Goal: Task Accomplishment & Management: Manage account settings

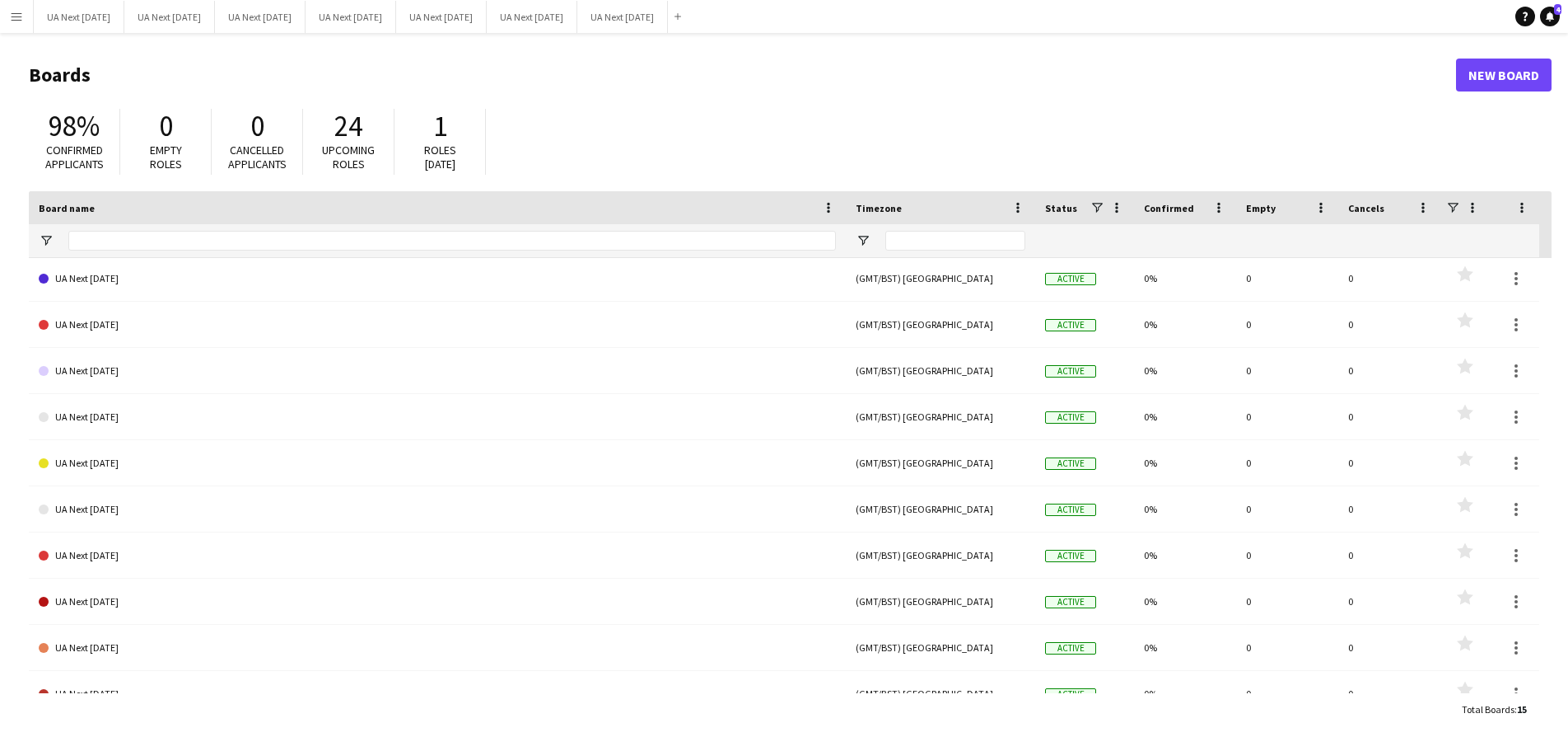
scroll to position [253, 0]
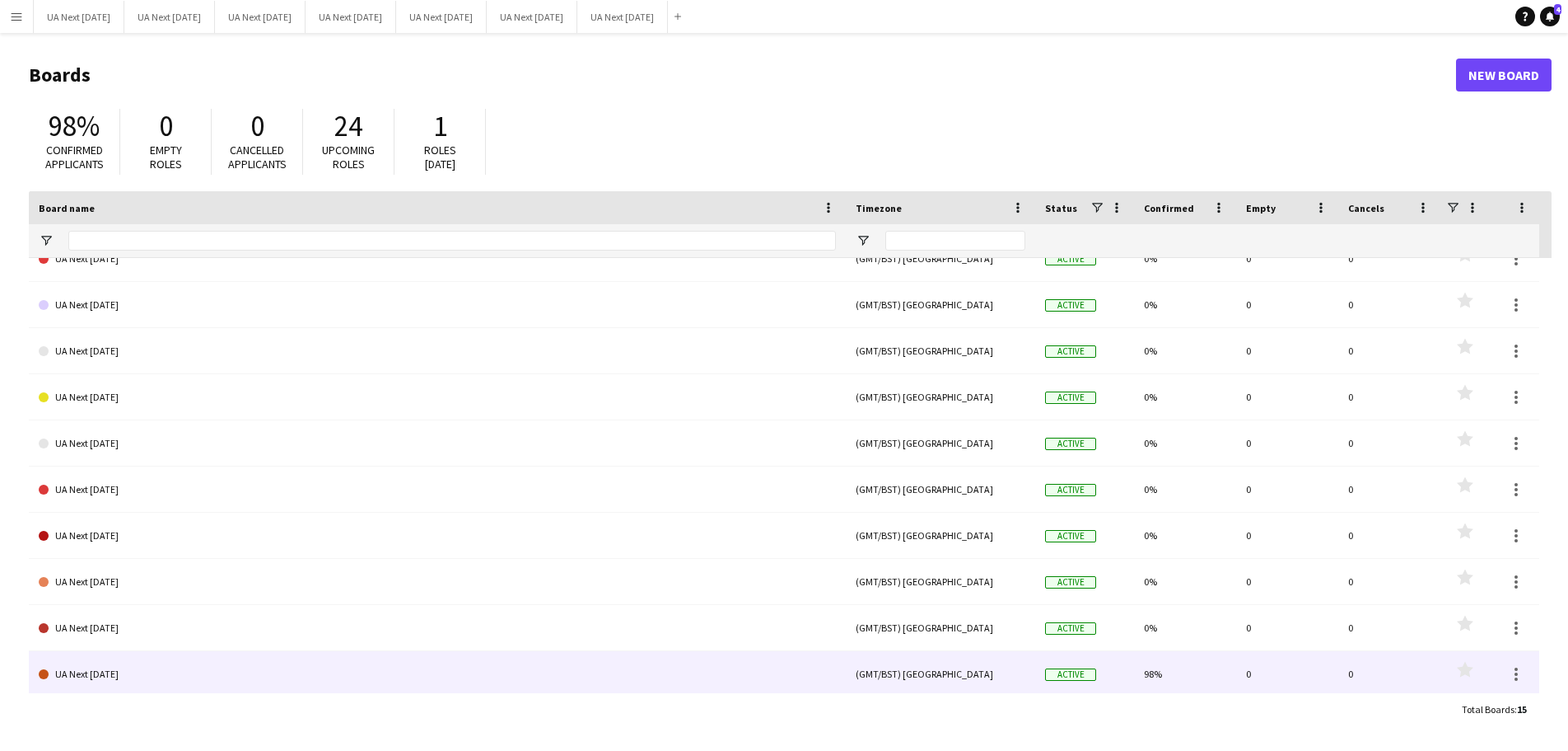
click at [105, 686] on link "UA Next [DATE]" at bounding box center [436, 674] width 797 height 46
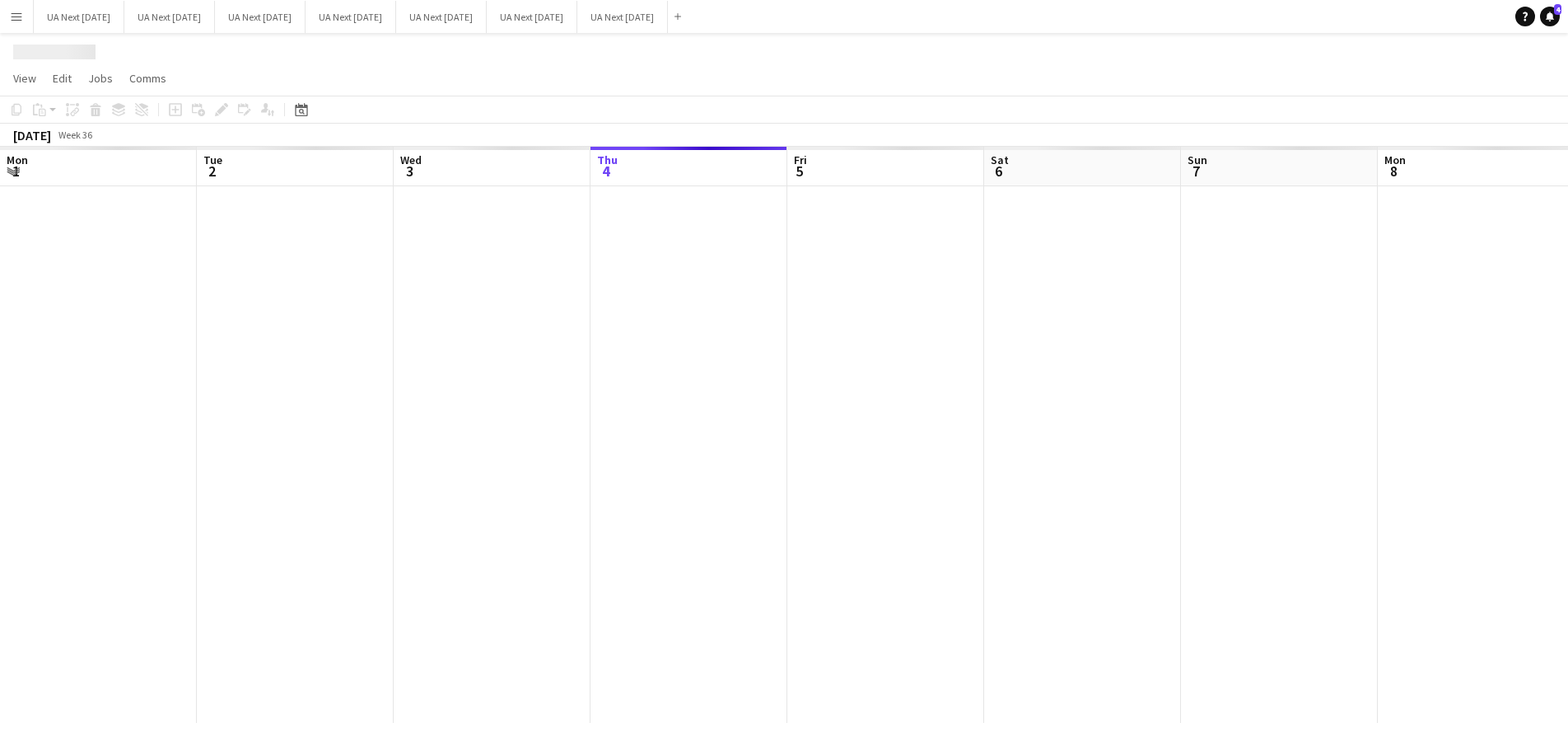
scroll to position [0, 394]
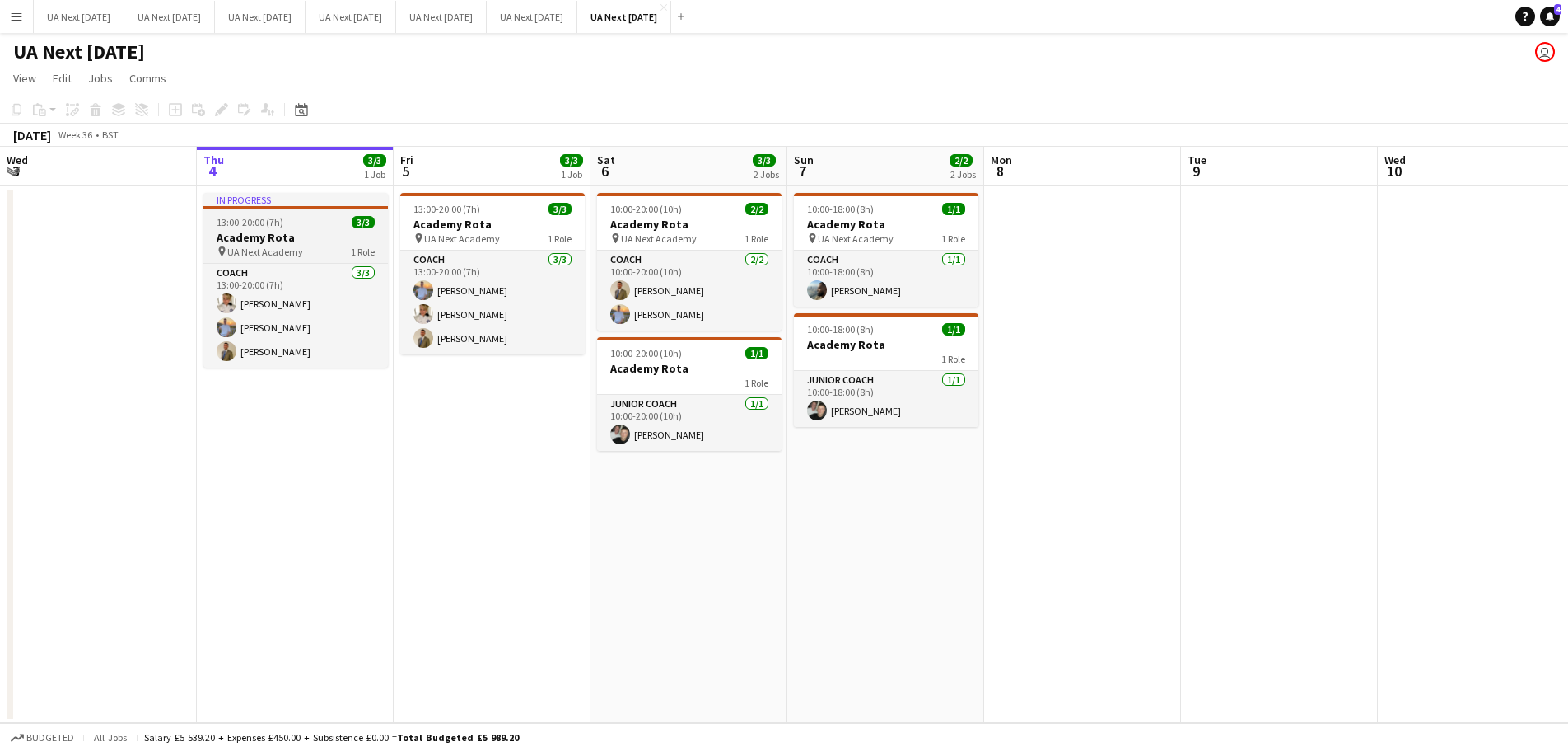
click at [325, 234] on h3 "Academy Rota" at bounding box center [296, 237] width 185 height 14
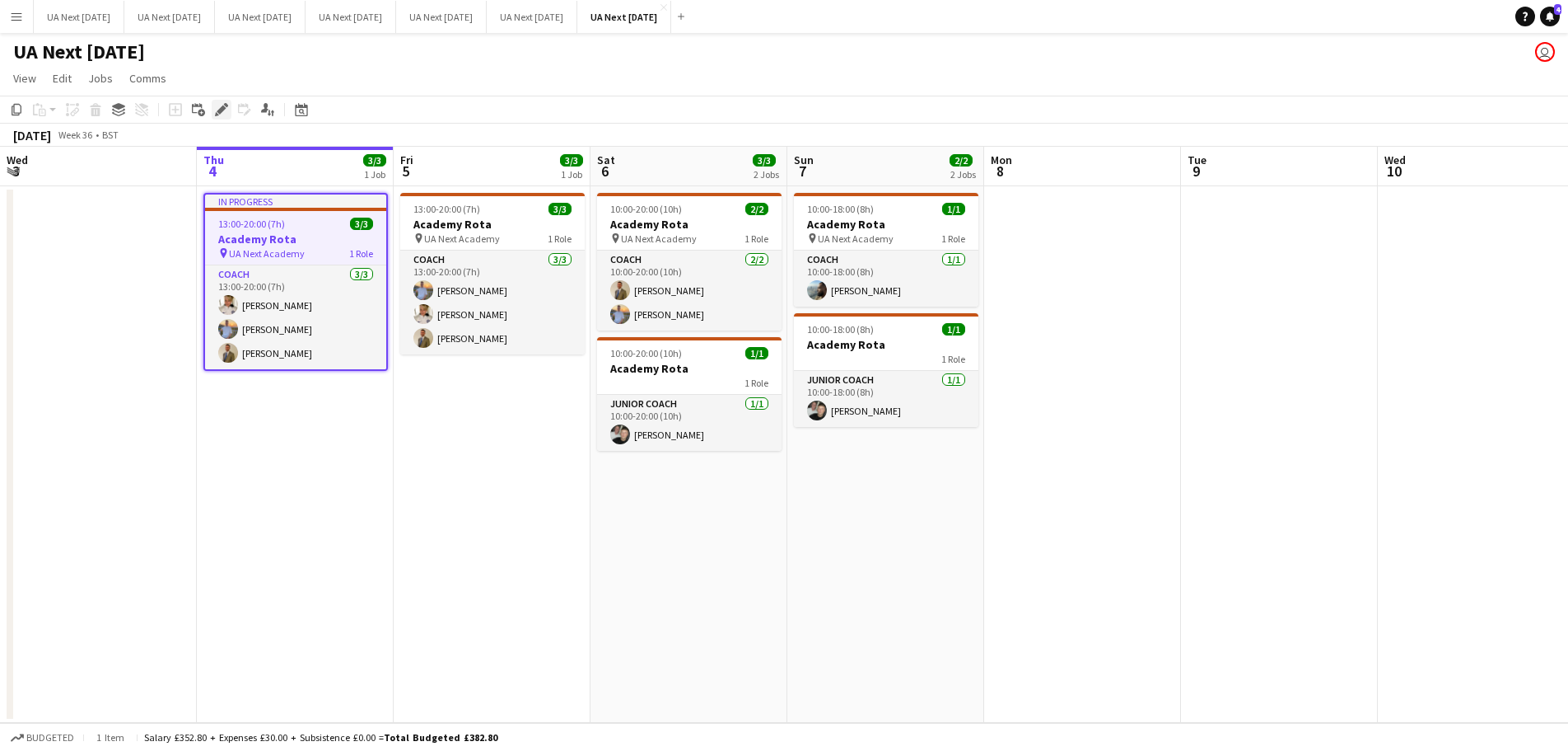
click at [219, 111] on icon at bounding box center [220, 110] width 9 height 9
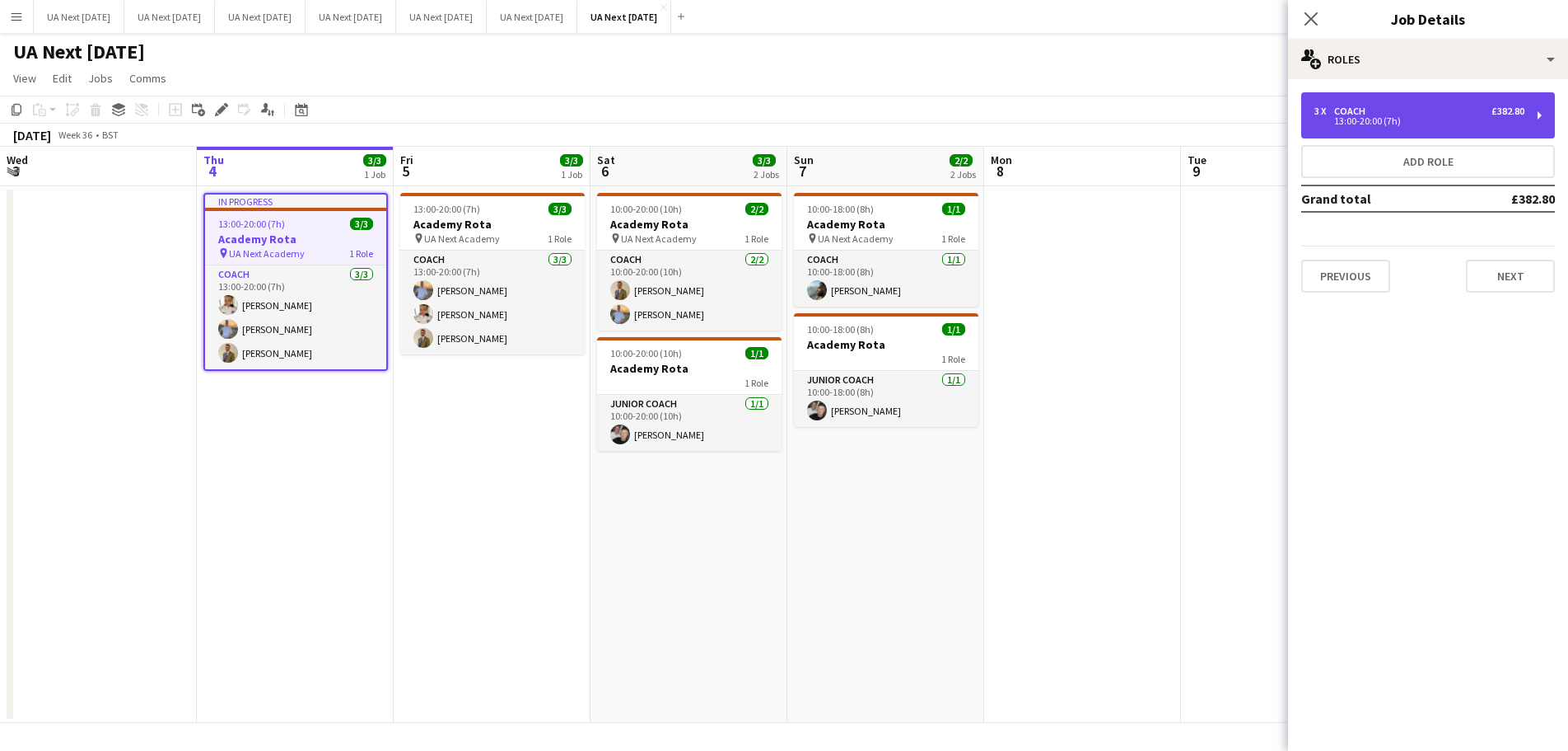
click at [1537, 115] on div "3 x Coach £382.80 13:00-20:00 (7h)" at bounding box center [1429, 115] width 254 height 46
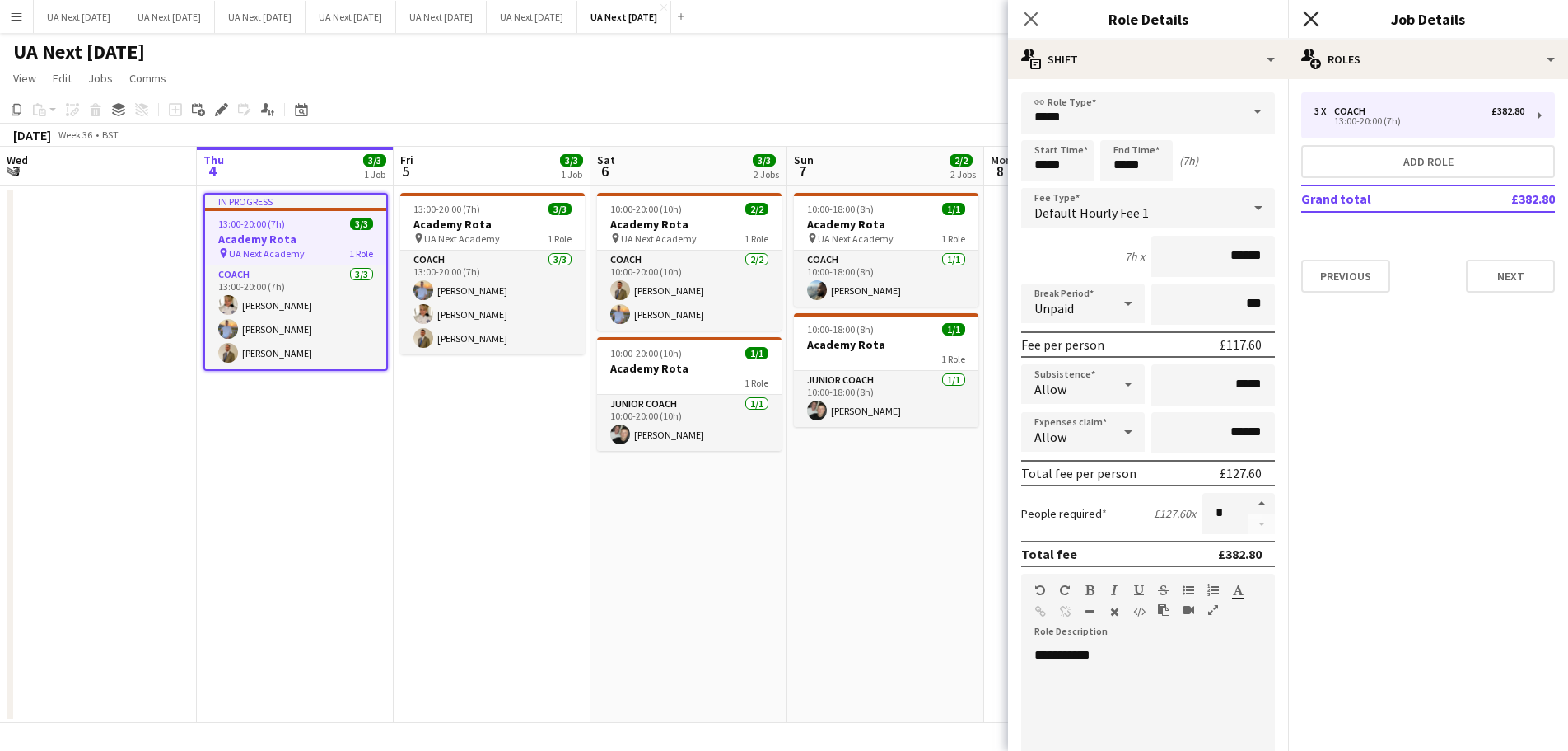
click at [1308, 23] on icon at bounding box center [1310, 18] width 15 height 15
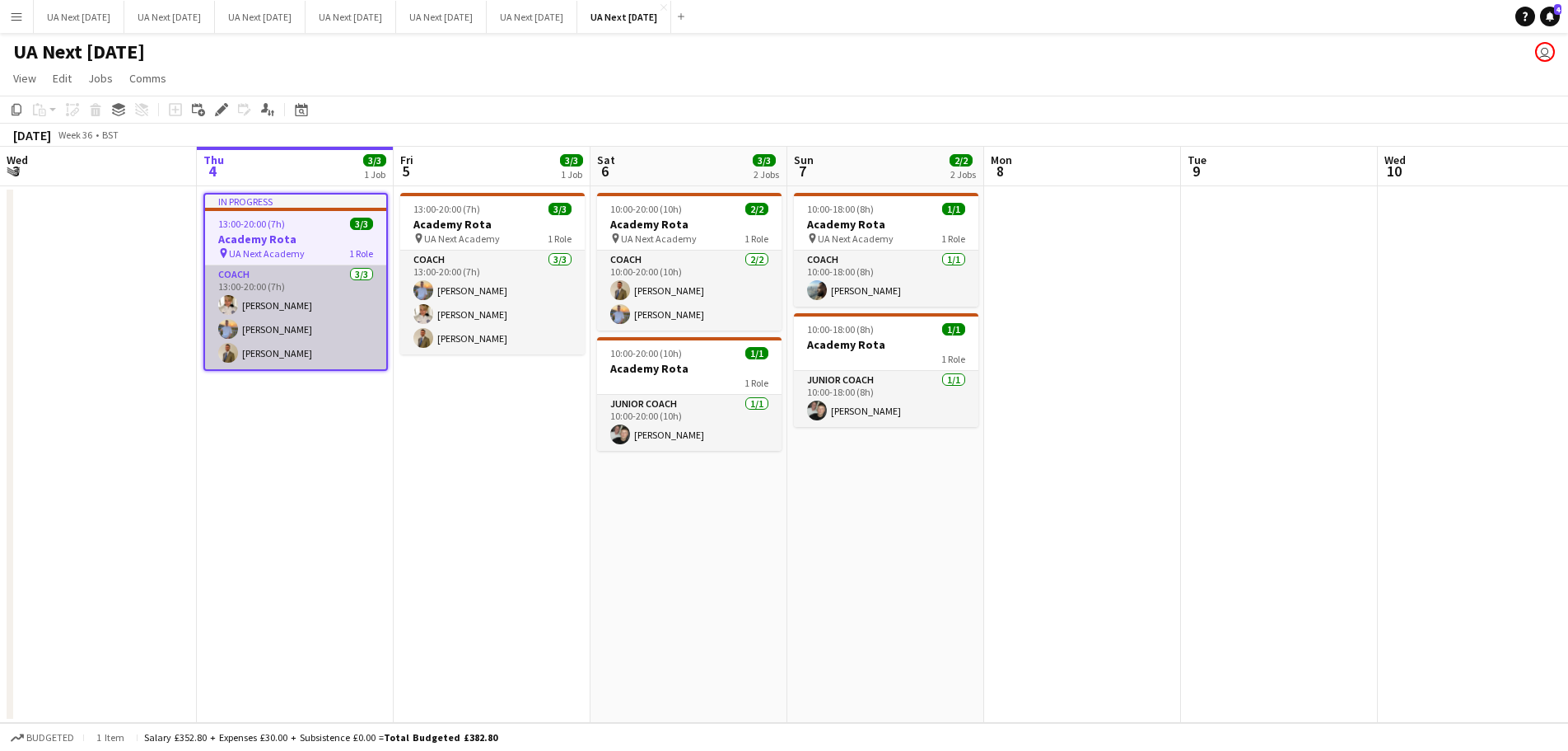
click at [322, 303] on app-card-role "Coach [DATE] 13:00-20:00 (7h) [PERSON_NAME] [PERSON_NAME] [PERSON_NAME]" at bounding box center [295, 317] width 181 height 104
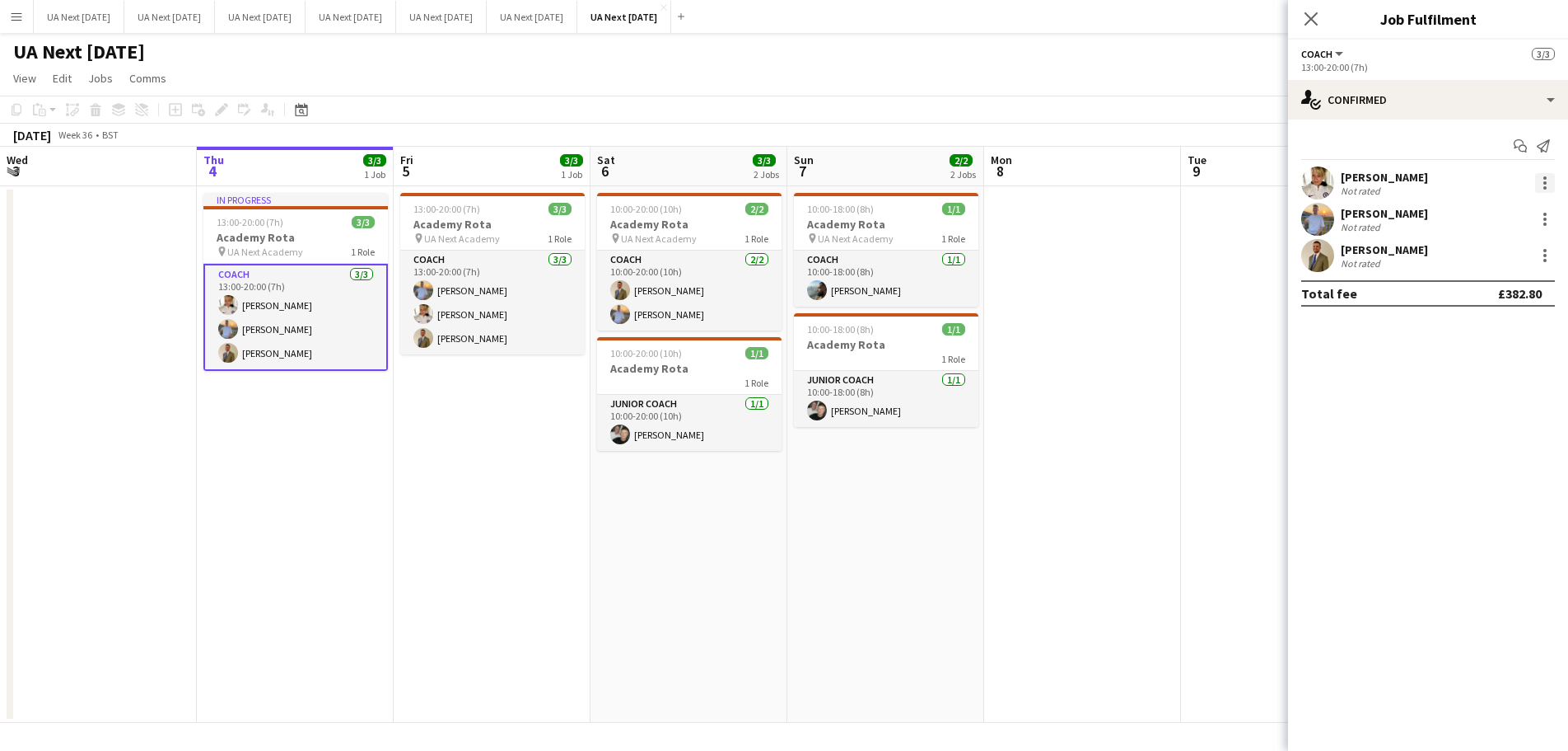
click at [1546, 184] on div at bounding box center [1545, 182] width 3 height 3
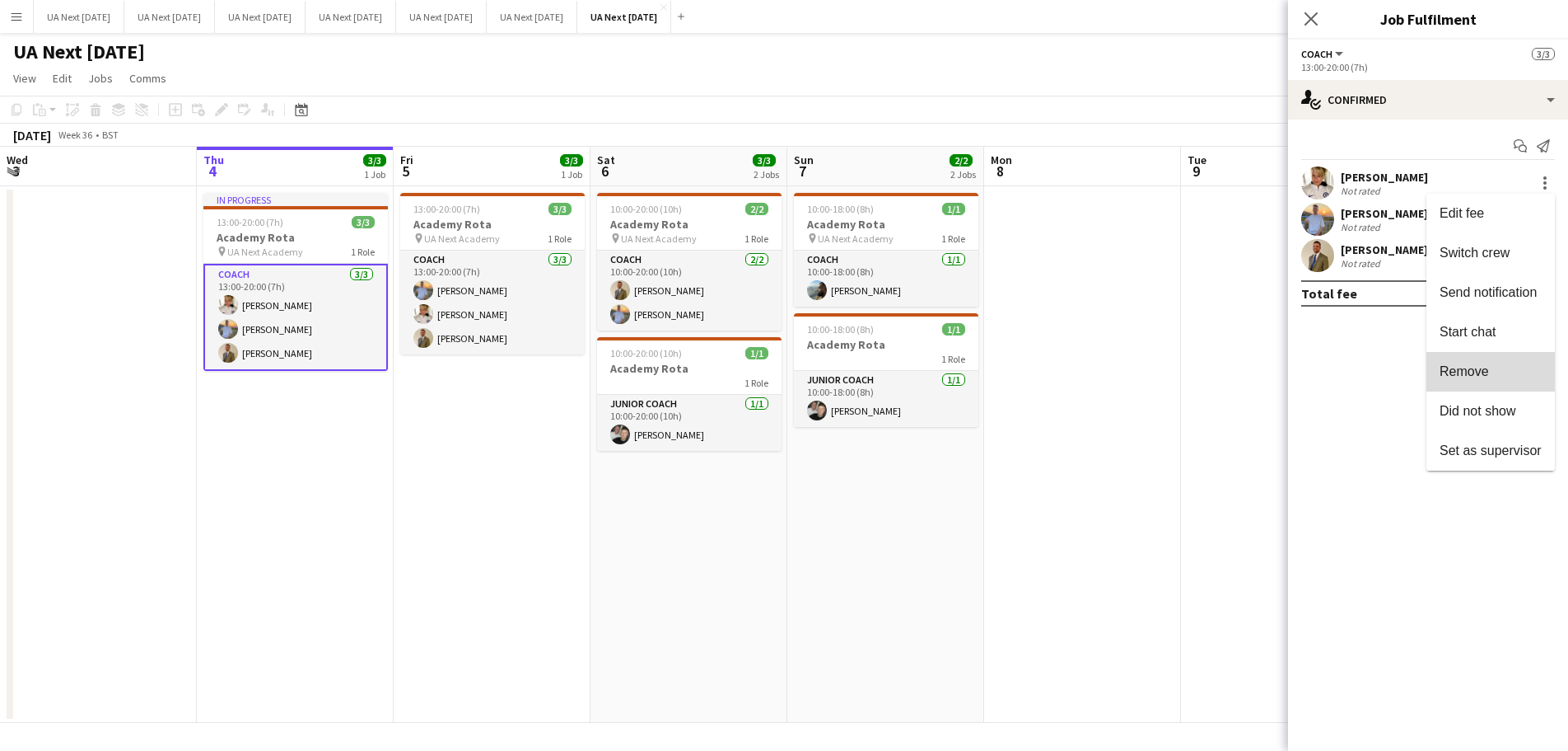
click at [1495, 375] on span "Remove" at bounding box center [1491, 371] width 102 height 14
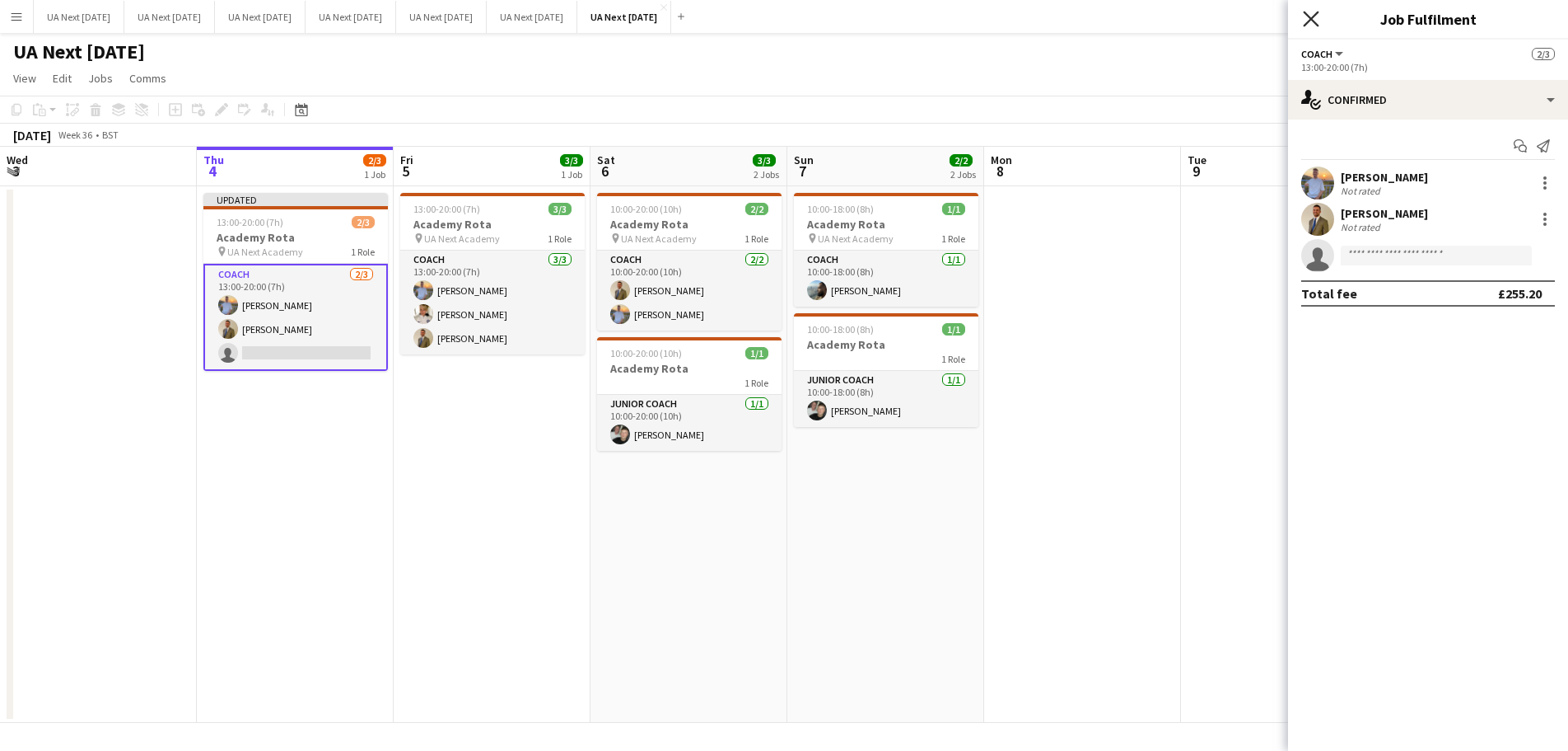
click at [1315, 11] on icon "Close pop-in" at bounding box center [1310, 18] width 15 height 15
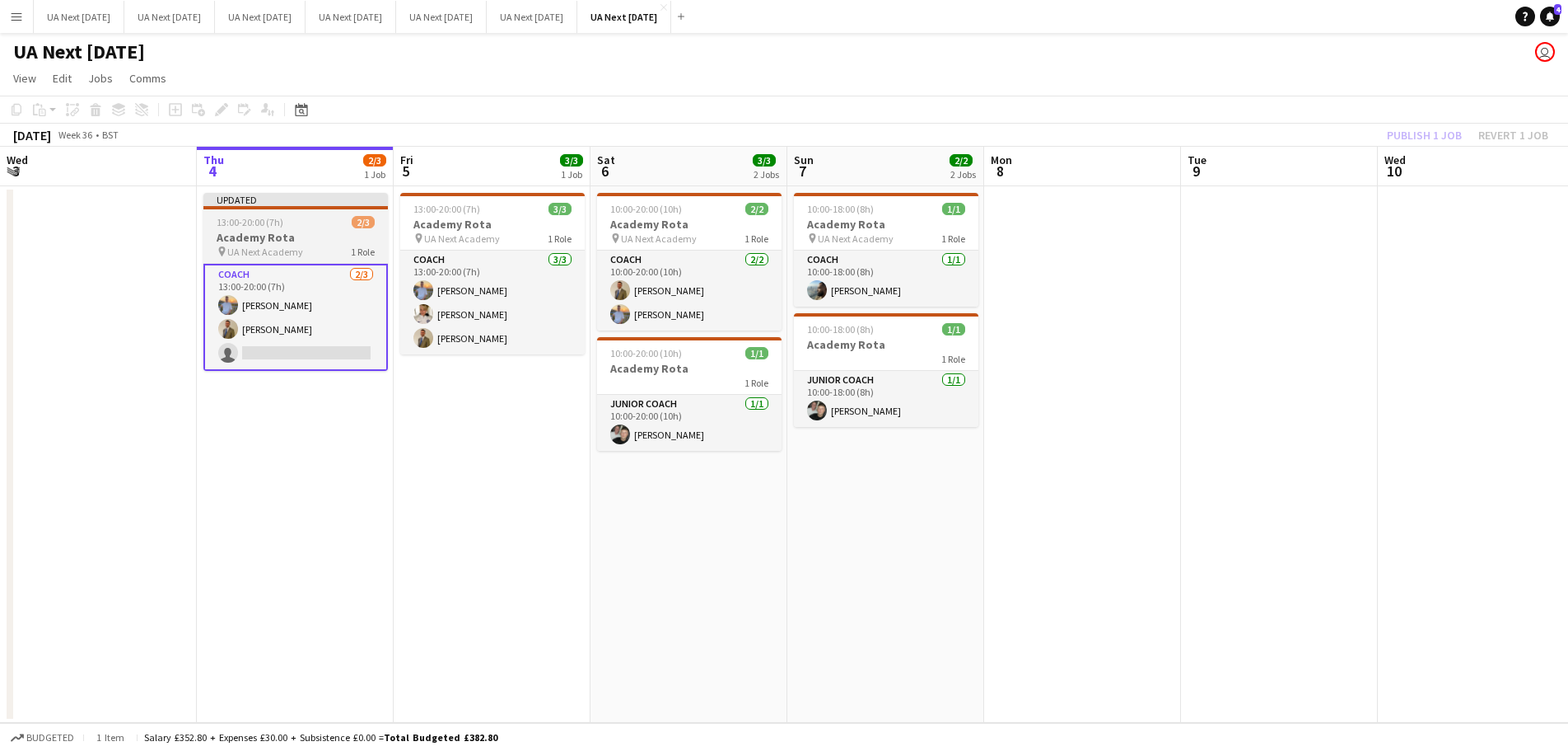
click at [247, 235] on h3 "Academy Rota" at bounding box center [296, 237] width 185 height 14
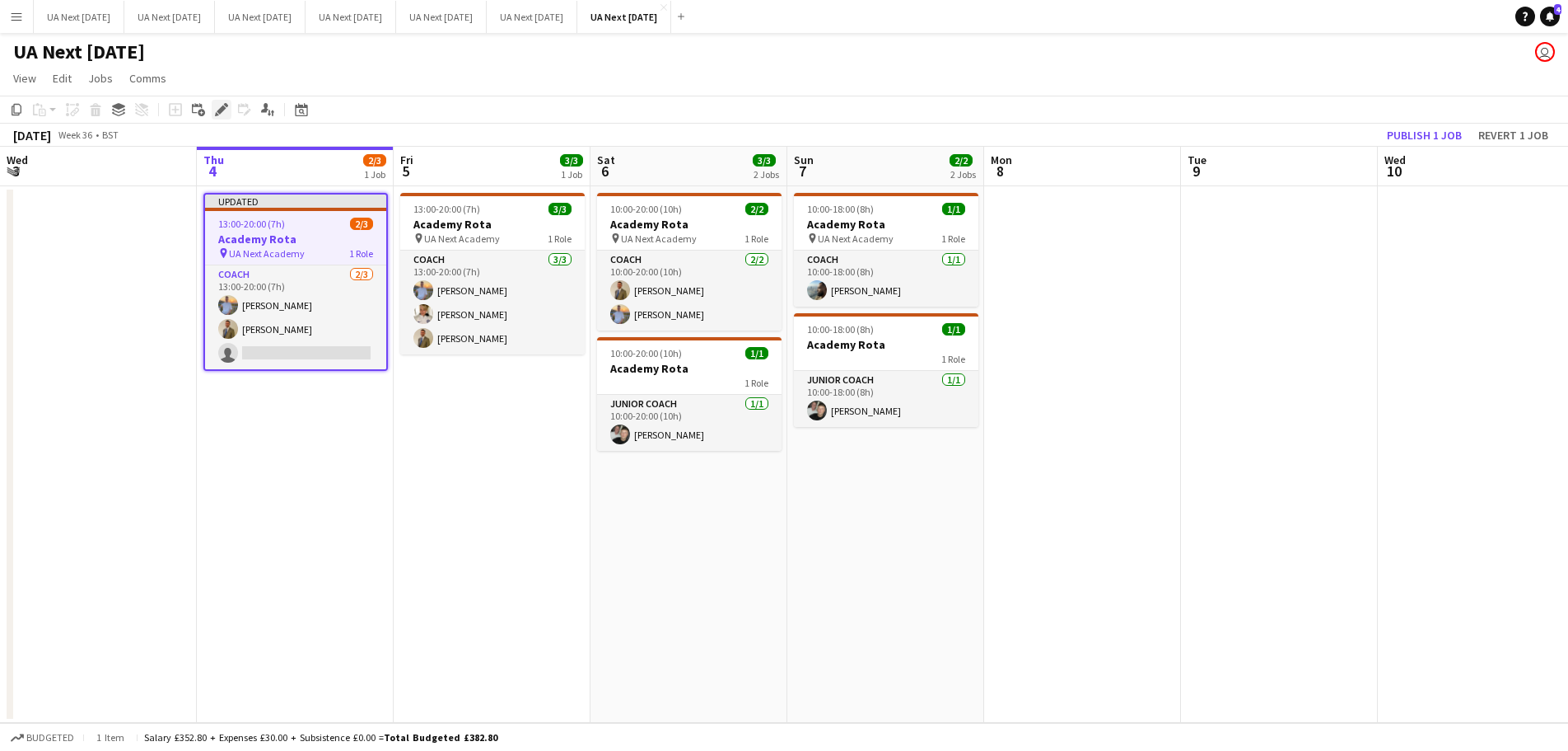
click at [224, 109] on icon at bounding box center [220, 110] width 9 height 9
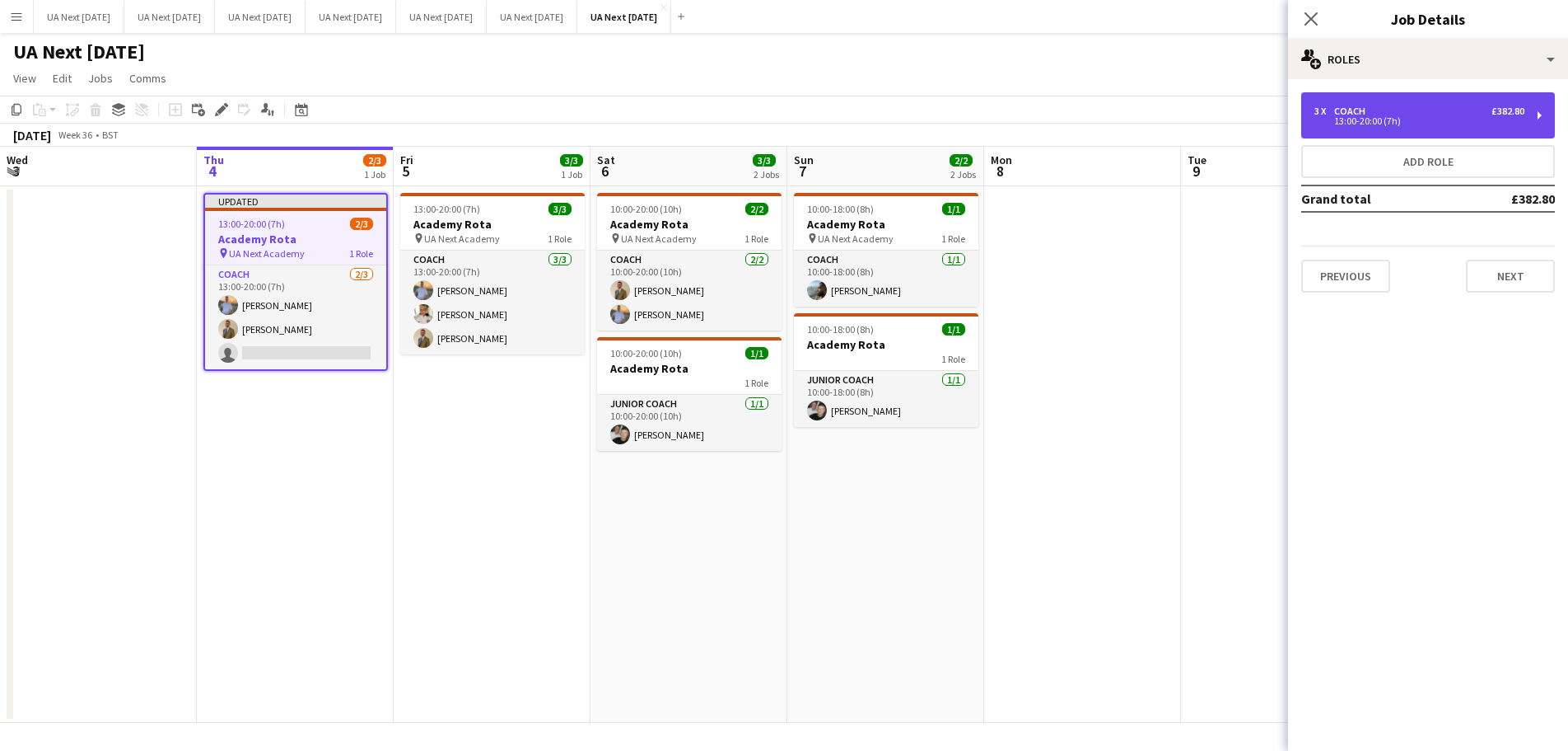
click at [1541, 118] on div "3 x Coach £382.80 13:00-20:00 (7h)" at bounding box center [1429, 115] width 254 height 46
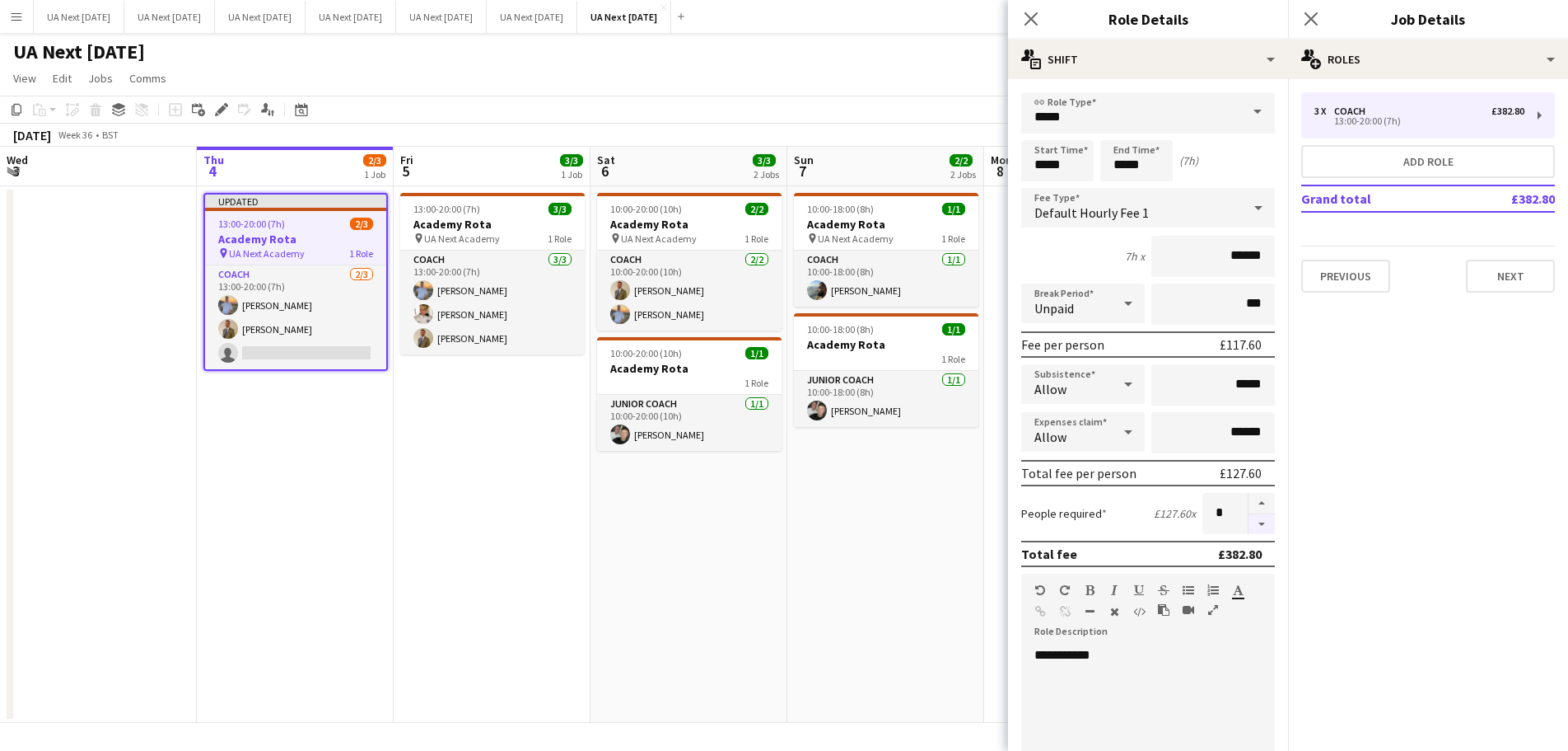
click at [1253, 526] on button "button" at bounding box center [1261, 524] width 26 height 20
type input "*"
click at [1309, 21] on icon at bounding box center [1310, 18] width 15 height 15
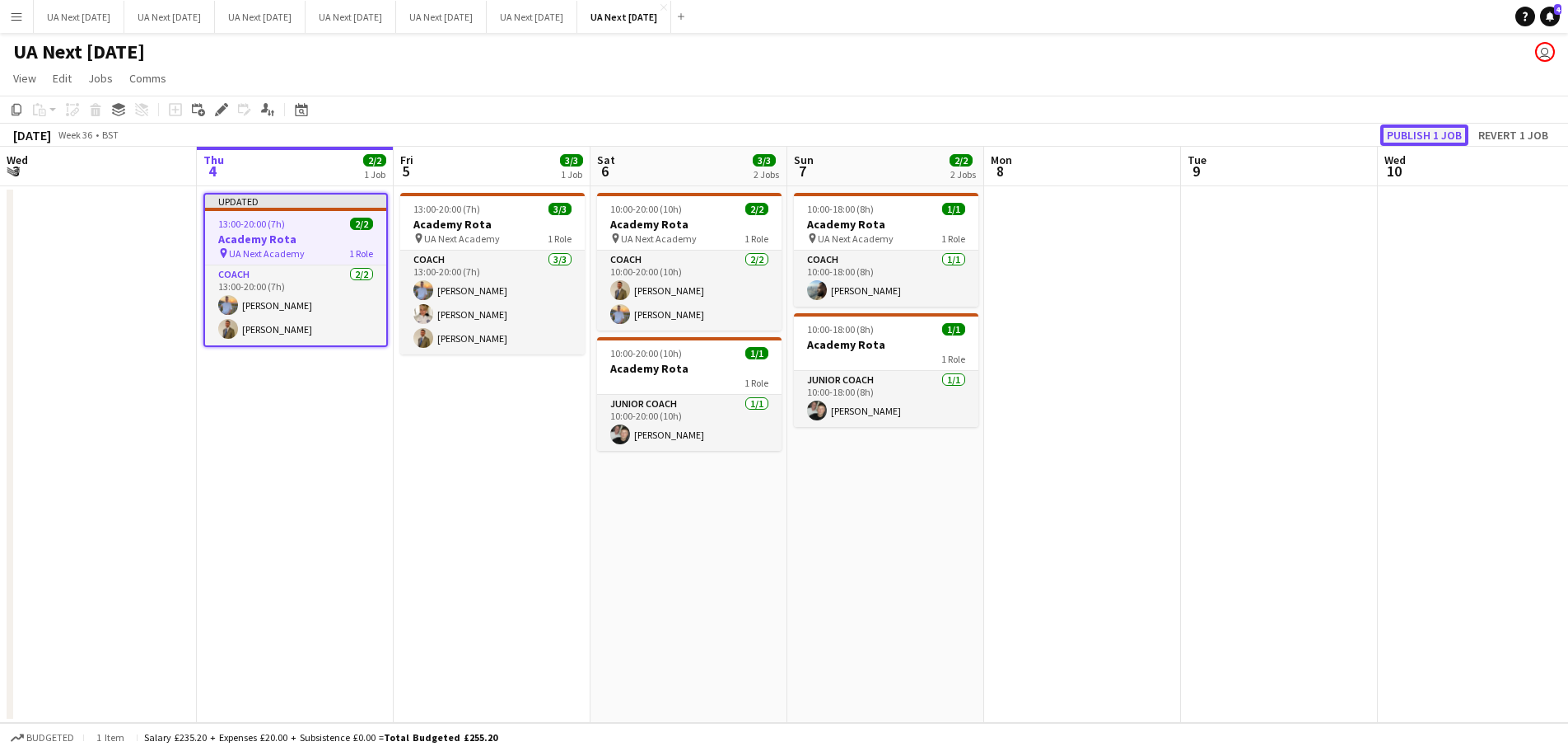
click at [1431, 132] on button "Publish 1 job" at bounding box center [1425, 135] width 88 height 21
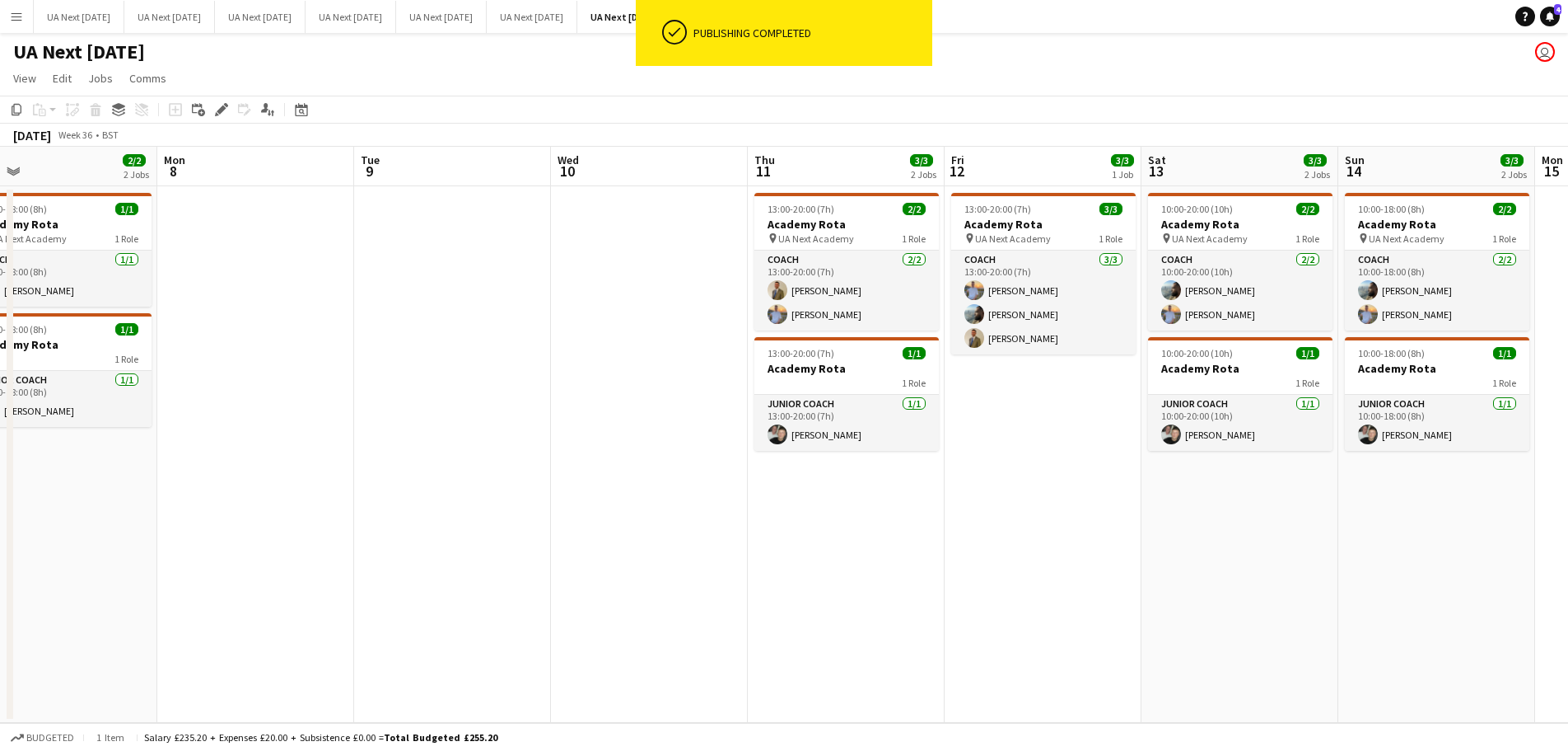
scroll to position [0, 636]
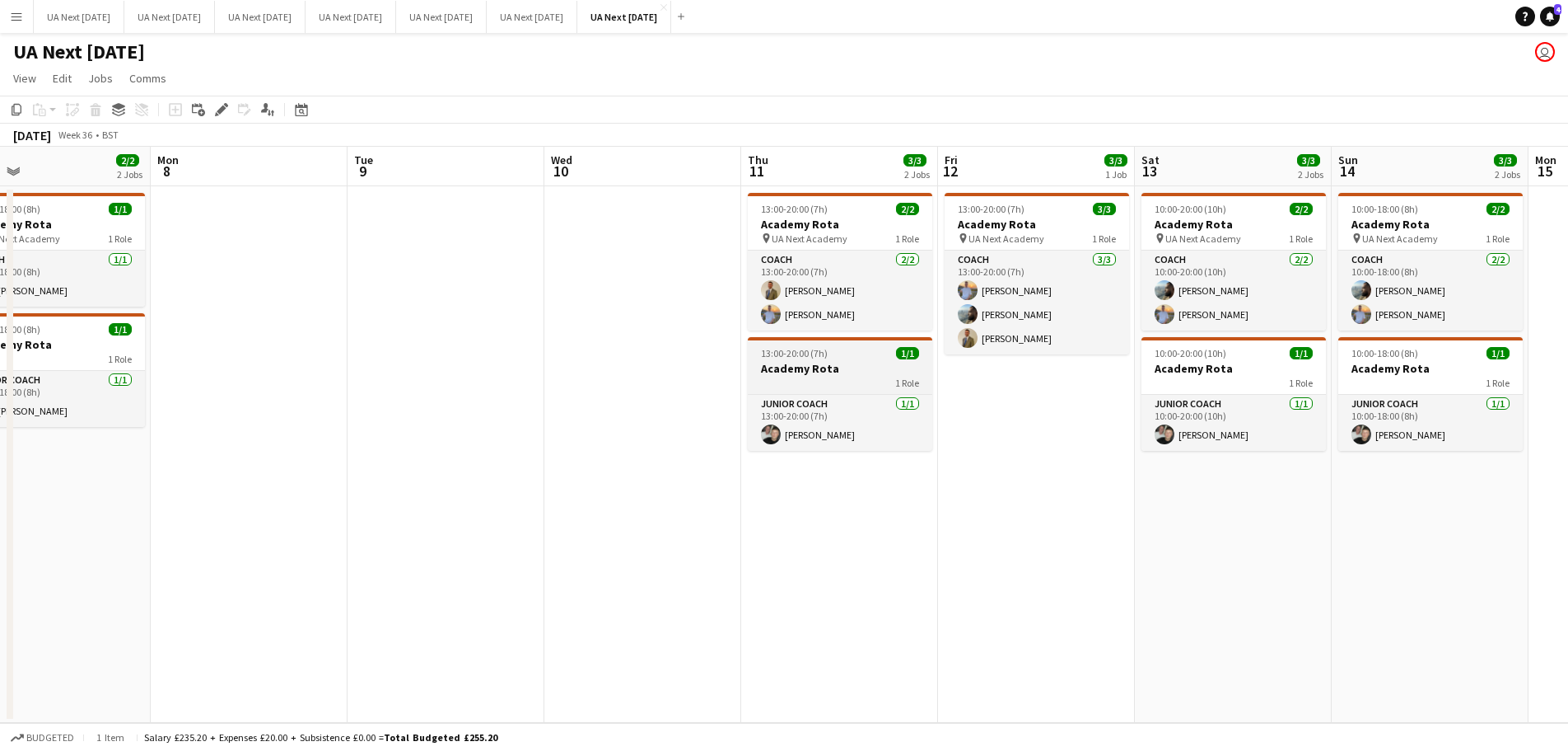
click at [845, 368] on h3 "Academy Rota" at bounding box center [840, 367] width 185 height 14
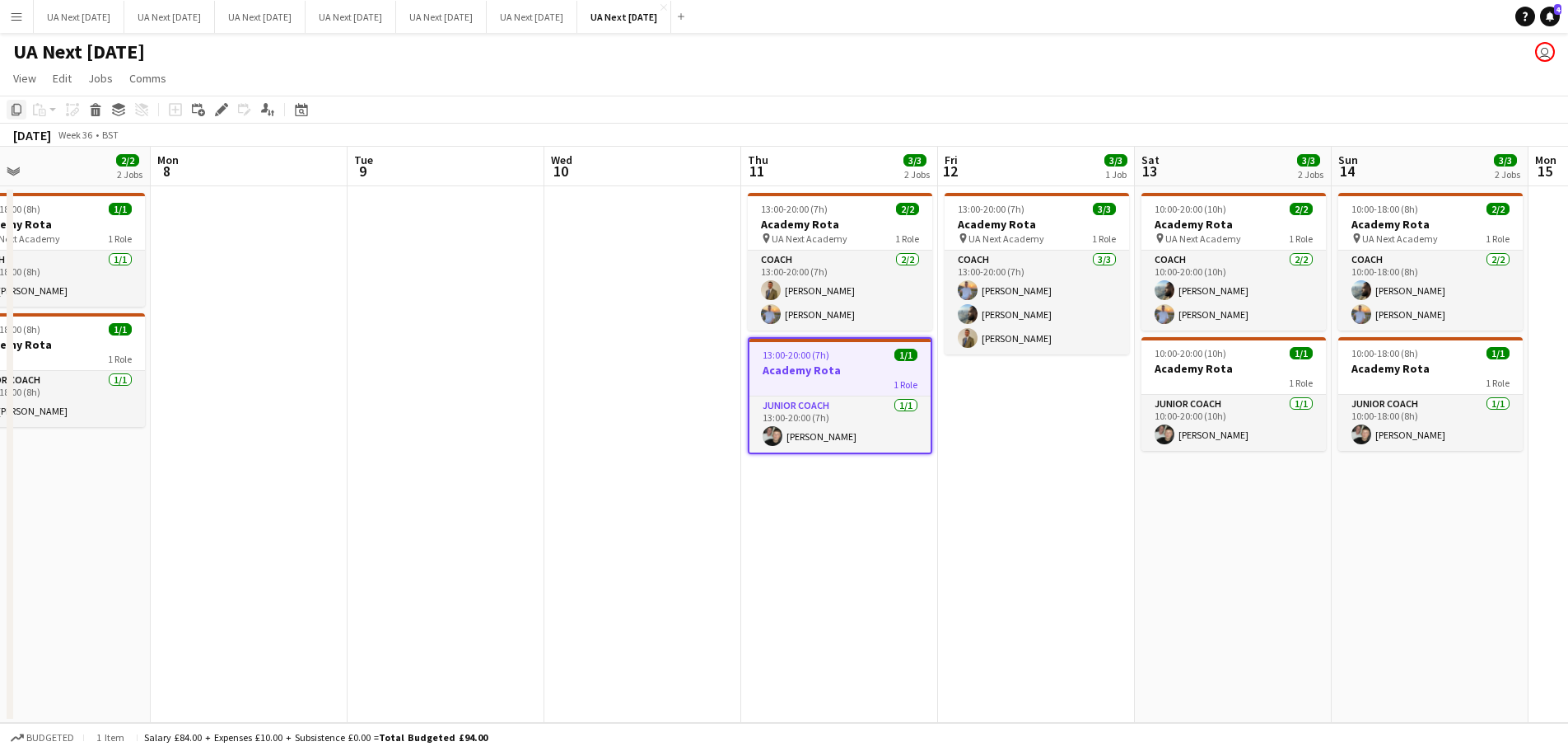
click at [17, 110] on icon "Copy" at bounding box center [16, 110] width 13 height 13
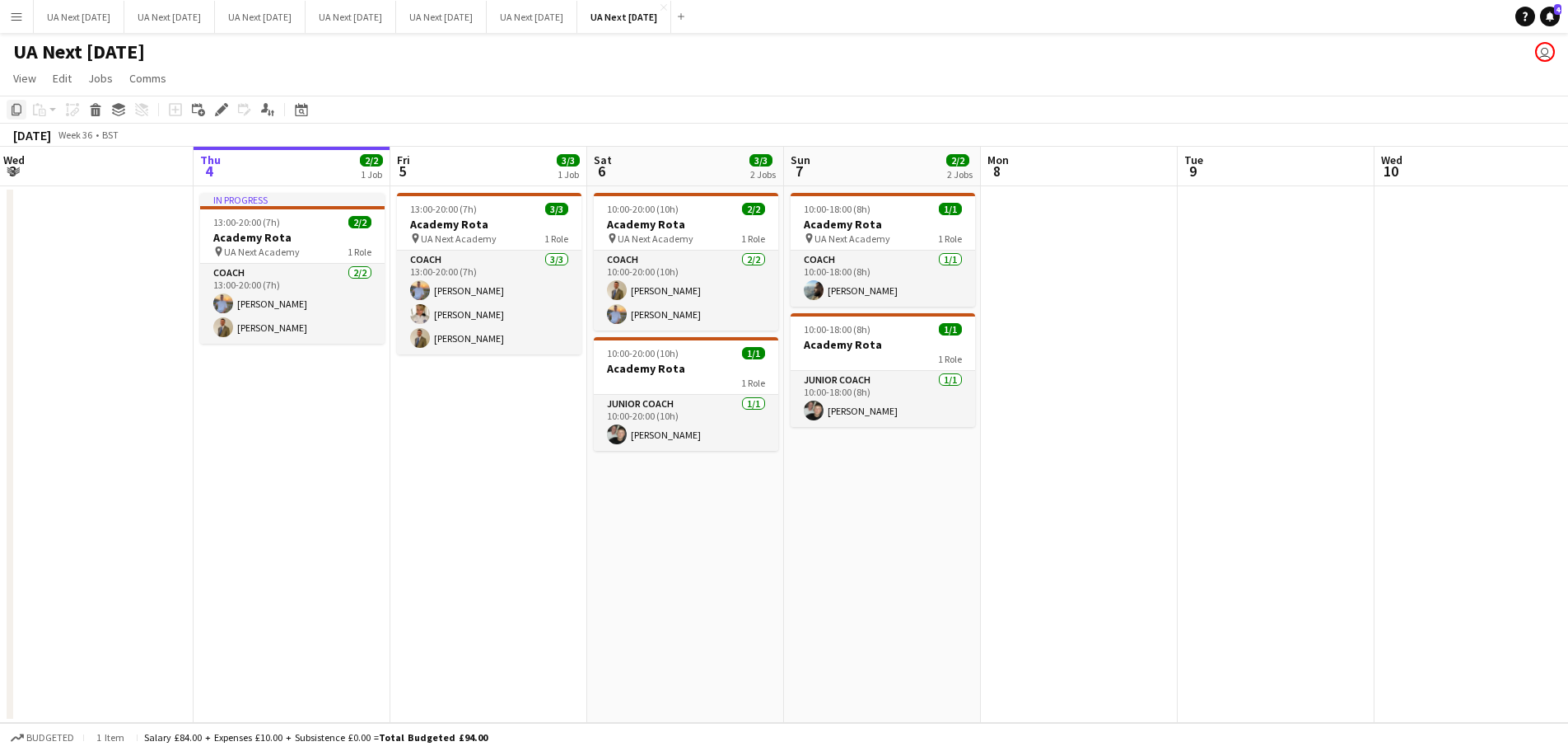
scroll to position [0, 396]
click at [273, 388] on app-date-cell "In progress 13:00-20:00 (7h) 2/2 Academy Rota pin UA Next Academy 1 Role Coach …" at bounding box center [292, 455] width 197 height 537
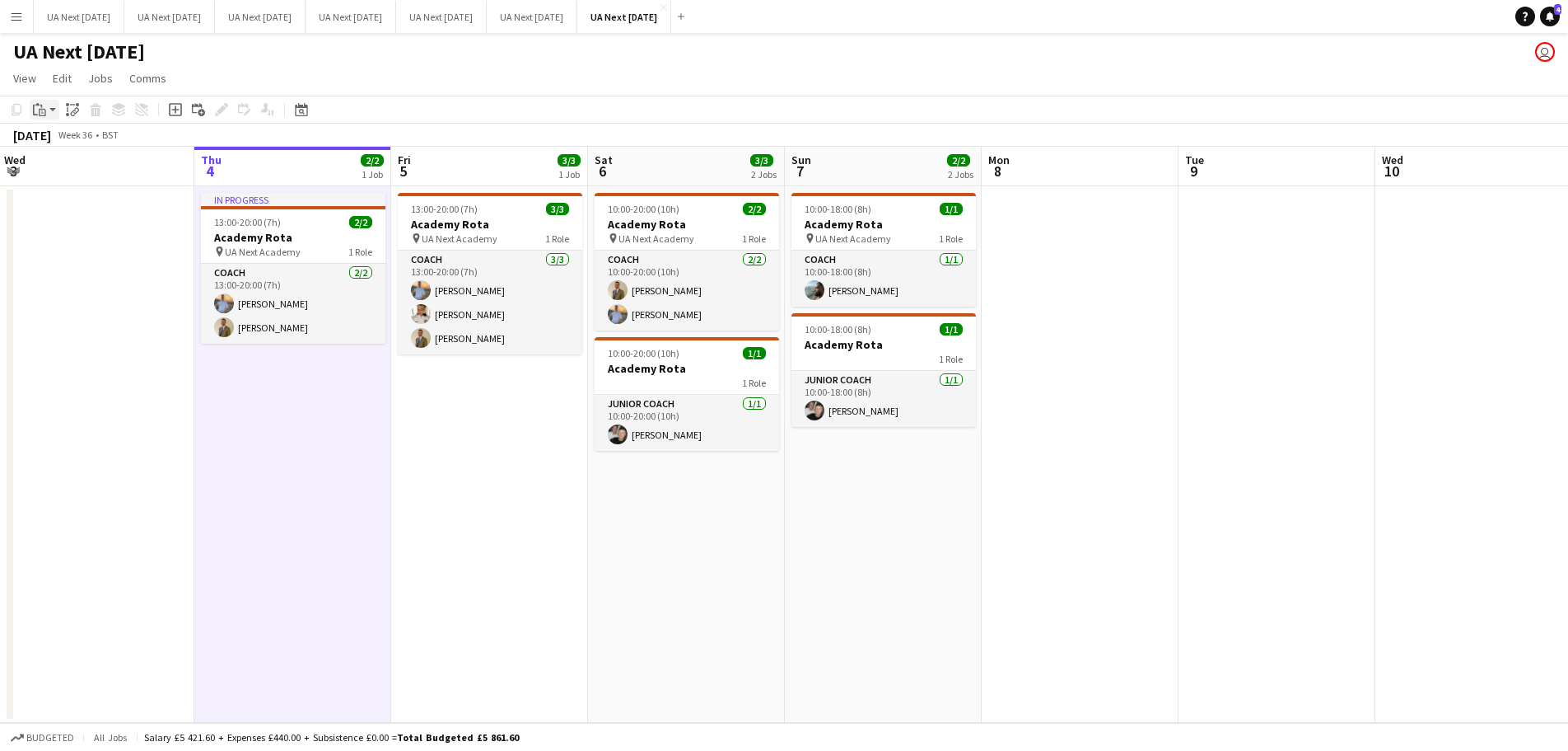
click at [52, 109] on app-action-btn "Paste" at bounding box center [44, 110] width 30 height 20
click at [79, 169] on link "Paste with crew Ctrl+Shift+V" at bounding box center [120, 168] width 155 height 14
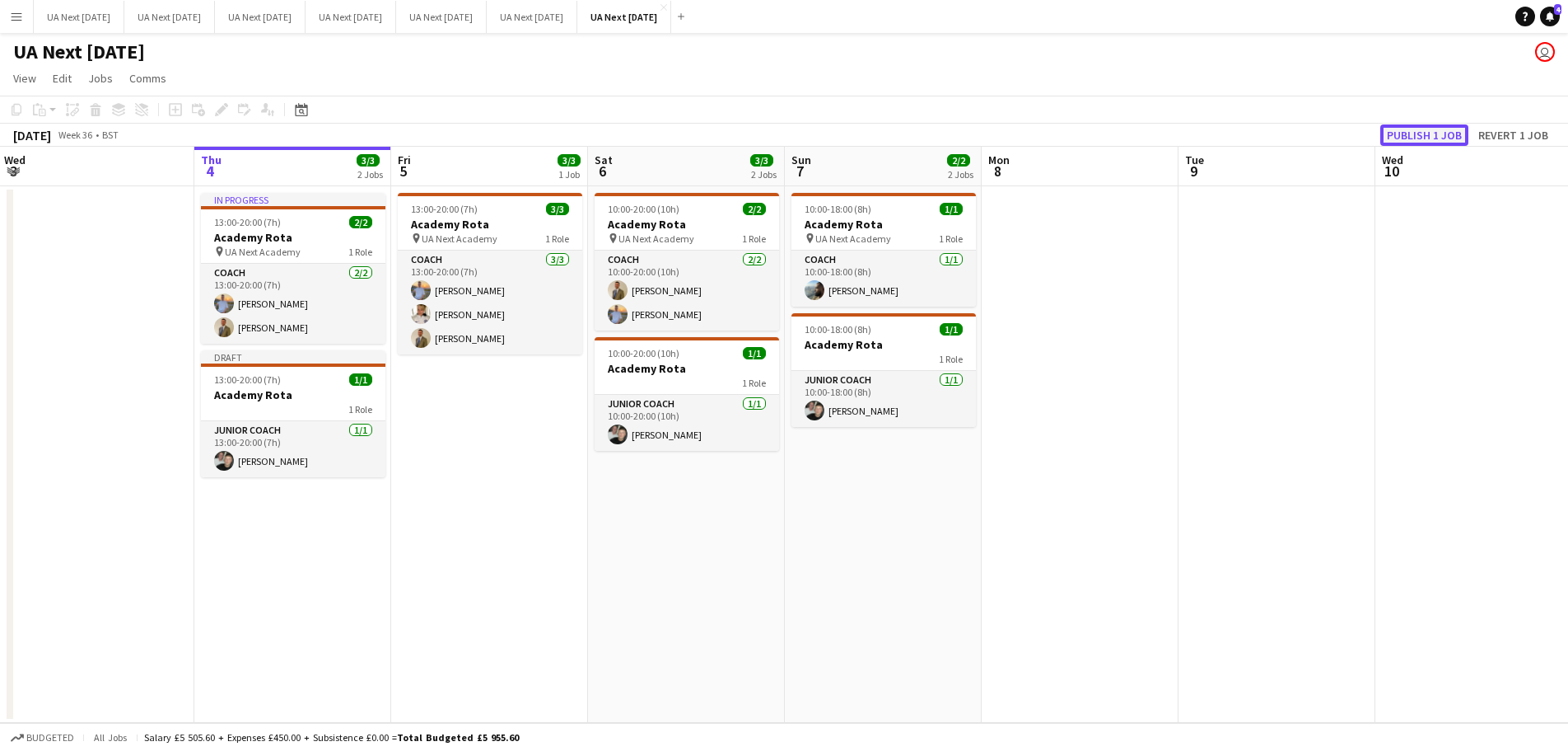
click at [1437, 130] on button "Publish 1 job" at bounding box center [1425, 135] width 88 height 21
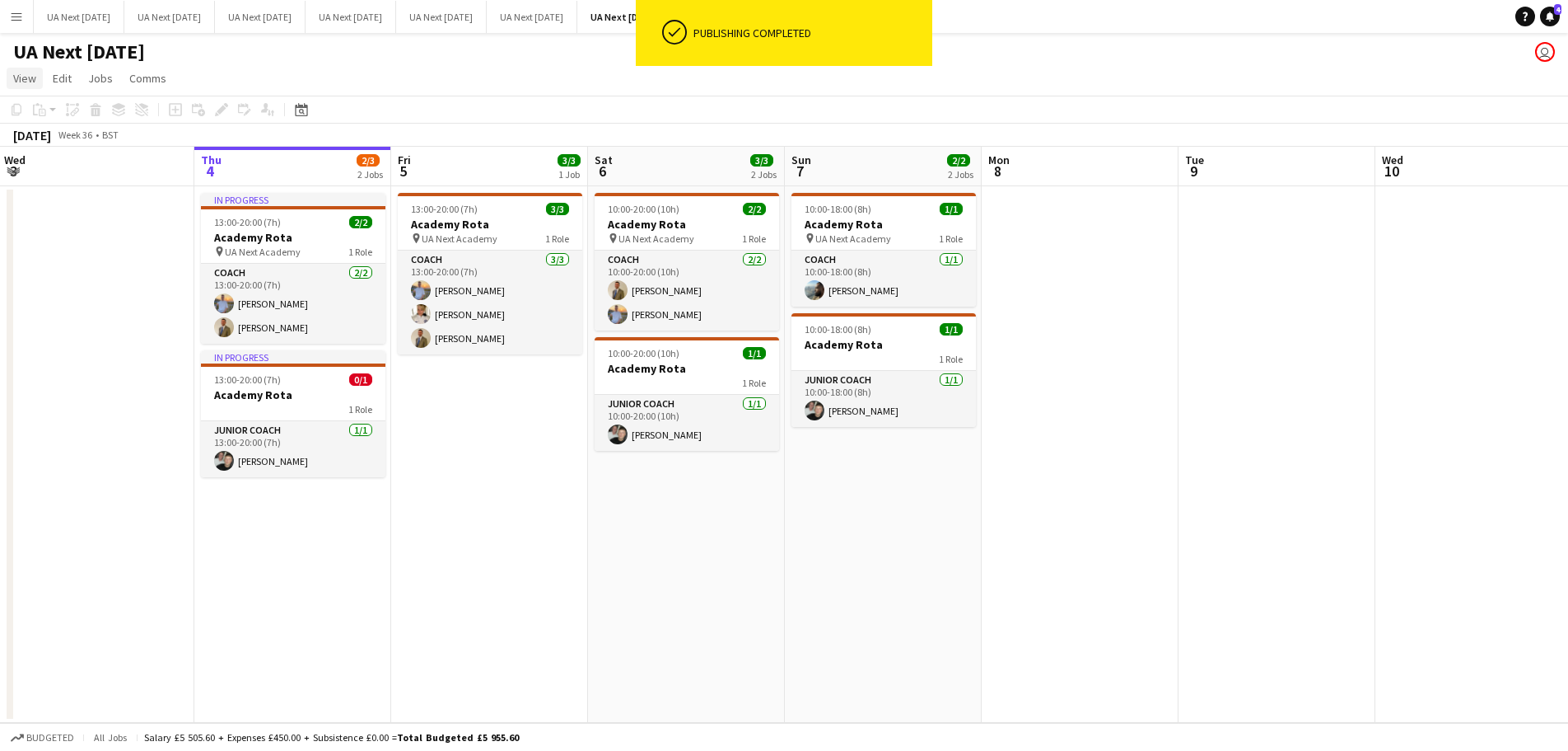
click at [32, 80] on span "View" at bounding box center [25, 78] width 23 height 14
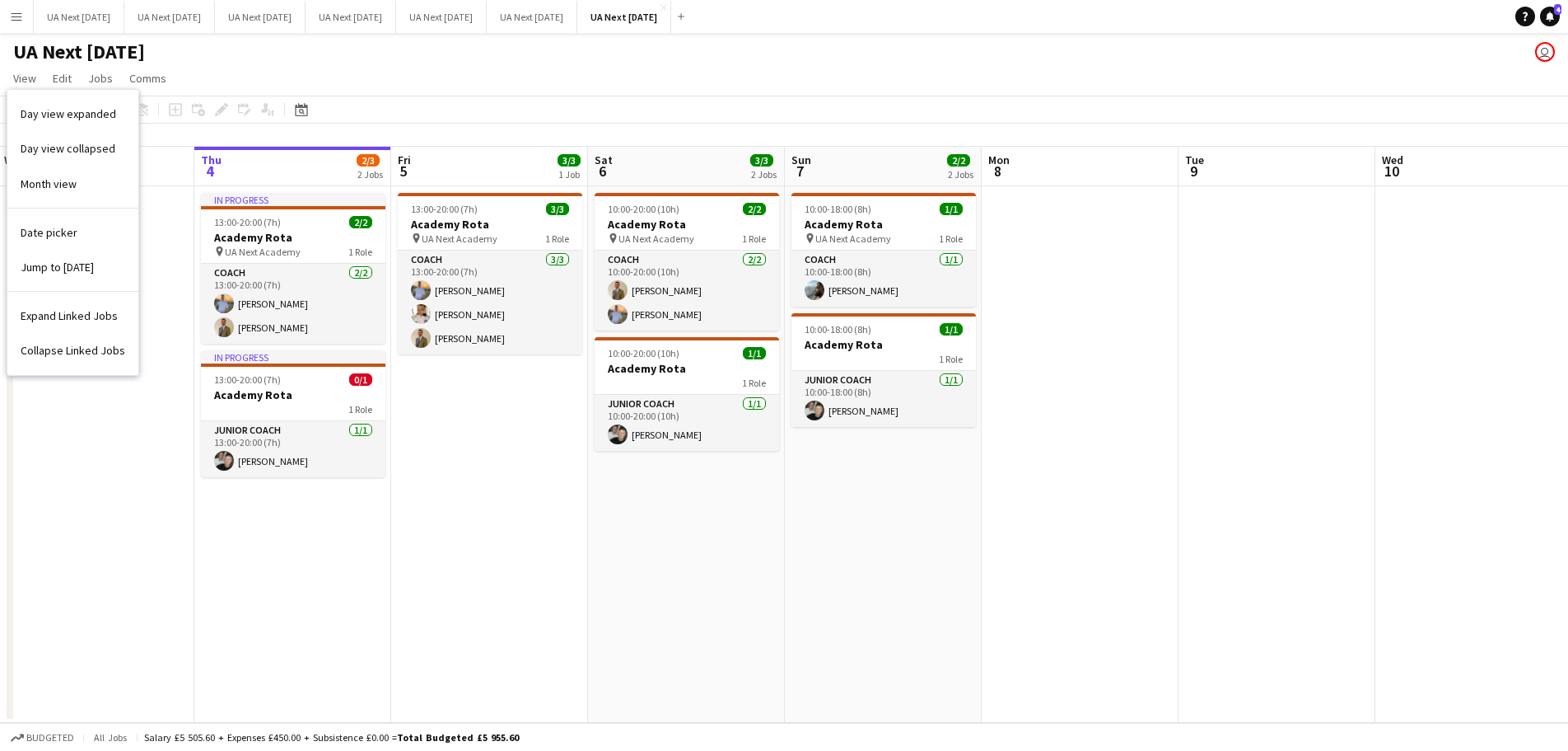
click at [8, 13] on button "Menu" at bounding box center [16, 16] width 33 height 33
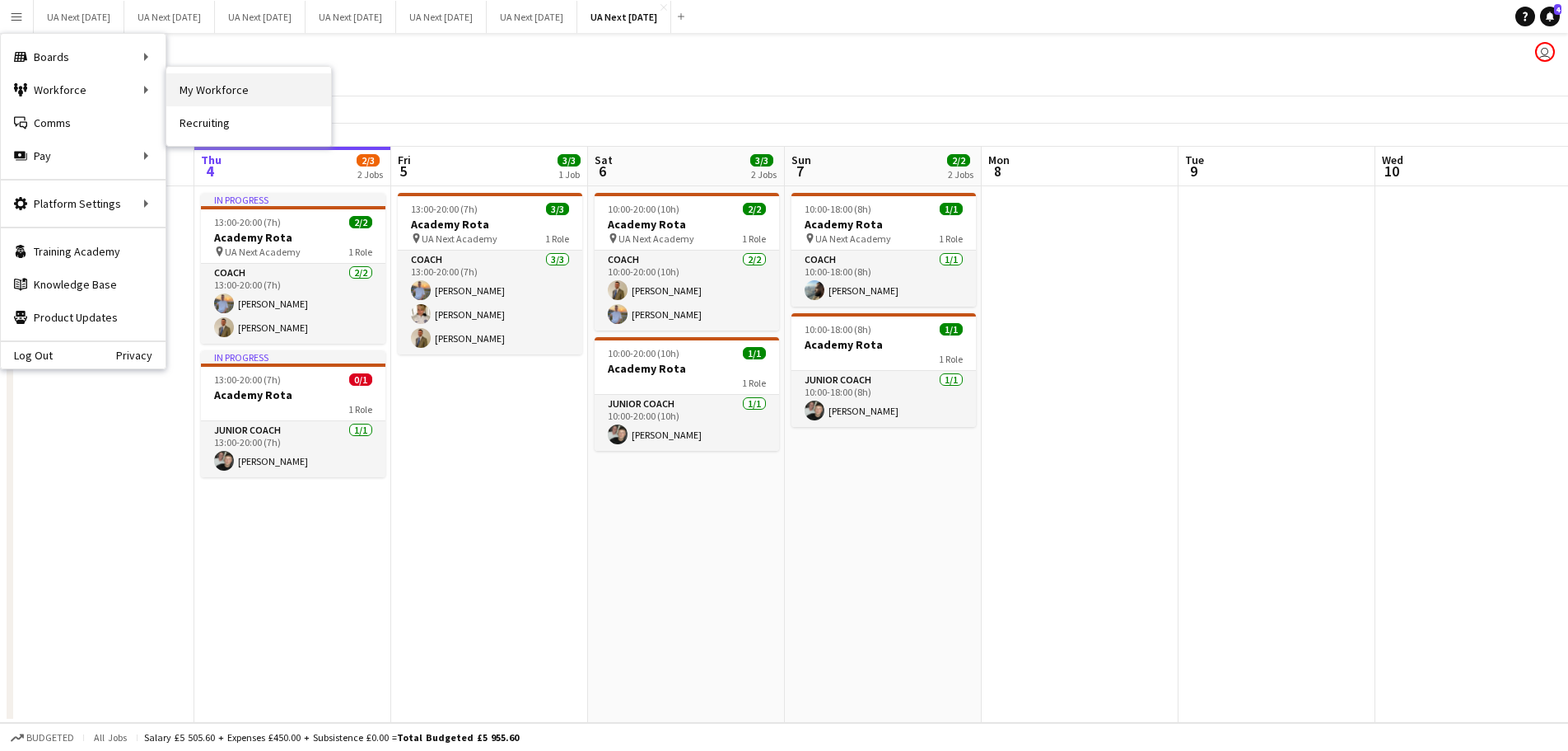
click at [273, 92] on link "My Workforce" at bounding box center [248, 89] width 164 height 33
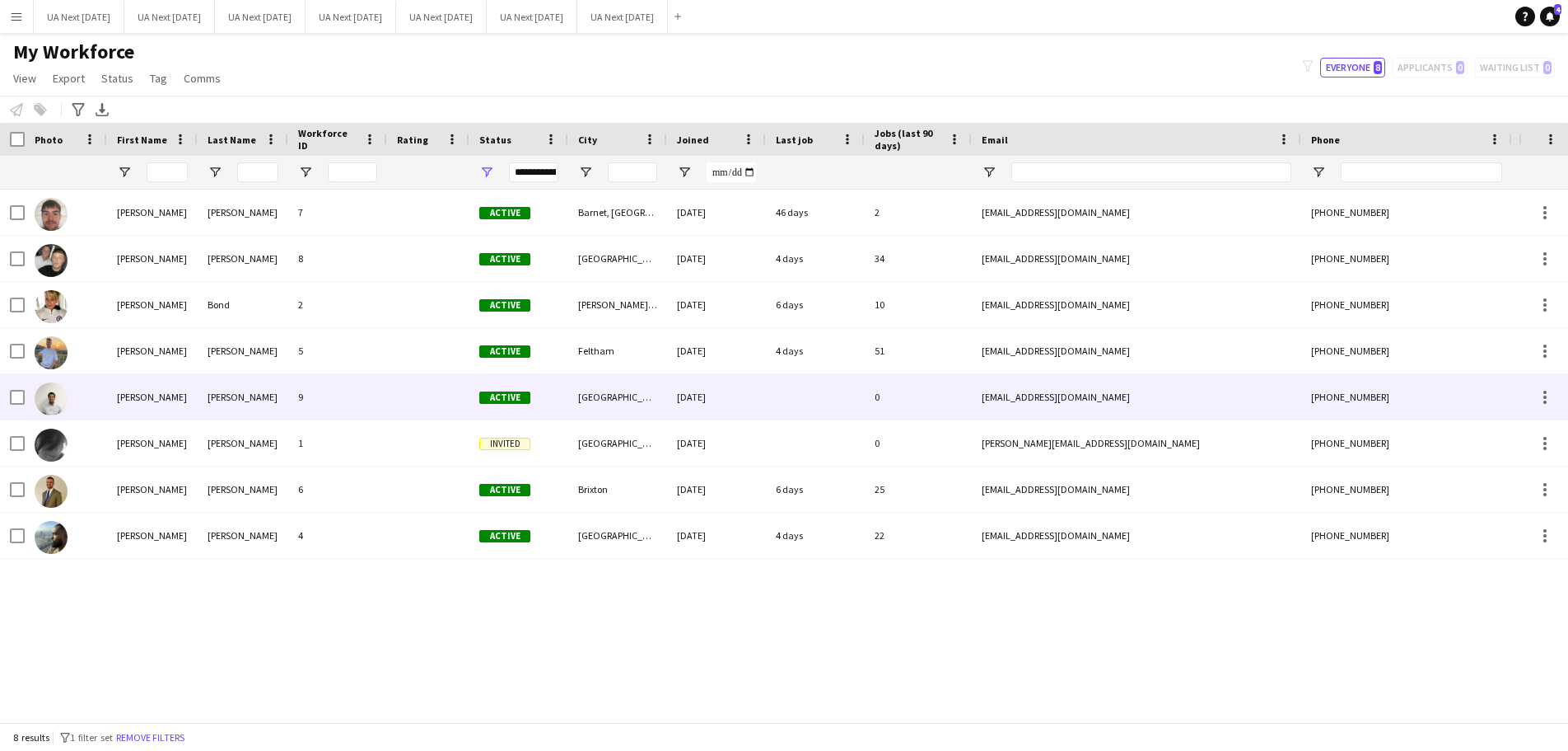
click at [107, 392] on div "[PERSON_NAME]" at bounding box center [152, 396] width 90 height 45
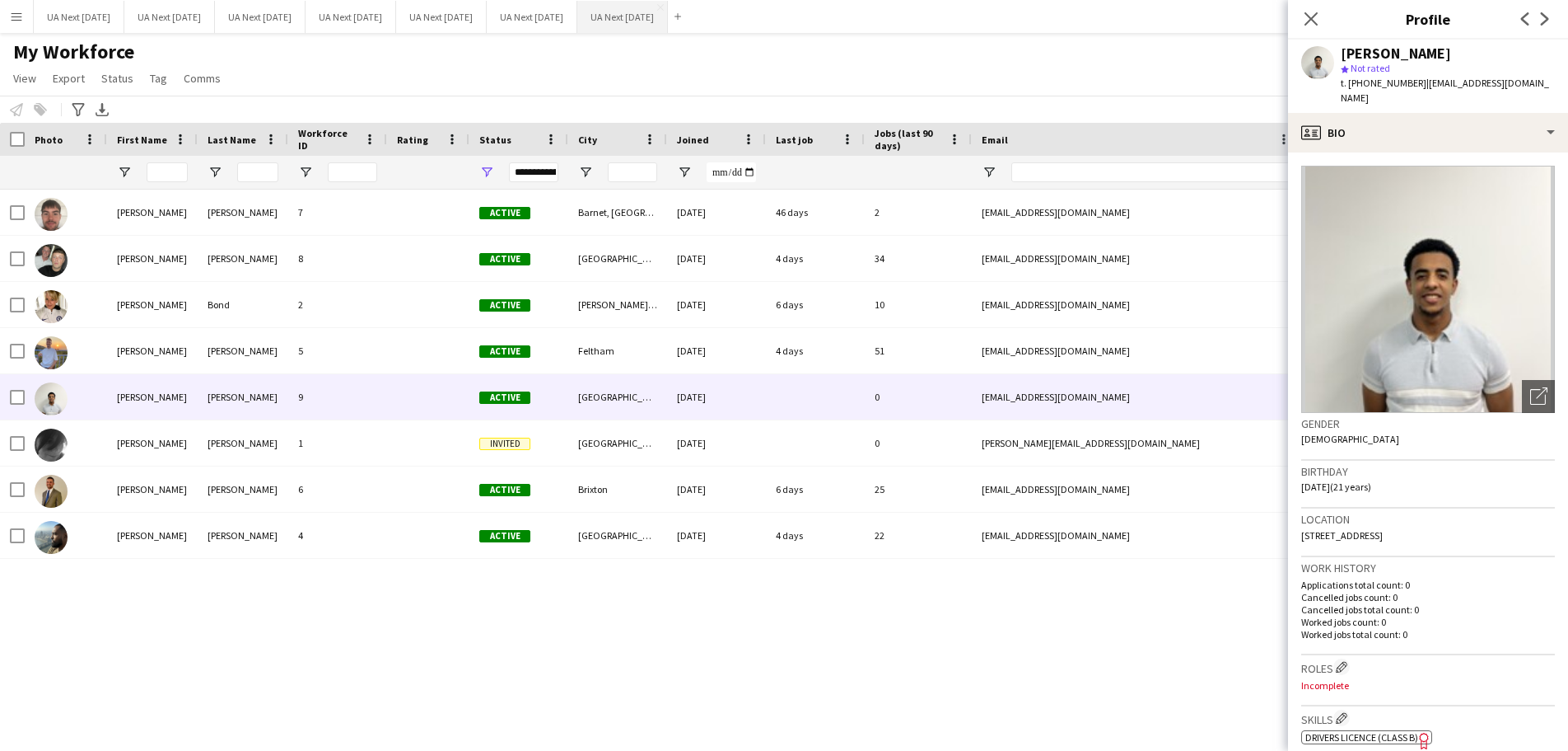
click at [657, 26] on button "UA Next [DATE] Close" at bounding box center [623, 16] width 90 height 32
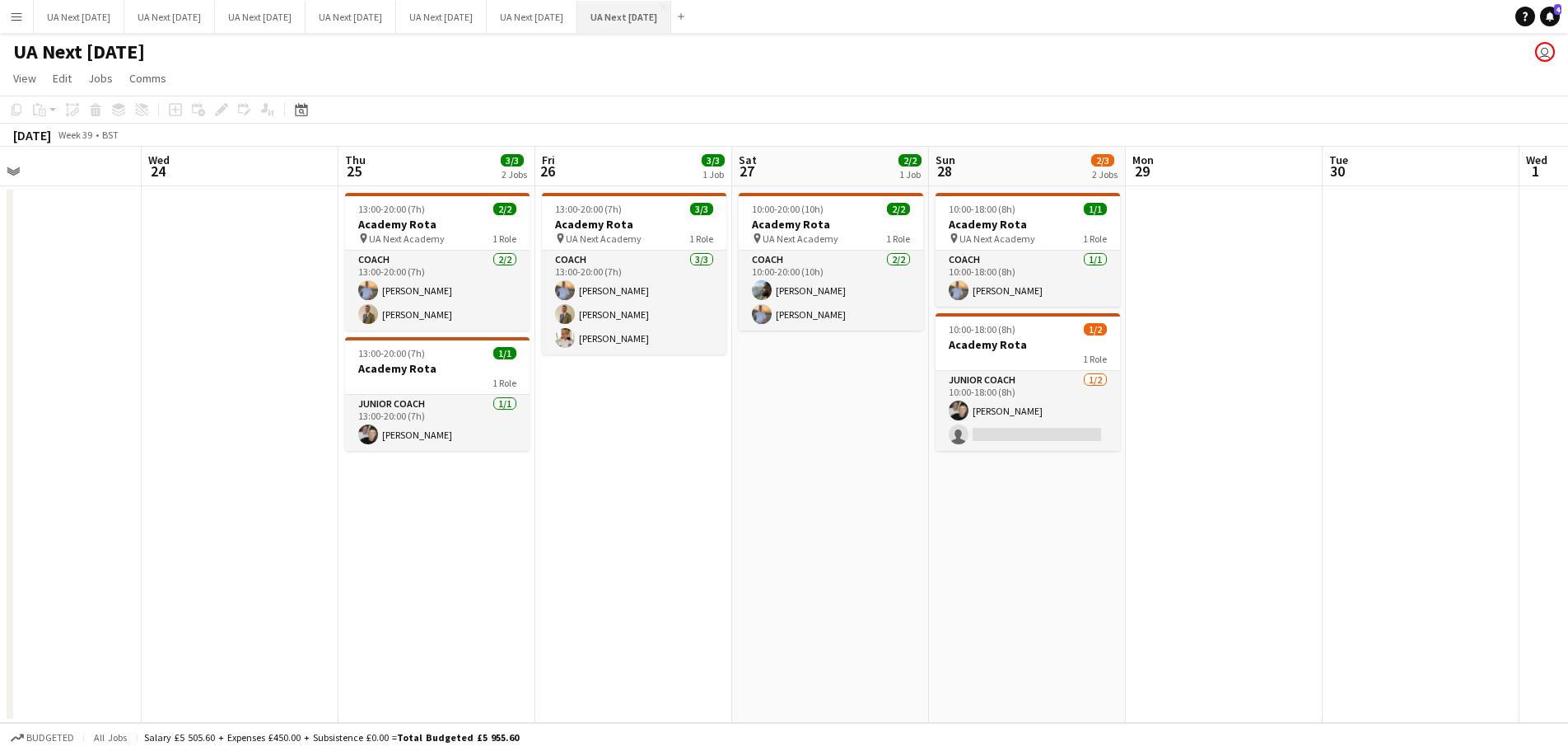
scroll to position [0, 647]
click at [1009, 360] on div "1 Role" at bounding box center [1027, 359] width 185 height 13
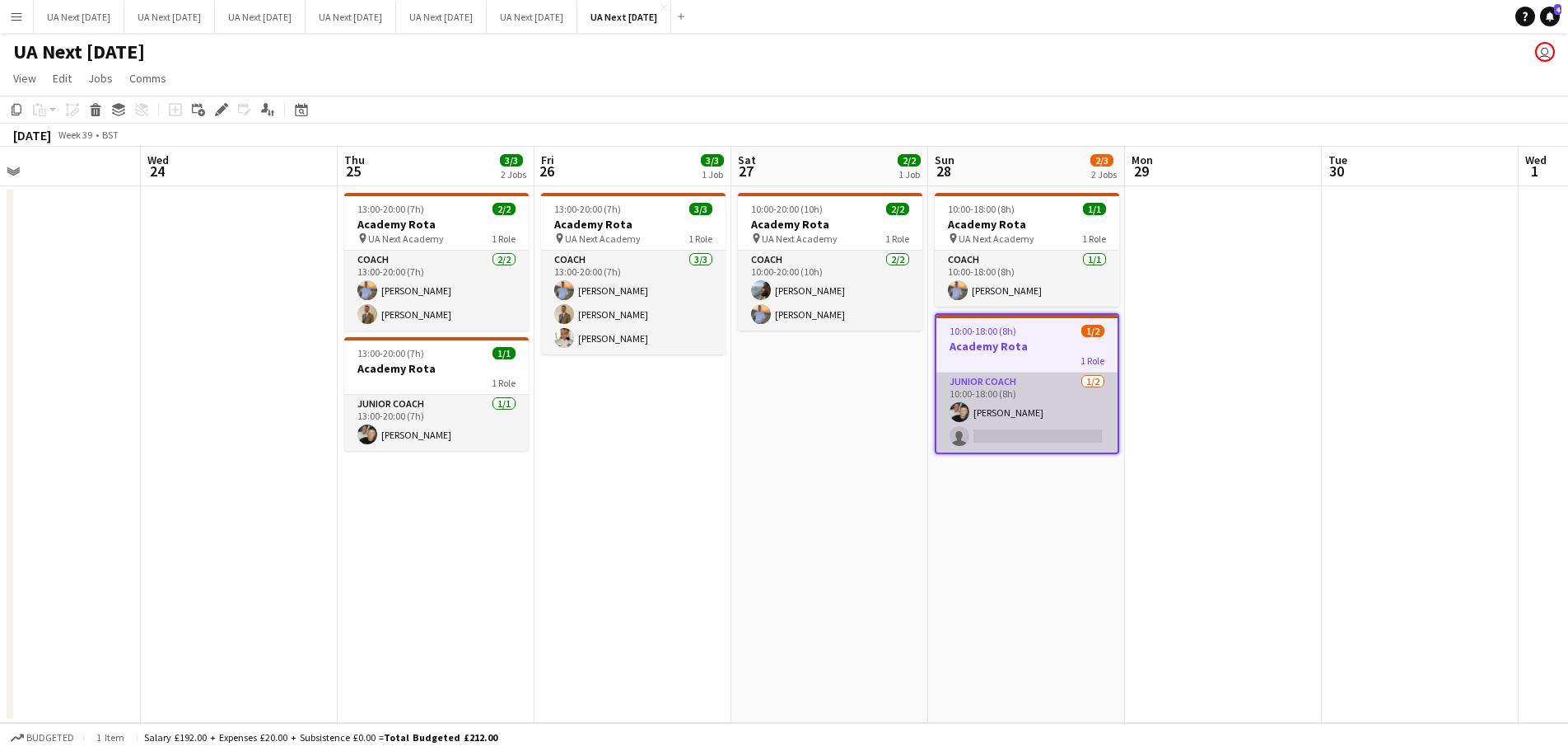
click at [1012, 435] on app-card-role "Junior Coach [DATE] 10:00-18:00 (8h) [PERSON_NAME] single-neutral-actions" at bounding box center [1027, 412] width 181 height 80
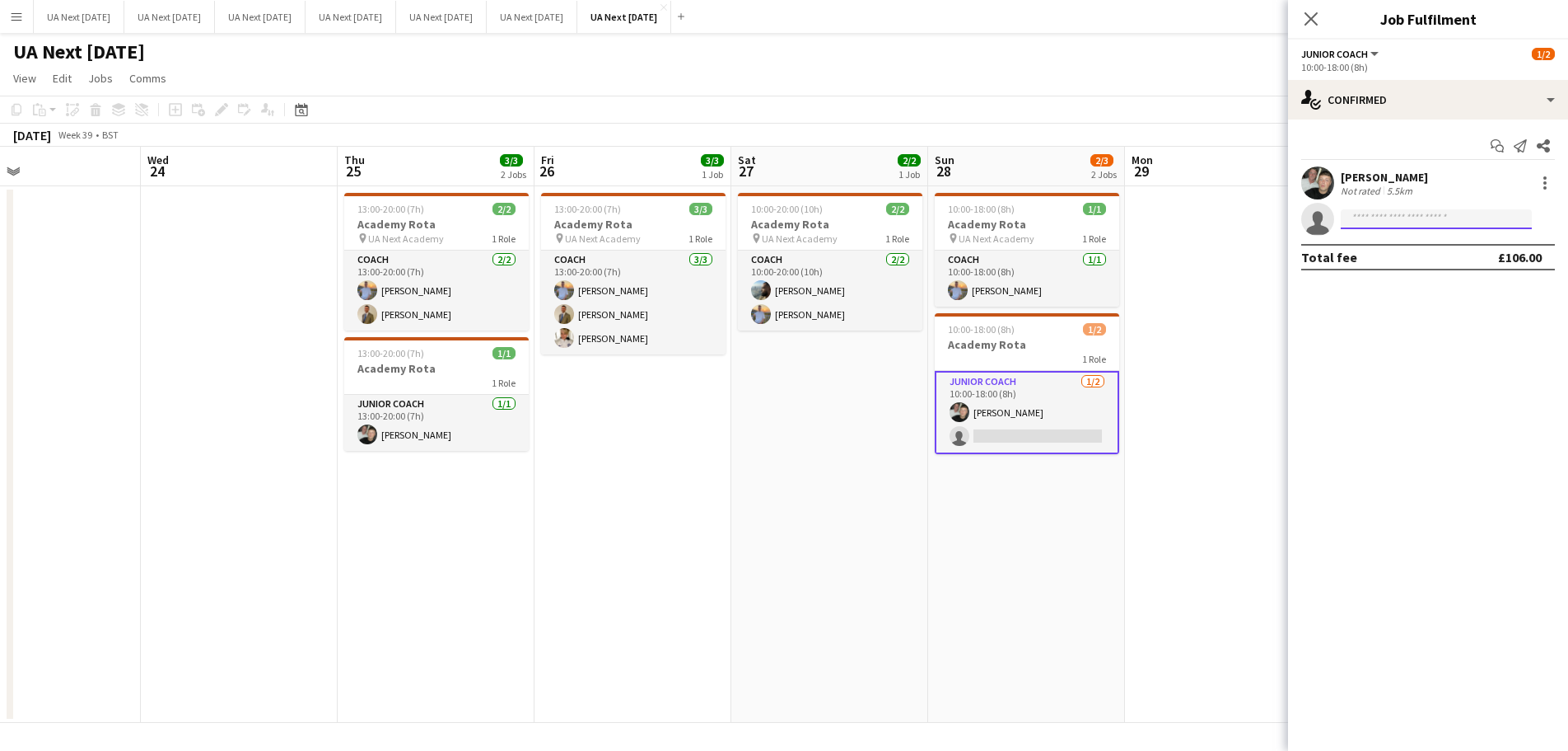
click at [1380, 221] on input at bounding box center [1436, 219] width 191 height 20
type input "******"
click at [1387, 252] on span "[EMAIL_ADDRESS][DOMAIN_NAME]" at bounding box center [1436, 257] width 164 height 13
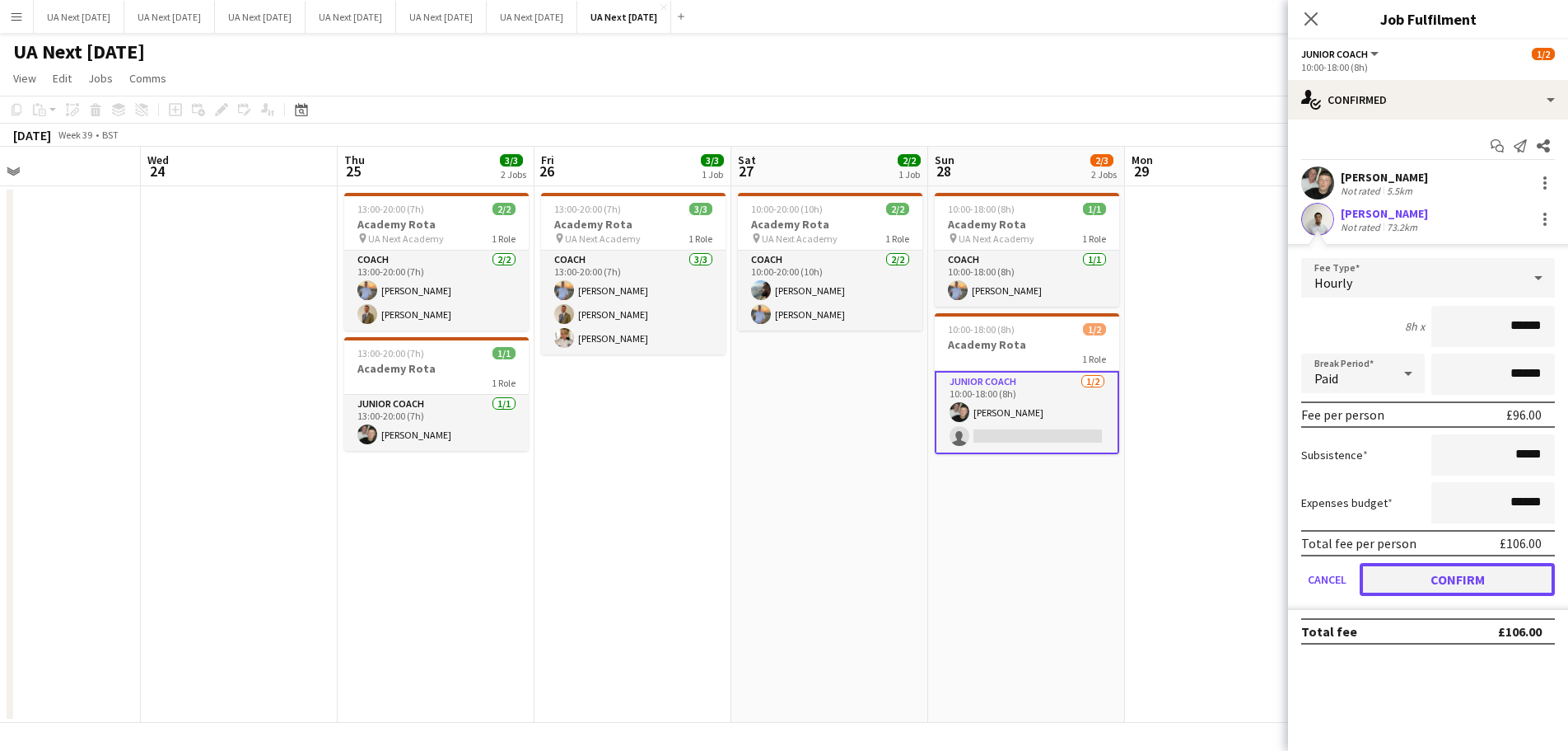
click at [1445, 588] on button "Confirm" at bounding box center [1457, 579] width 195 height 33
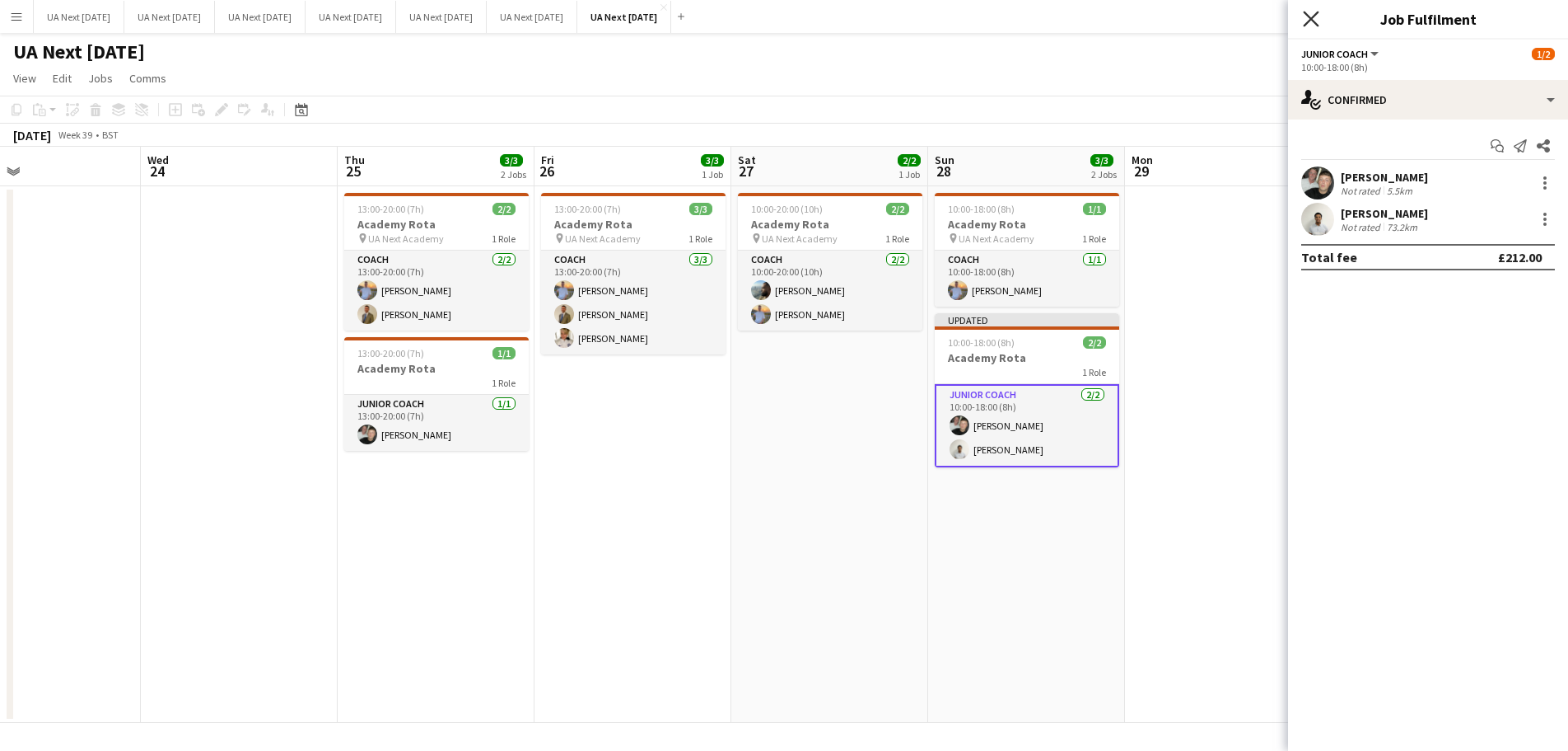
click at [1308, 20] on icon at bounding box center [1310, 18] width 15 height 15
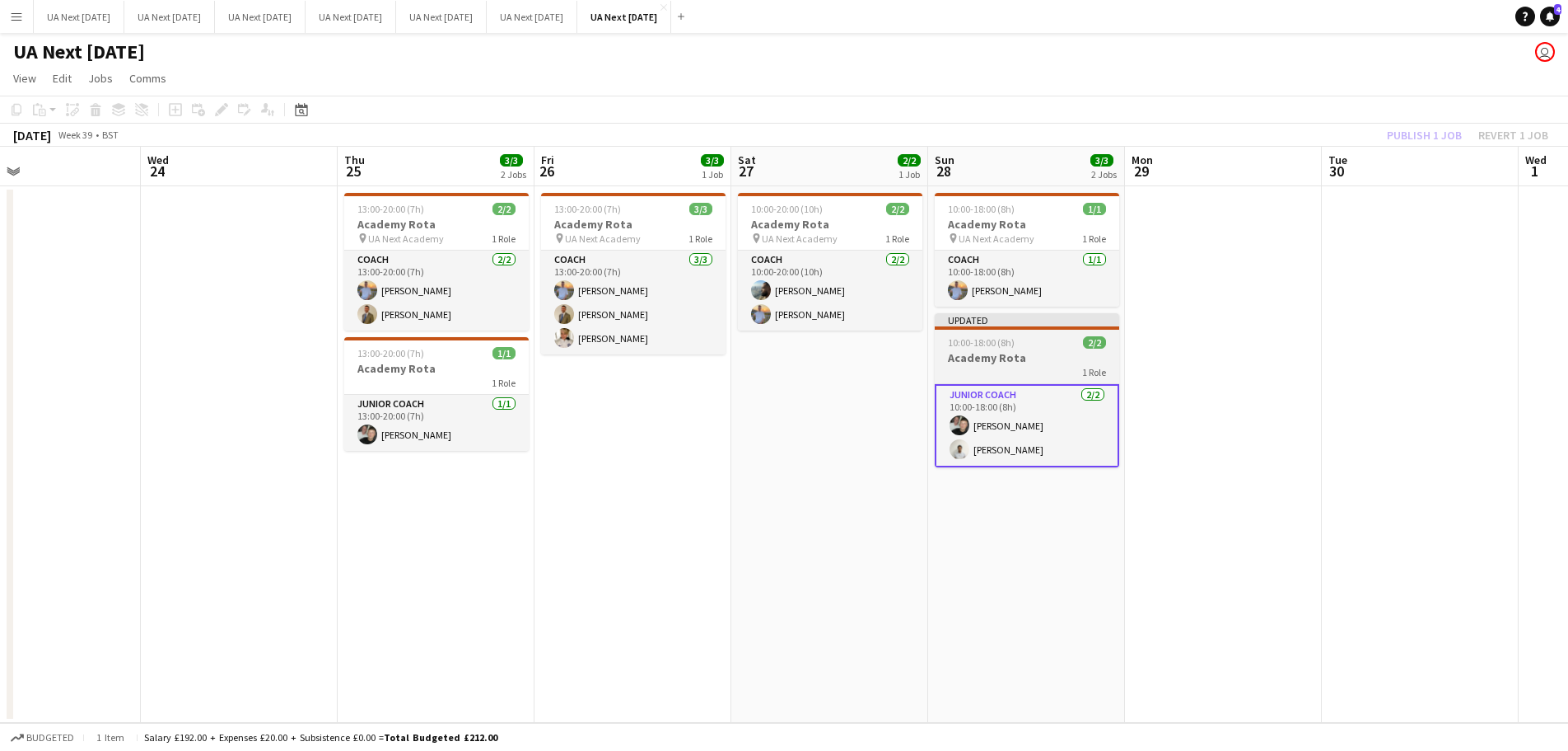
click at [1033, 363] on h3 "Academy Rota" at bounding box center [1027, 357] width 185 height 14
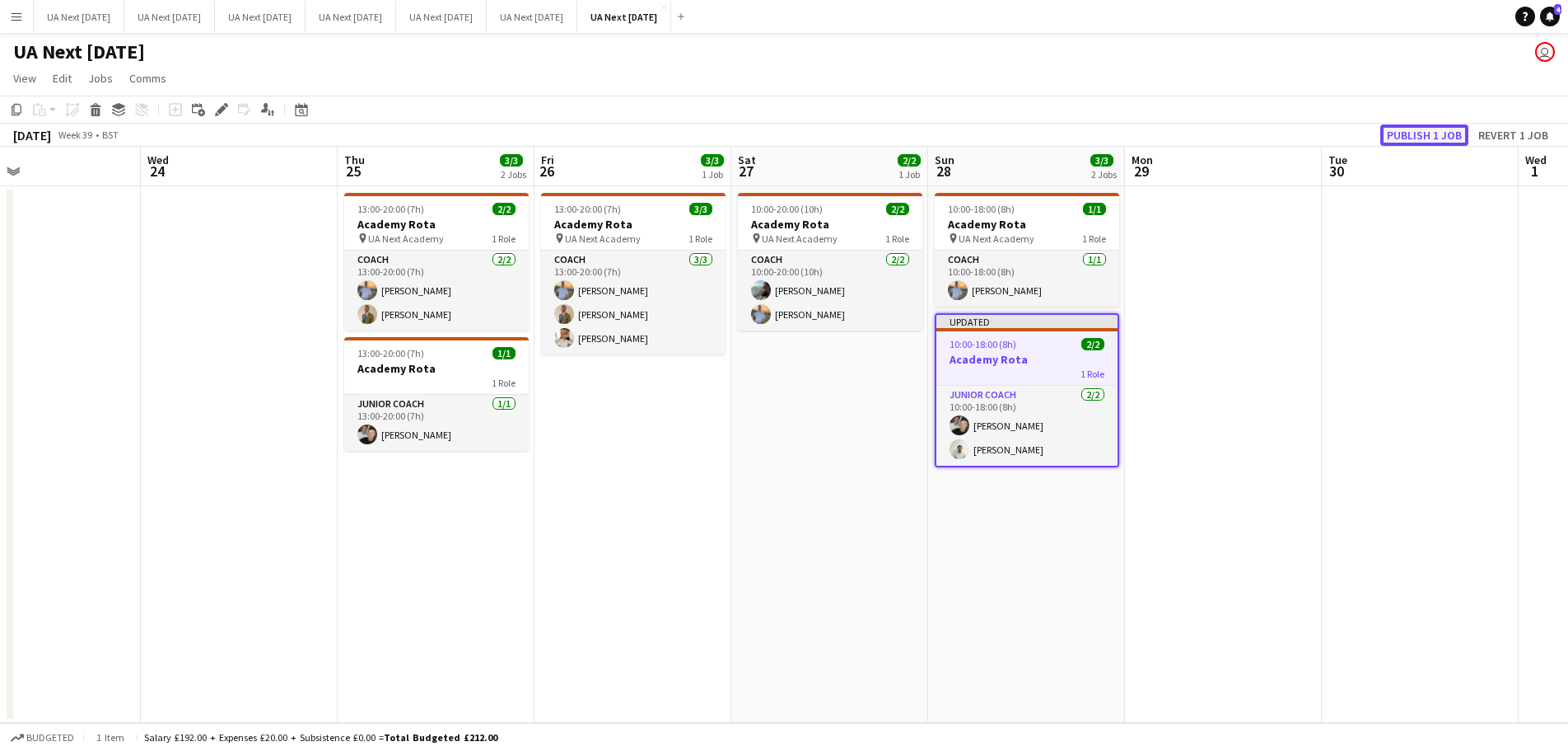
click at [1404, 138] on button "Publish 1 job" at bounding box center [1425, 135] width 88 height 21
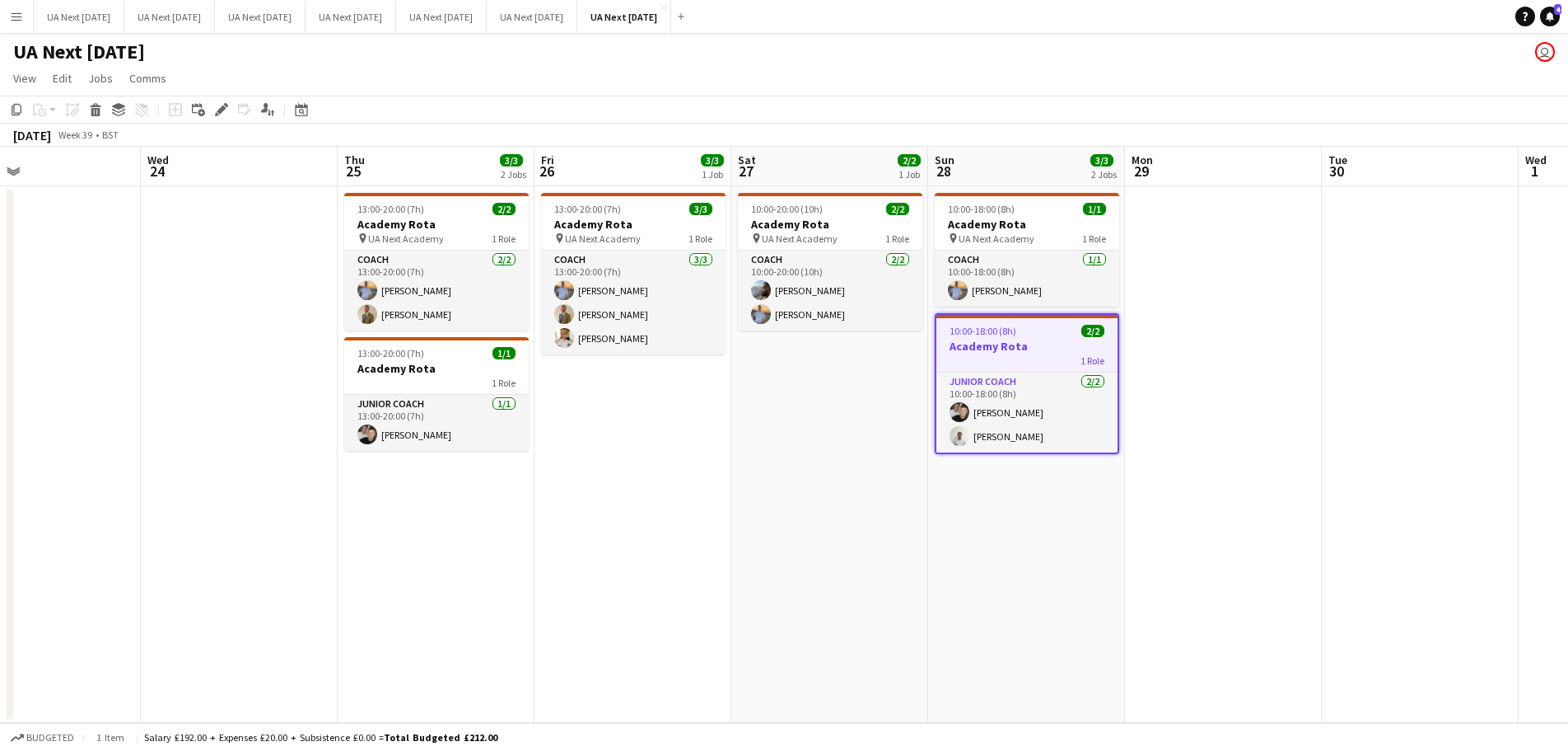
click at [13, 13] on app-icon "Menu" at bounding box center [16, 16] width 13 height 13
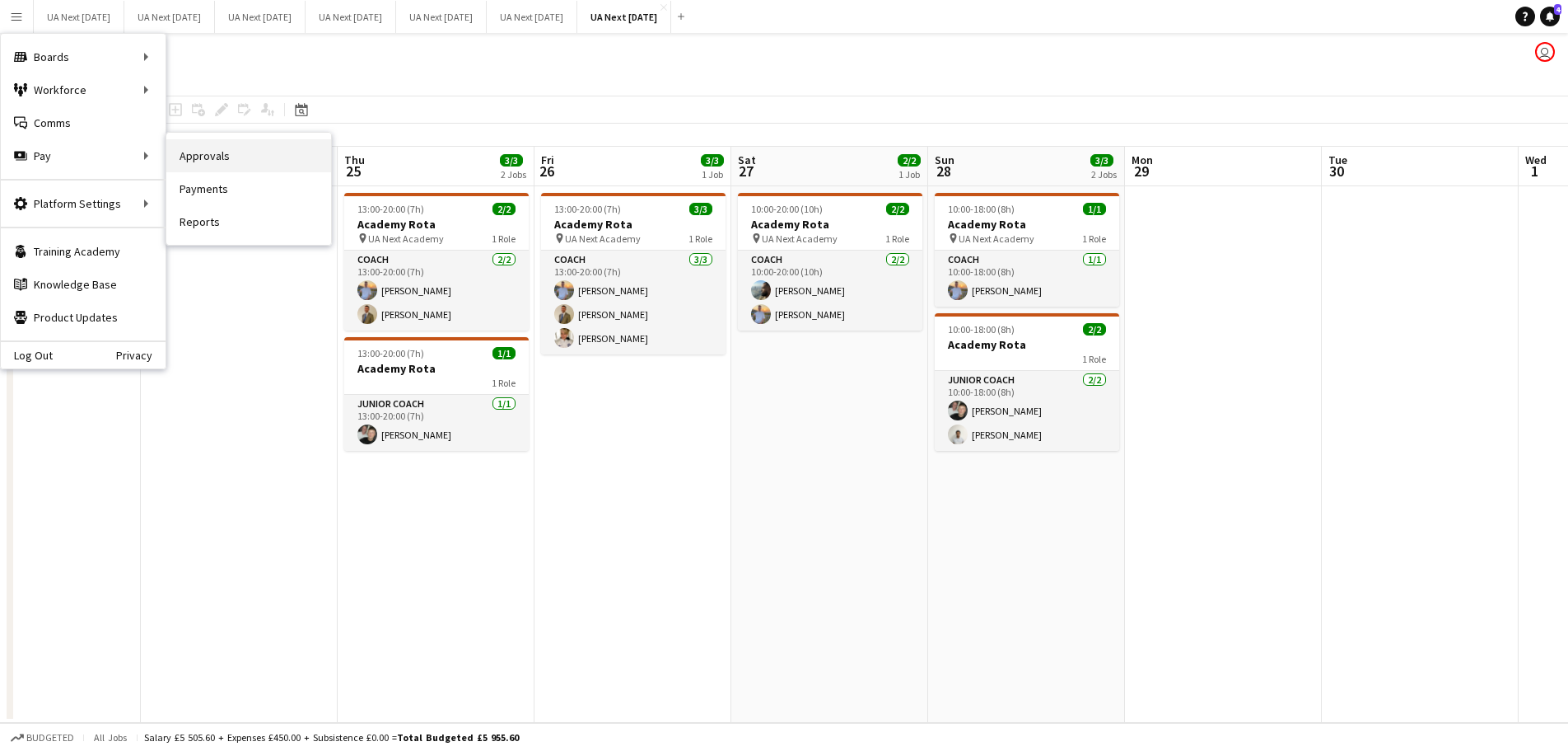
click at [215, 163] on link "Approvals" at bounding box center [248, 156] width 164 height 33
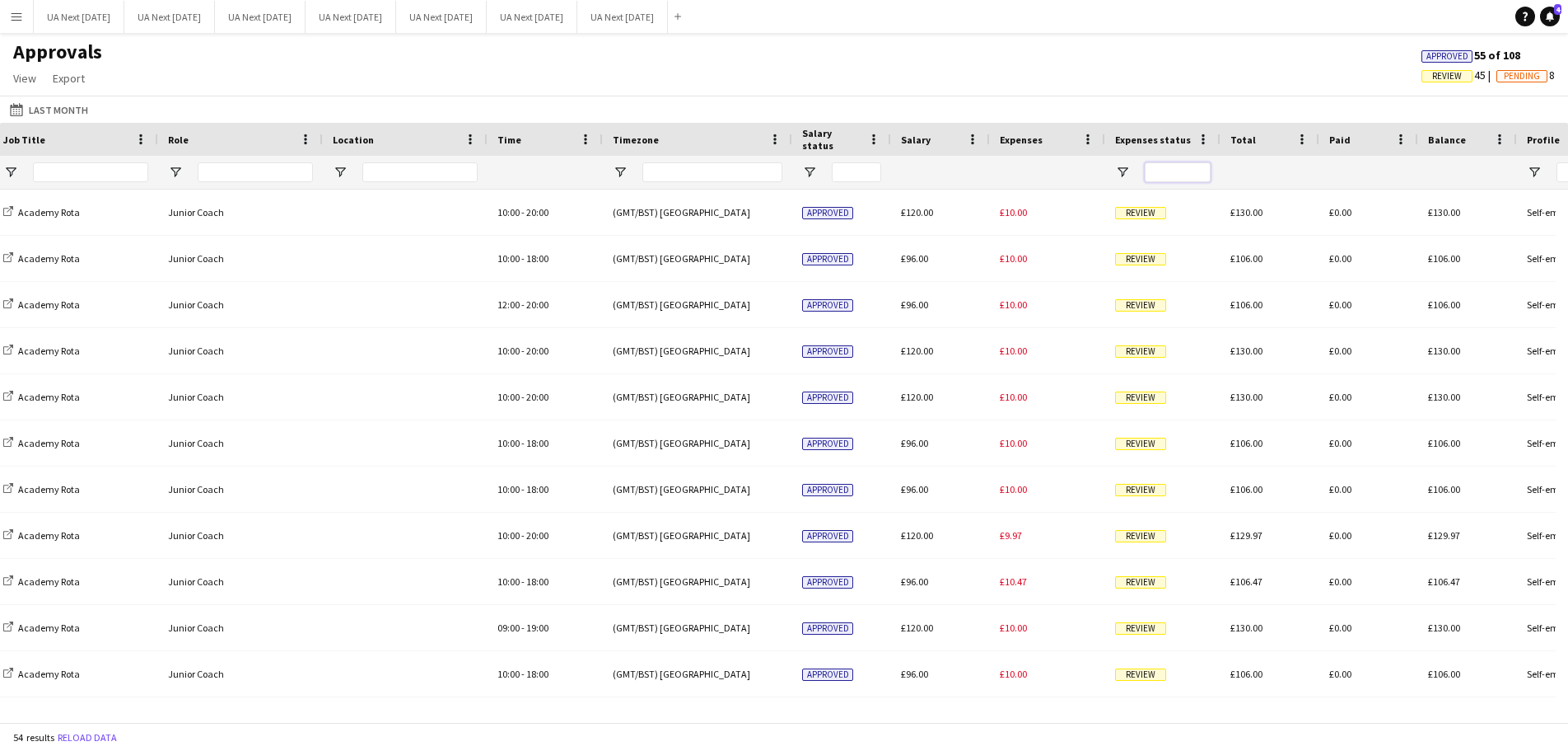
click at [1172, 167] on input "Expenses status Filter Input" at bounding box center [1178, 172] width 66 height 20
type input "******"
click at [1124, 169] on span "Open Filter Menu" at bounding box center [1122, 171] width 14 height 14
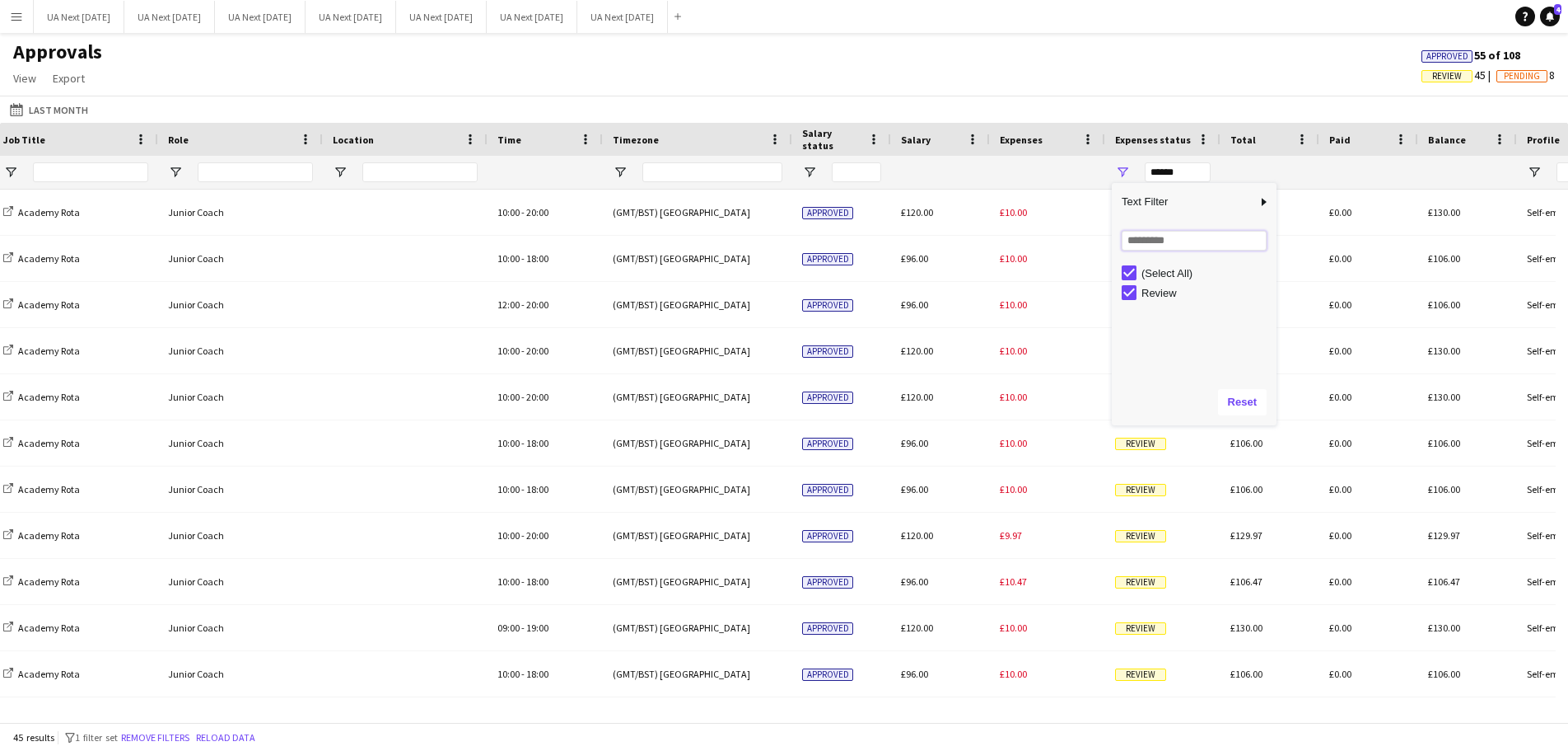
click at [1187, 242] on input "Search filter values" at bounding box center [1194, 240] width 145 height 20
type input "******"
type input "**********"
click at [1232, 168] on div at bounding box center [1270, 172] width 79 height 33
click at [1197, 169] on div "**********" at bounding box center [1178, 172] width 66 height 20
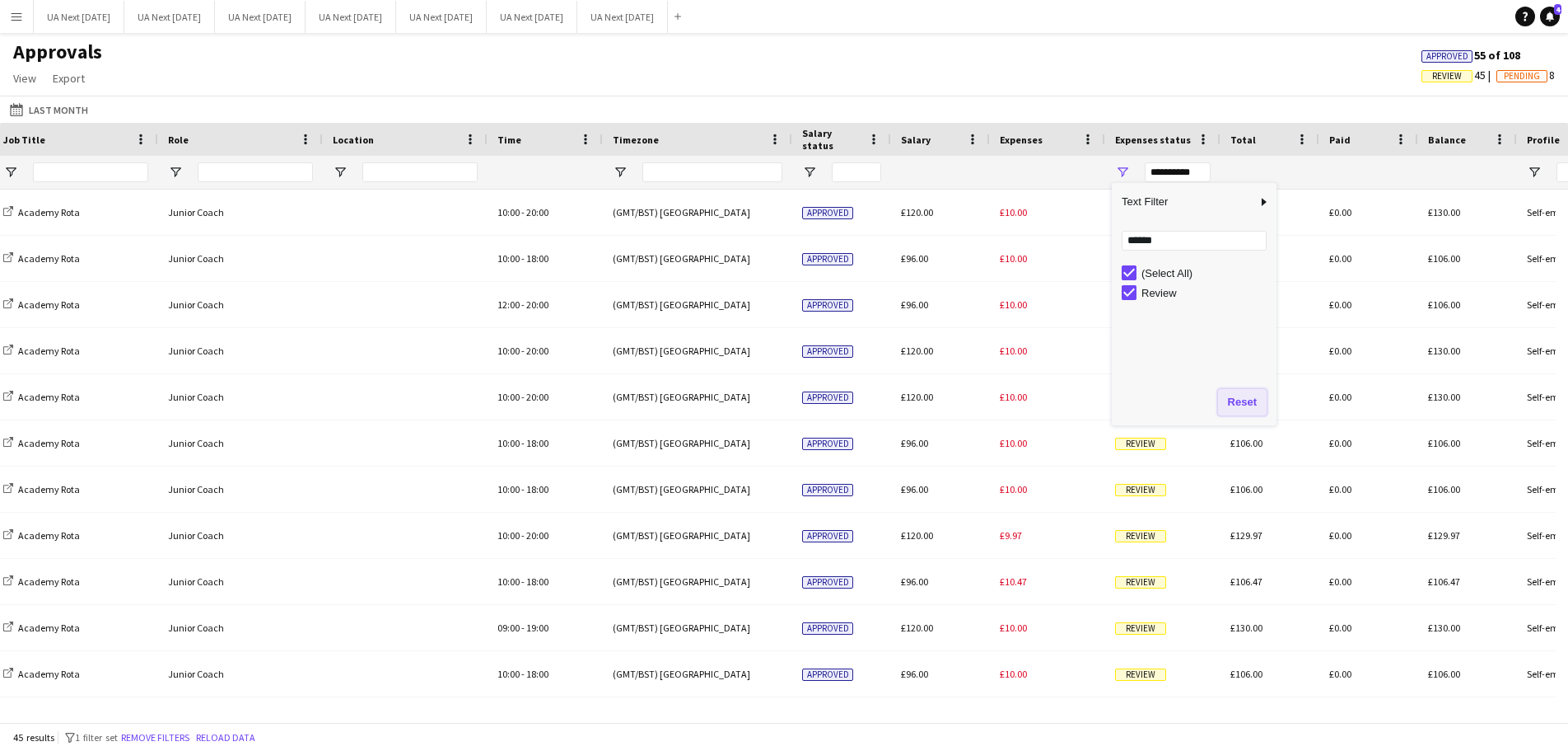
click at [1258, 409] on button "Reset" at bounding box center [1242, 401] width 49 height 26
click at [1253, 407] on button "Reset" at bounding box center [1242, 401] width 49 height 26
click at [1245, 402] on button "Reset" at bounding box center [1242, 401] width 49 height 26
drag, startPoint x: 1187, startPoint y: 175, endPoint x: 1121, endPoint y: 174, distance: 66.0
click at [1121, 174] on div "******" at bounding box center [1163, 172] width 115 height 33
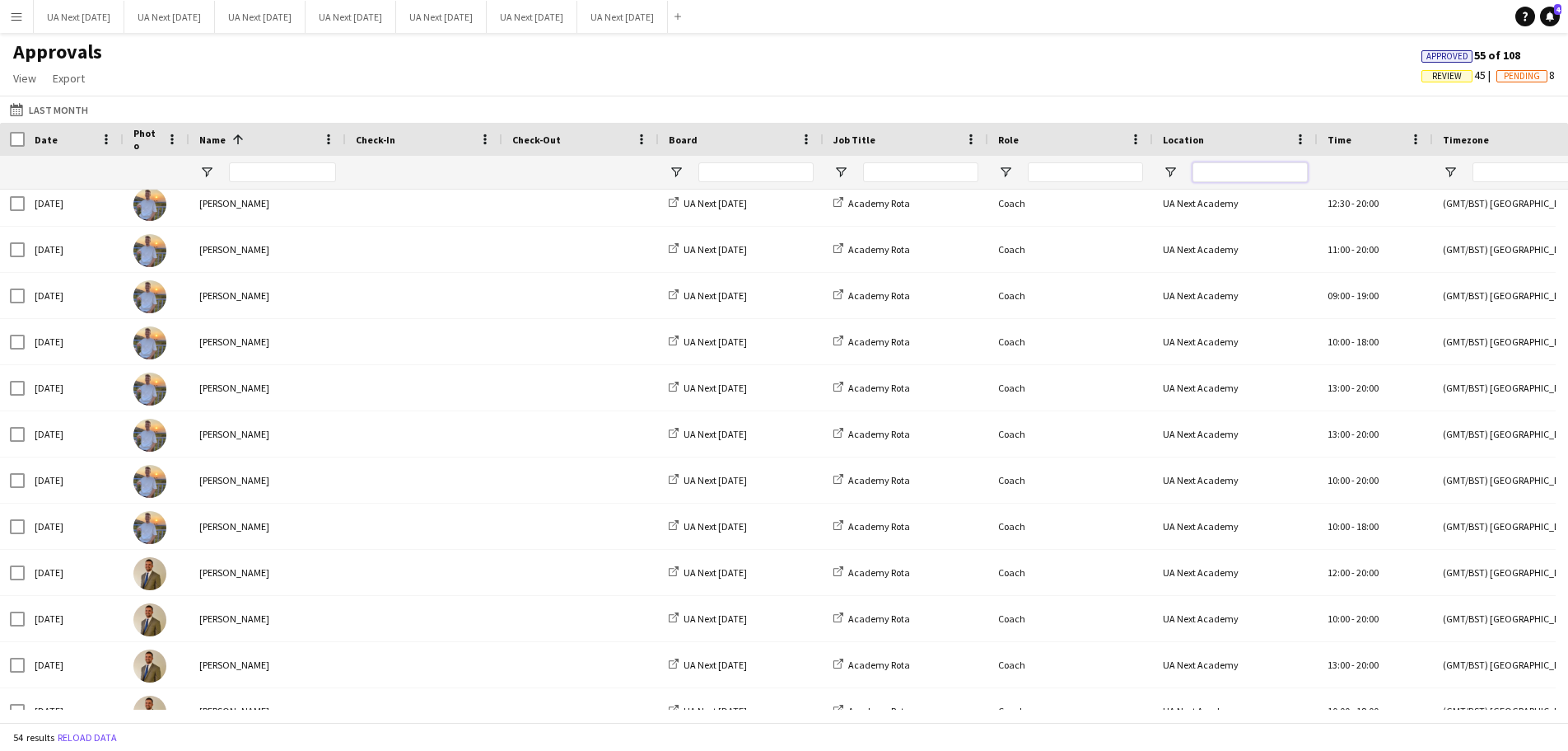
click at [1236, 169] on input "Location Filter Input" at bounding box center [1251, 172] width 115 height 20
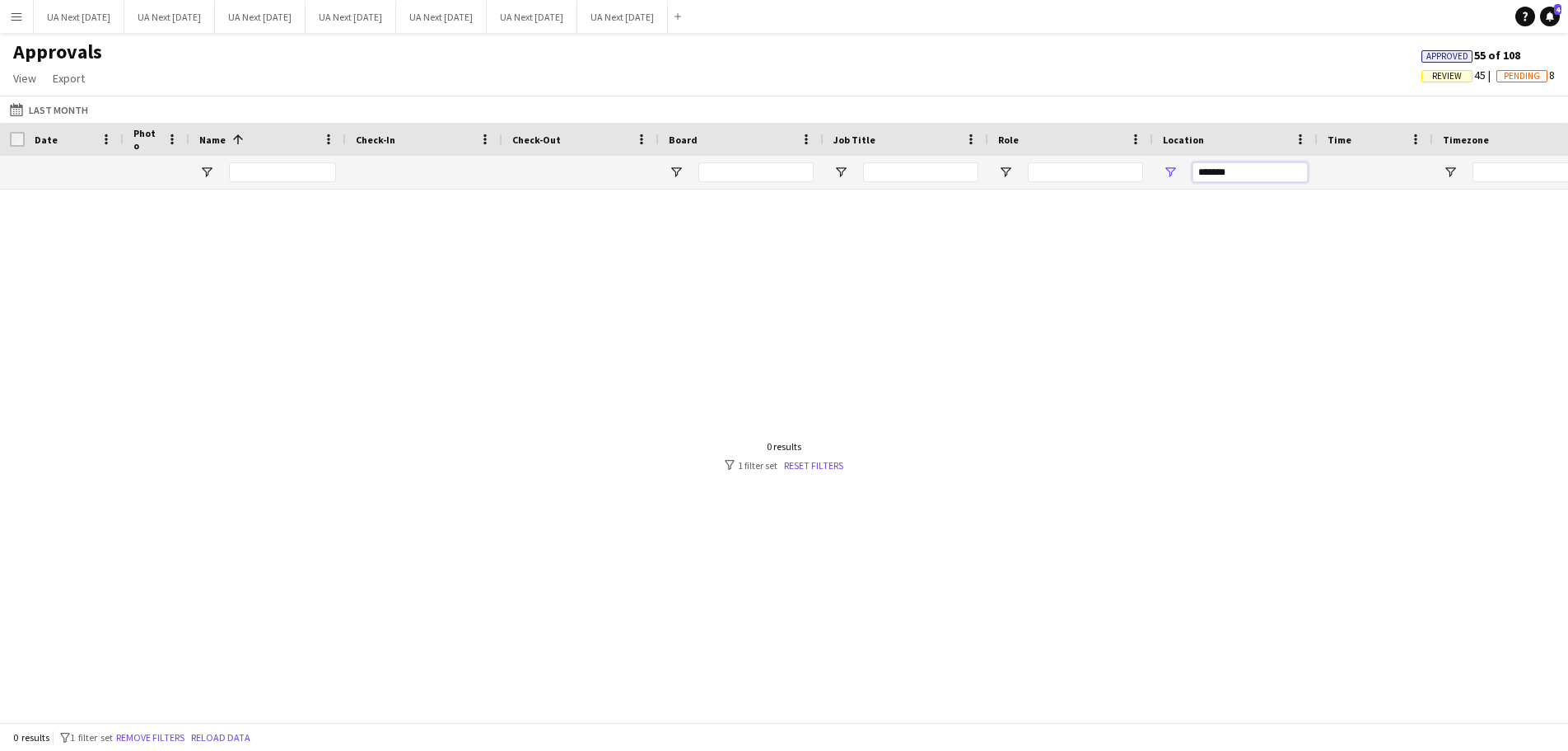
type input "*******"
click at [812, 463] on link "Reset filters" at bounding box center [814, 464] width 60 height 13
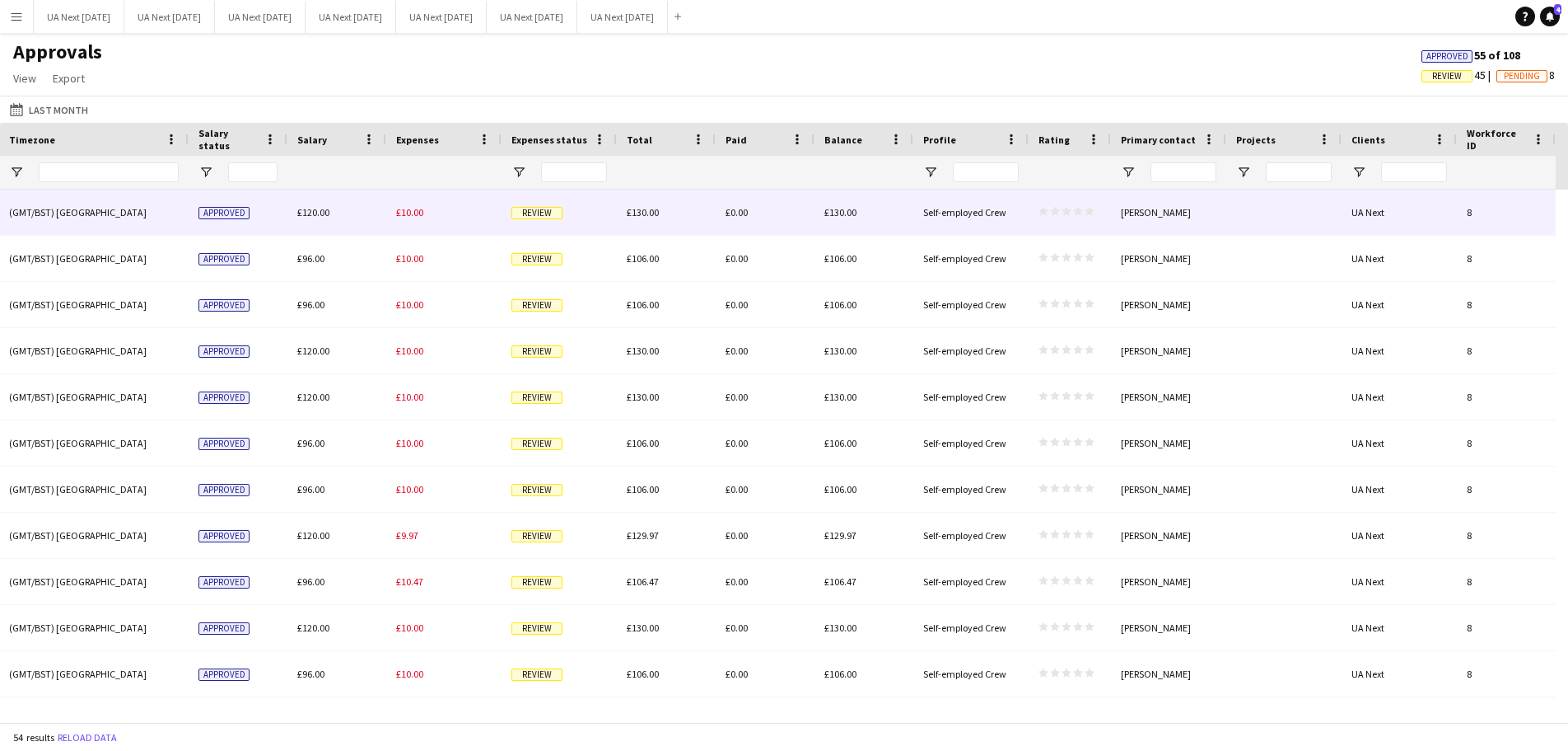
click at [529, 212] on span "Review" at bounding box center [536, 213] width 51 height 13
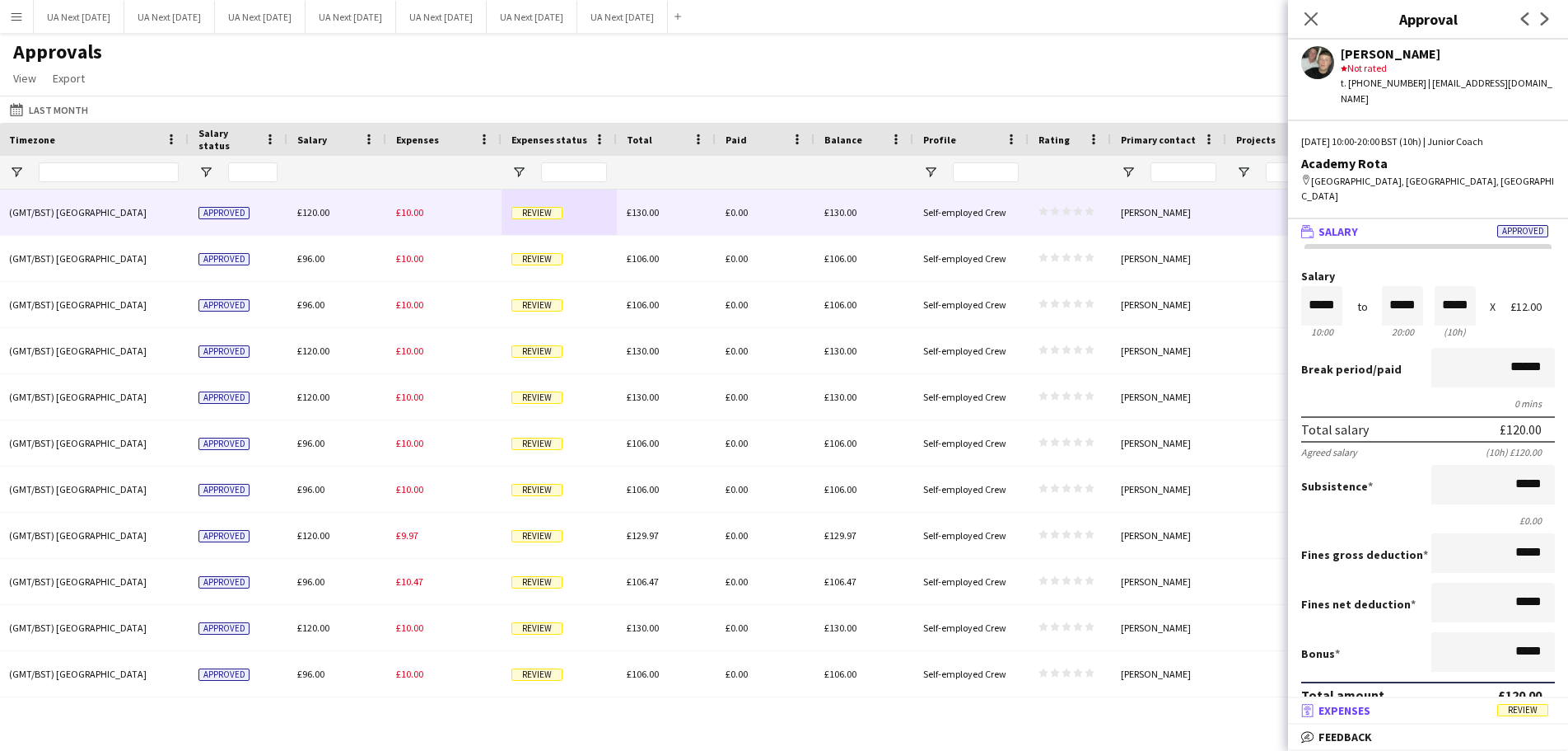
click at [1523, 706] on span "Review" at bounding box center [1523, 710] width 51 height 13
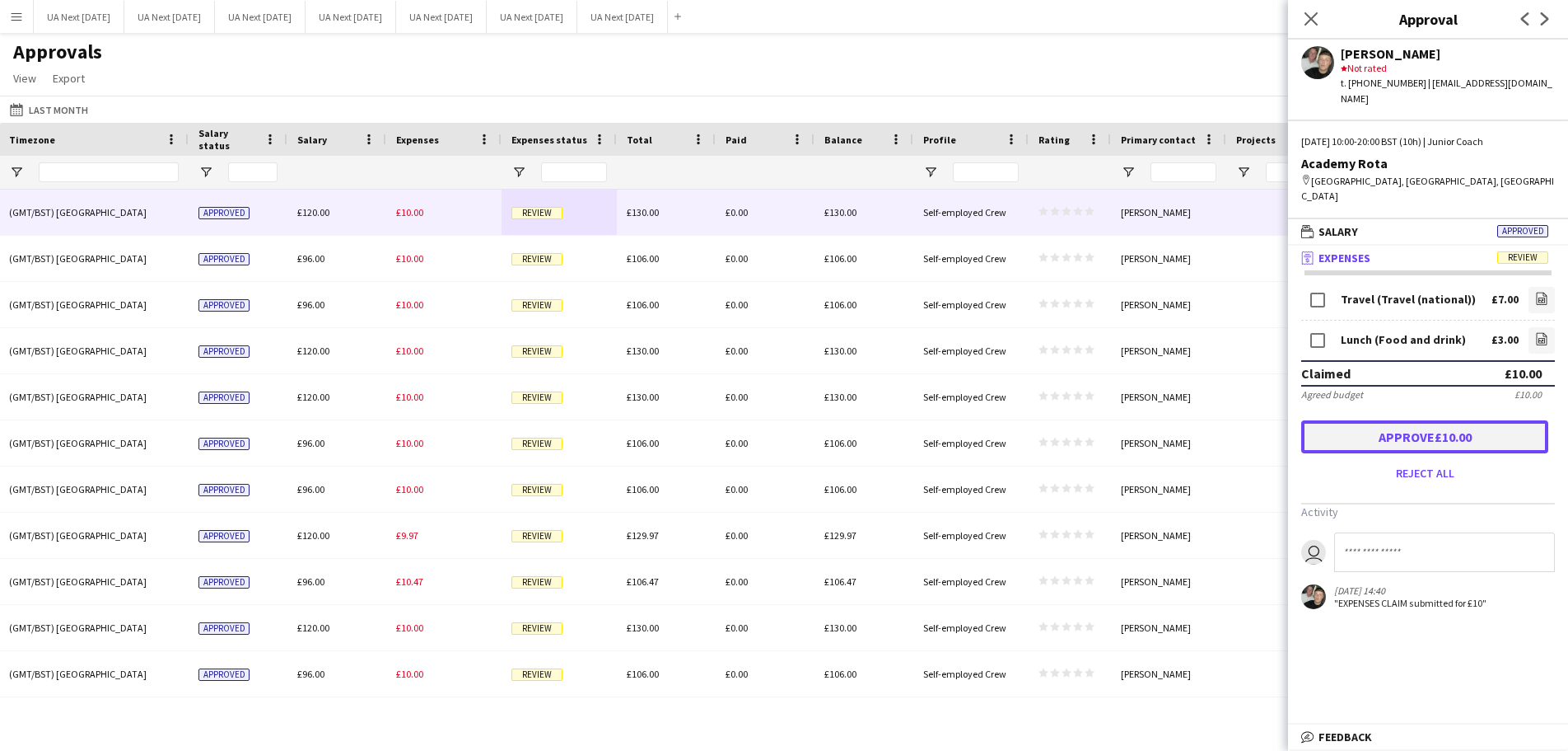
click at [1396, 420] on button "Approve £10.00" at bounding box center [1425, 437] width 247 height 33
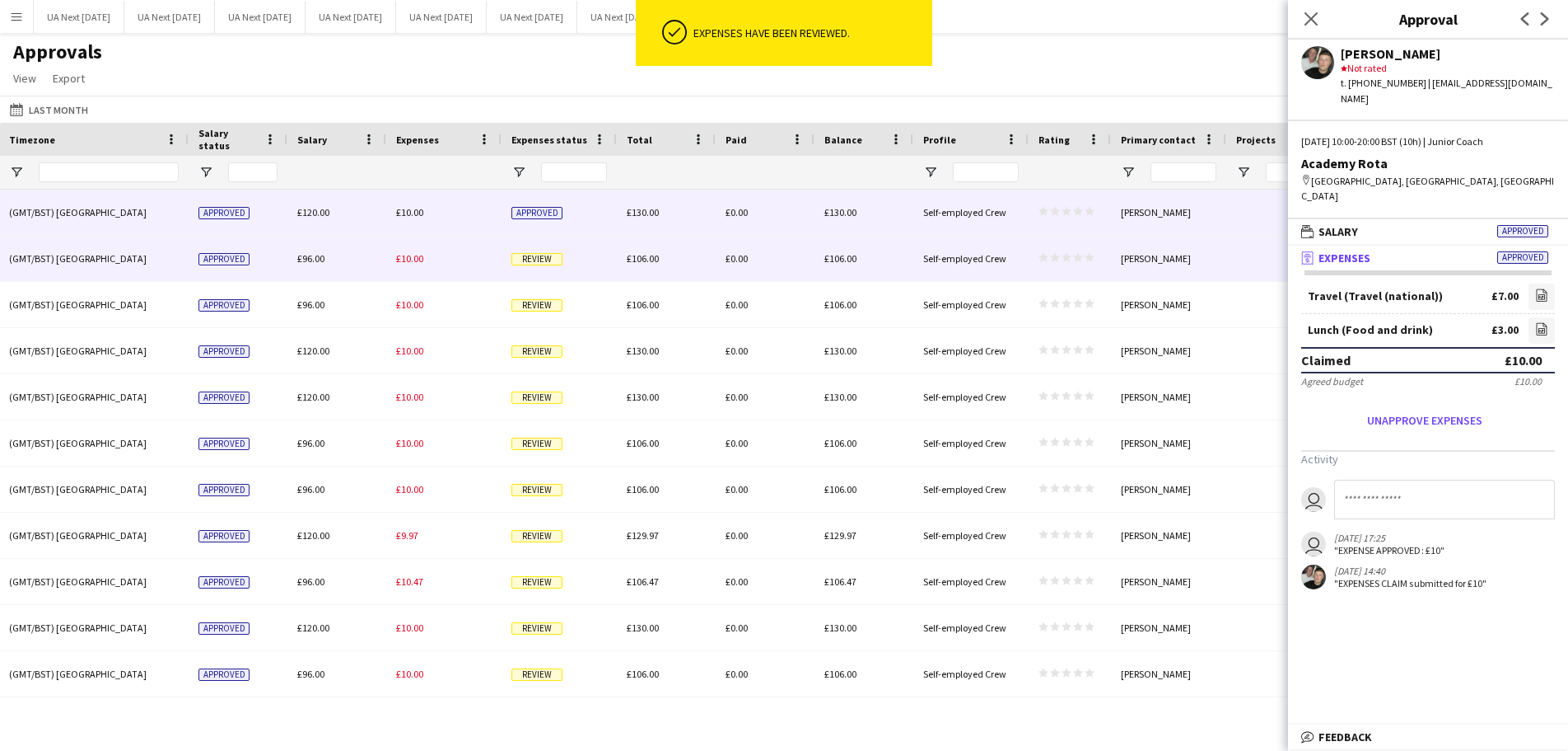
click at [533, 260] on span "Review" at bounding box center [536, 259] width 51 height 13
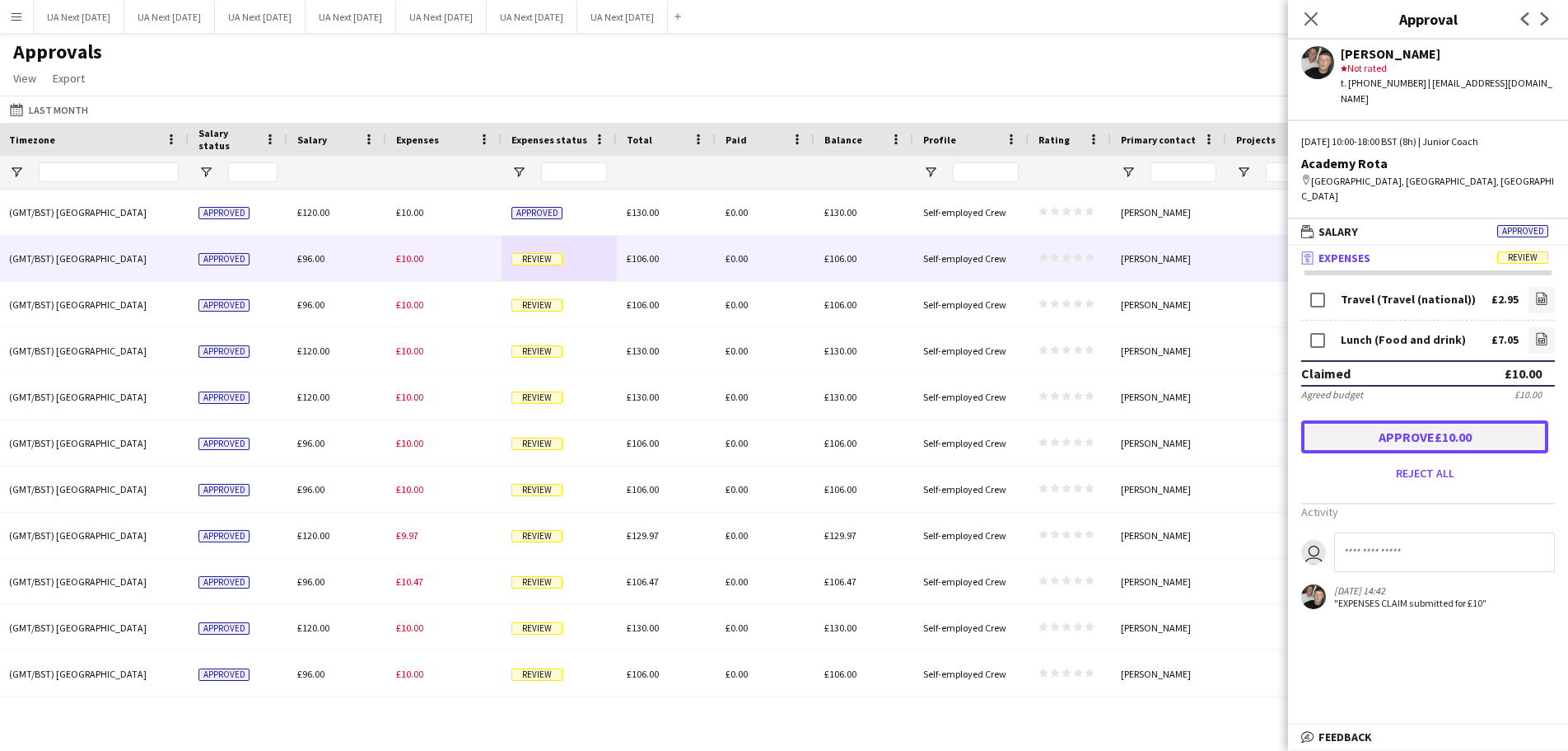
click at [1350, 420] on button "Approve £10.00" at bounding box center [1425, 437] width 247 height 33
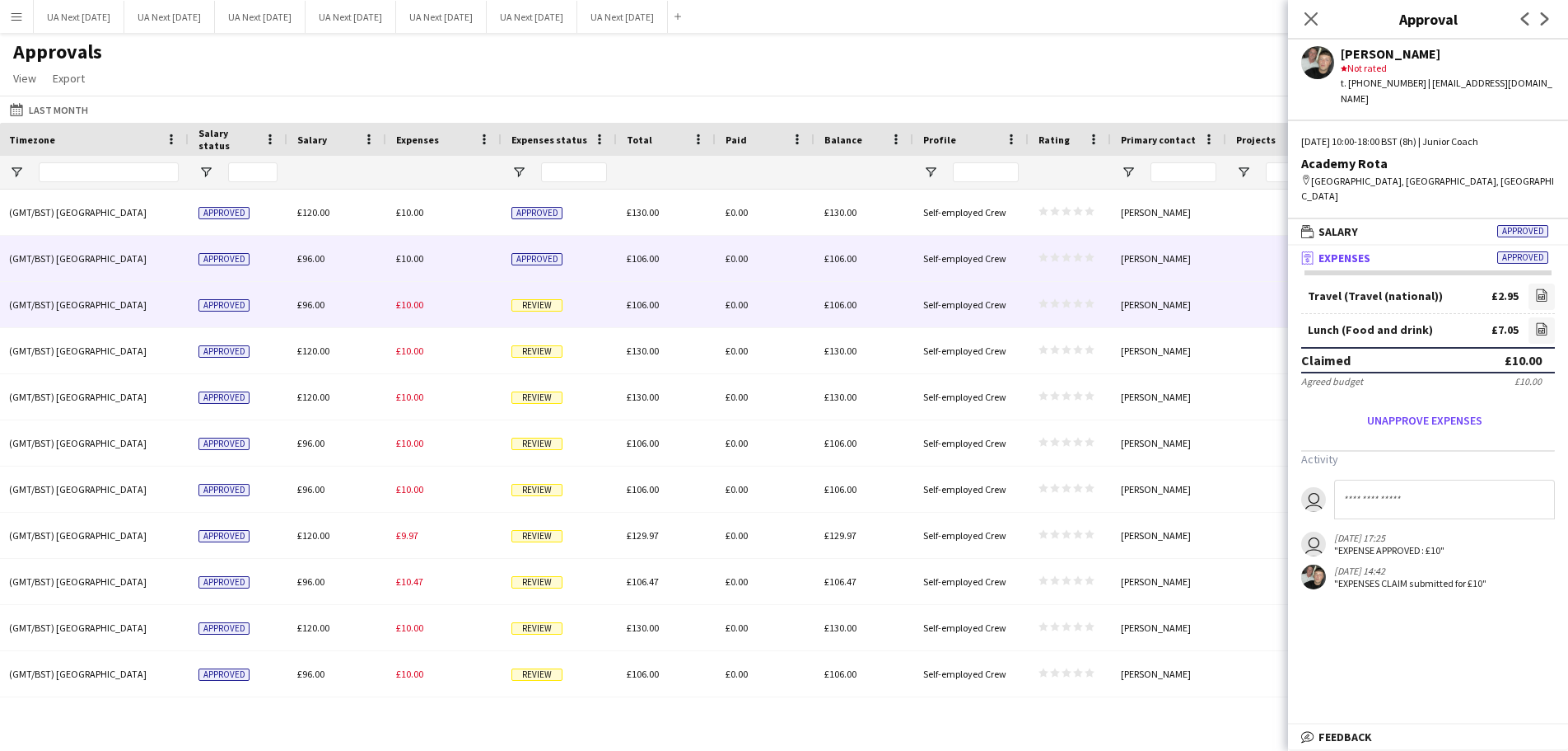
click at [536, 303] on span "Review" at bounding box center [536, 305] width 51 height 13
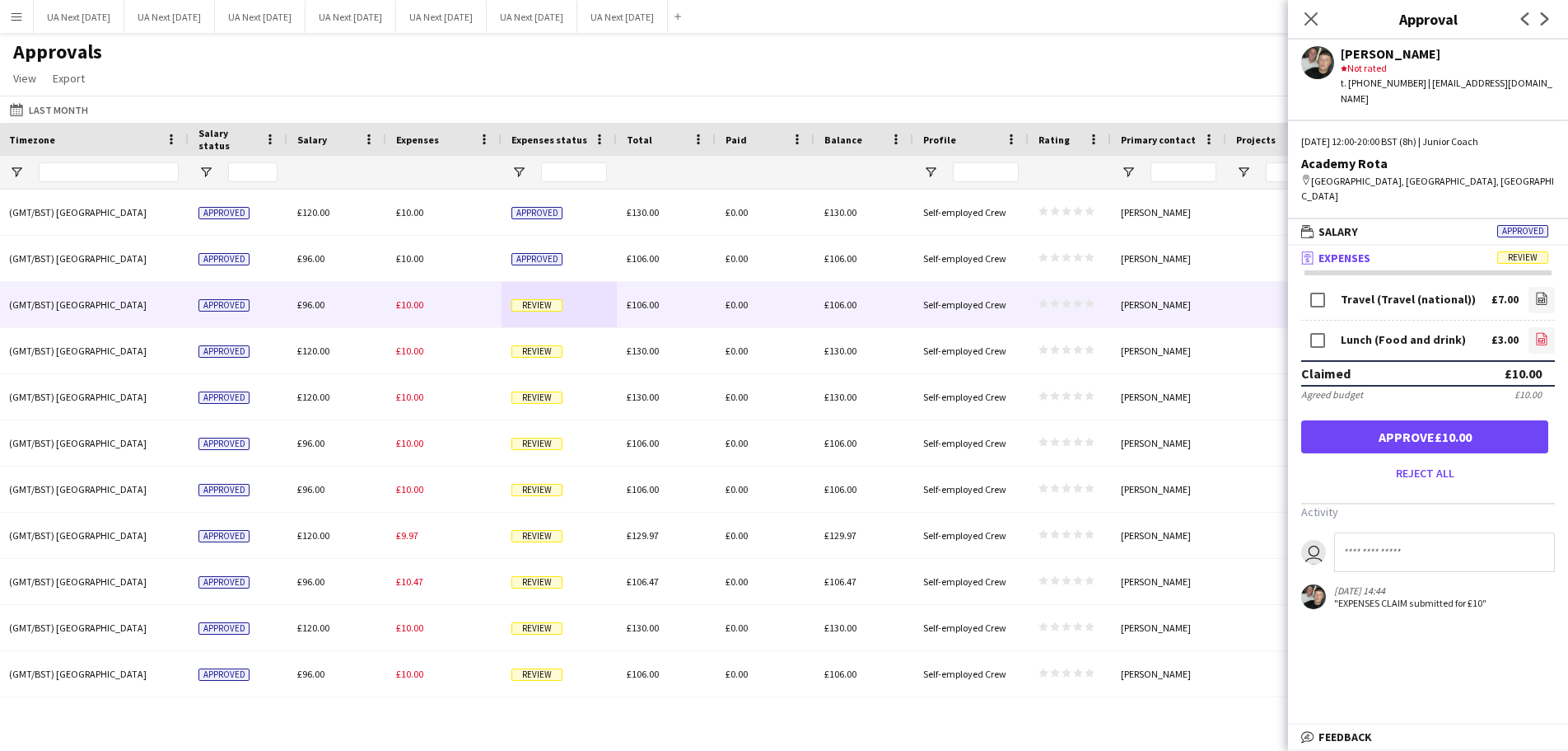
click at [1540, 332] on icon "file-image" at bounding box center [1542, 338] width 13 height 13
click at [1405, 420] on button "Approve £10.00" at bounding box center [1425, 437] width 247 height 33
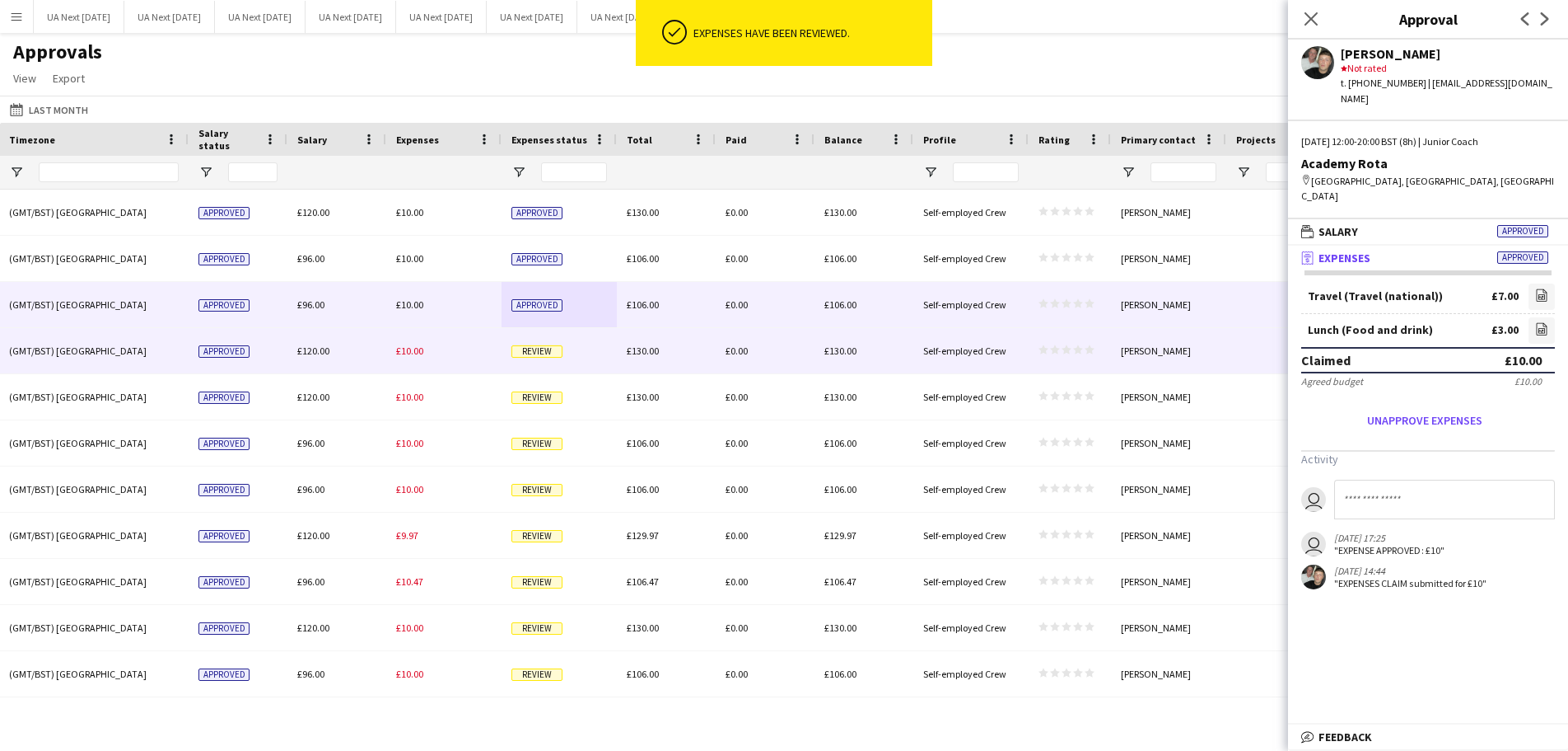
click at [534, 354] on span "Review" at bounding box center [536, 351] width 51 height 13
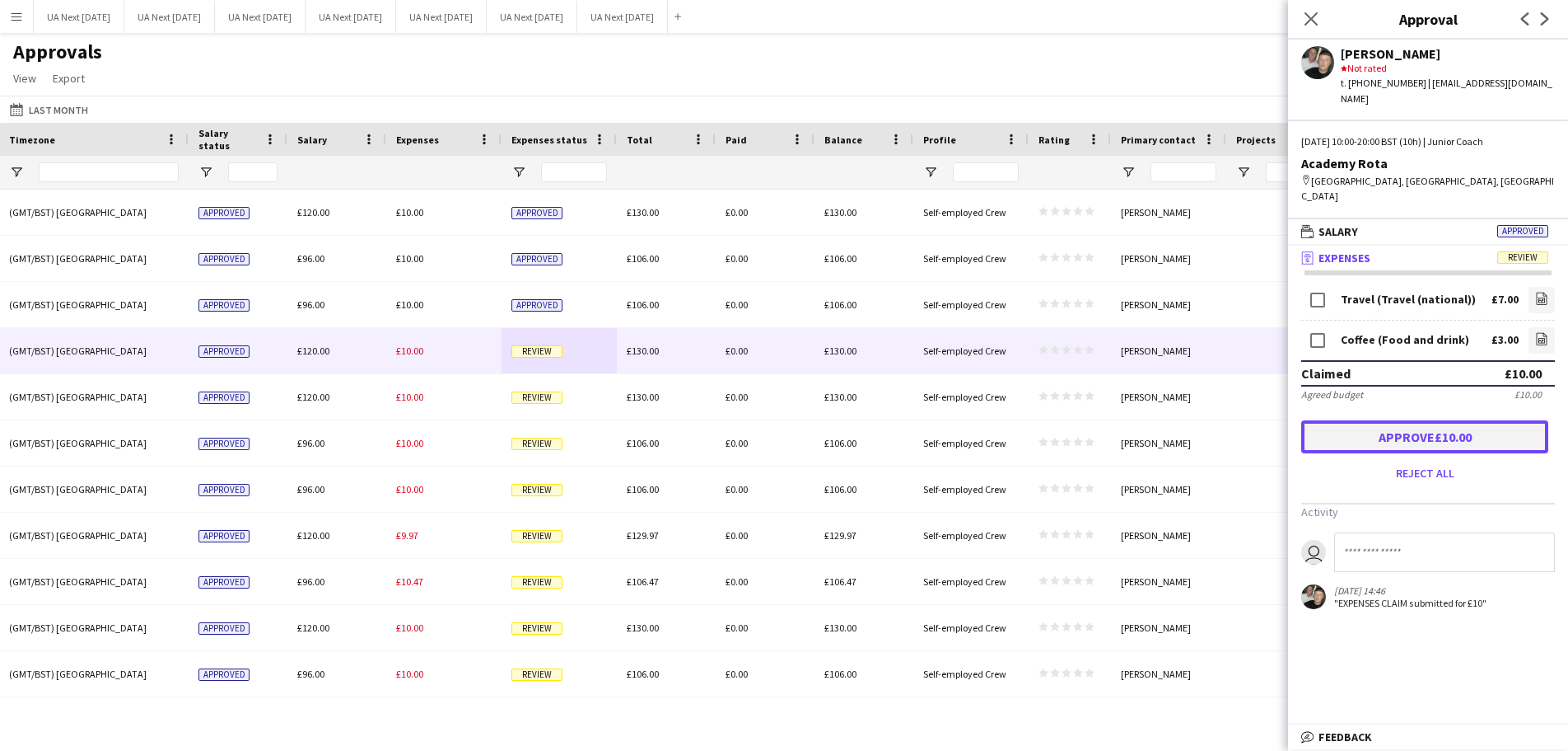
click at [1403, 420] on button "Approve £10.00" at bounding box center [1425, 437] width 247 height 33
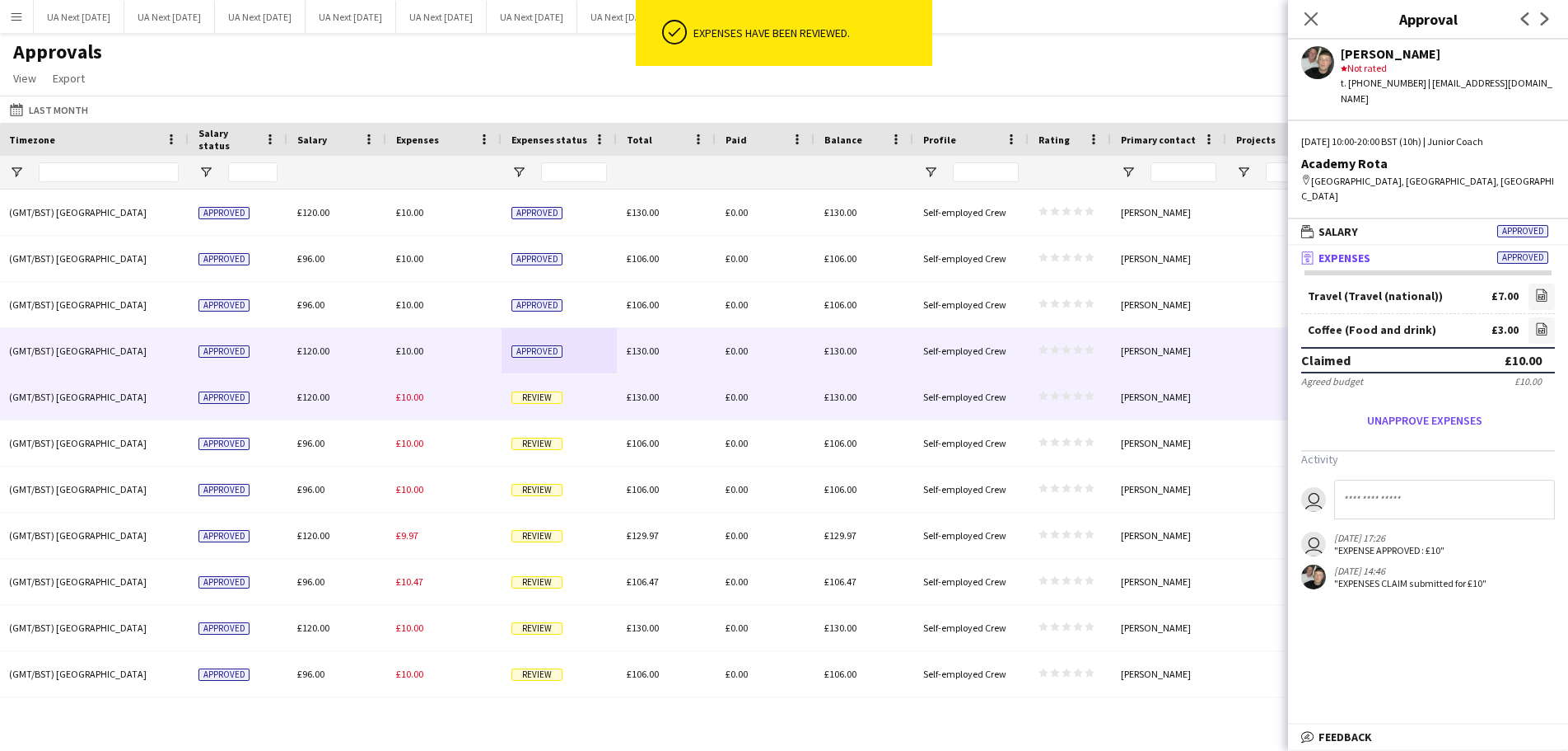
click at [537, 399] on span "Review" at bounding box center [536, 397] width 51 height 13
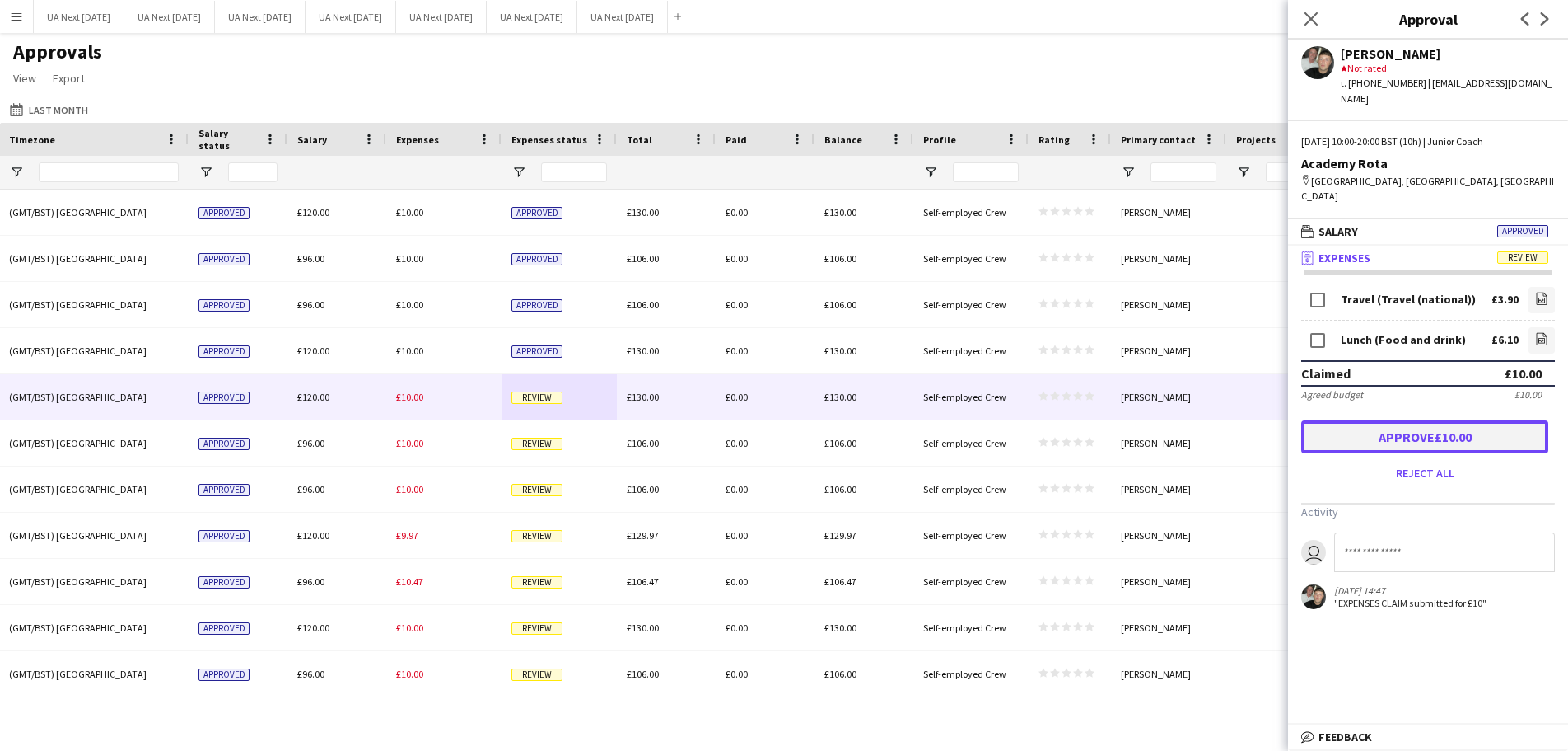
click at [1420, 420] on button "Approve £10.00" at bounding box center [1425, 437] width 247 height 33
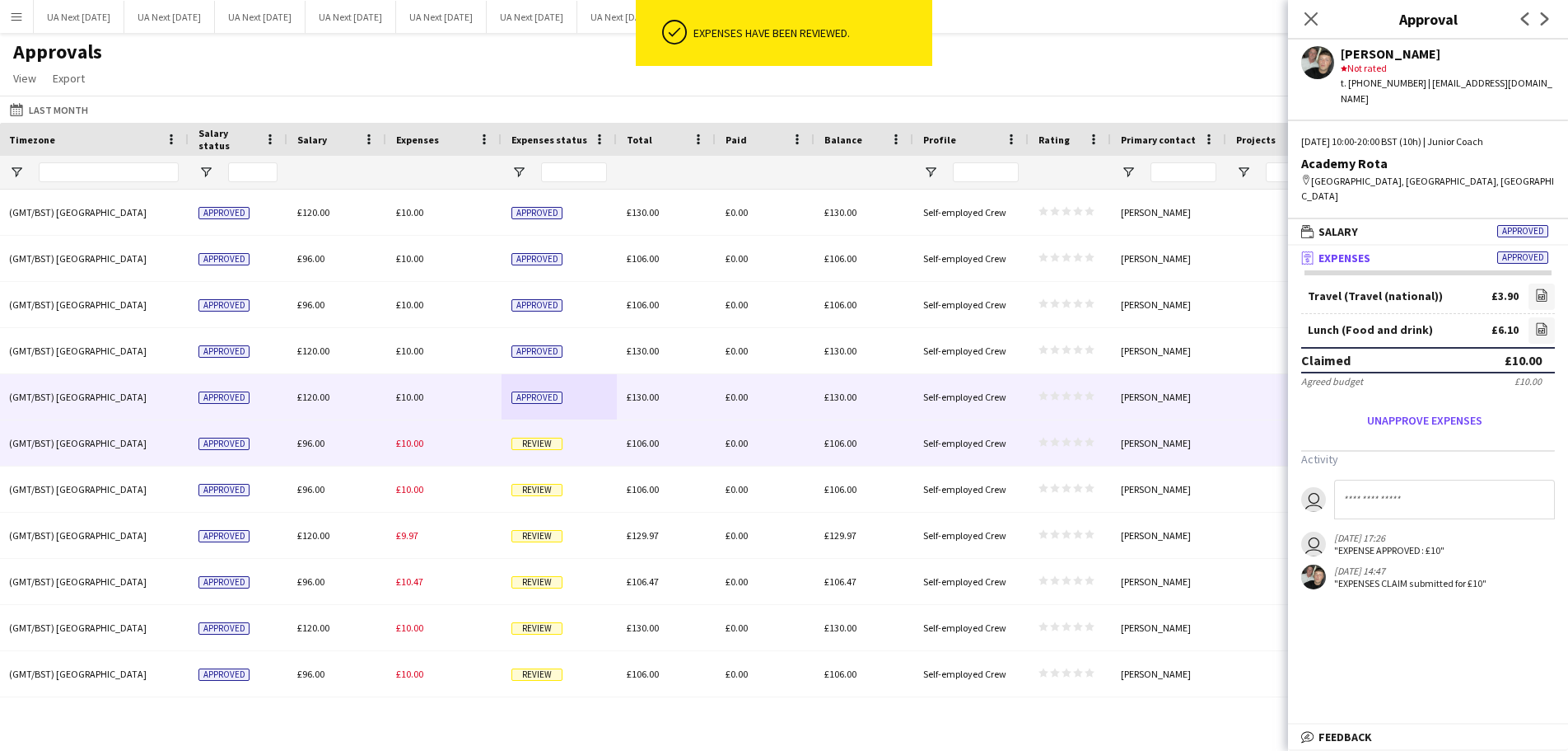
click at [531, 445] on span "Review" at bounding box center [536, 443] width 51 height 13
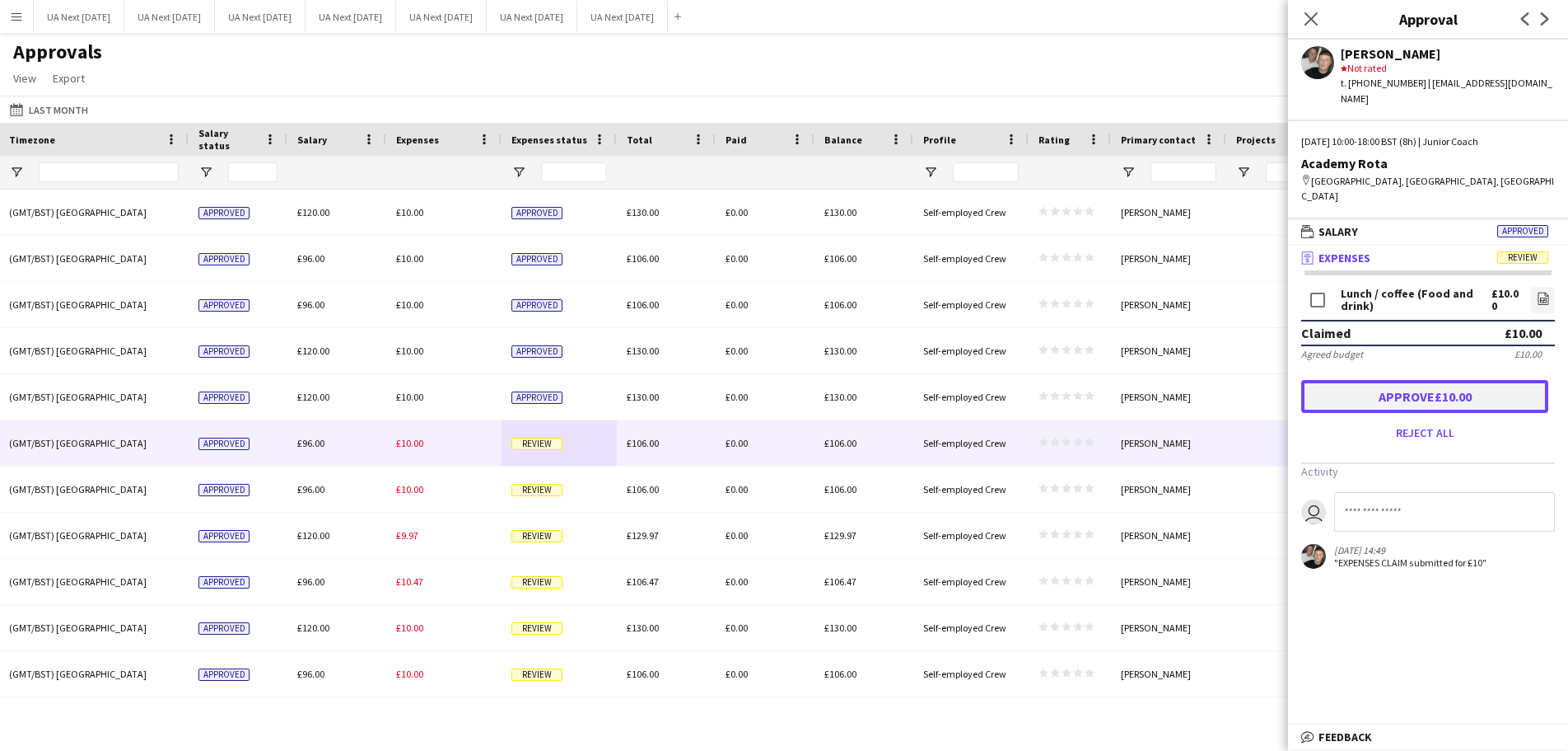
click at [1460, 380] on button "Approve £10.00" at bounding box center [1425, 396] width 247 height 33
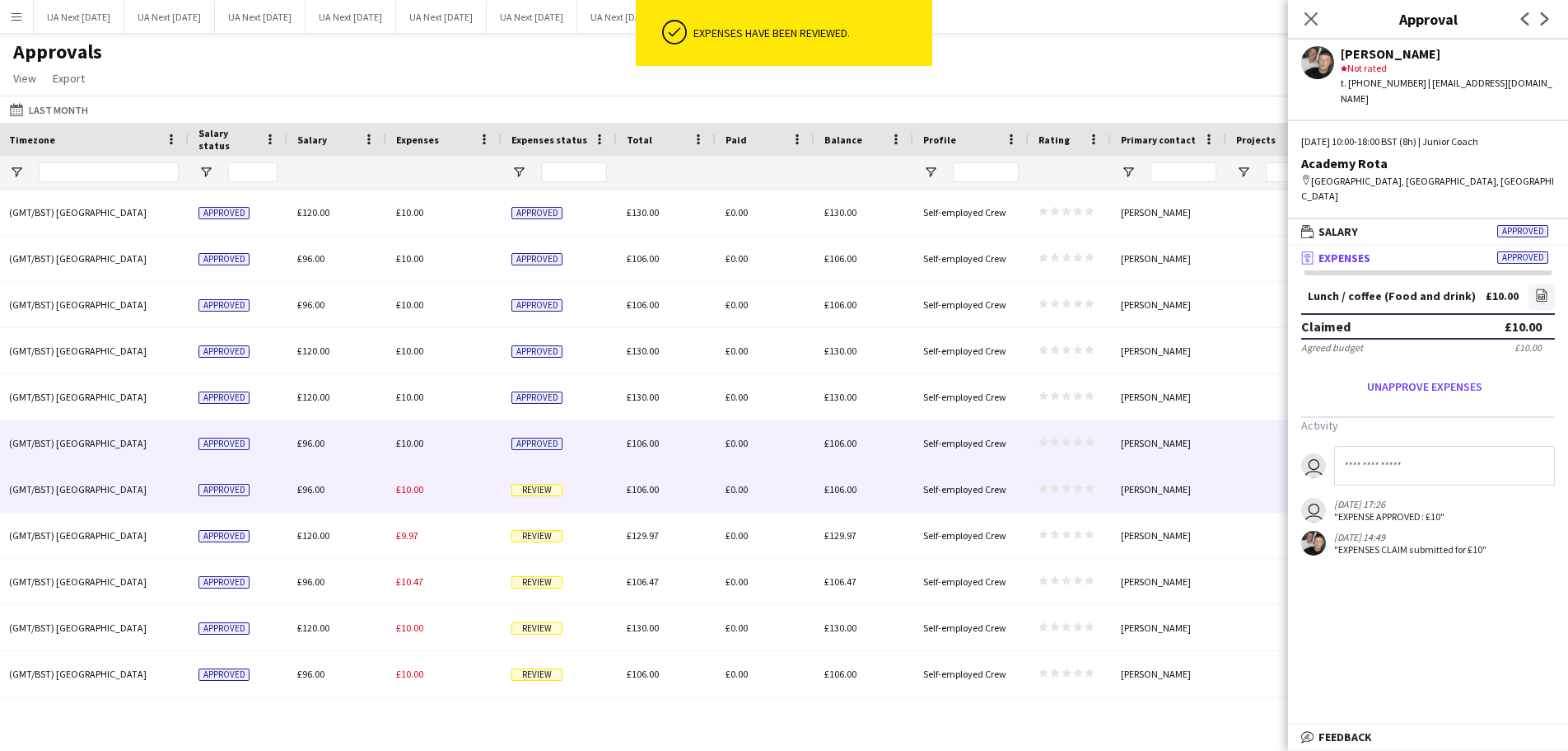
click at [540, 489] on span "Review" at bounding box center [536, 489] width 51 height 13
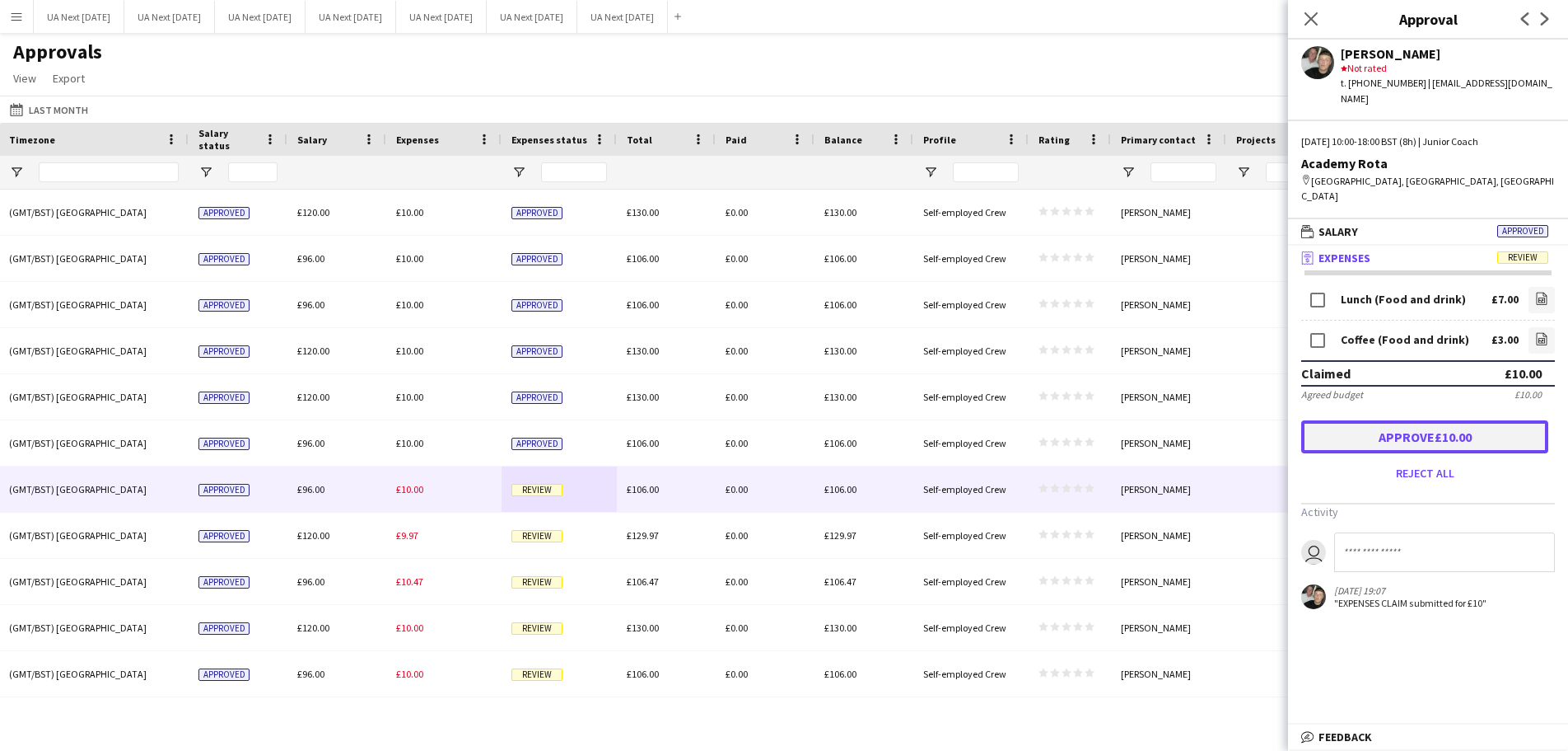
click at [1424, 420] on button "Approve £10.00" at bounding box center [1425, 437] width 247 height 33
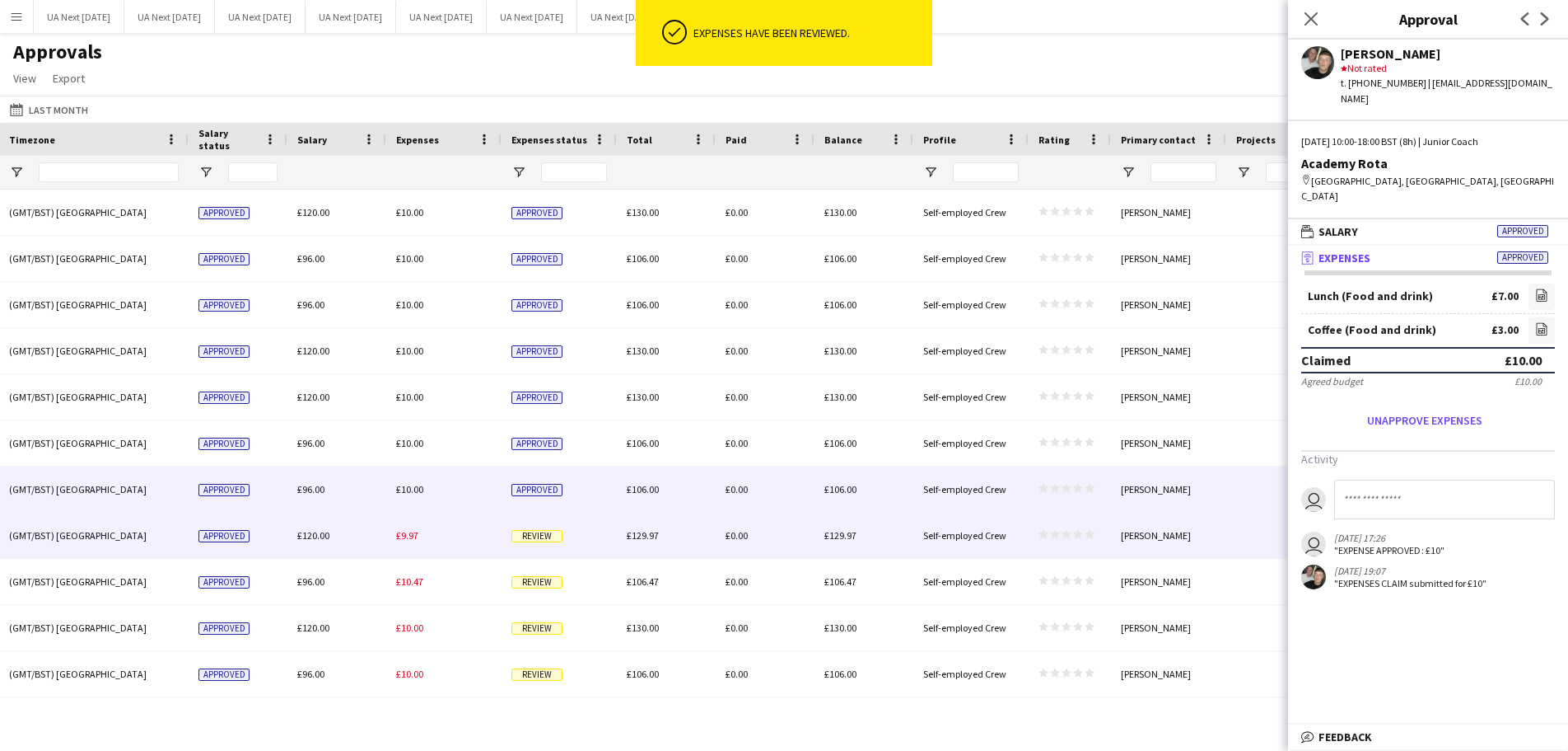
click at [537, 535] on span "Review" at bounding box center [536, 536] width 51 height 13
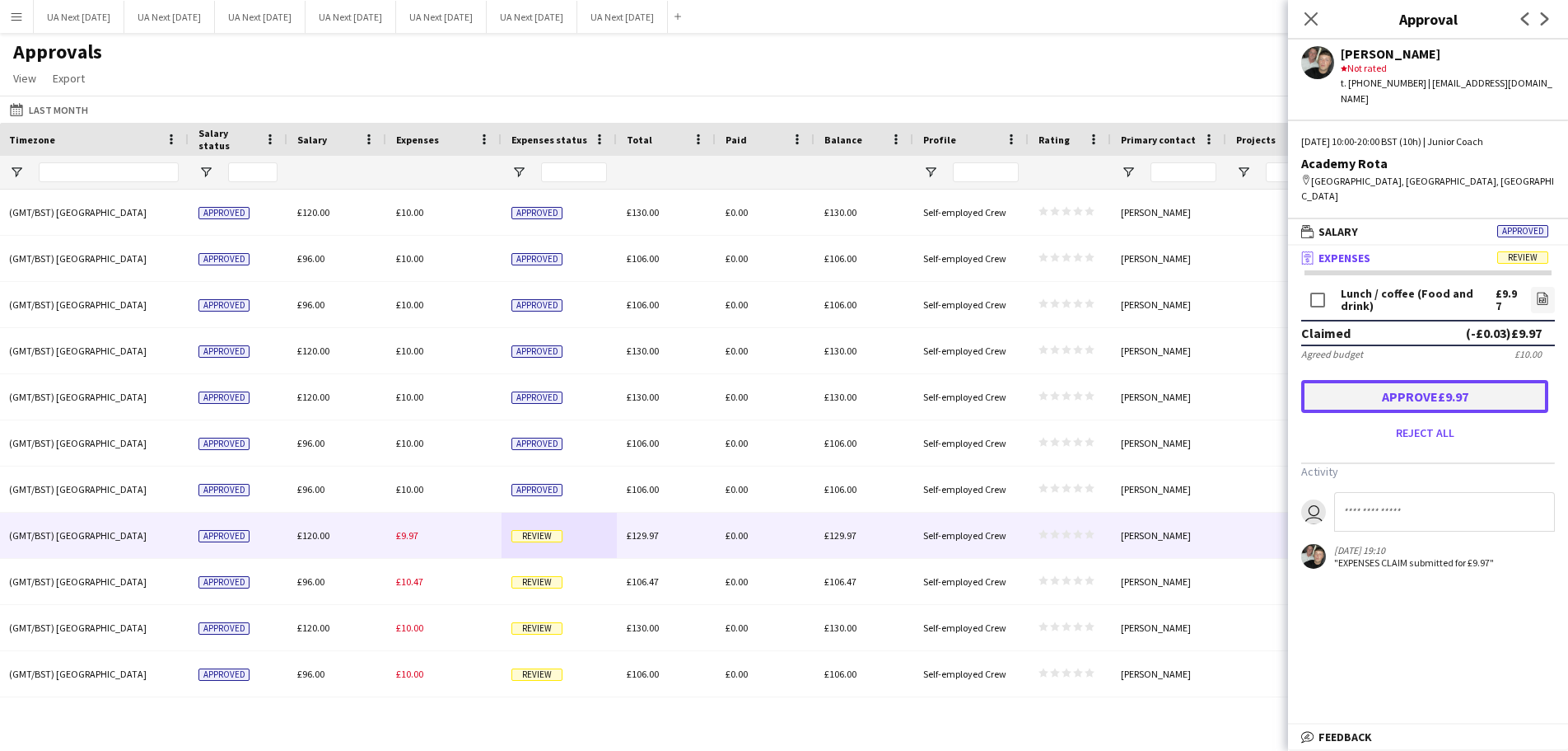
click at [1440, 380] on button "Approve £9.97" at bounding box center [1425, 396] width 247 height 33
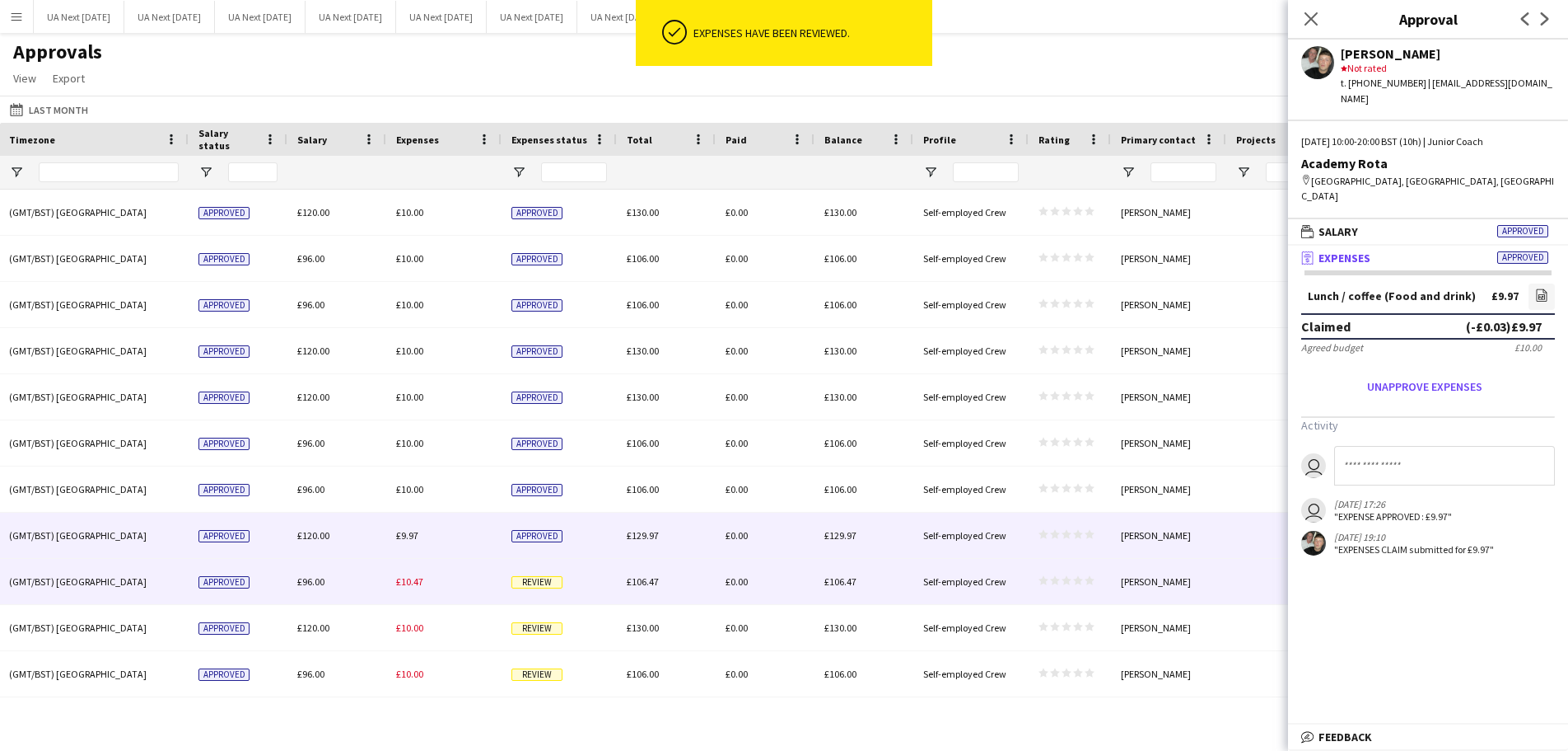
click at [545, 586] on span "Review" at bounding box center [536, 582] width 51 height 13
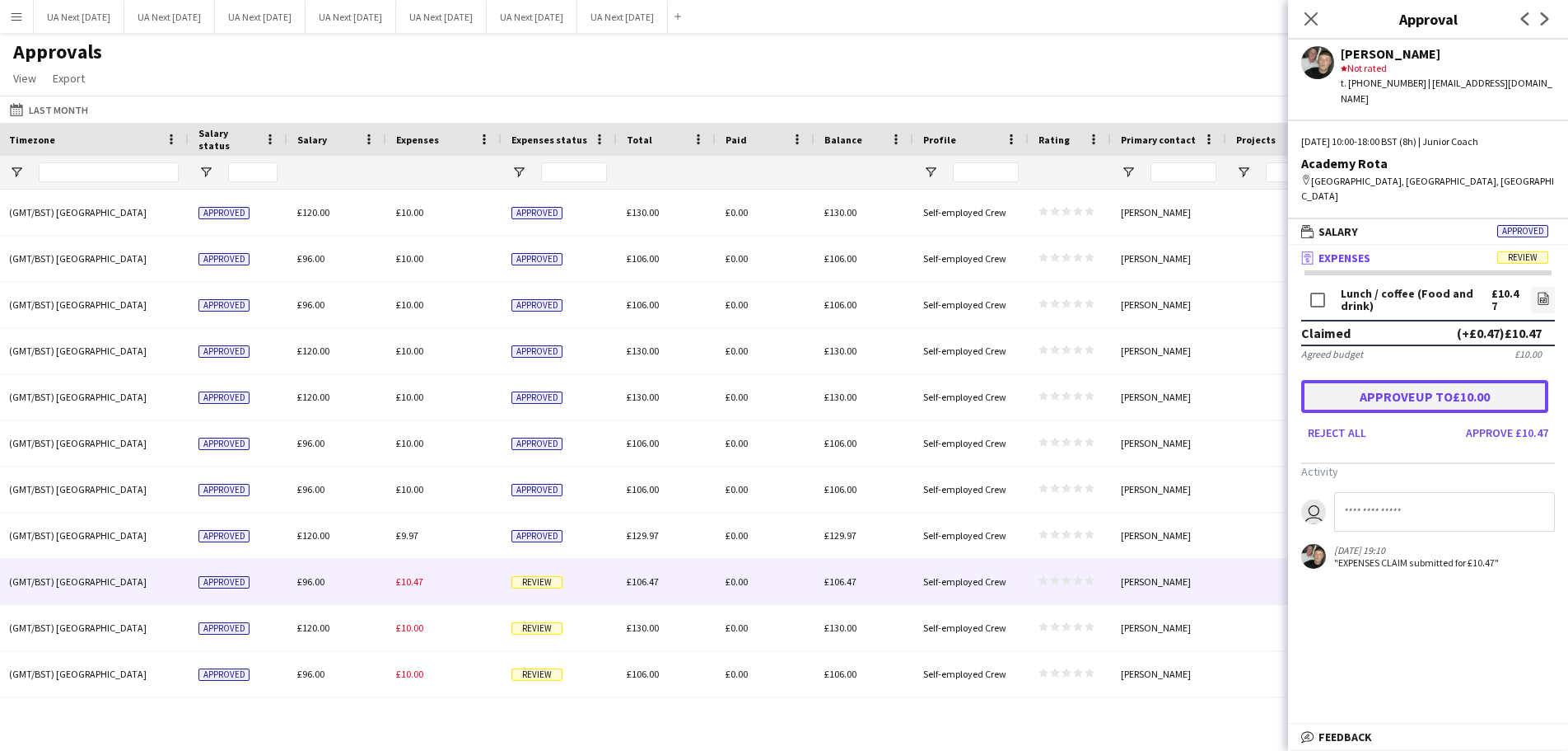
click at [1431, 380] on button "Approve up to £10.00" at bounding box center [1425, 396] width 247 height 33
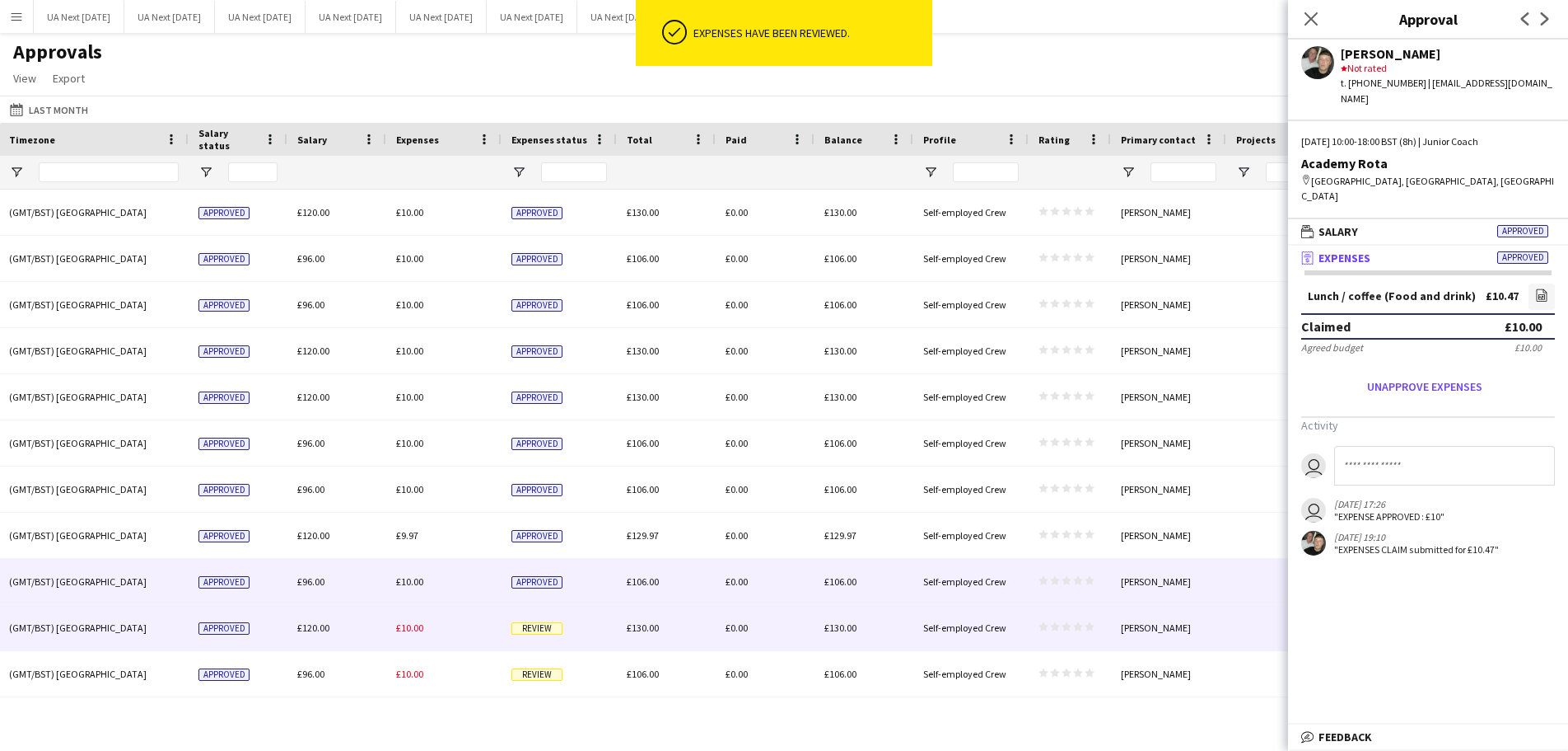
click at [530, 629] on span "Review" at bounding box center [536, 628] width 51 height 13
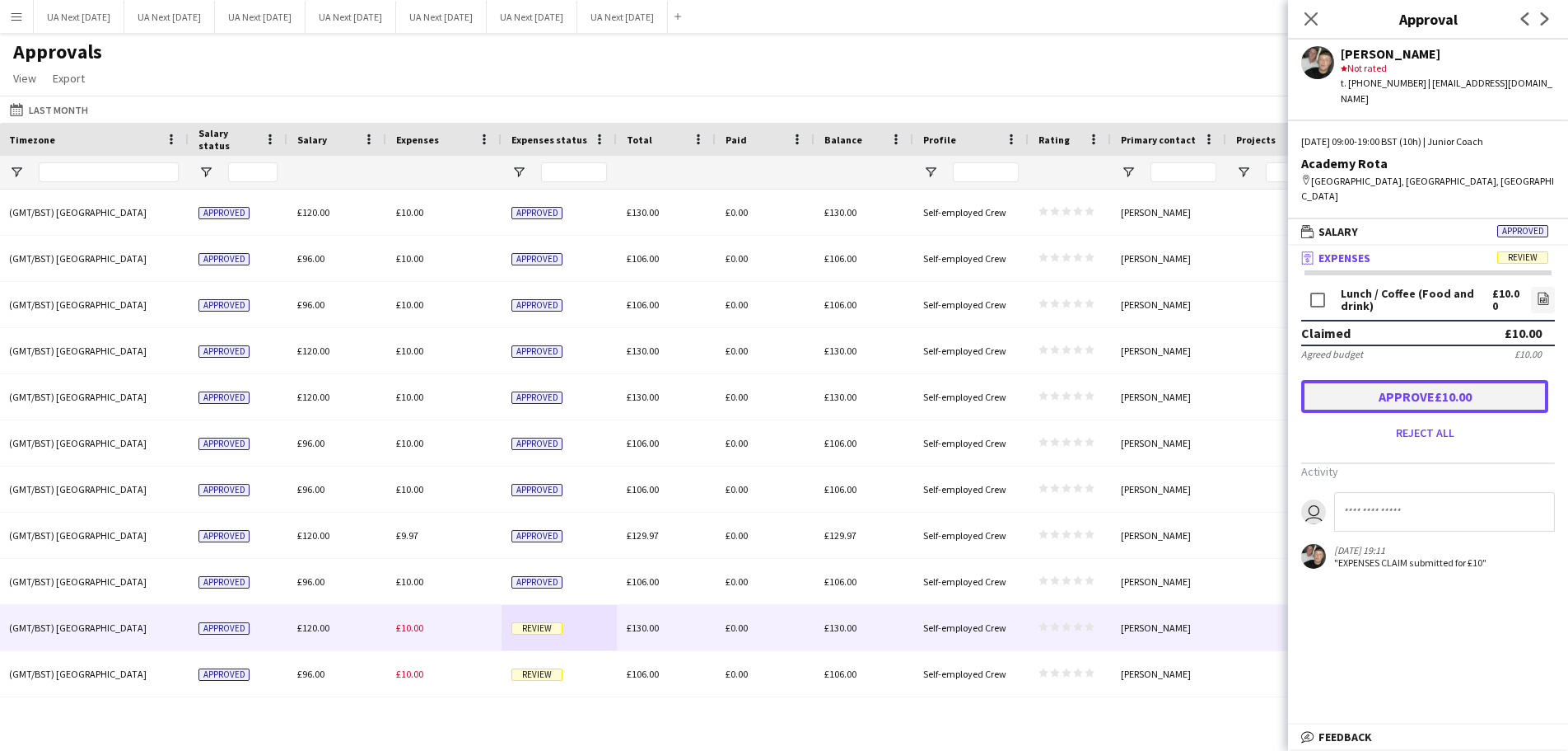
click at [1417, 380] on button "Approve £10.00" at bounding box center [1425, 396] width 247 height 33
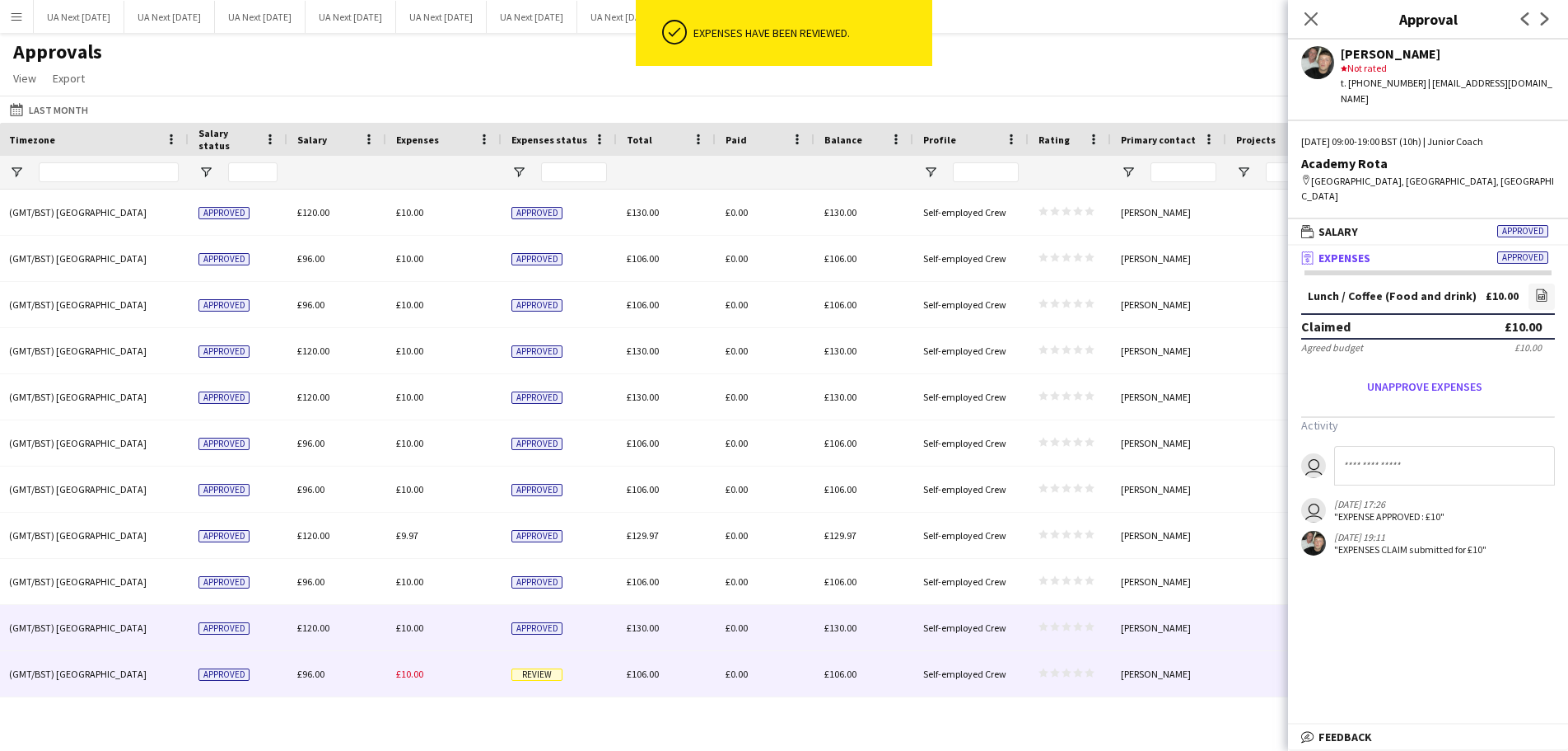
click at [537, 672] on span "Review" at bounding box center [536, 674] width 51 height 13
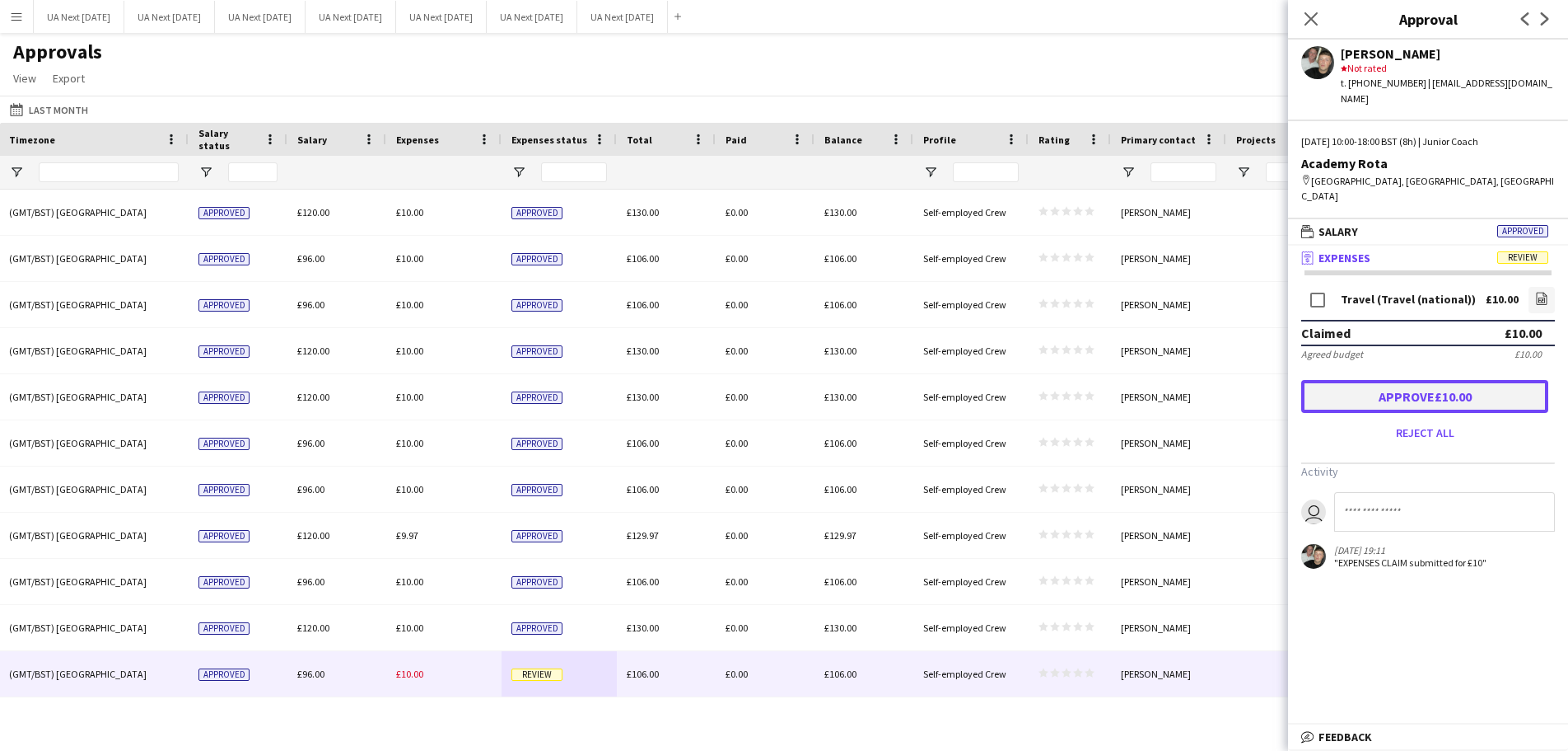
click at [1366, 380] on button "Approve £10.00" at bounding box center [1425, 396] width 247 height 33
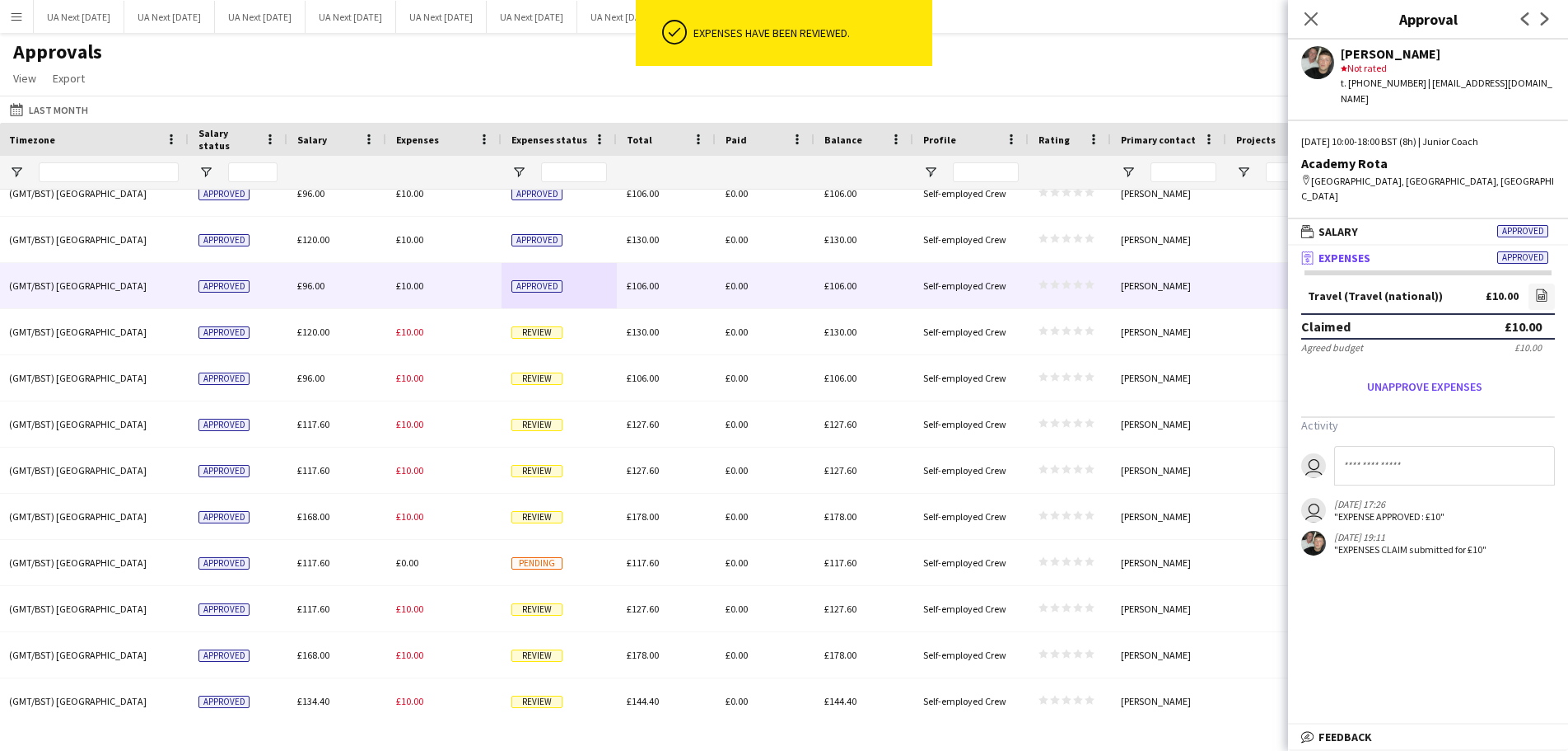
scroll to position [395, 0]
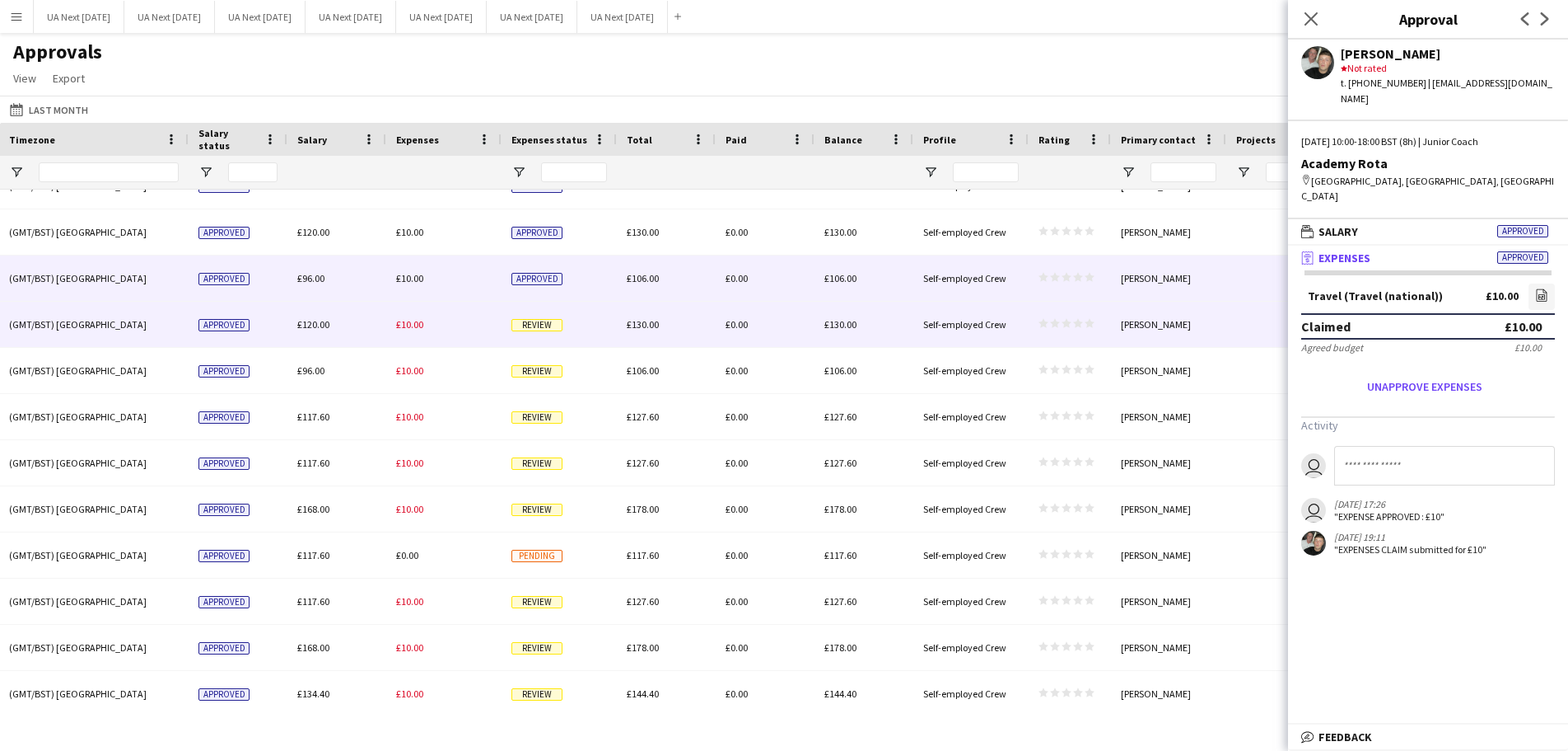
click at [526, 329] on span "Review" at bounding box center [536, 325] width 51 height 13
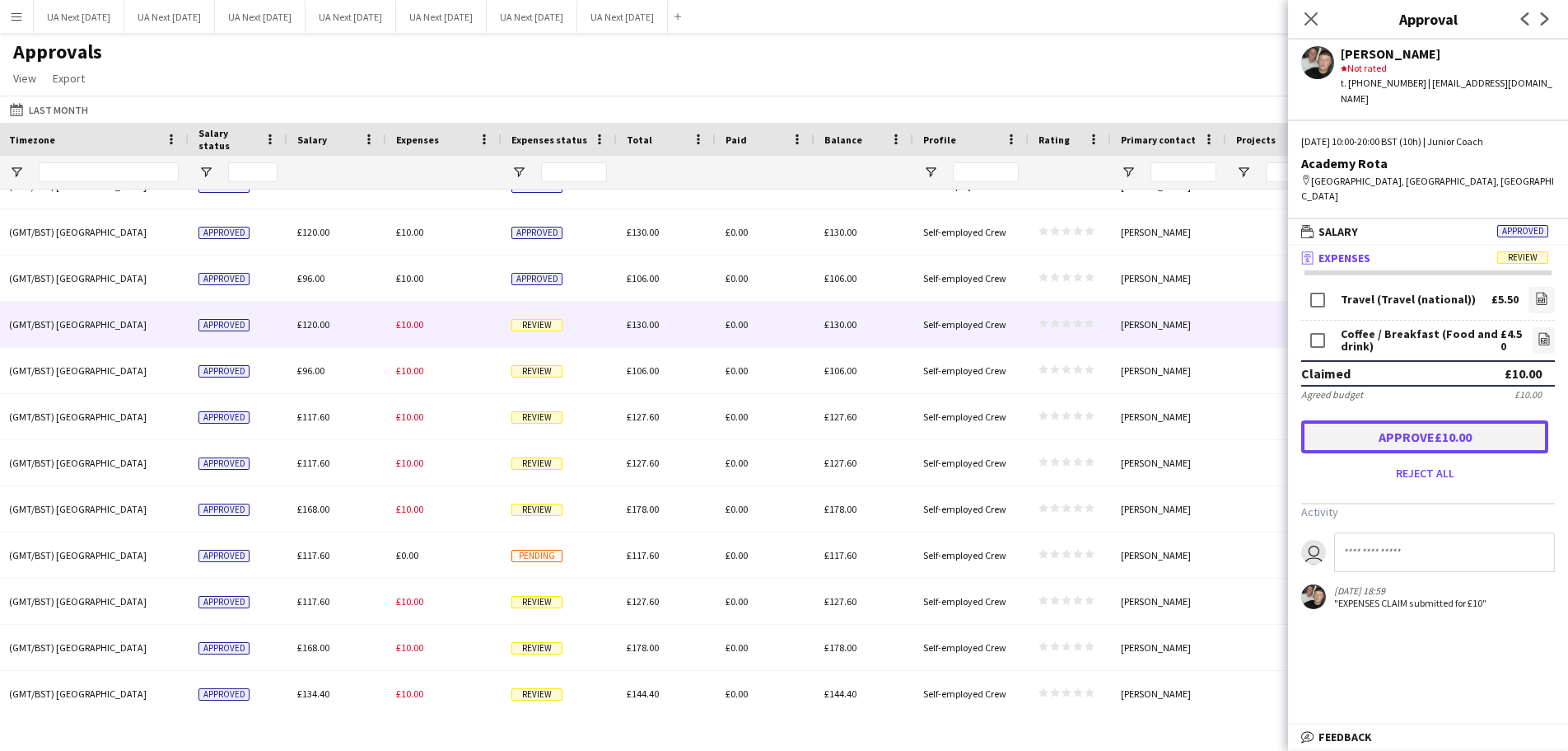
click at [1441, 420] on button "Approve £10.00" at bounding box center [1425, 437] width 247 height 33
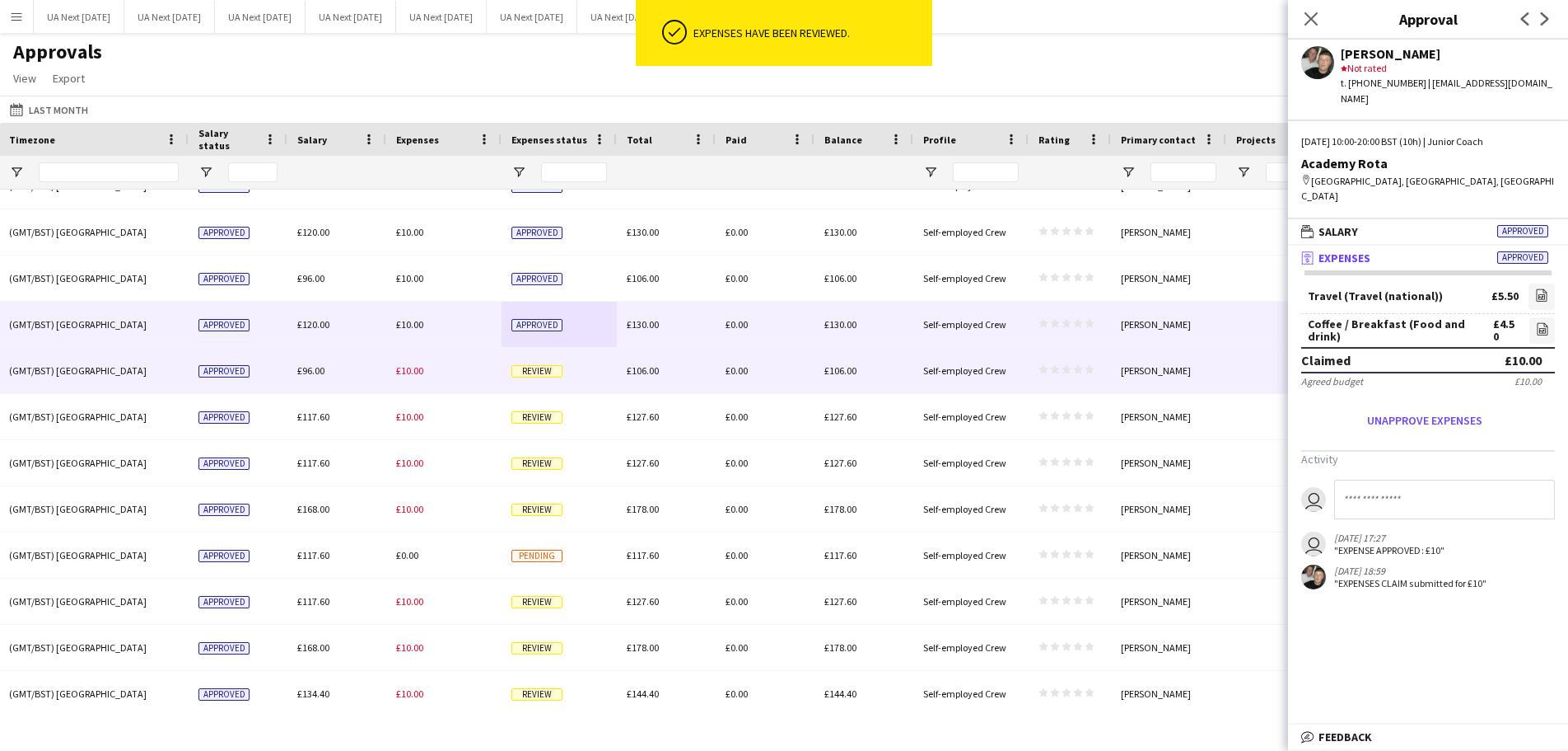
click at [528, 374] on span "Review" at bounding box center [536, 371] width 51 height 13
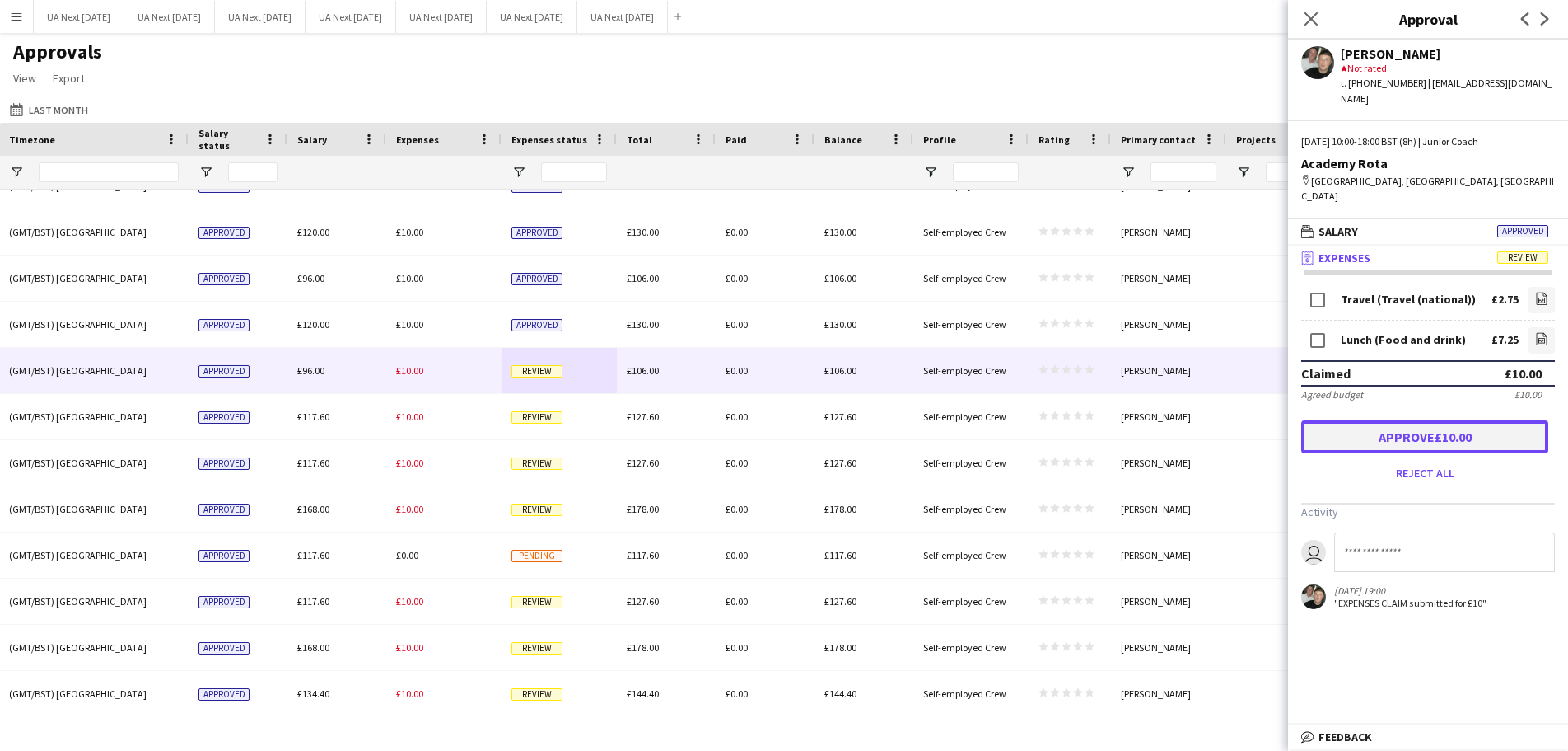
click at [1409, 420] on button "Approve £10.00" at bounding box center [1425, 437] width 247 height 33
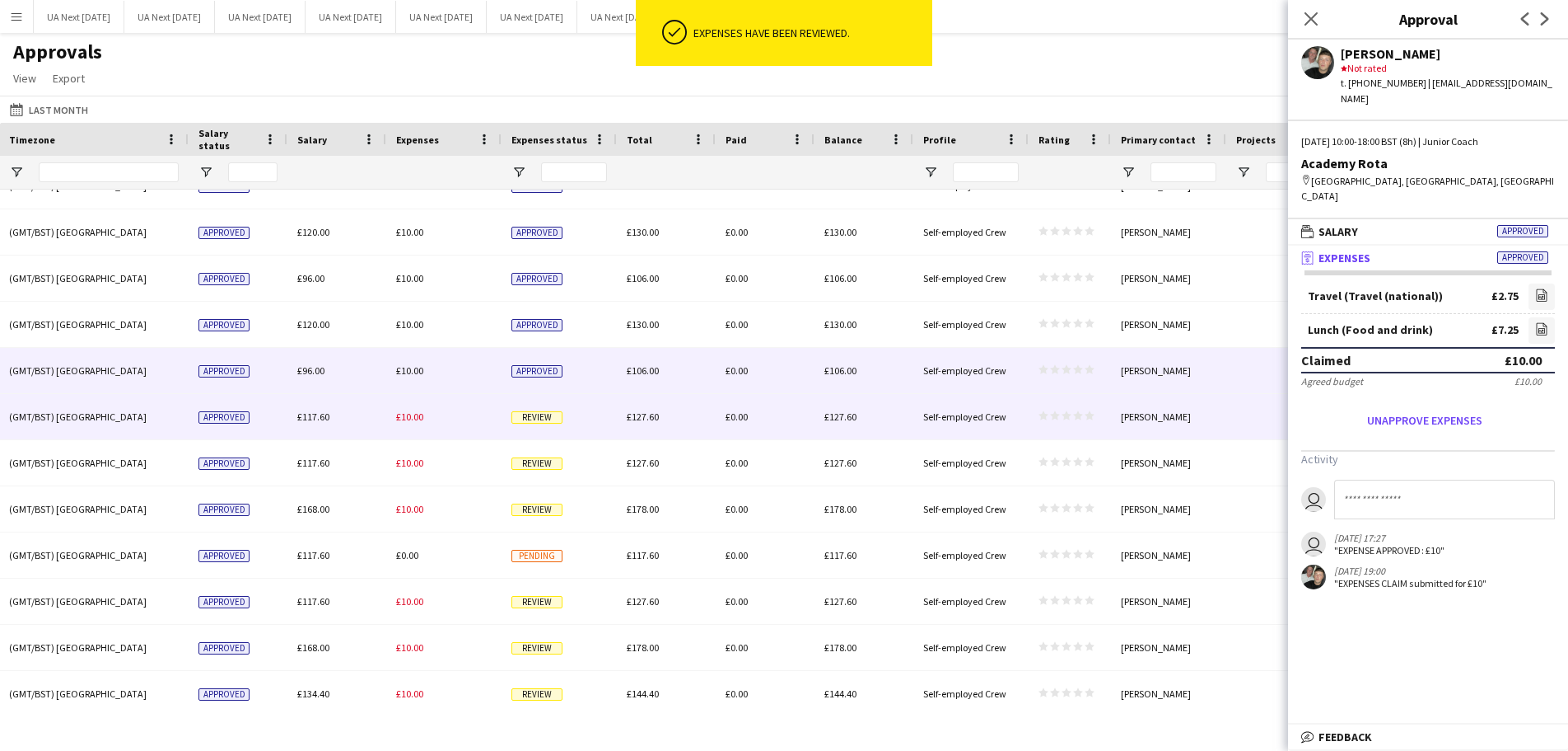
click at [544, 413] on span "Review" at bounding box center [536, 417] width 51 height 13
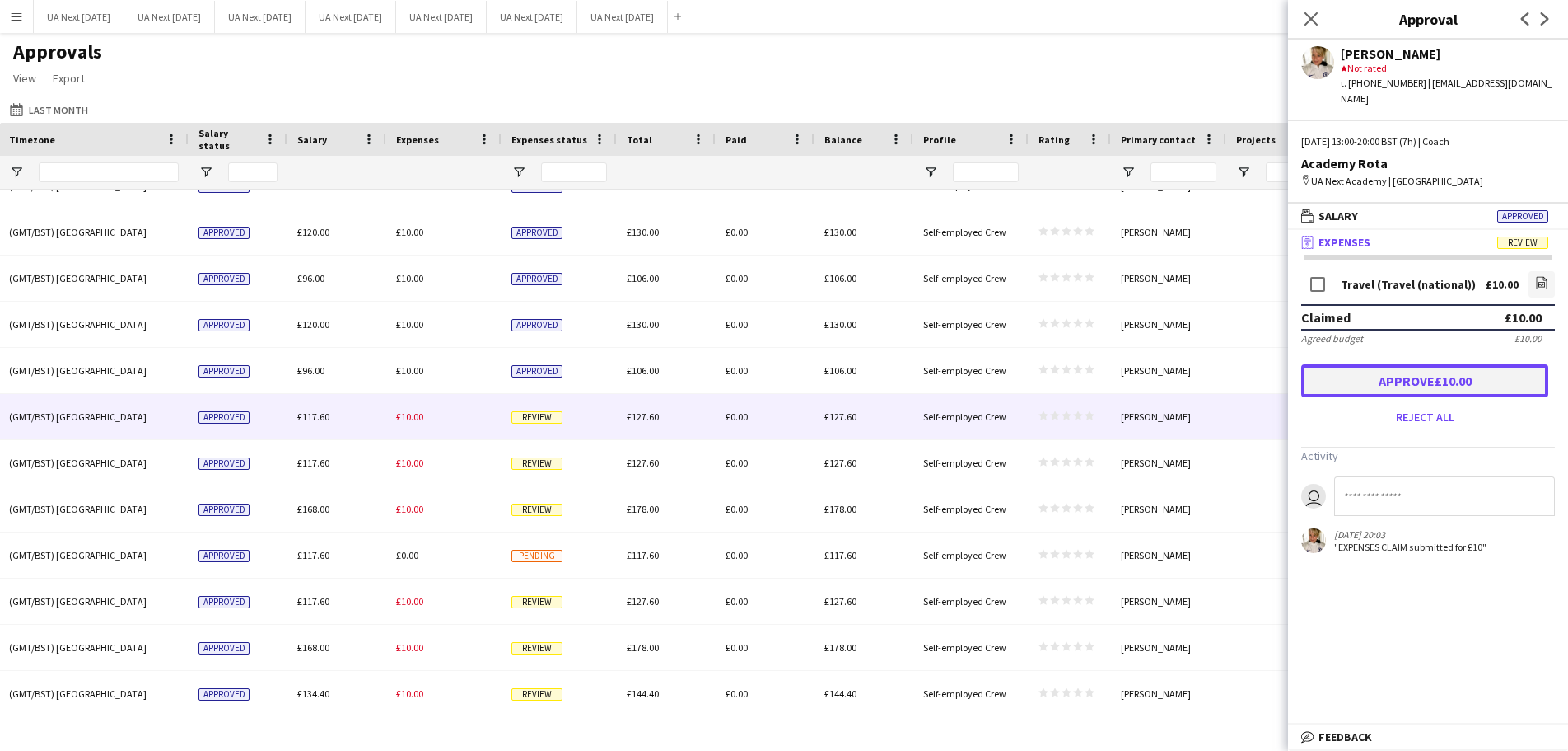
click at [1432, 371] on button "Approve £10.00" at bounding box center [1425, 381] width 247 height 33
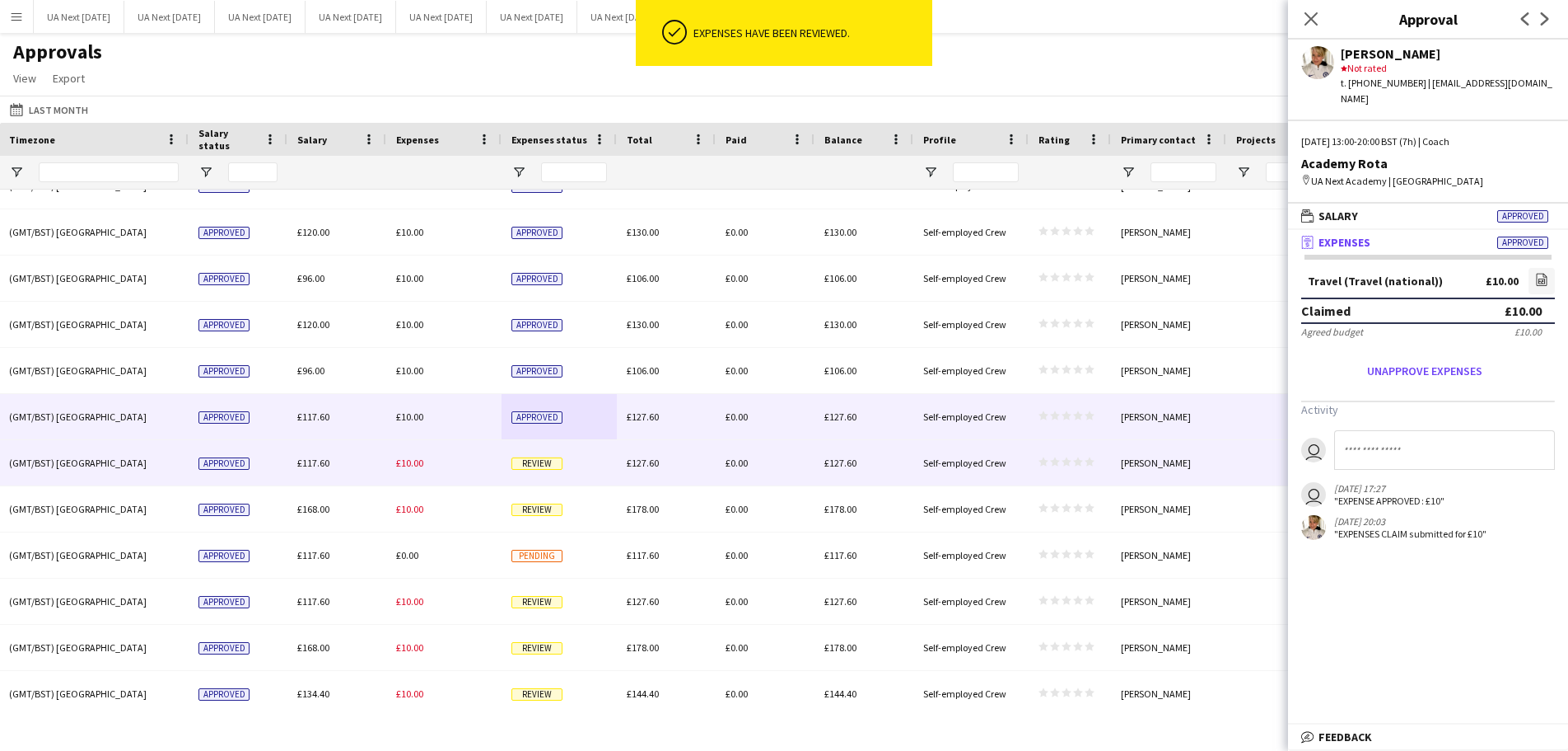
click at [544, 463] on span "Review" at bounding box center [536, 463] width 51 height 13
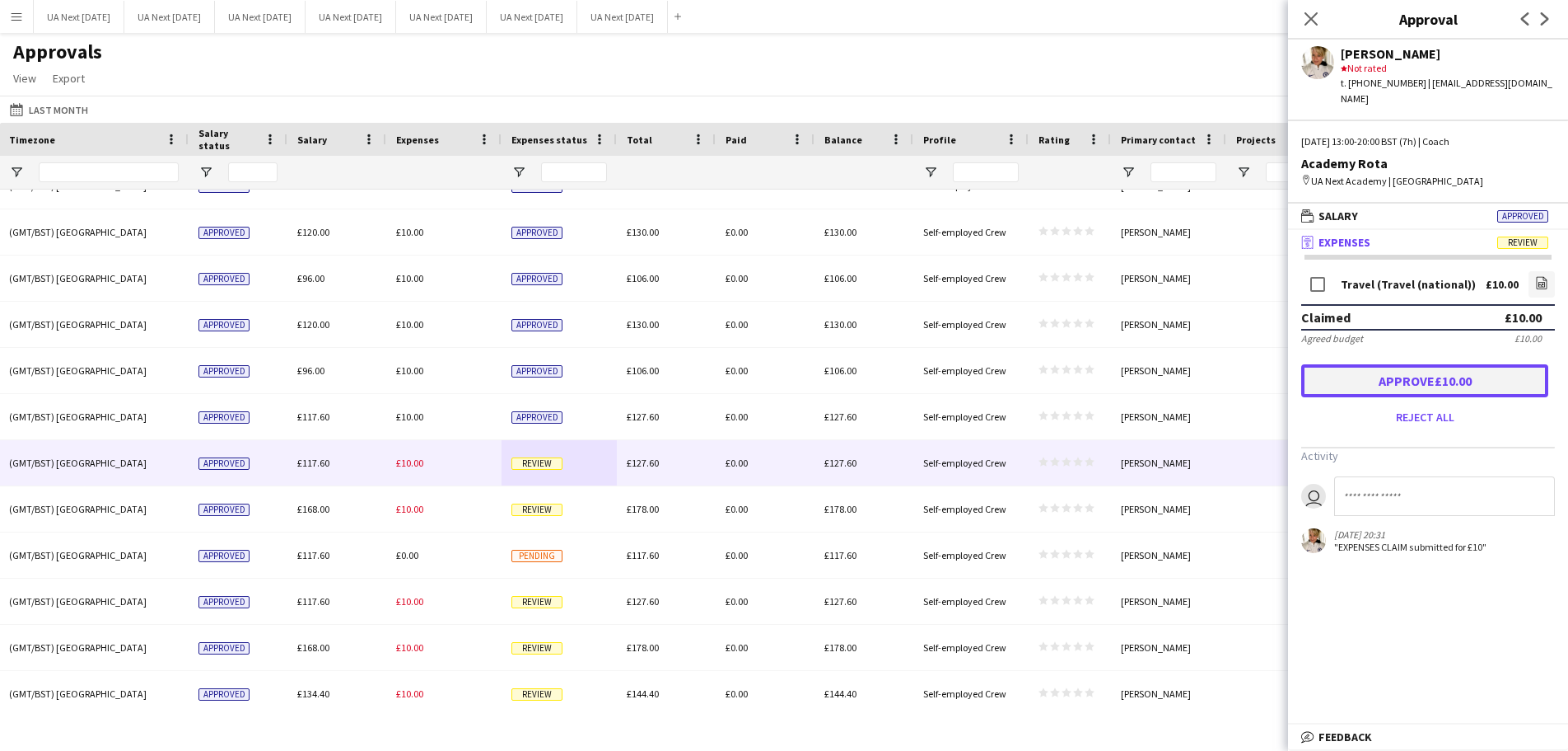
click at [1431, 366] on button "Approve £10.00" at bounding box center [1425, 381] width 247 height 33
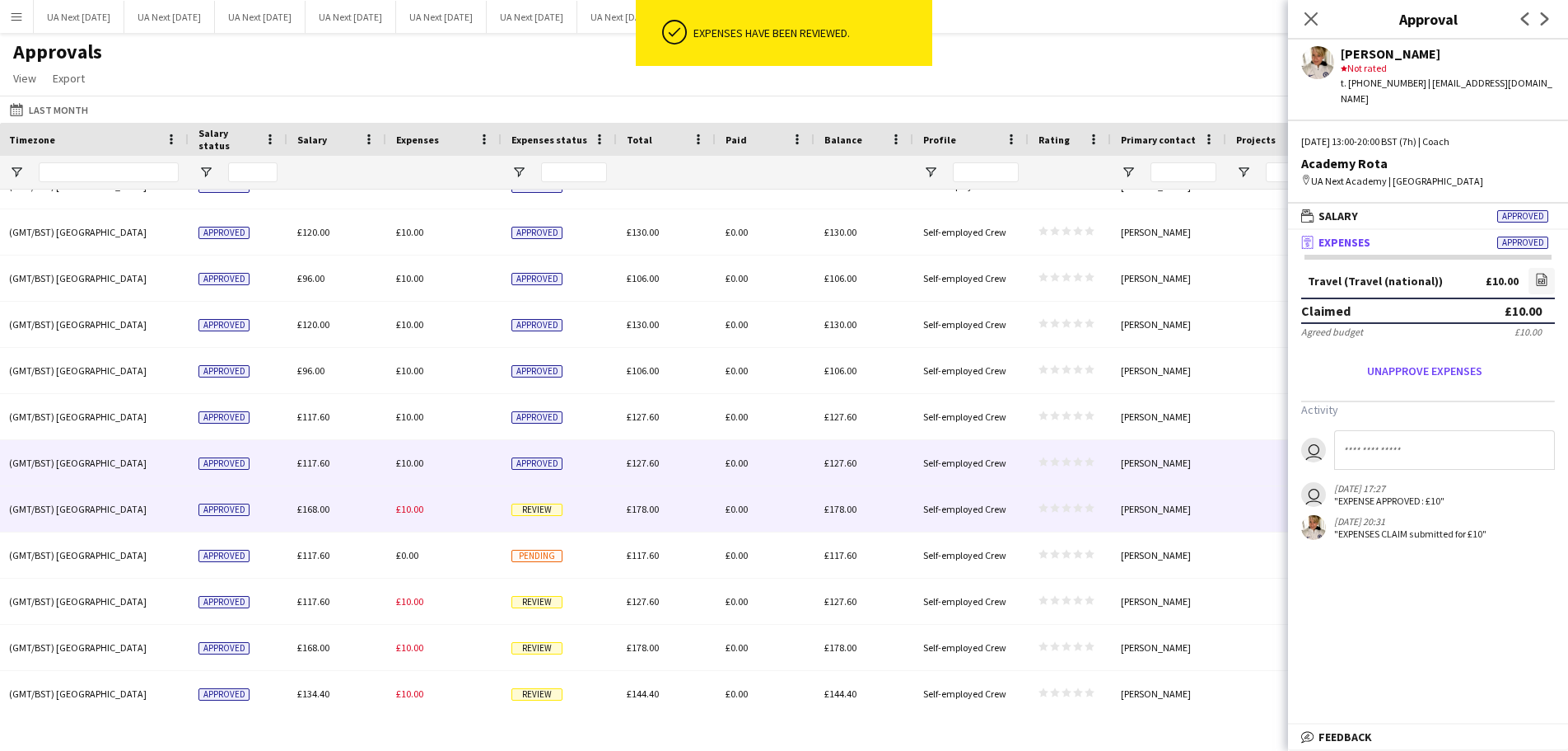
click at [532, 513] on span "Review" at bounding box center [536, 509] width 51 height 13
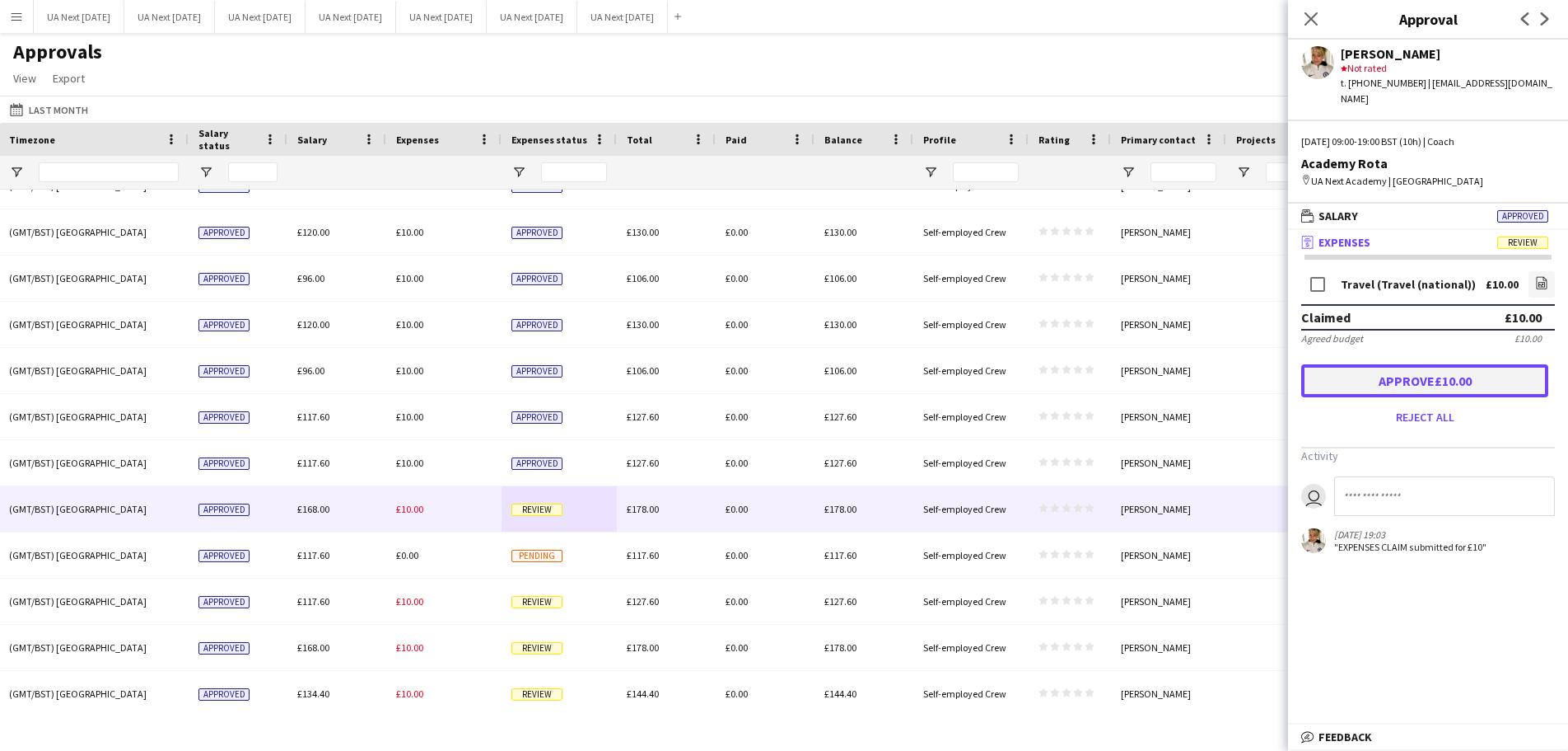
click at [1381, 373] on button "Approve £10.00" at bounding box center [1425, 381] width 247 height 33
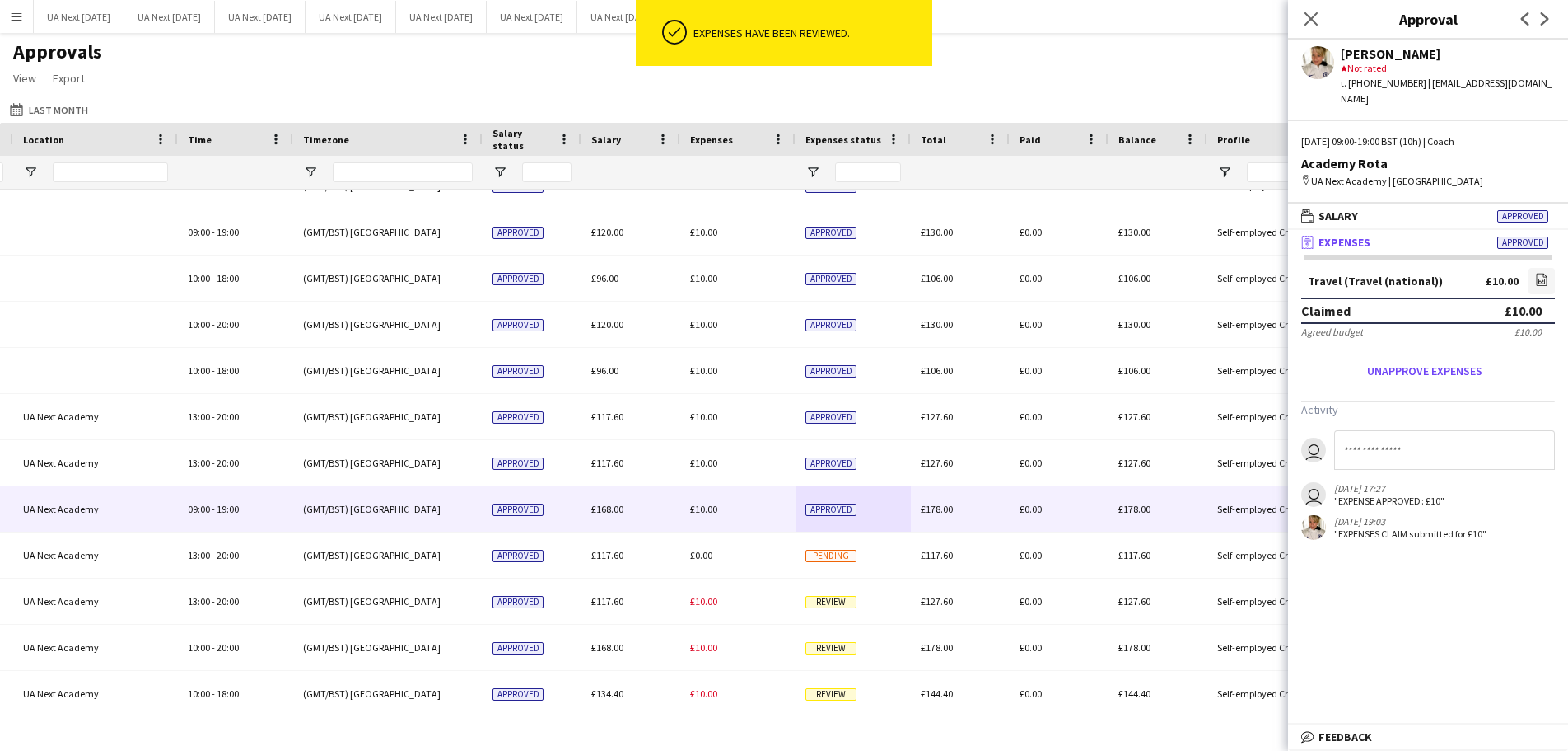
scroll to position [0, 970]
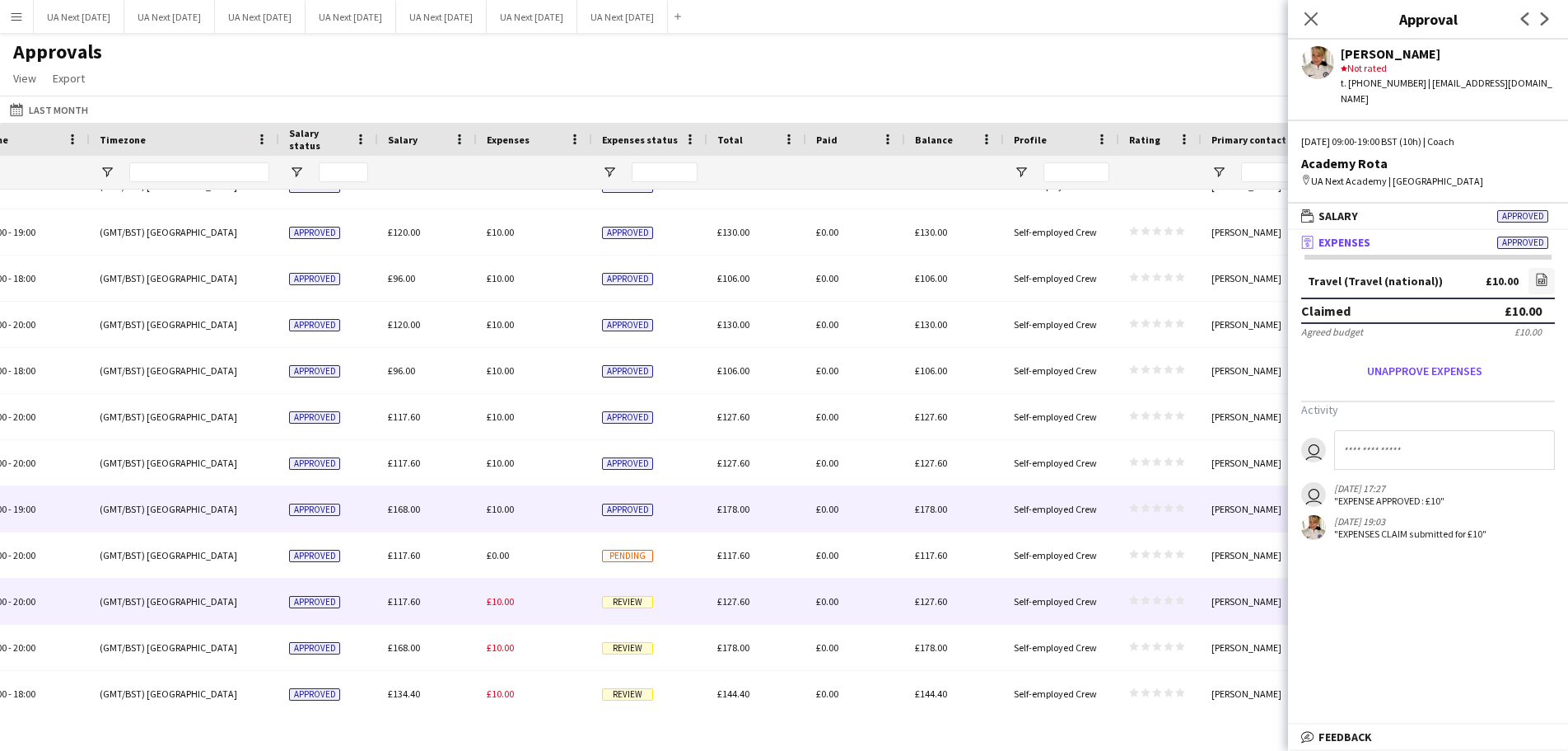
click at [618, 609] on div "Review" at bounding box center [650, 600] width 115 height 45
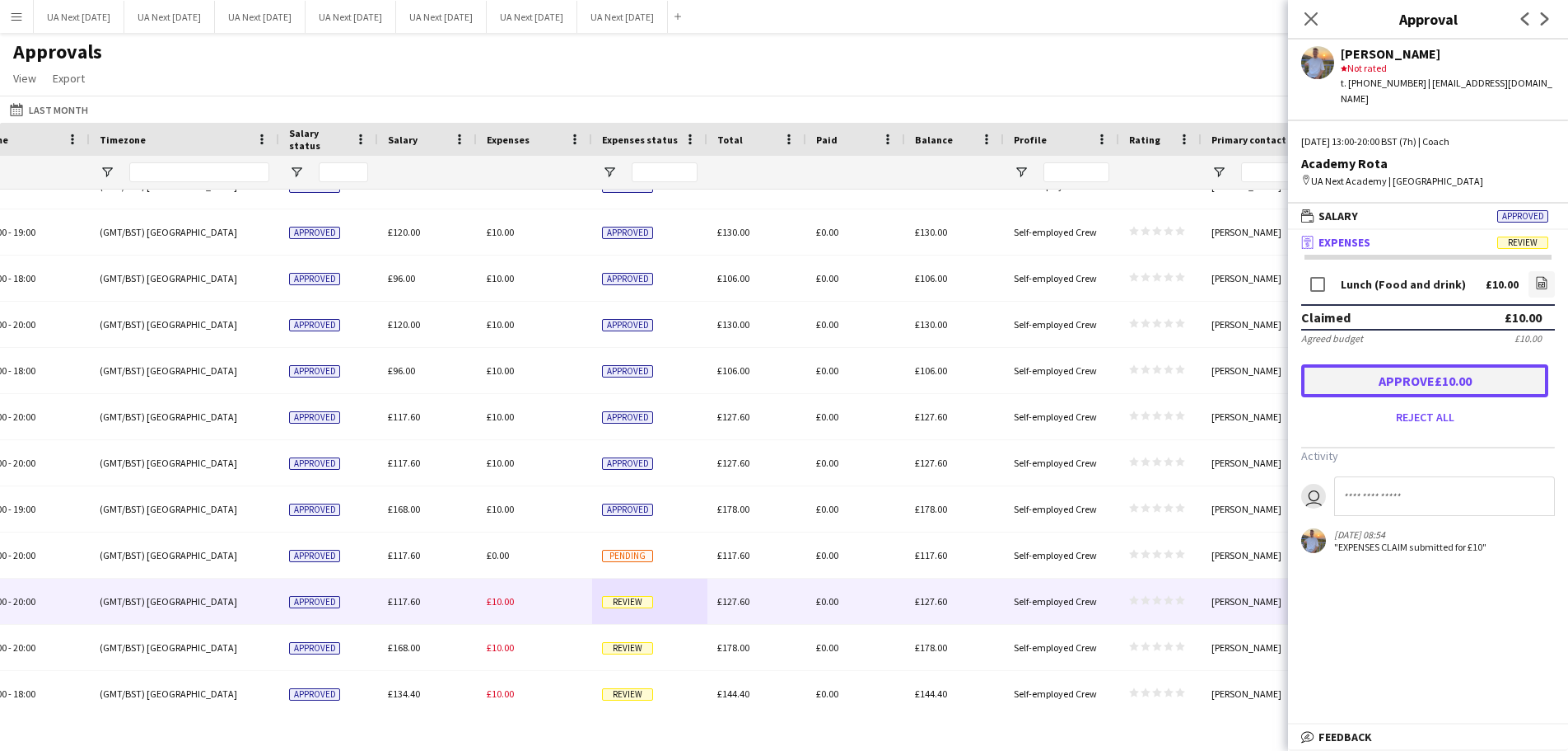
click at [1435, 369] on button "Approve £10.00" at bounding box center [1425, 381] width 247 height 33
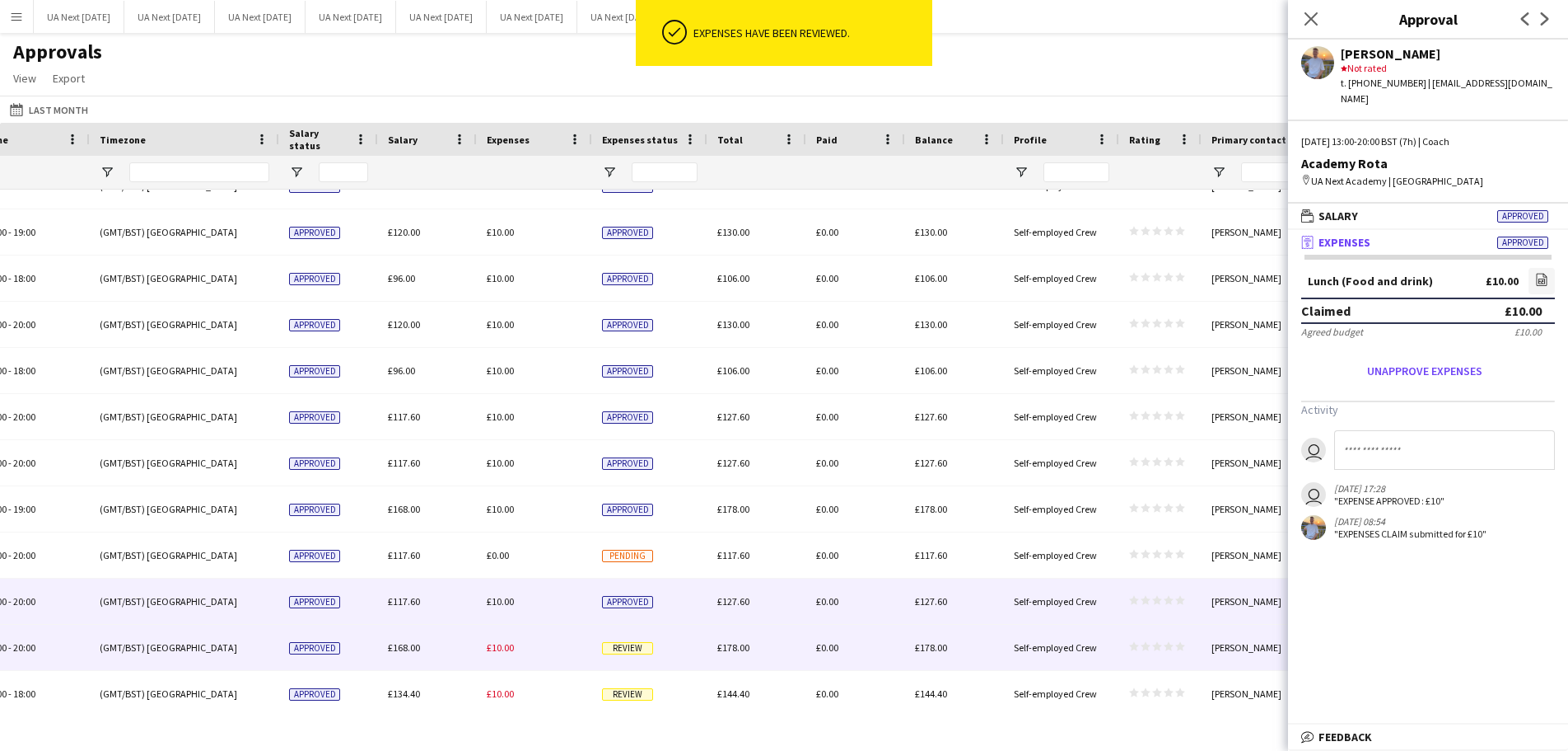
click at [635, 653] on span "Review" at bounding box center [627, 647] width 51 height 13
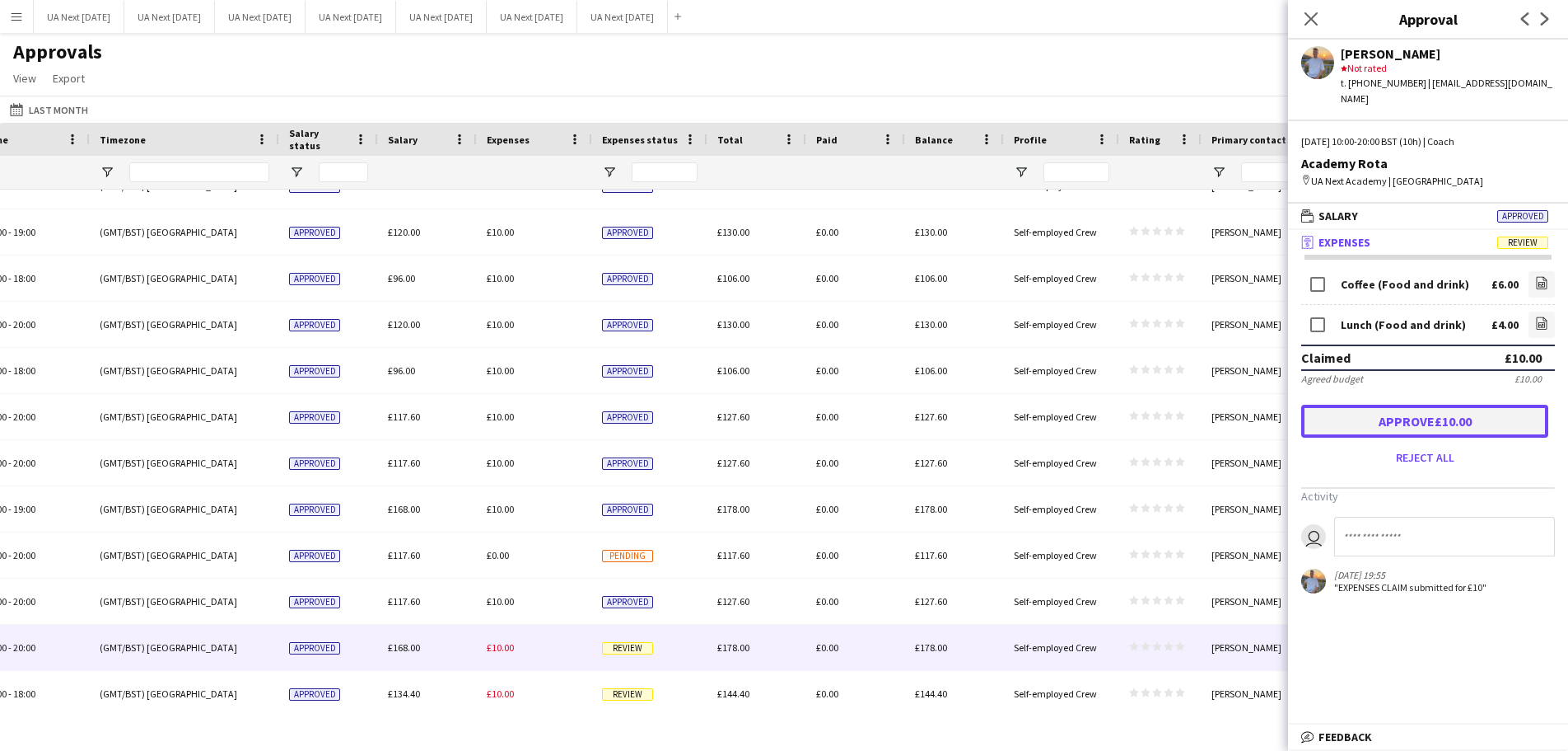
click at [1427, 409] on button "Approve £10.00" at bounding box center [1425, 421] width 247 height 33
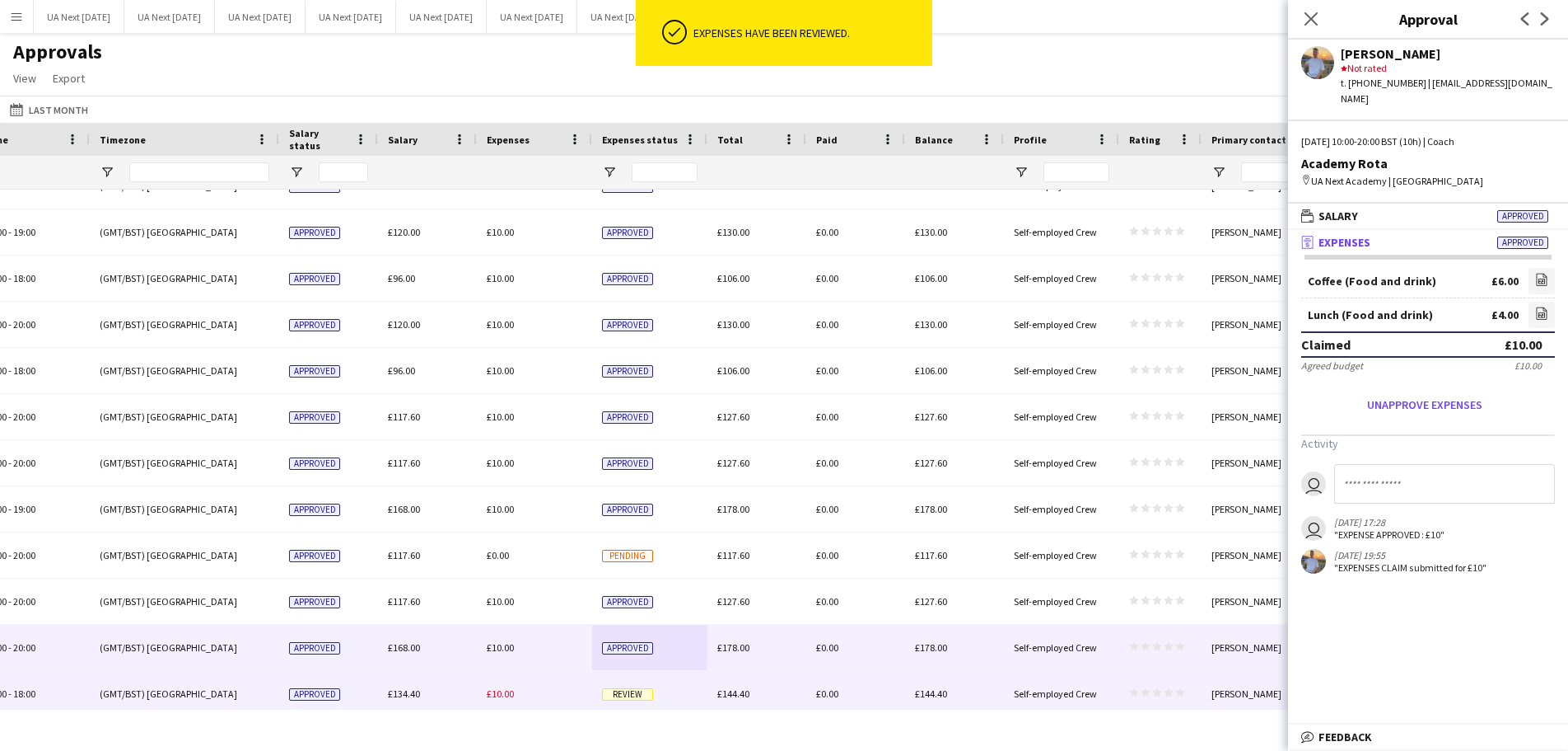
click at [637, 699] on span "Review" at bounding box center [627, 693] width 51 height 13
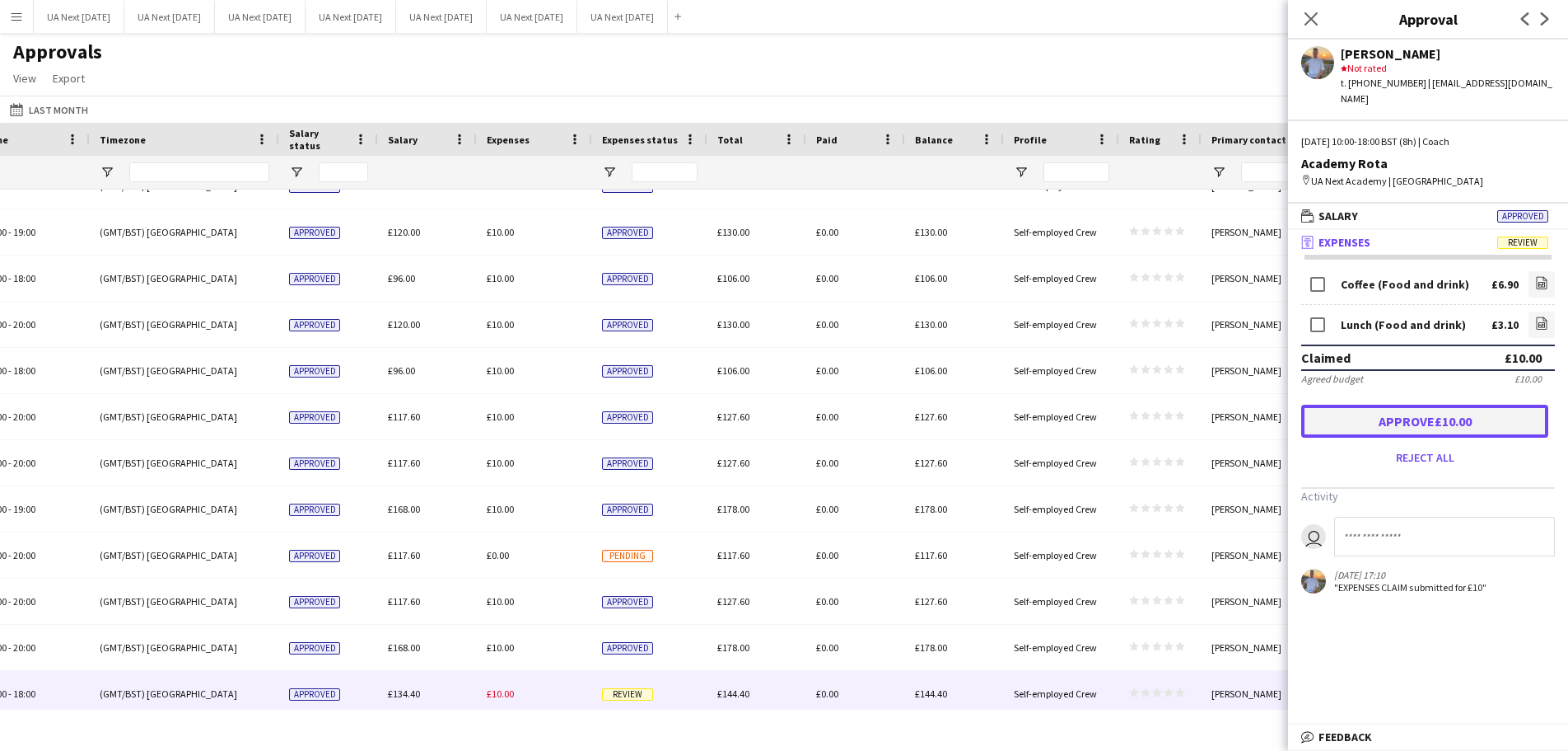
click at [1400, 414] on button "Approve £10.00" at bounding box center [1425, 421] width 247 height 33
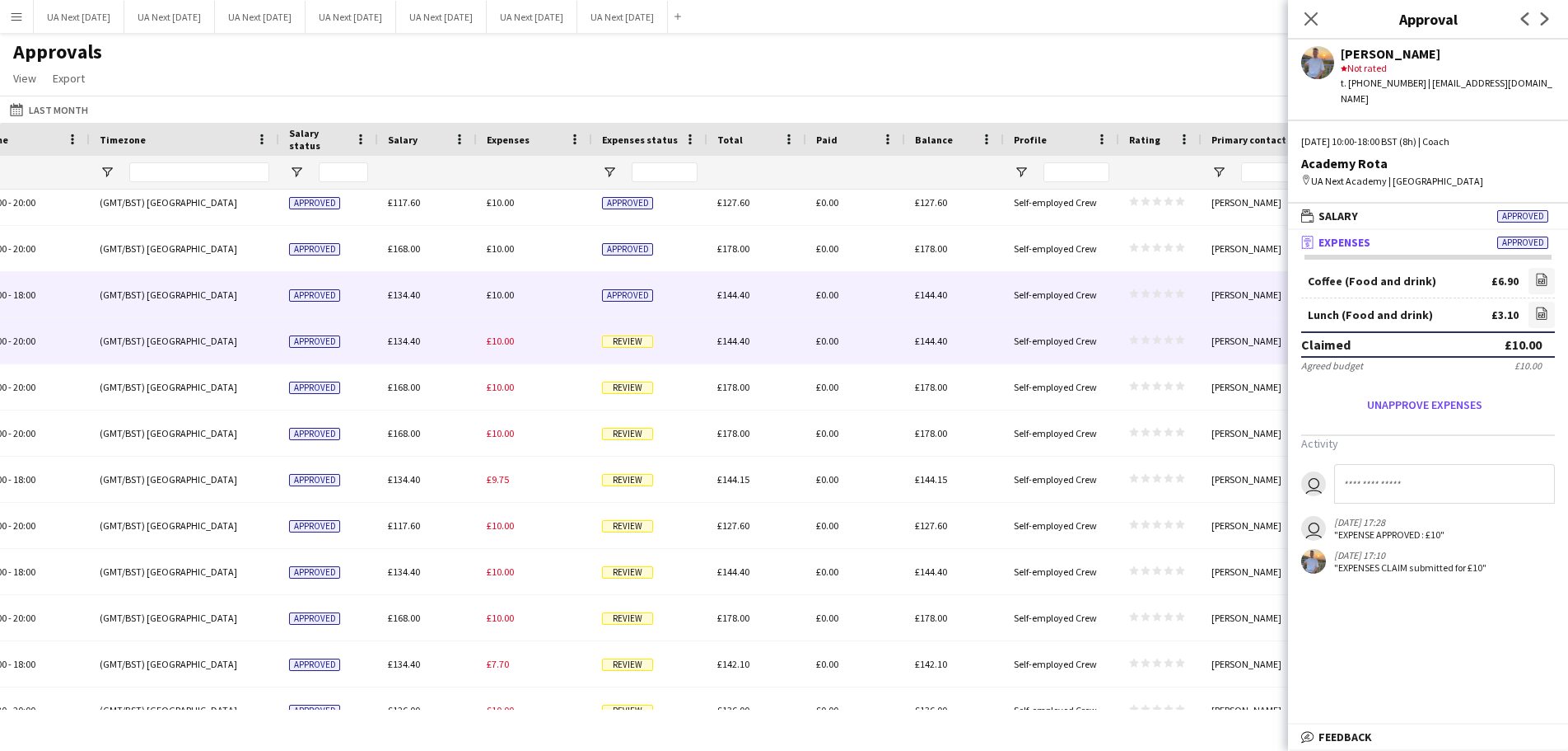
click at [607, 343] on span "Review" at bounding box center [627, 341] width 51 height 13
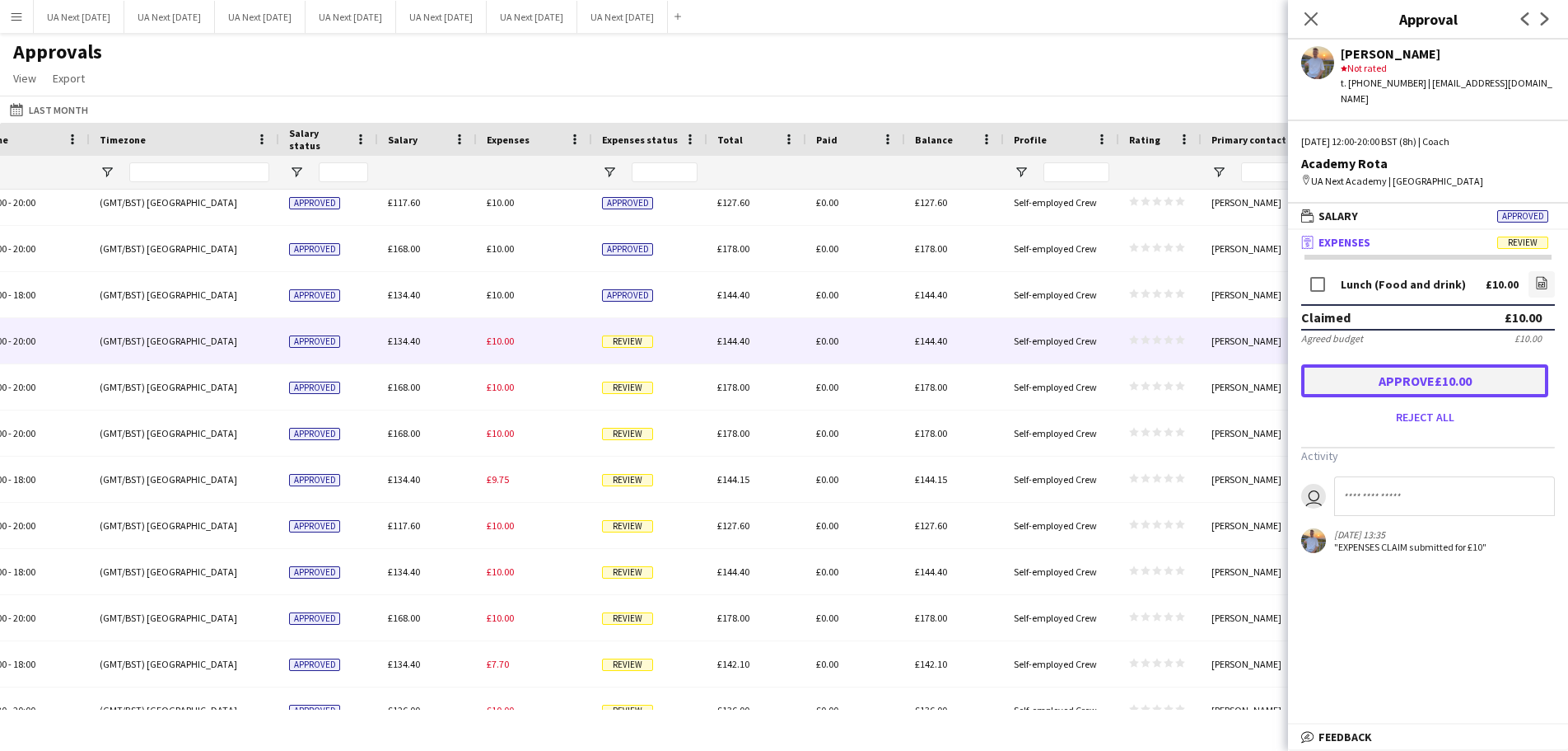
click at [1425, 364] on button "Approve £10.00" at bounding box center [1425, 381] width 247 height 33
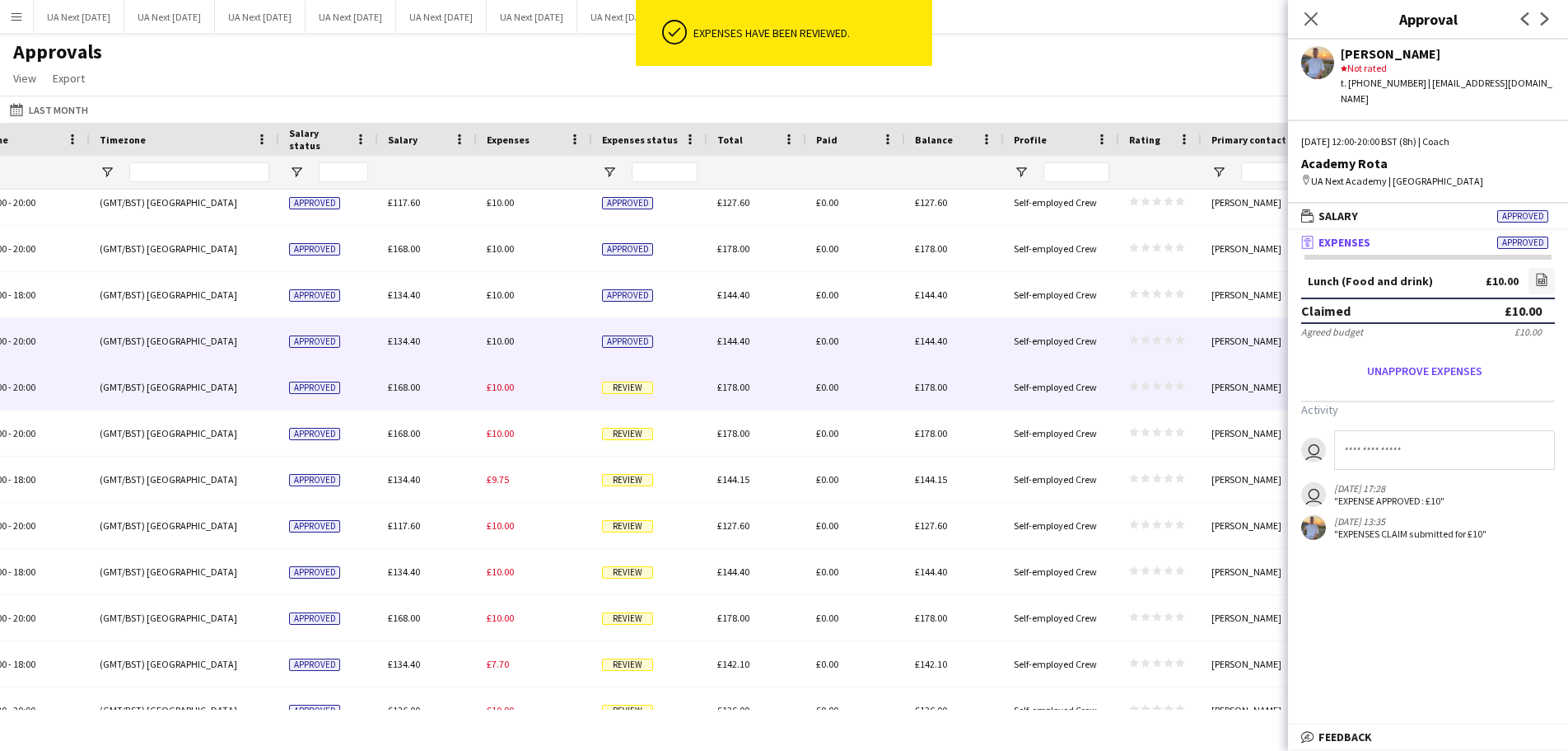
click at [627, 387] on span "Review" at bounding box center [627, 388] width 51 height 13
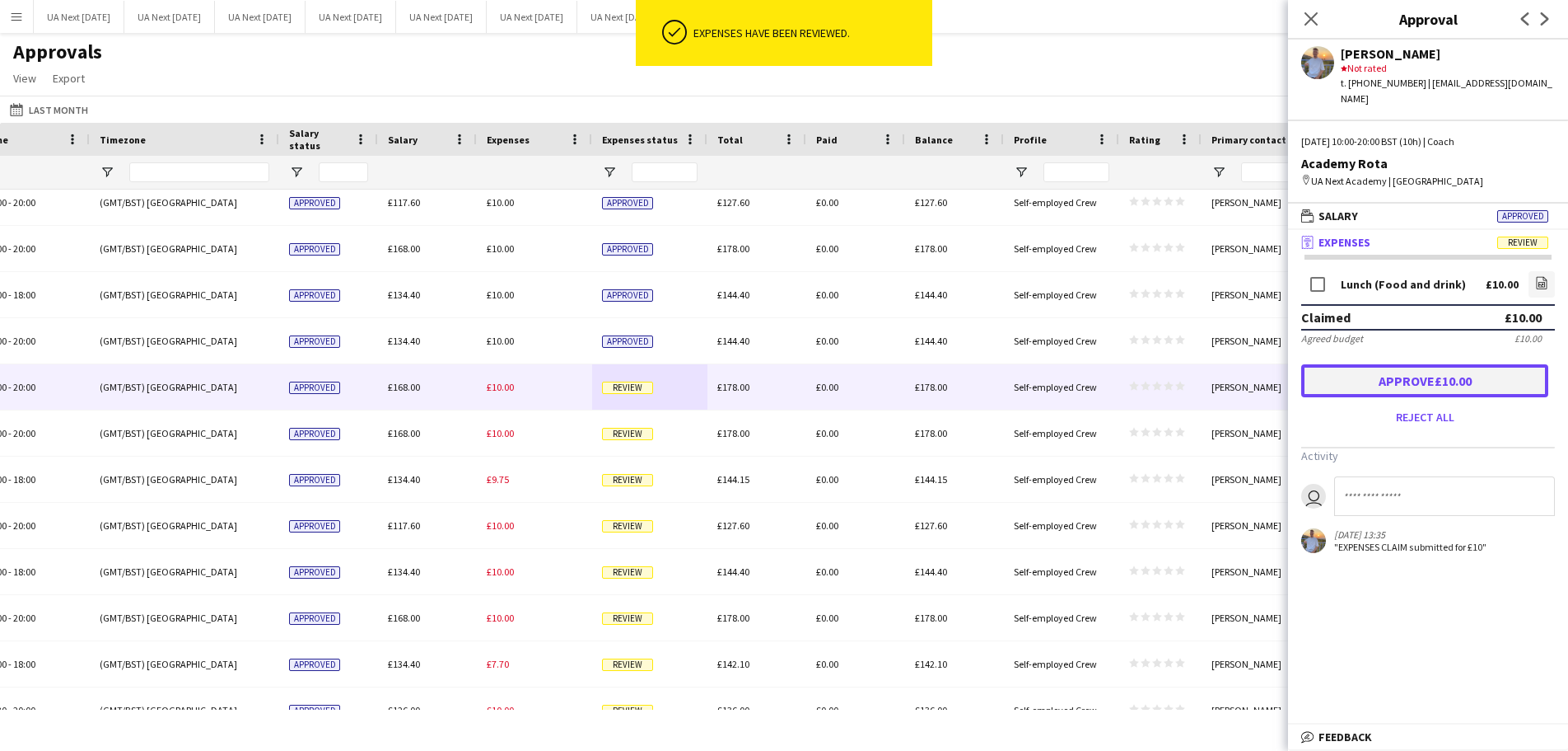
click at [1452, 364] on button "Approve £10.00" at bounding box center [1425, 381] width 247 height 33
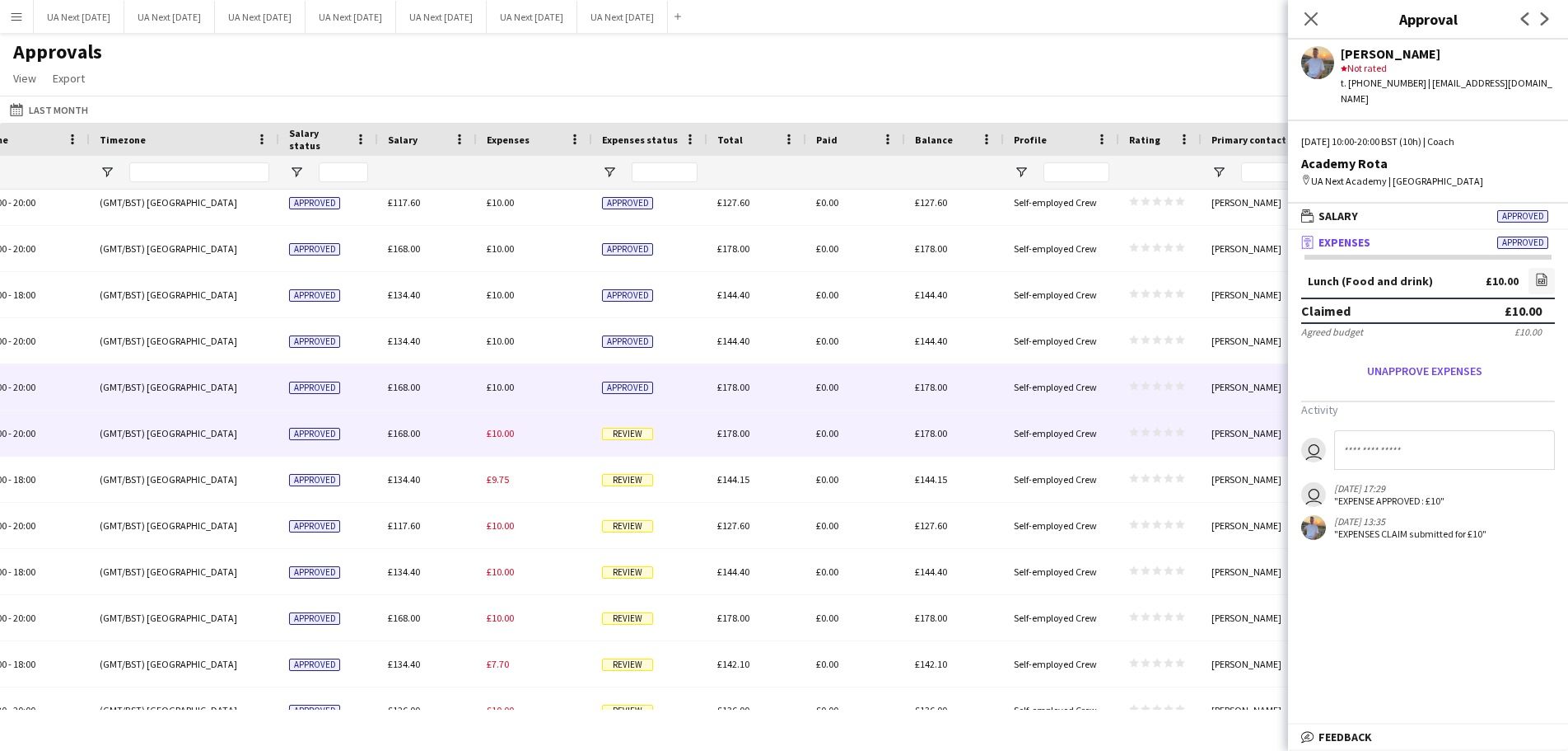
click at [617, 434] on span "Review" at bounding box center [627, 434] width 51 height 13
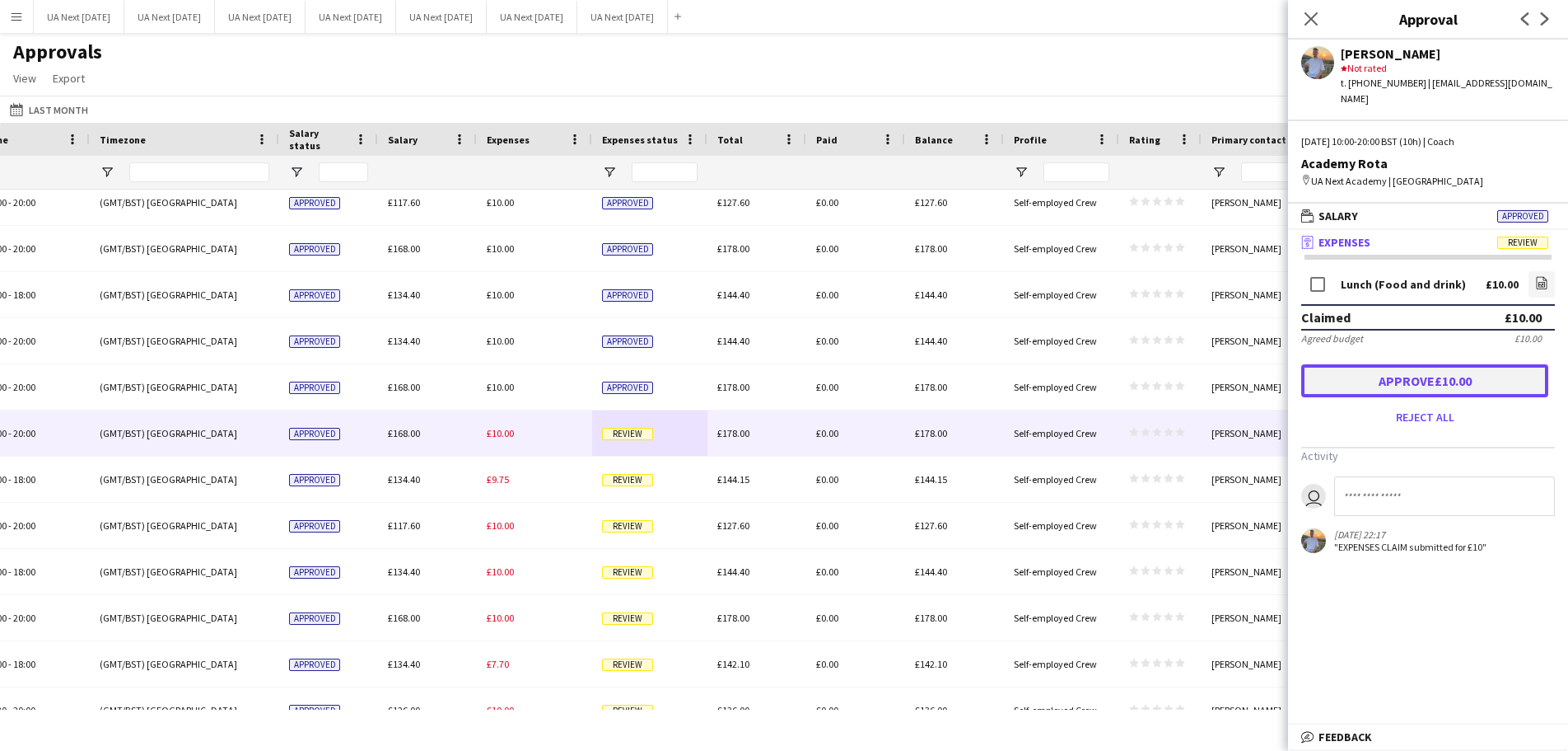
click at [1409, 364] on button "Approve £10.00" at bounding box center [1425, 381] width 247 height 33
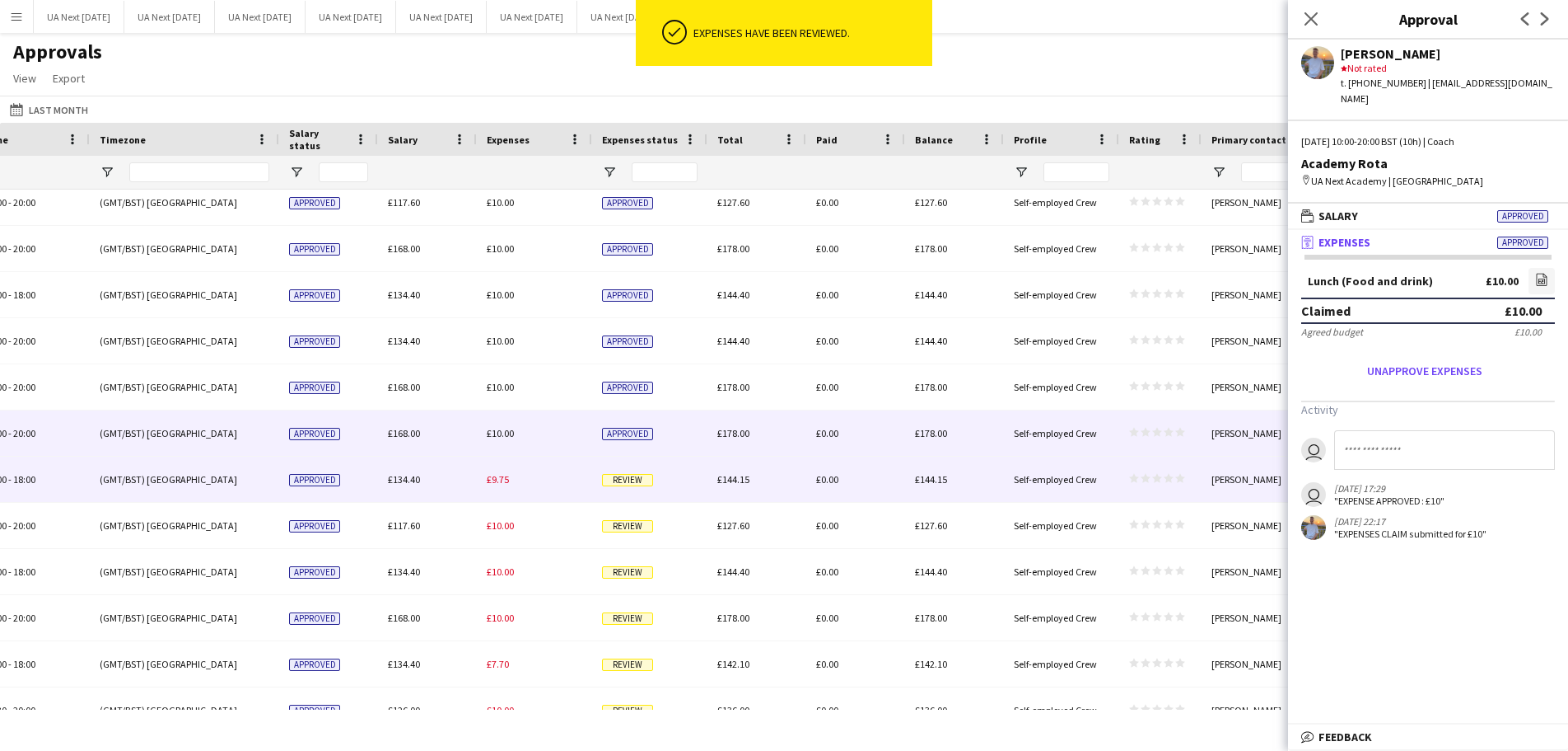
click at [619, 477] on span "Review" at bounding box center [627, 480] width 51 height 13
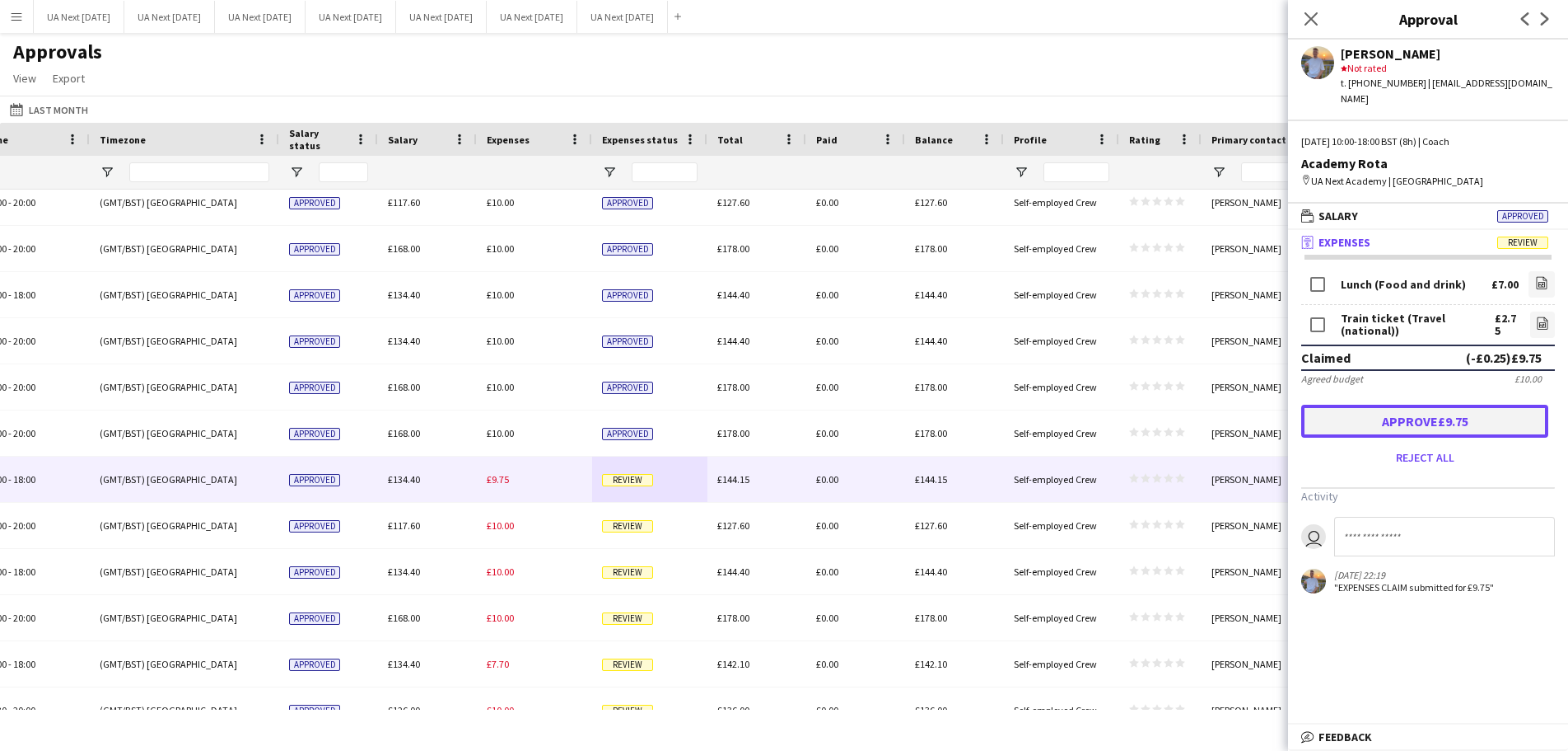
click at [1439, 405] on button "Approve £9.75" at bounding box center [1425, 421] width 247 height 33
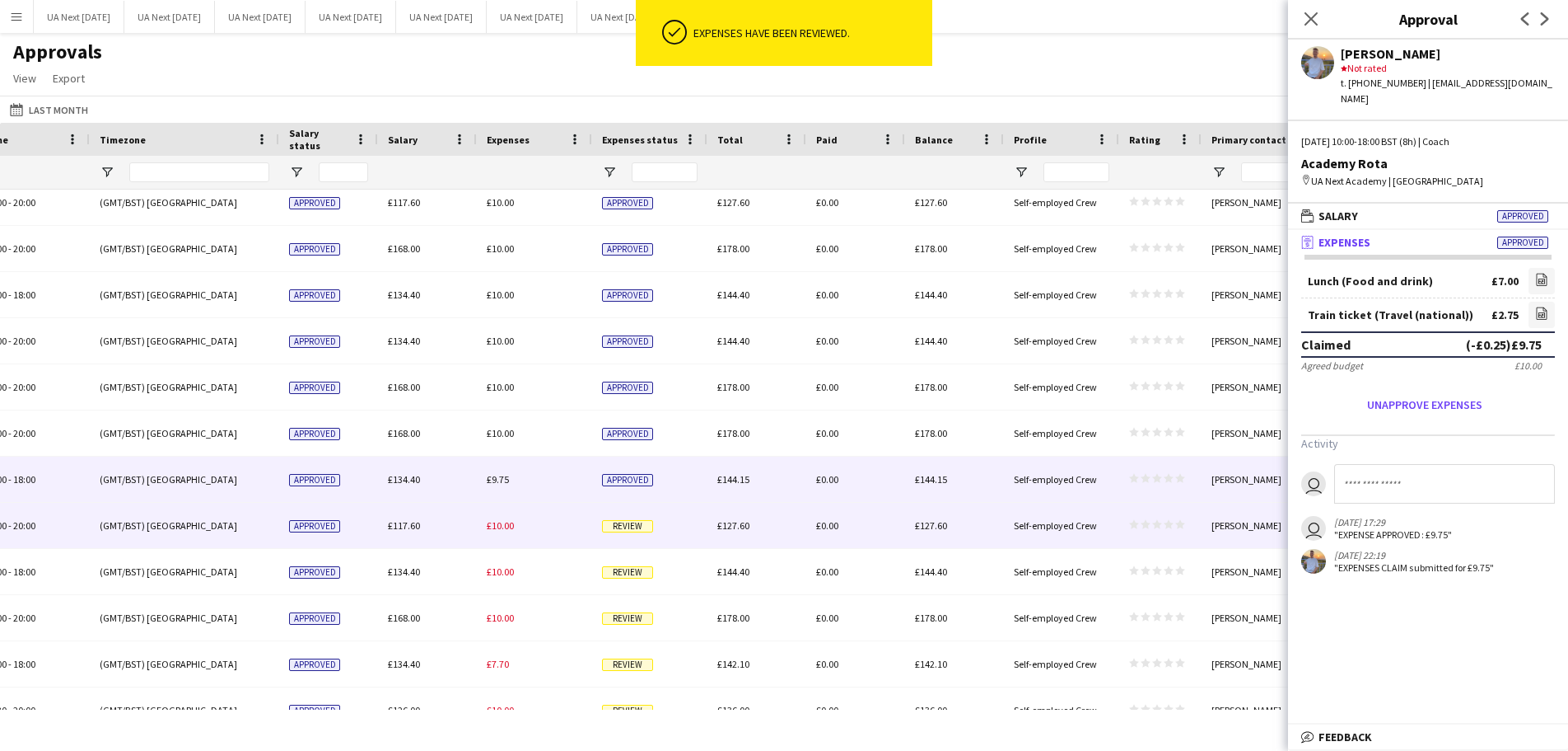
click at [637, 524] on span "Review" at bounding box center [627, 526] width 51 height 13
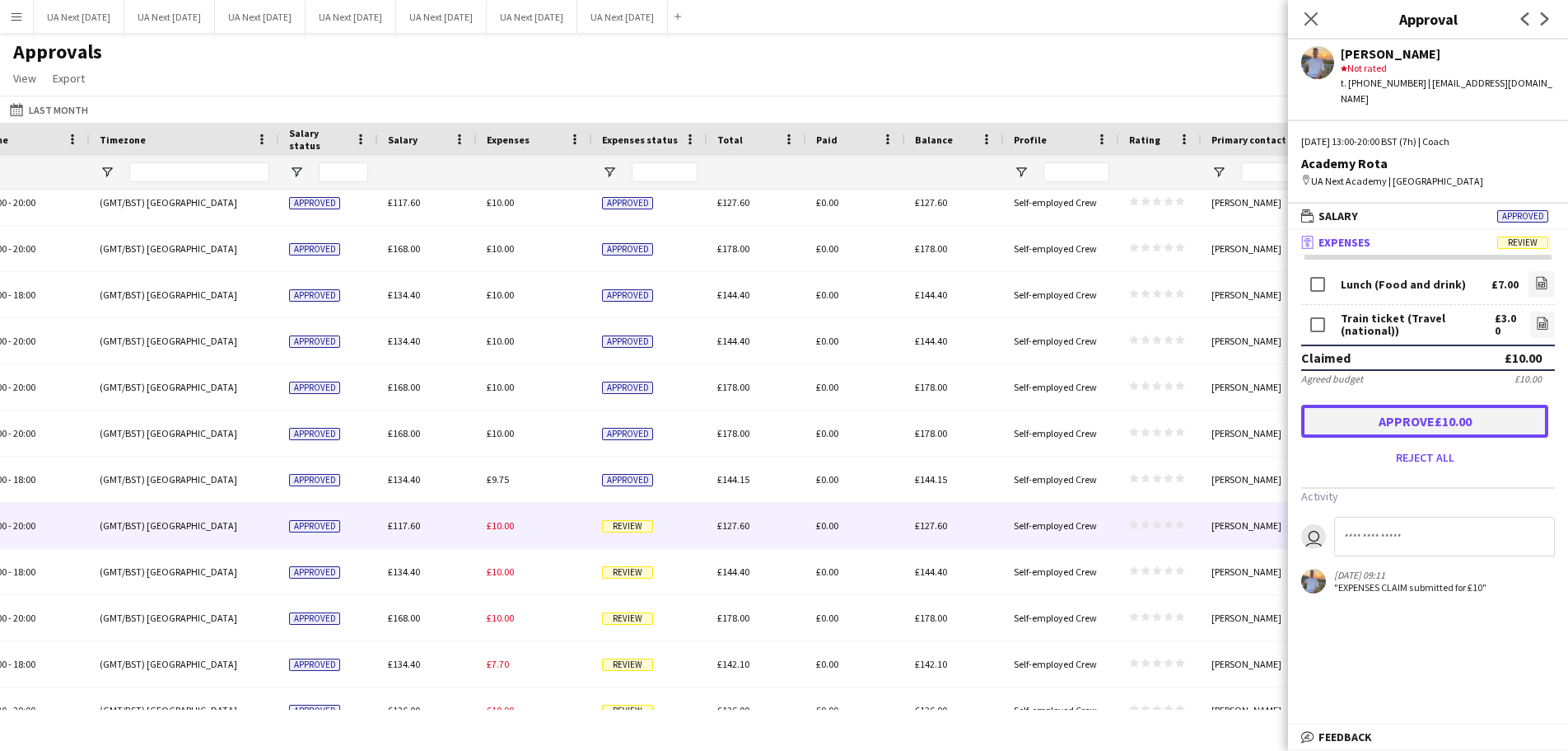
click at [1435, 405] on button "Approve £10.00" at bounding box center [1425, 421] width 247 height 33
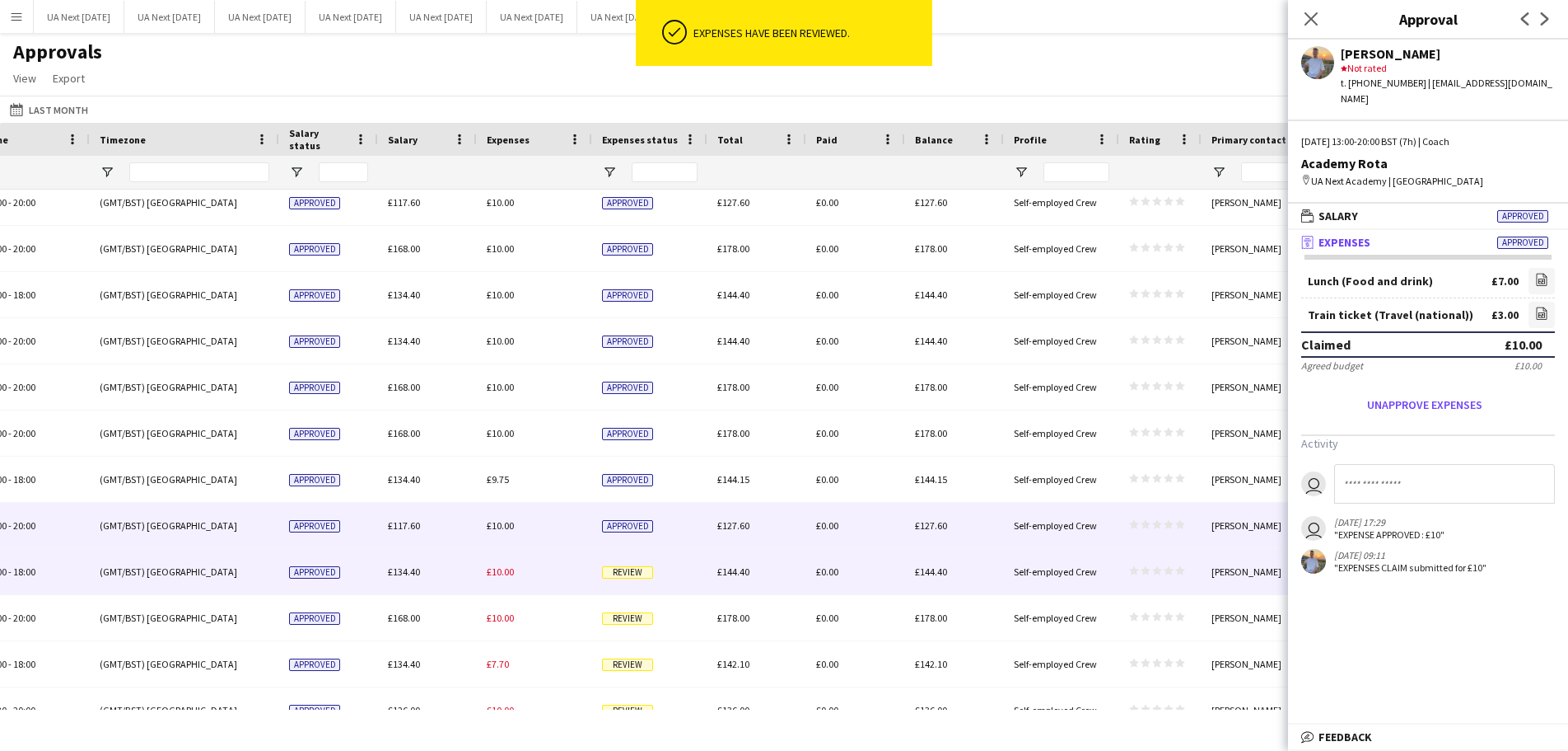
click at [623, 570] on span "Review" at bounding box center [627, 572] width 51 height 13
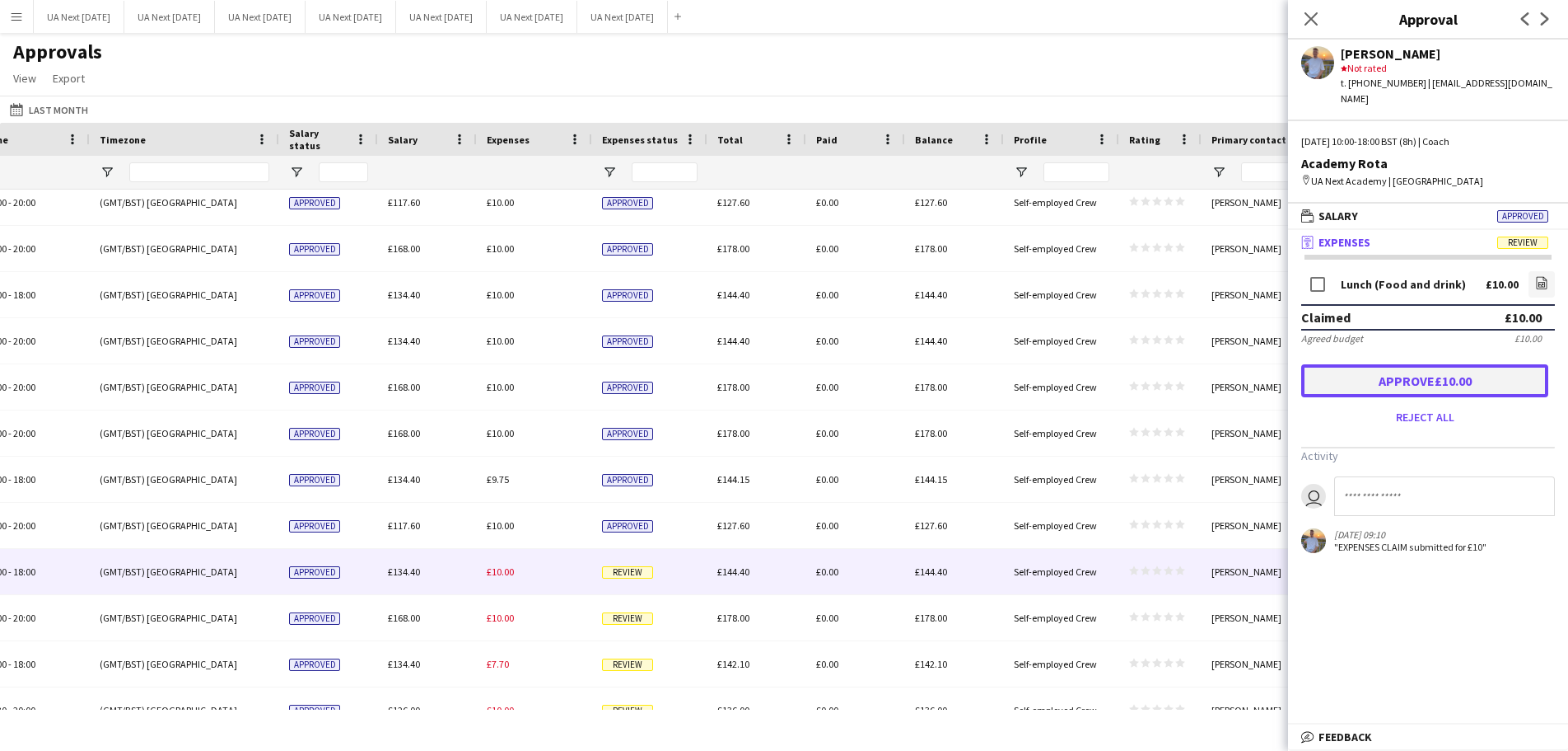
click at [1424, 367] on button "Approve £10.00" at bounding box center [1425, 381] width 247 height 33
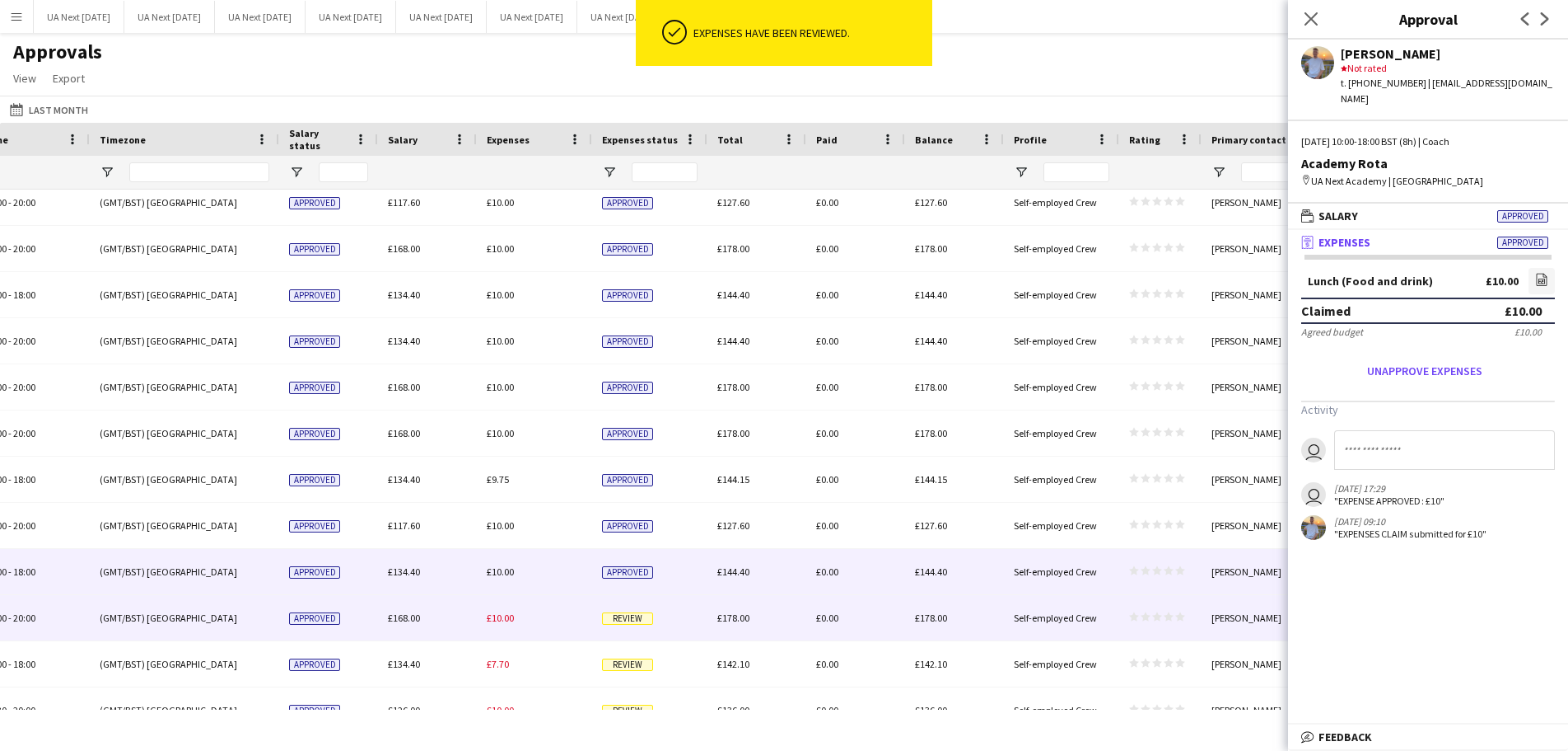
click at [630, 614] on span "Review" at bounding box center [627, 618] width 51 height 13
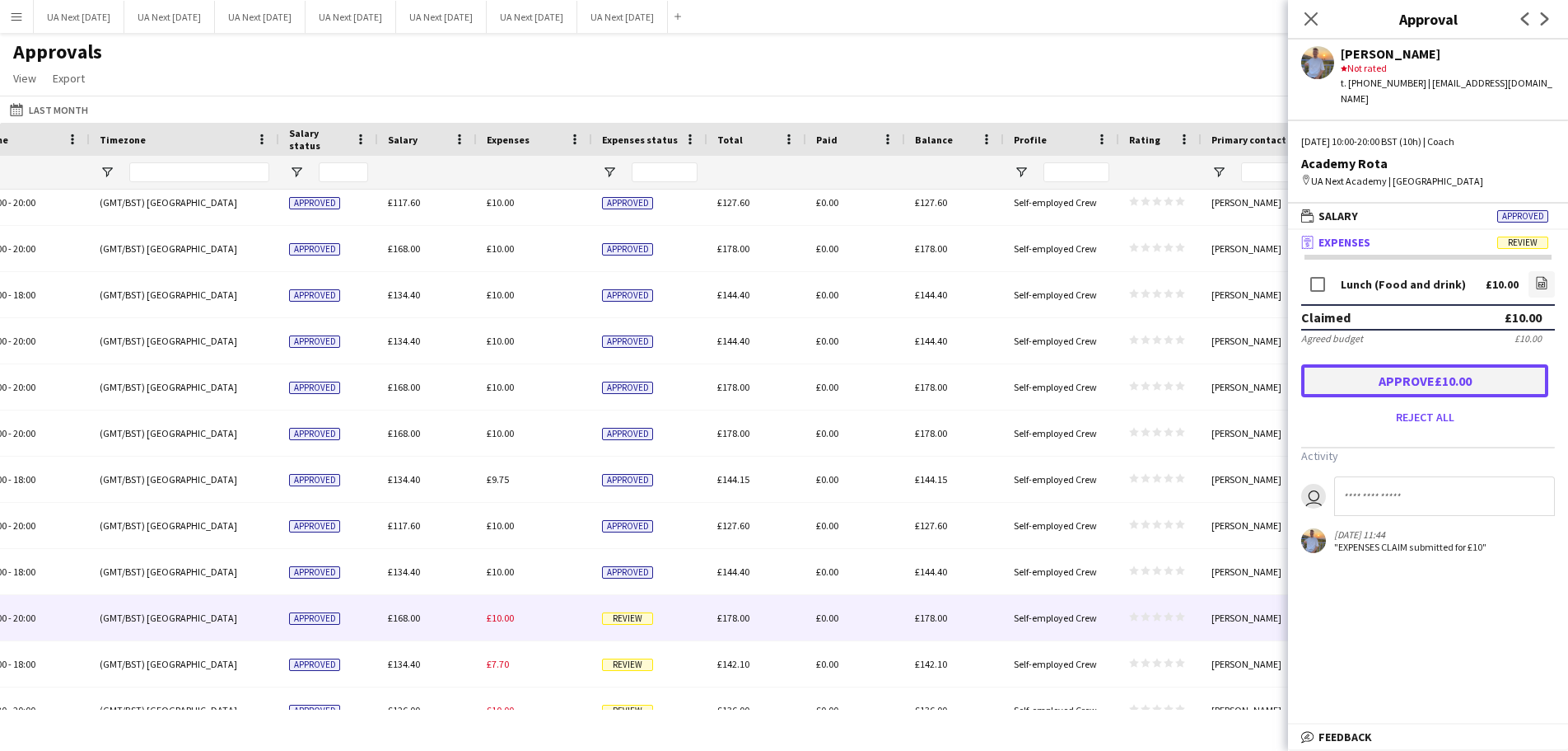
click at [1431, 366] on button "Approve £10.00" at bounding box center [1425, 381] width 247 height 33
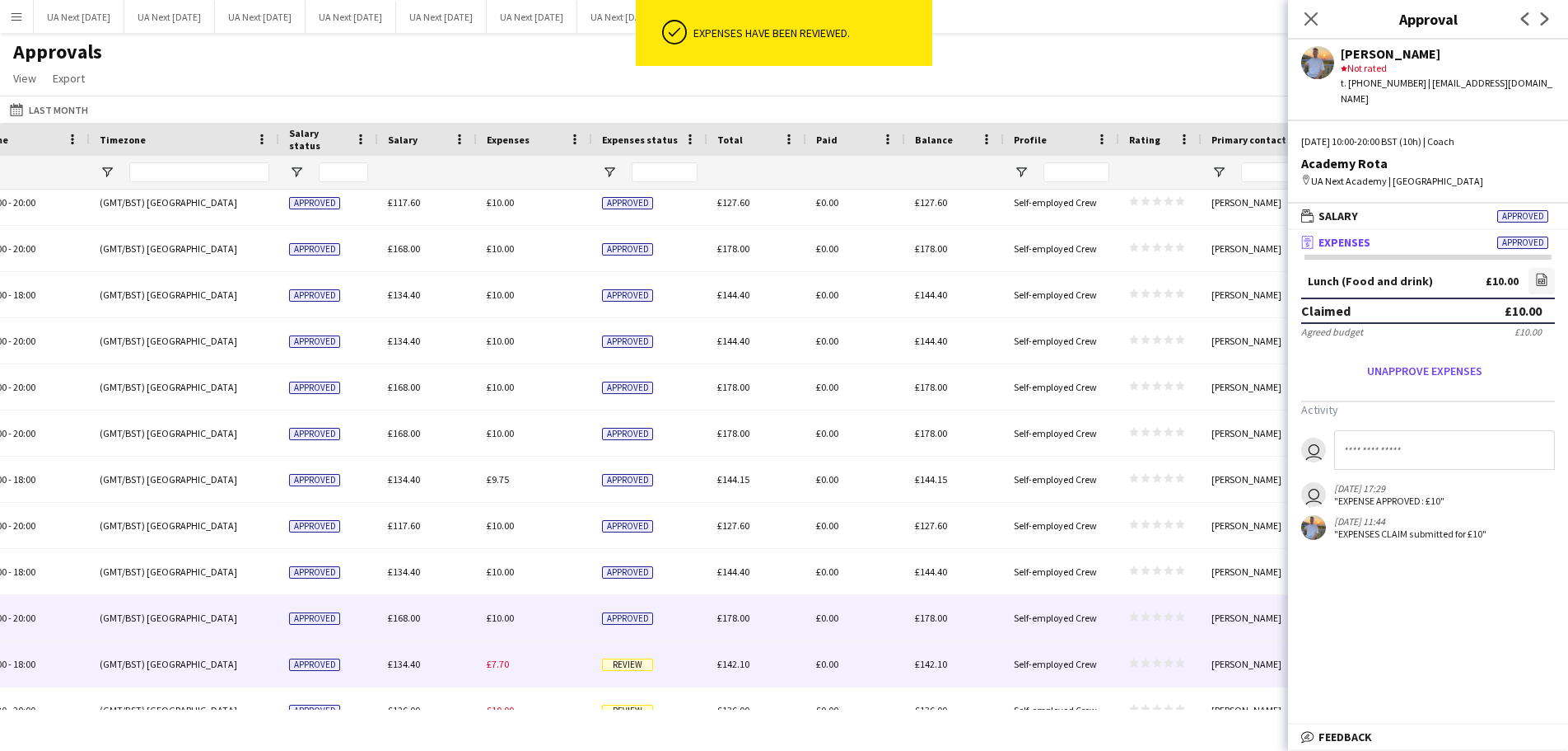
click at [631, 665] on span "Review" at bounding box center [627, 664] width 51 height 13
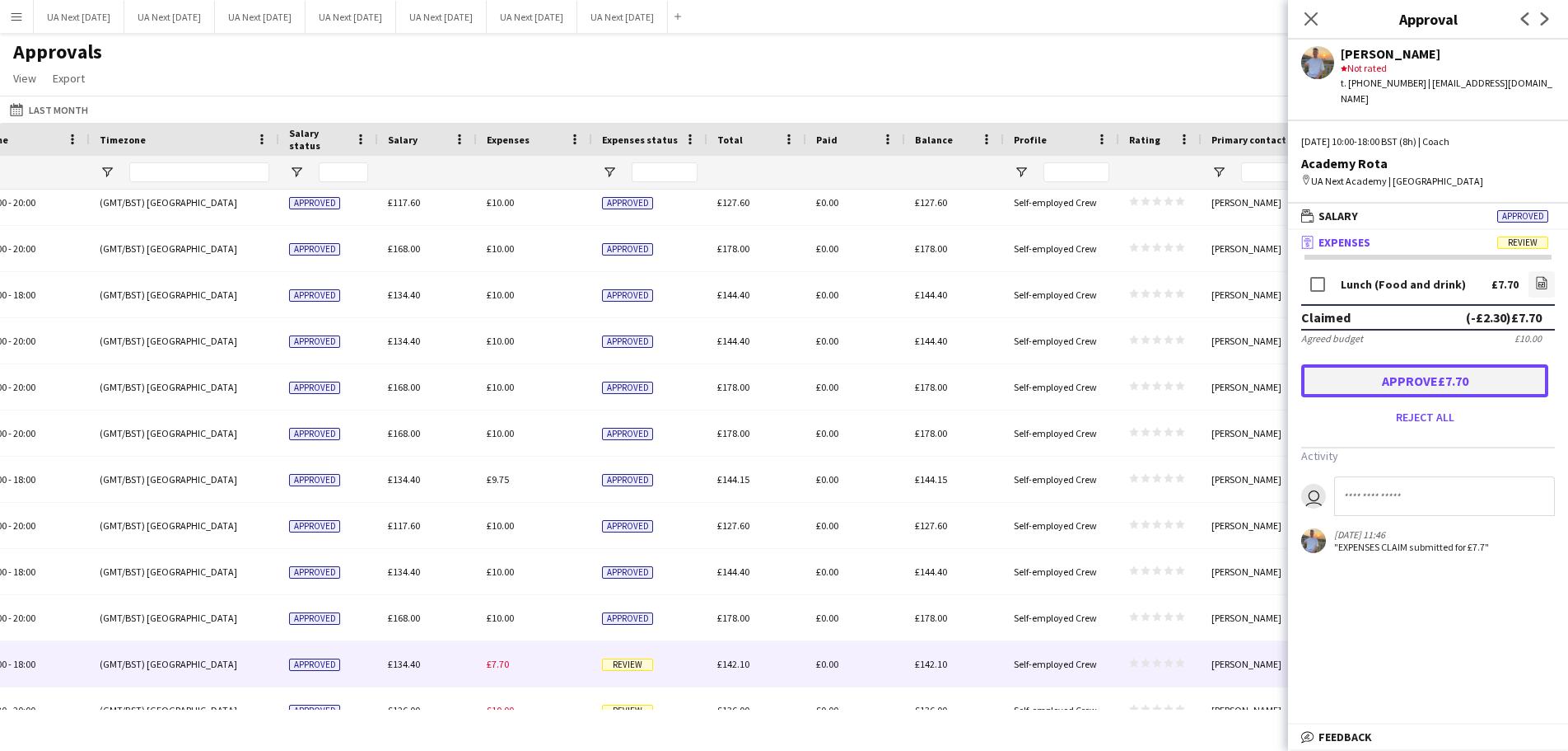
click at [1456, 365] on button "Approve £7.70" at bounding box center [1425, 381] width 247 height 33
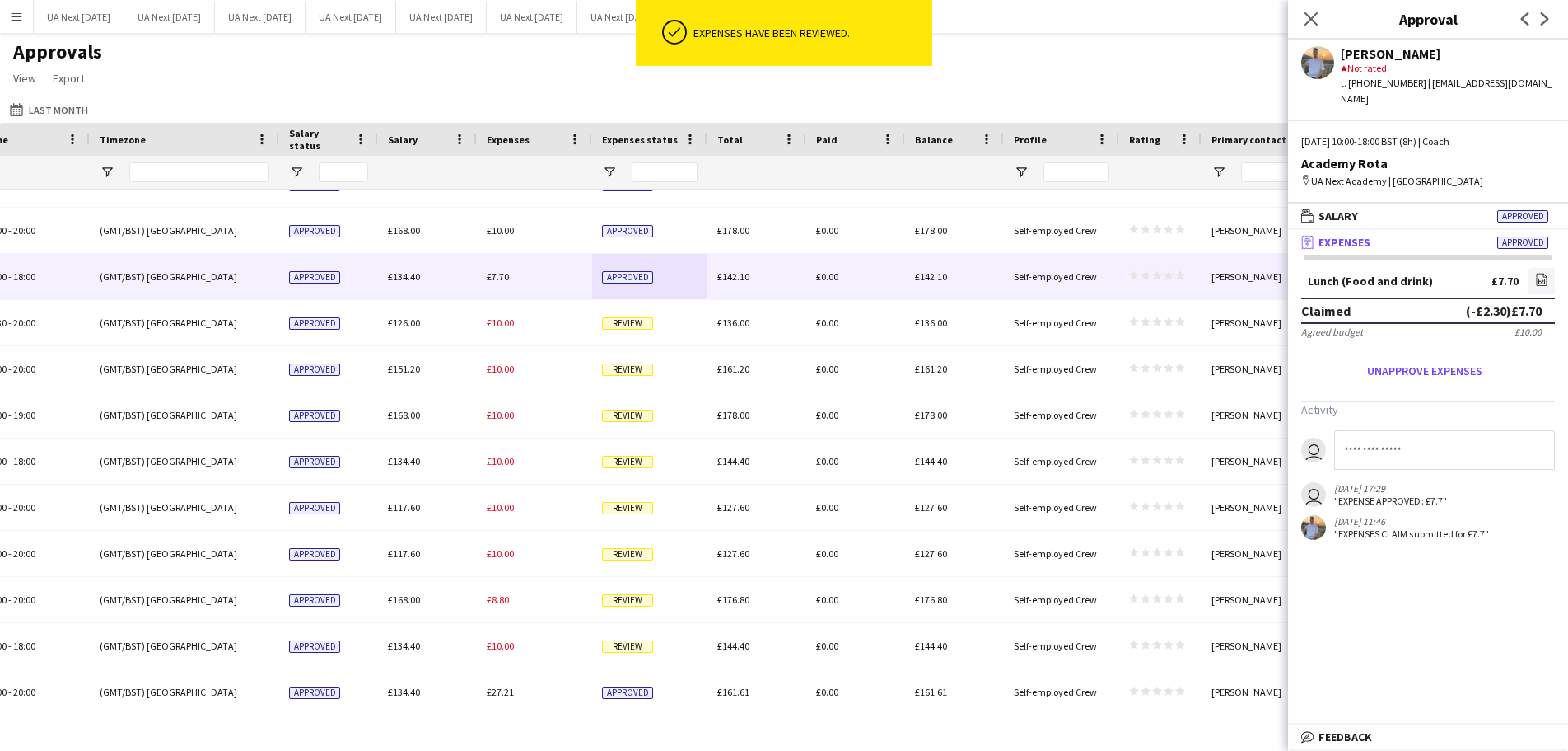
scroll to position [1191, 0]
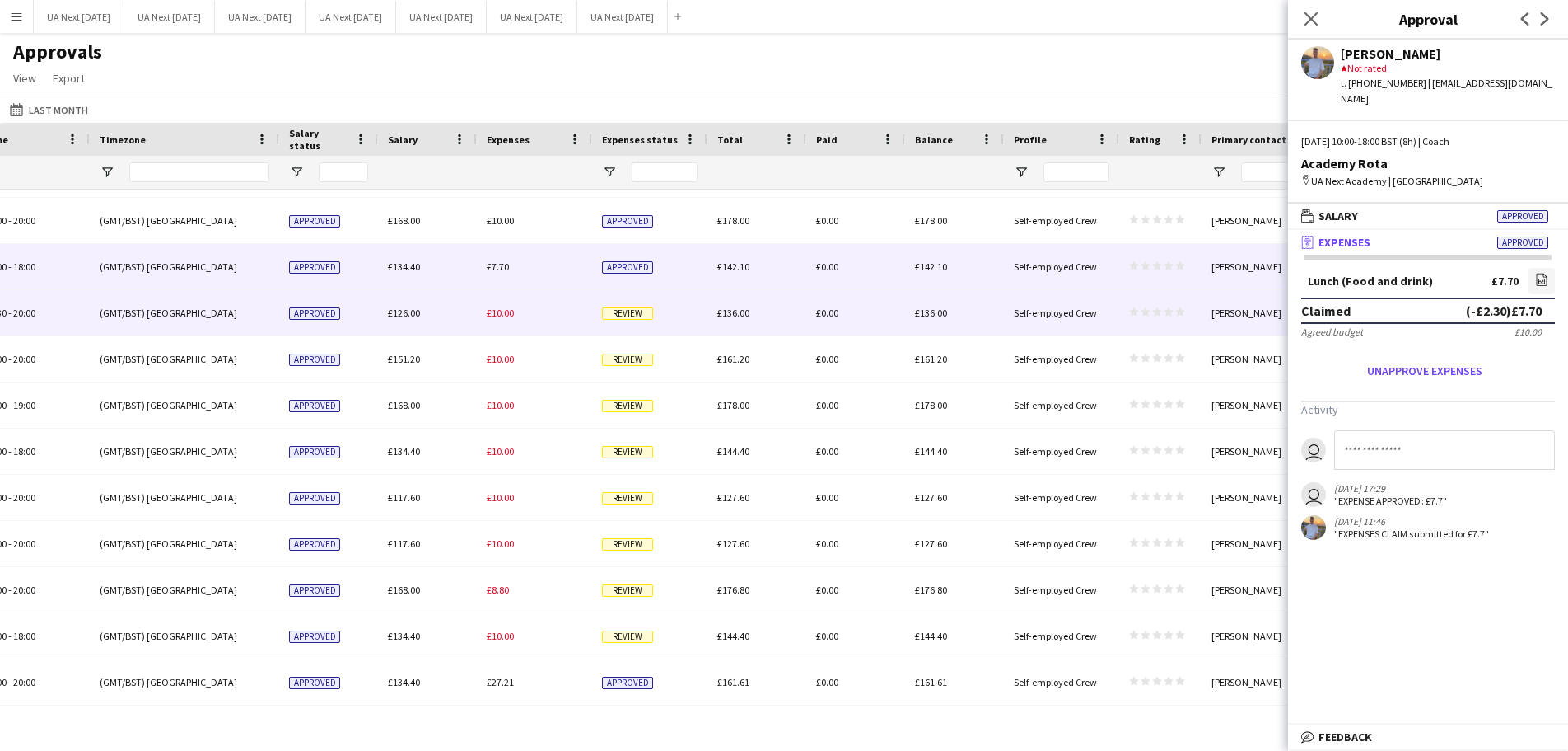
click at [619, 313] on span "Review" at bounding box center [627, 313] width 51 height 13
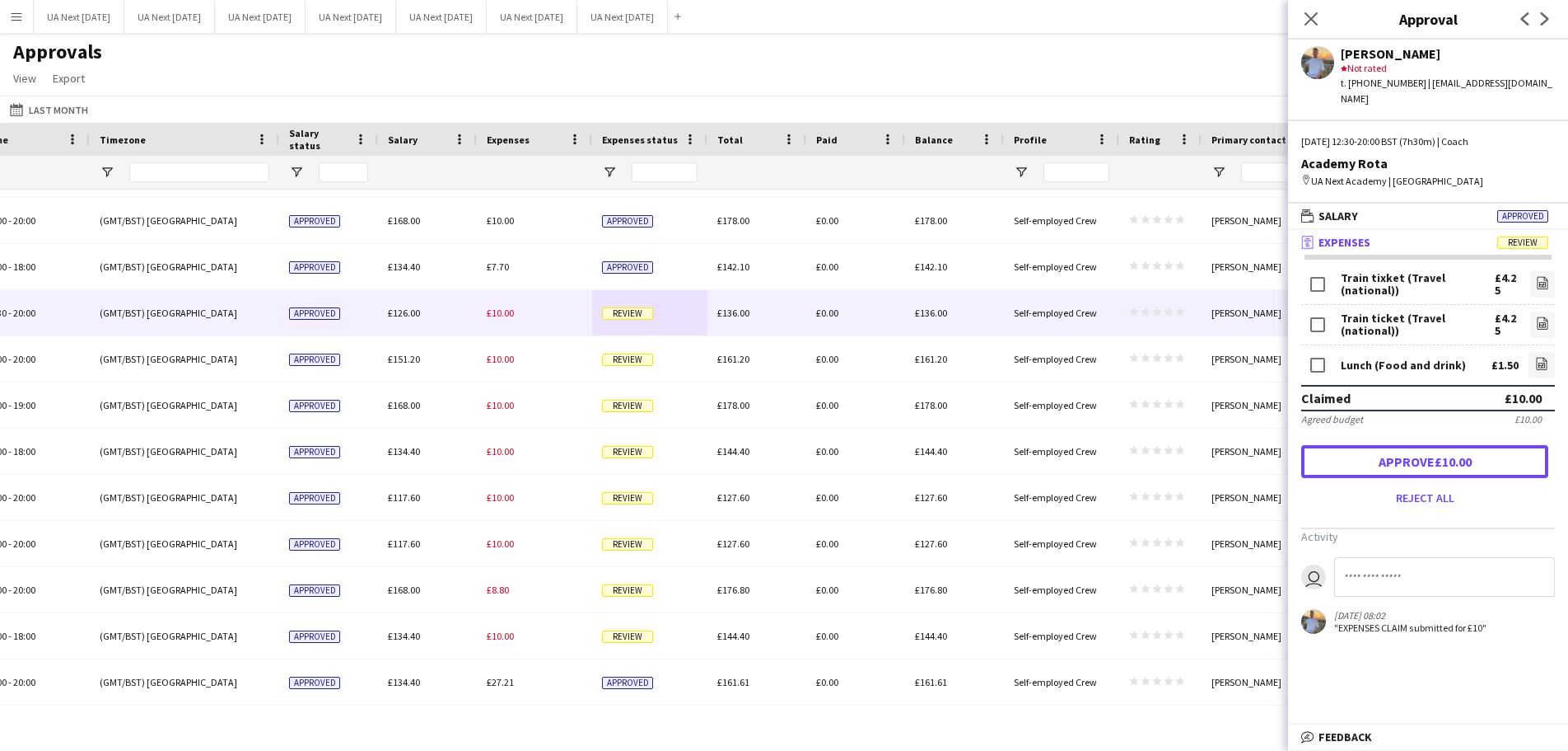
click at [1449, 452] on button "Approve £10.00" at bounding box center [1425, 462] width 247 height 33
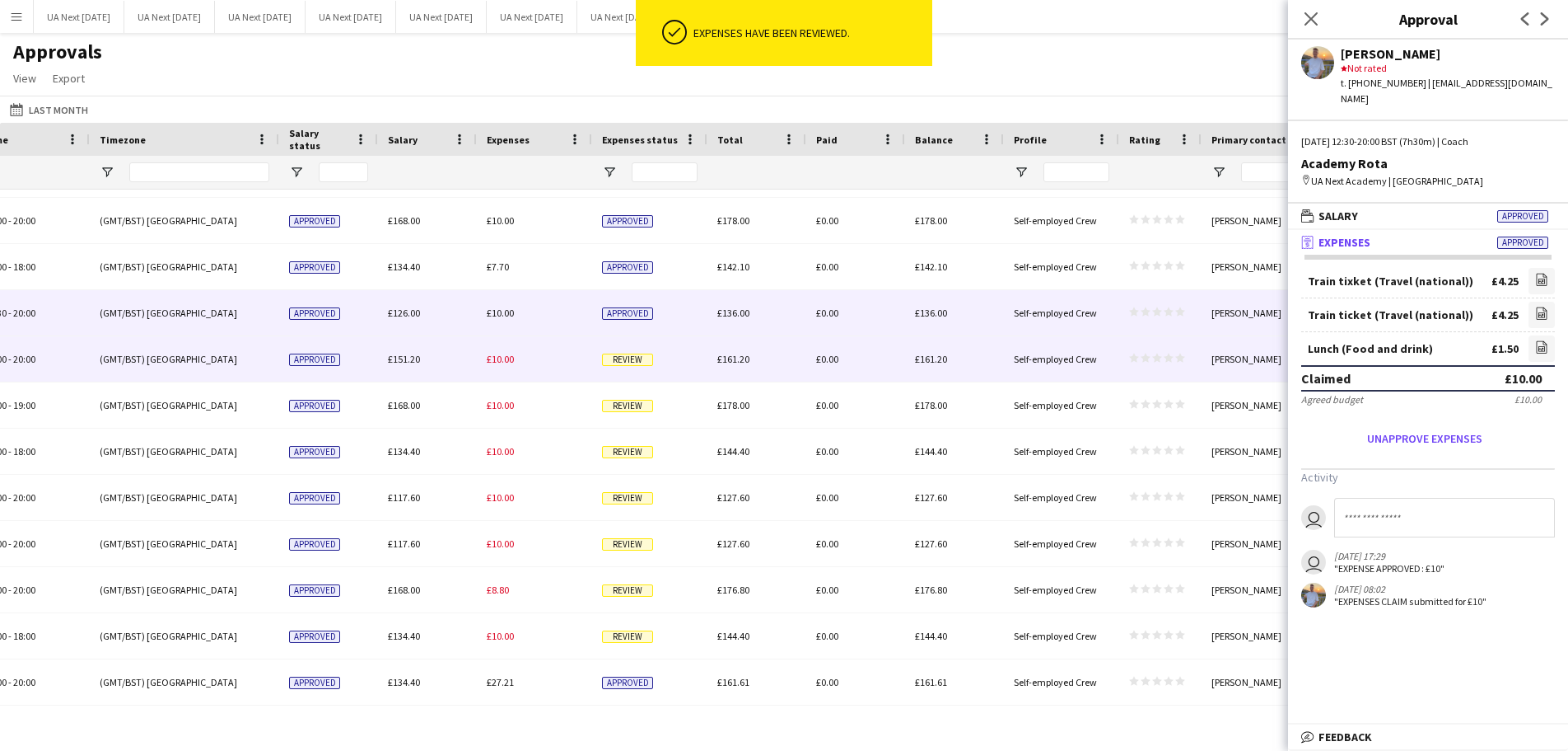
click at [624, 358] on span "Review" at bounding box center [627, 360] width 51 height 13
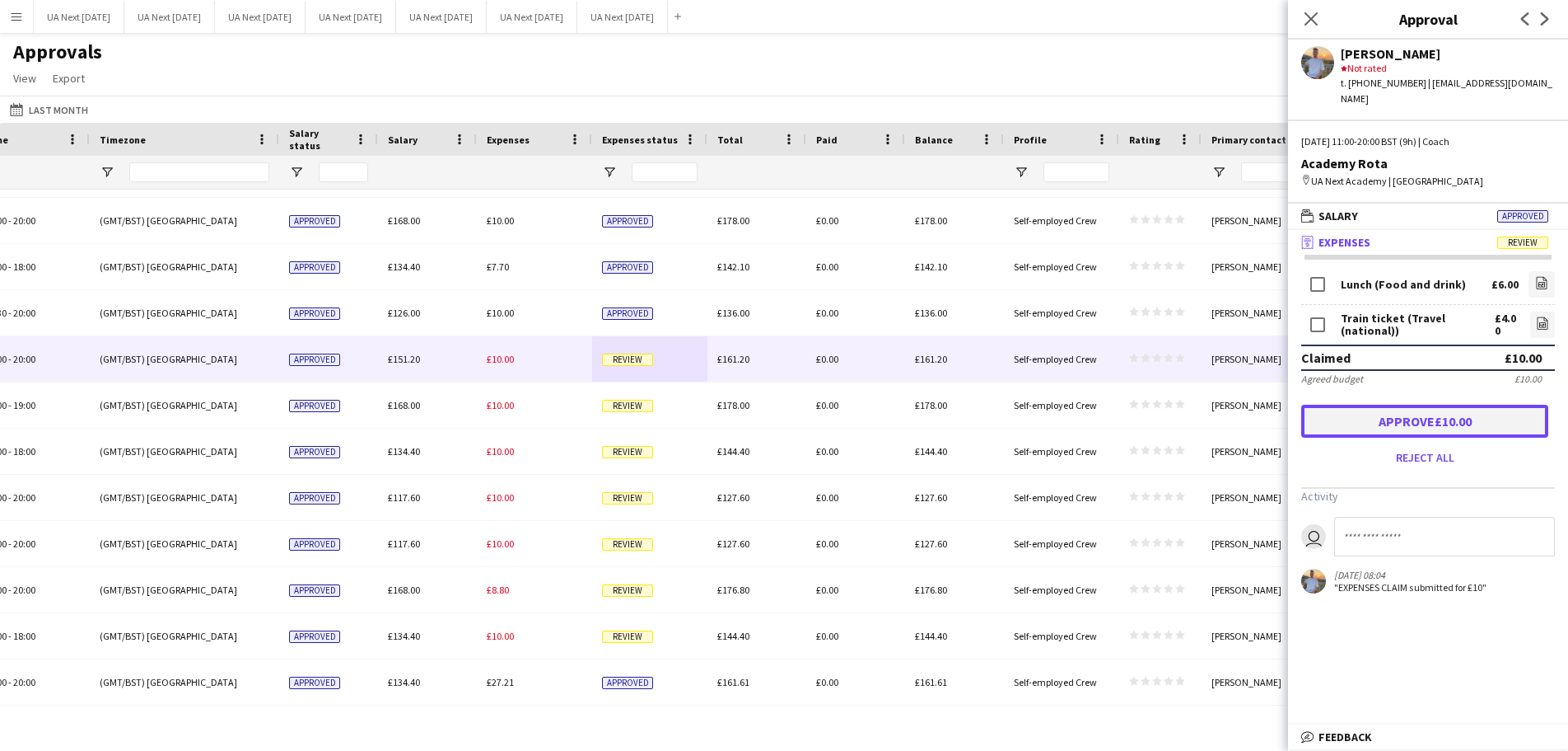
click at [1412, 405] on button "Approve £10.00" at bounding box center [1425, 421] width 247 height 33
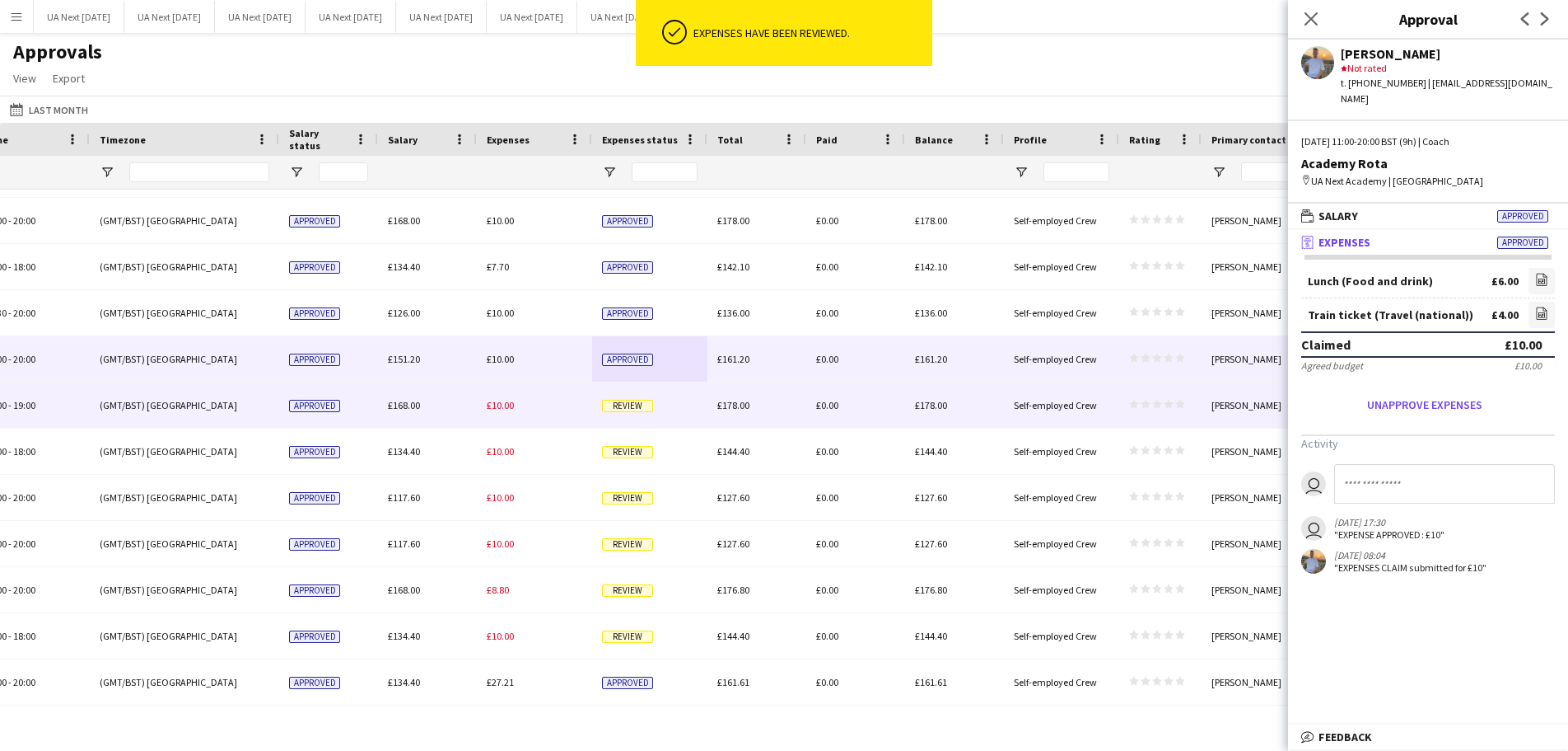
click at [631, 406] on span "Review" at bounding box center [627, 406] width 51 height 13
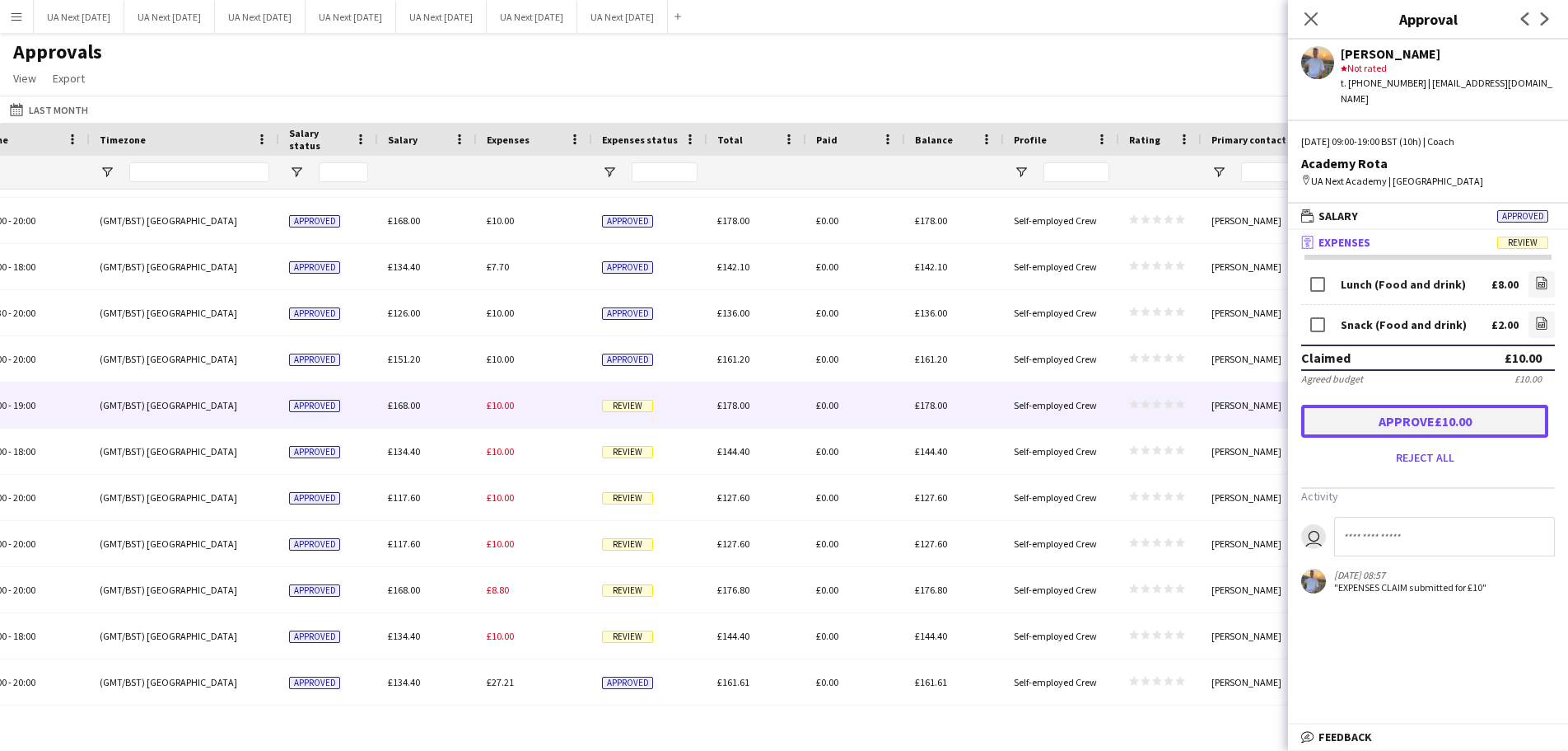
click at [1392, 412] on button "Approve £10.00" at bounding box center [1425, 421] width 247 height 33
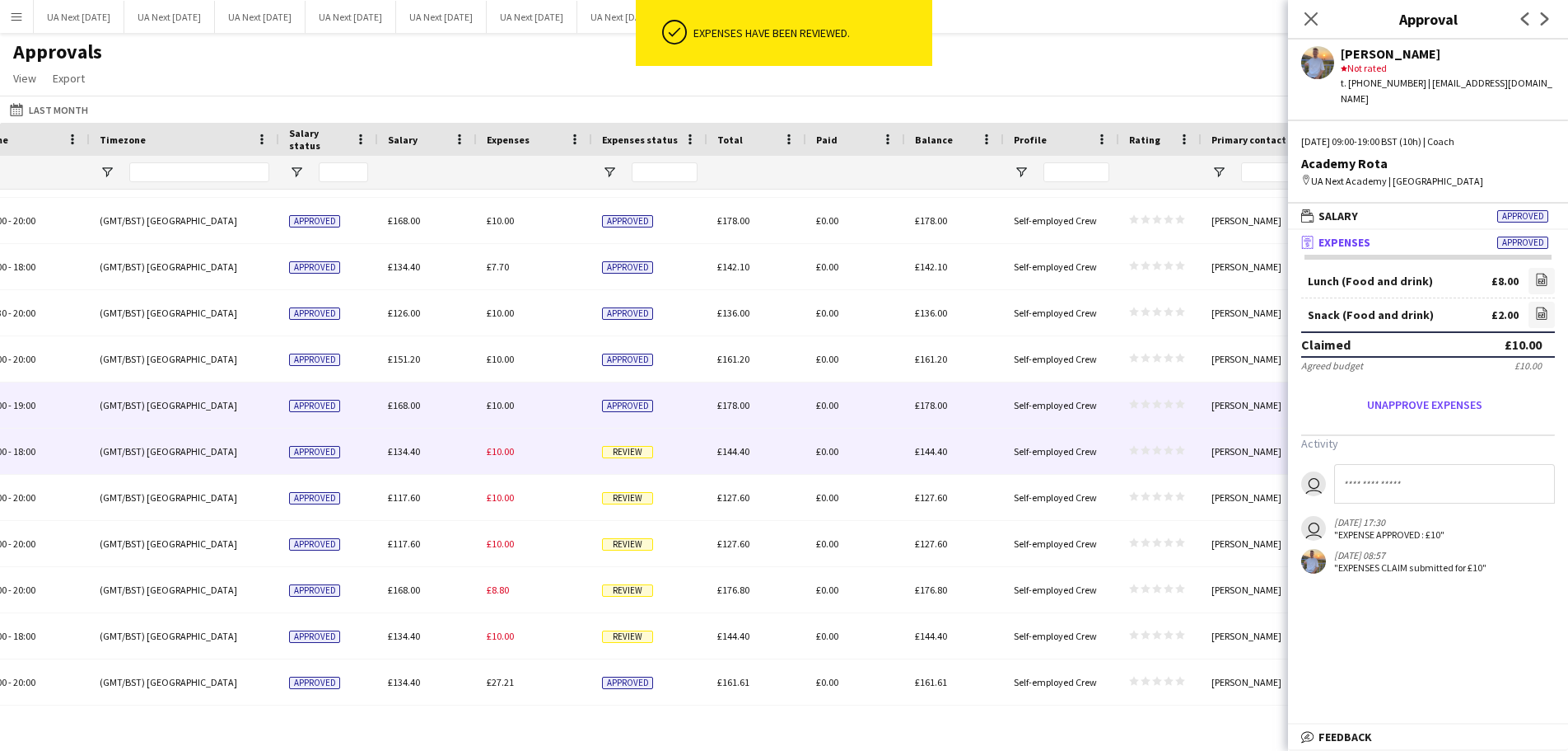
click at [625, 457] on span "Review" at bounding box center [627, 452] width 51 height 13
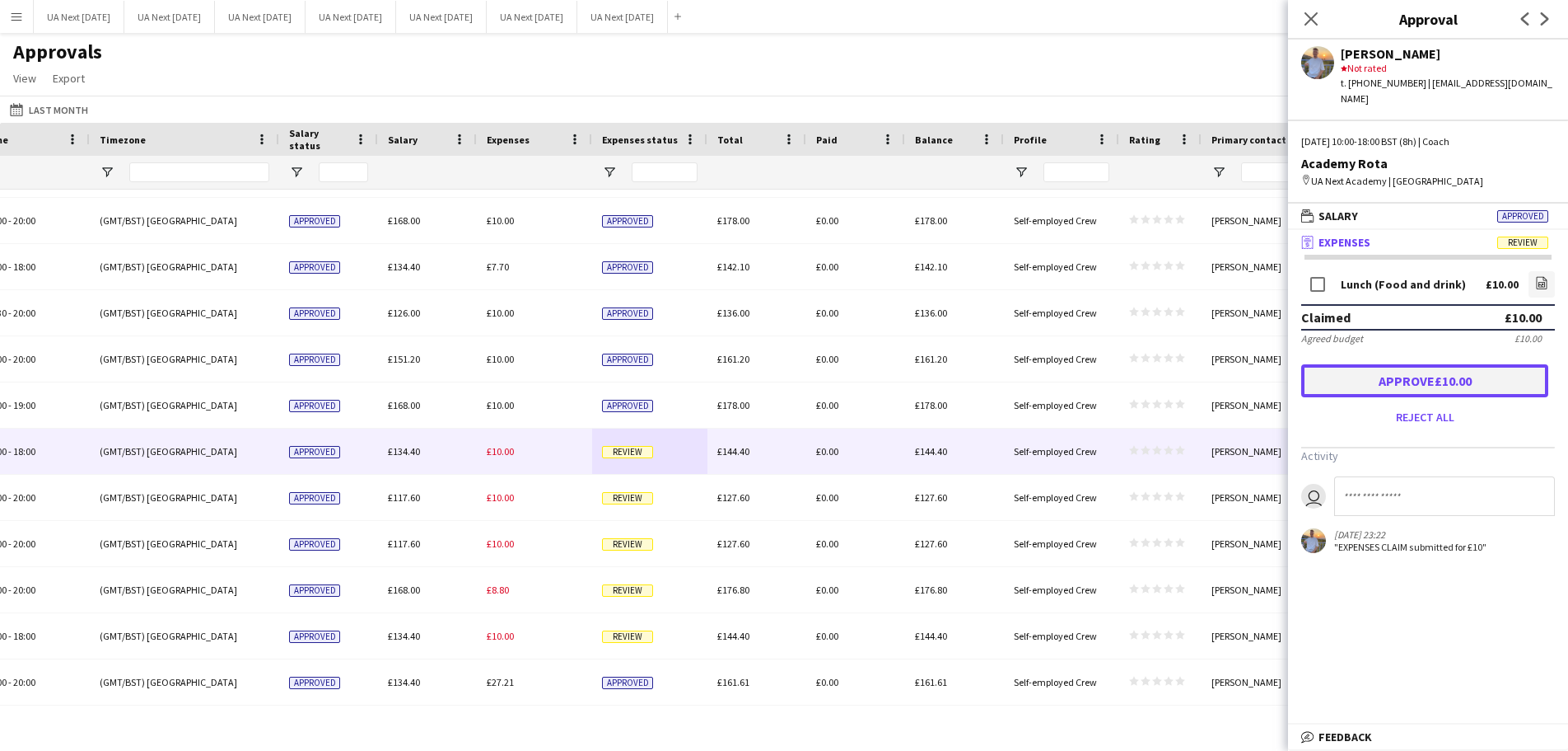
click at [1430, 364] on button "Approve £10.00" at bounding box center [1425, 381] width 247 height 33
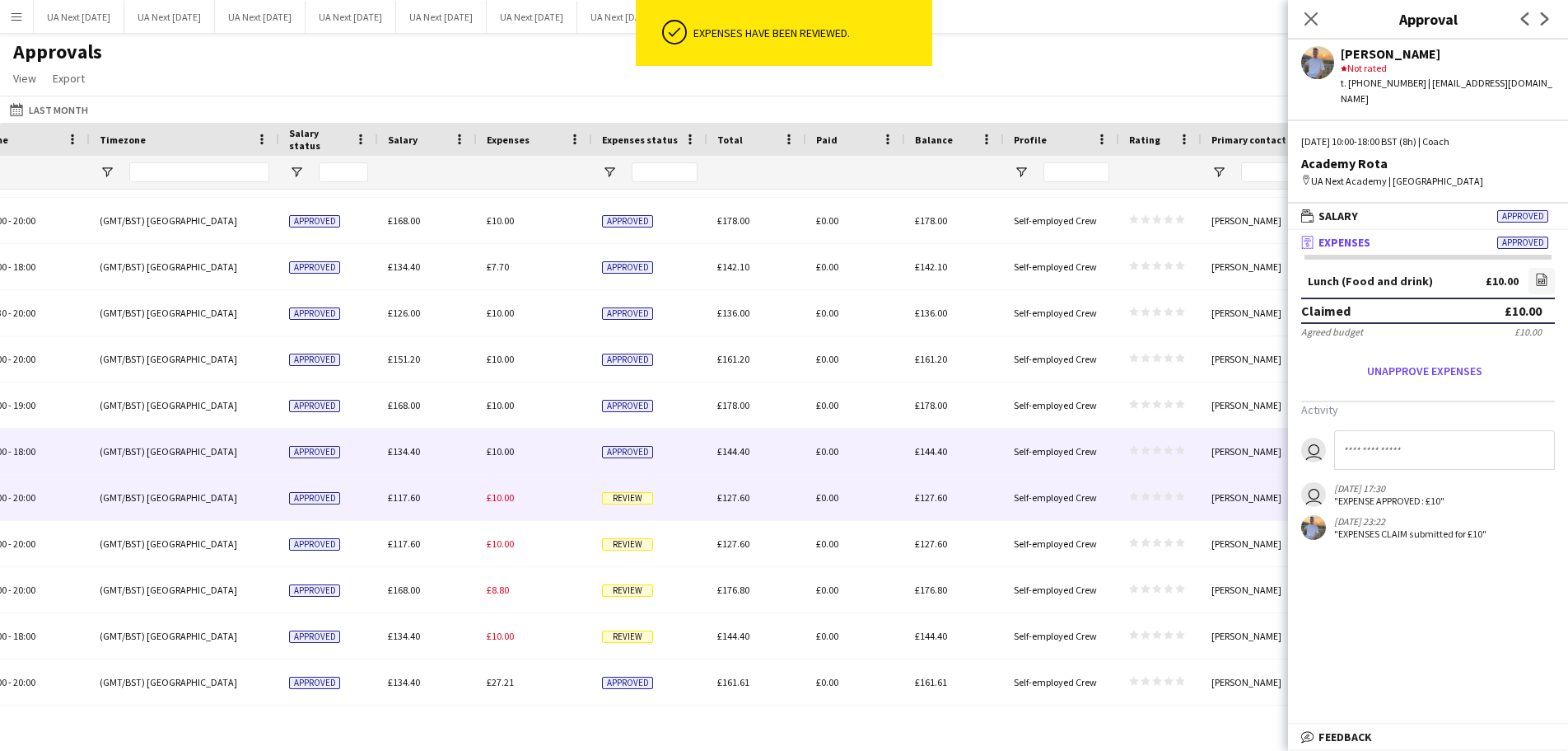
click at [625, 504] on span "Review" at bounding box center [627, 498] width 51 height 13
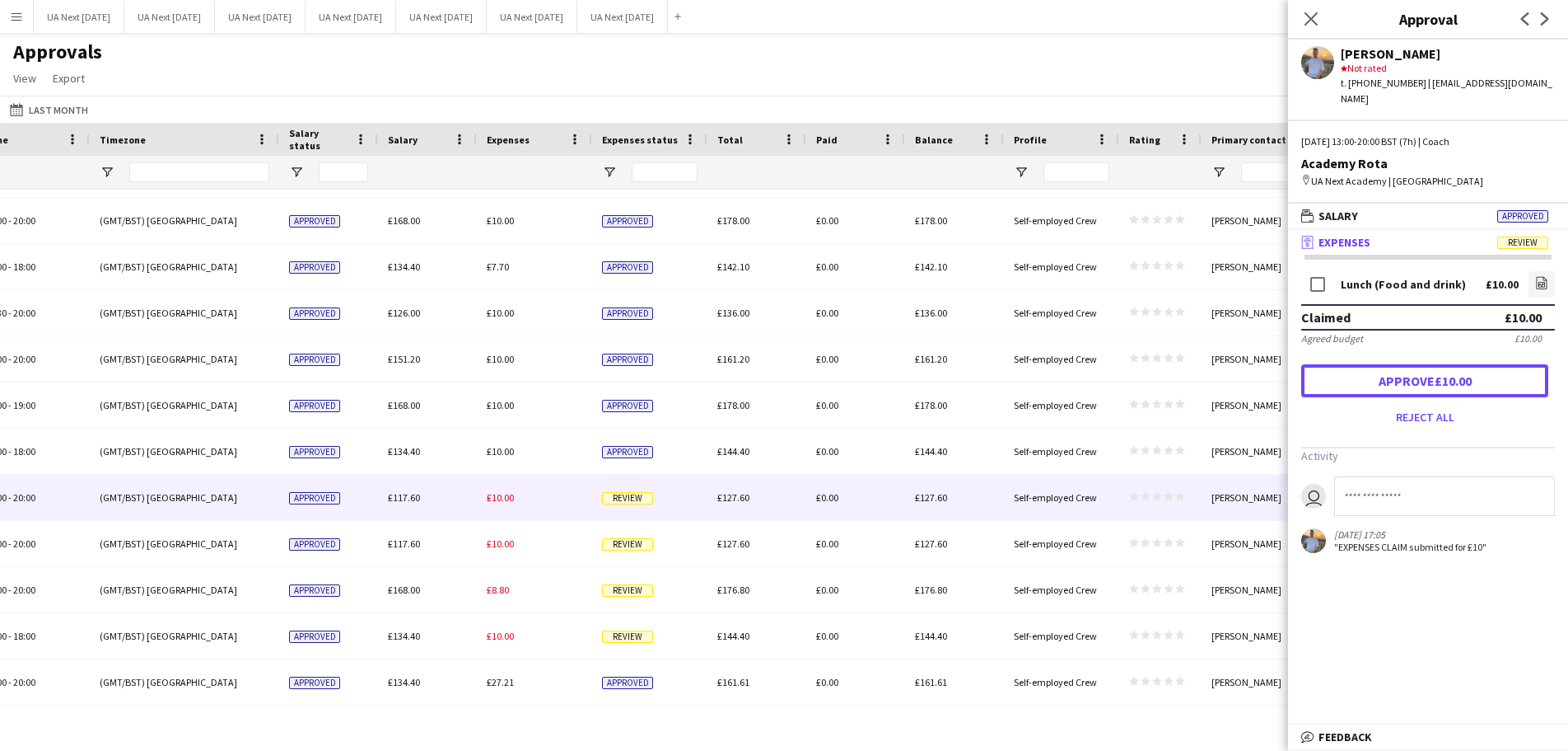
click at [1455, 369] on button "Approve £10.00" at bounding box center [1425, 381] width 247 height 33
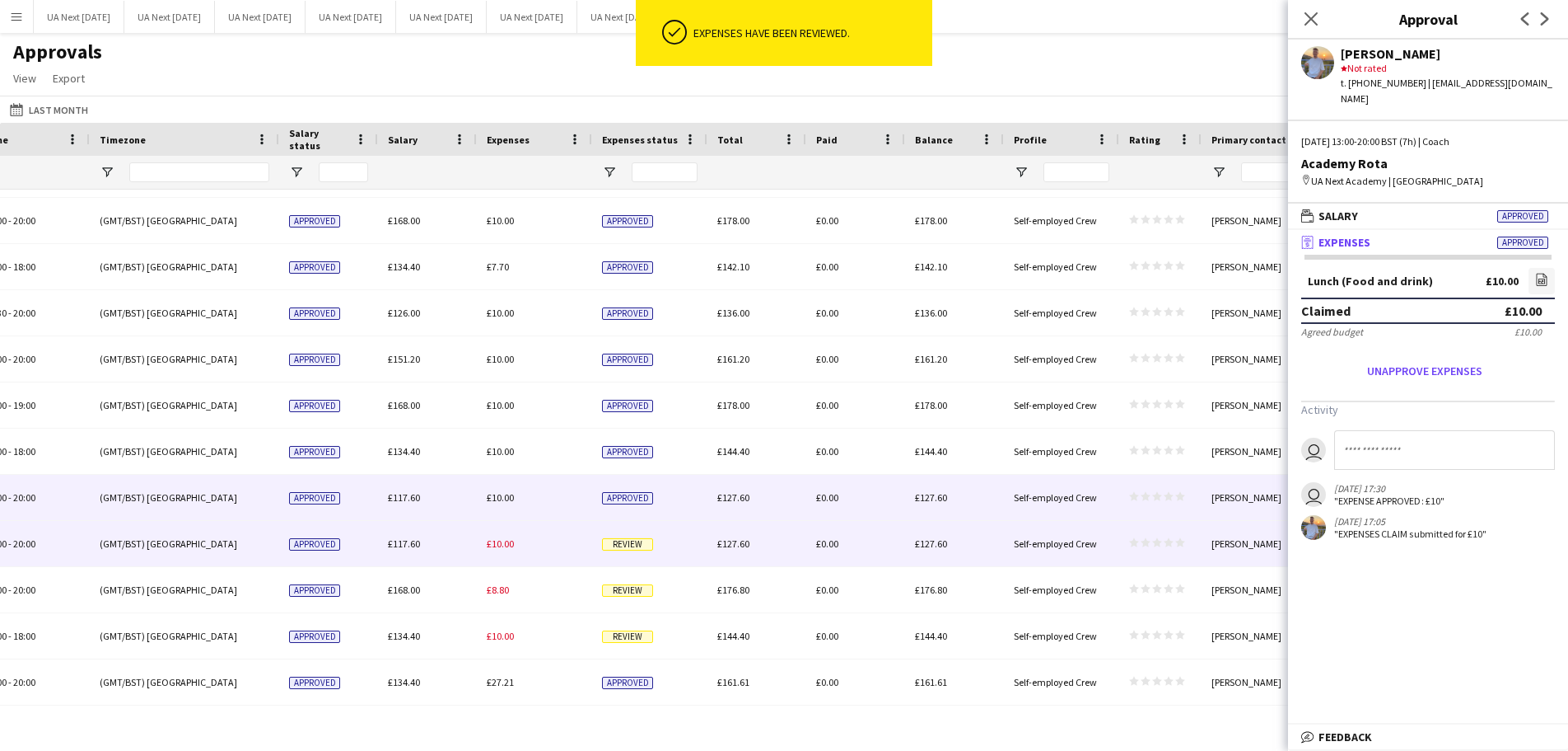
click at [626, 549] on span "Review" at bounding box center [627, 543] width 51 height 13
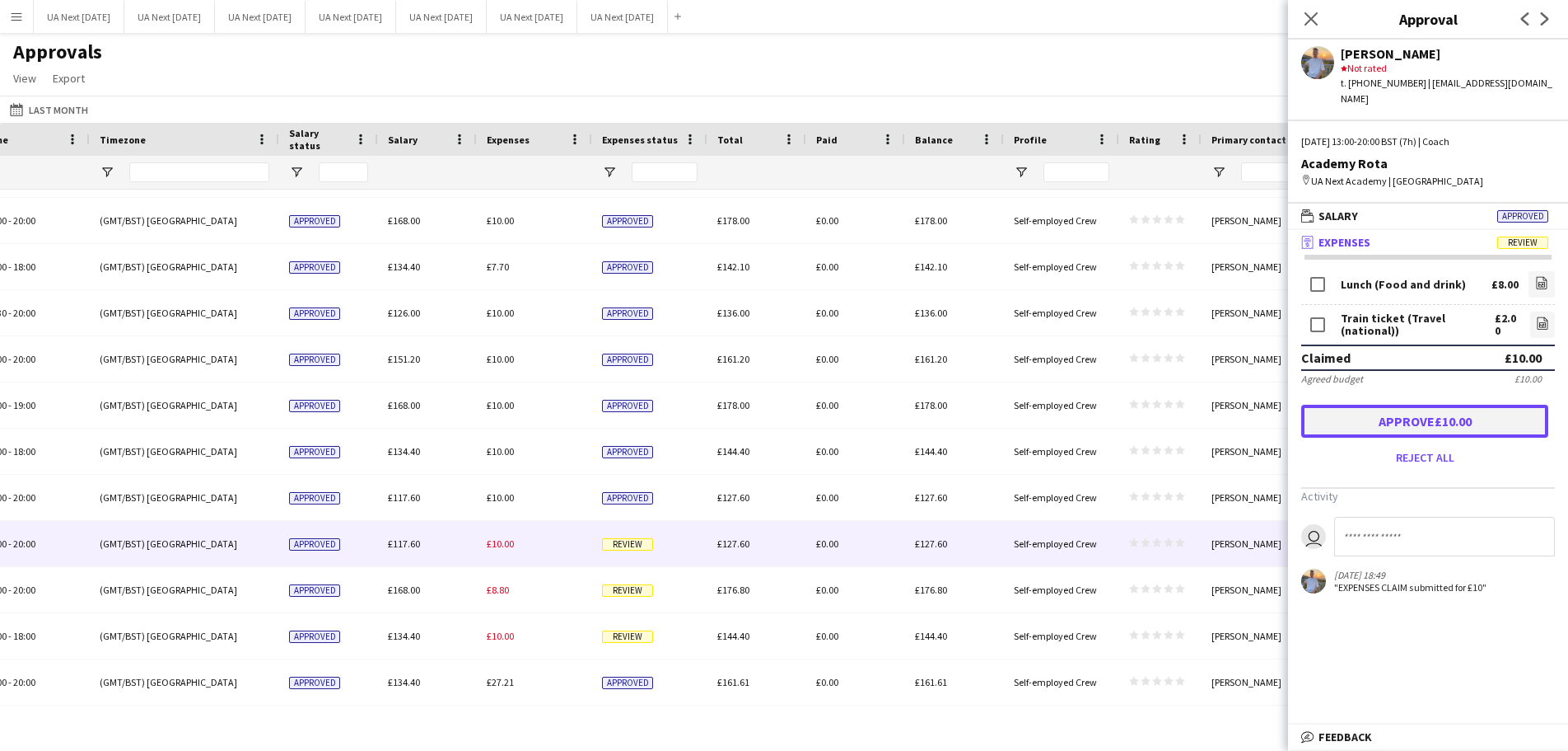
click at [1405, 405] on button "Approve £10.00" at bounding box center [1425, 421] width 247 height 33
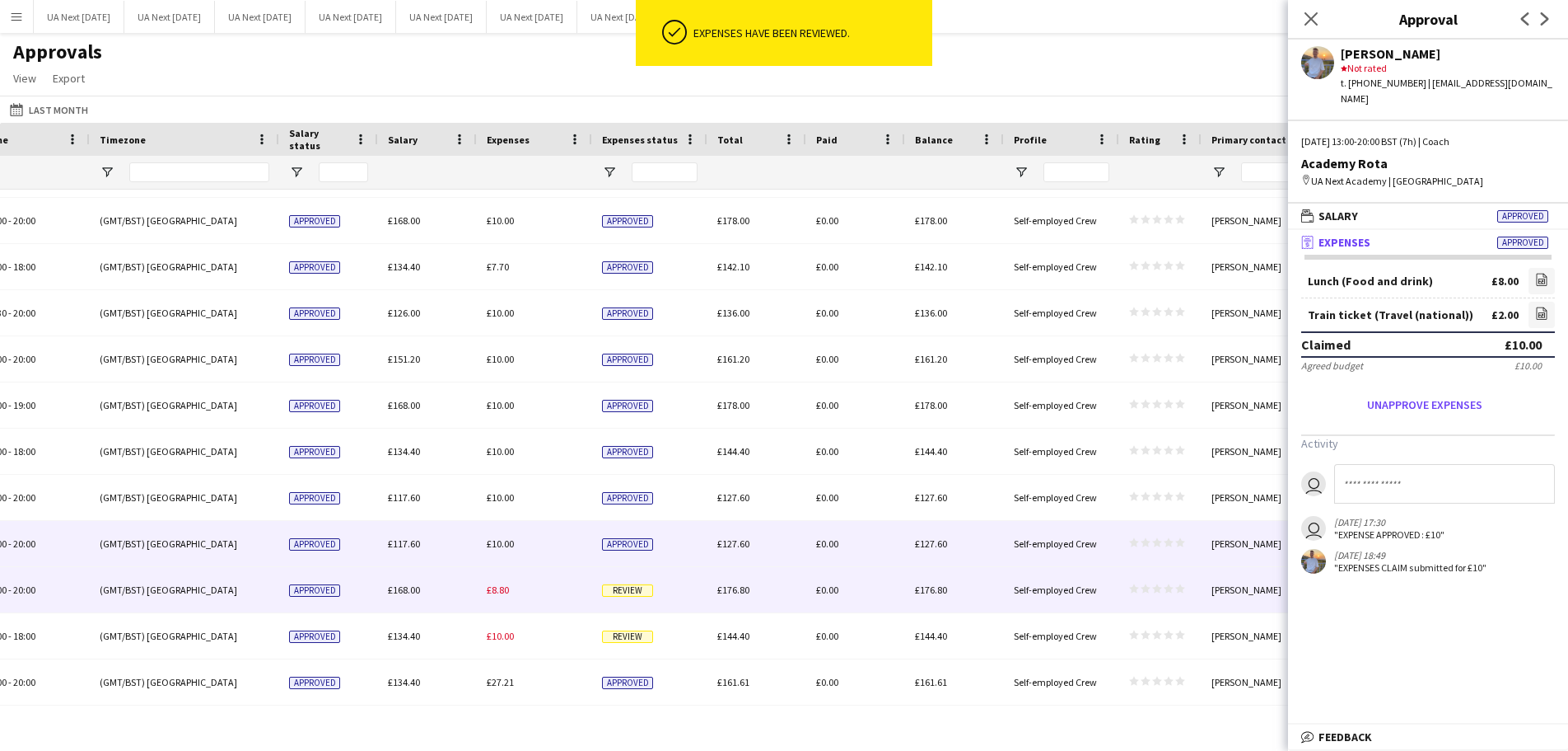
click at [632, 589] on span "Review" at bounding box center [627, 589] width 51 height 13
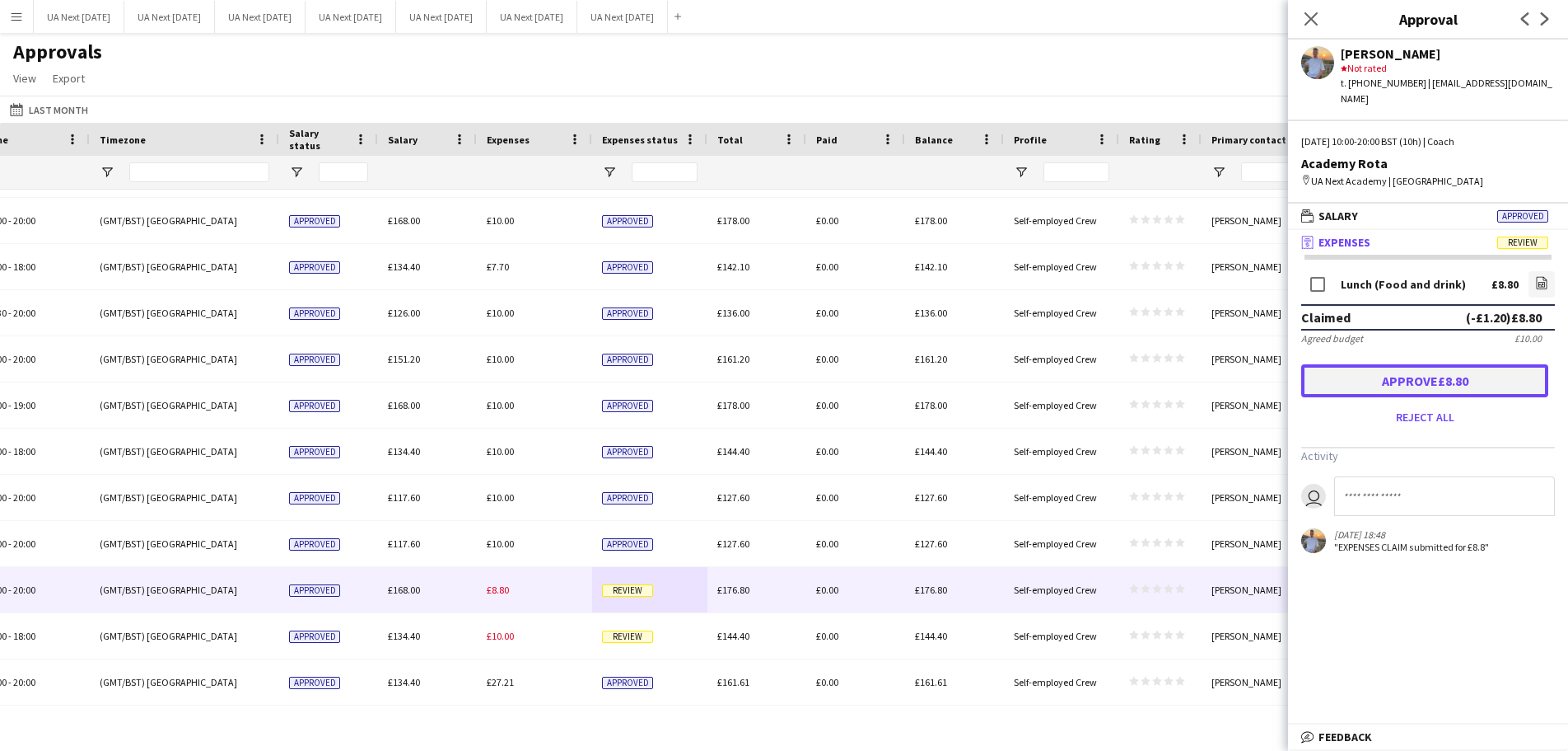
click at [1410, 368] on button "Approve £8.80" at bounding box center [1425, 381] width 247 height 33
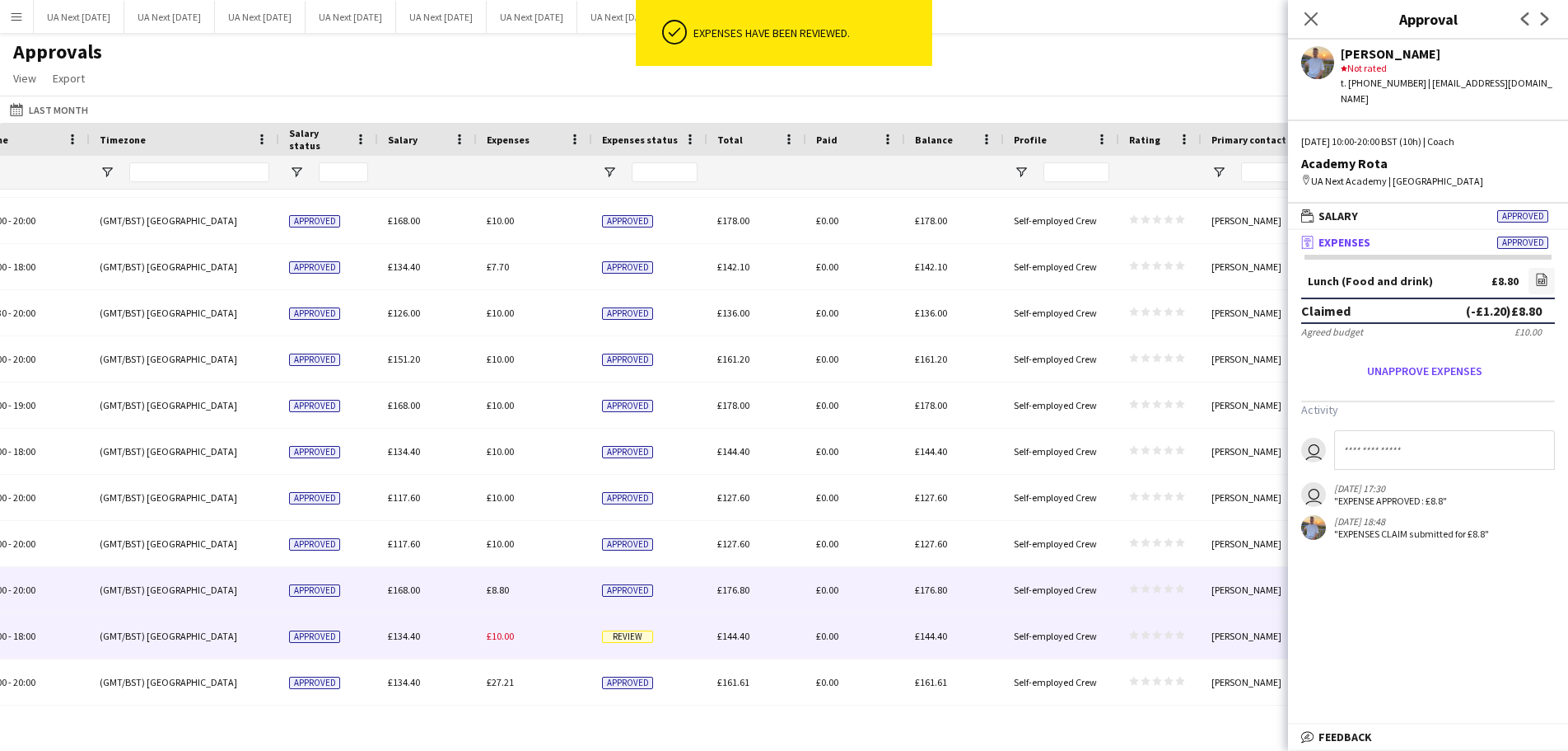
click at [616, 636] on span "Review" at bounding box center [627, 636] width 51 height 13
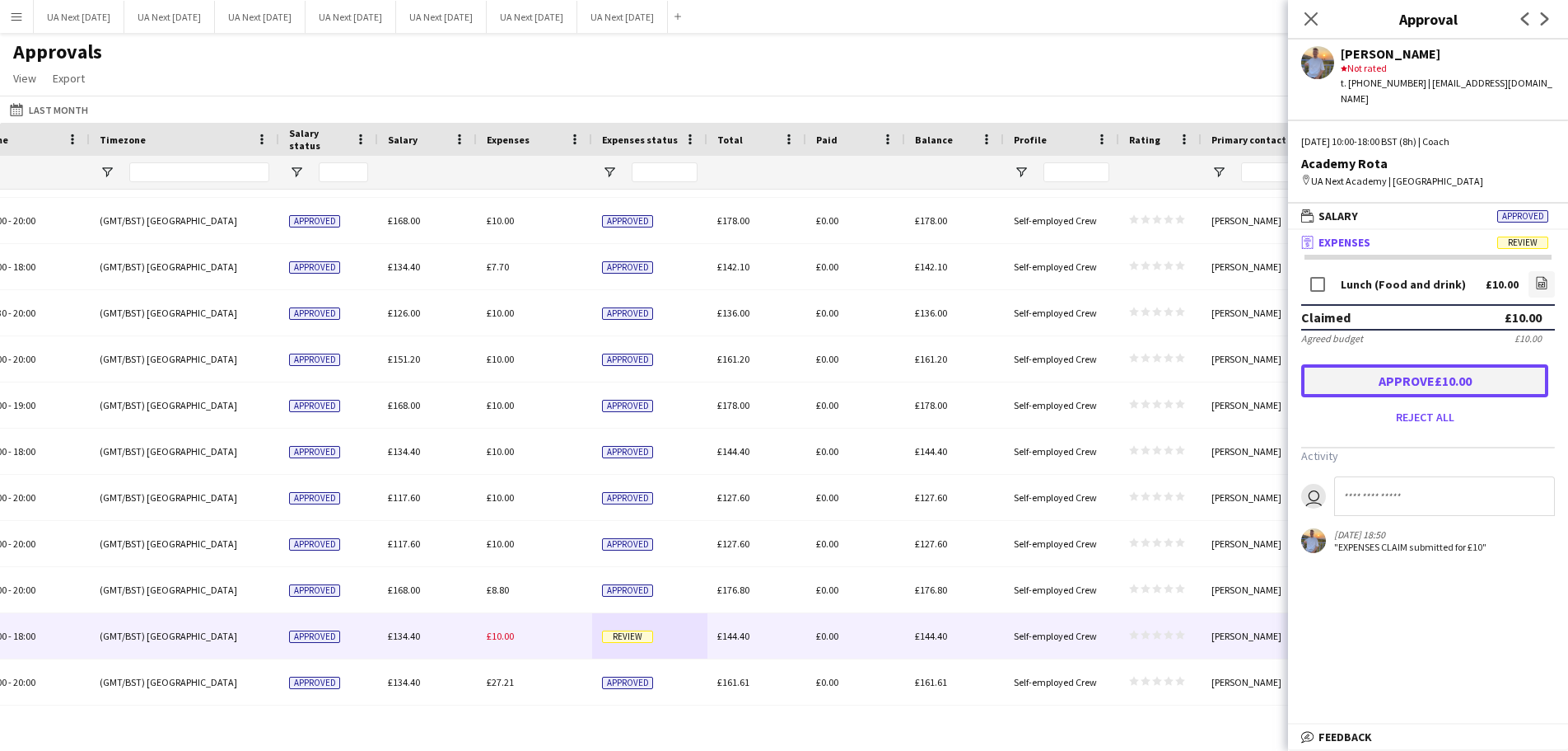
click at [1447, 373] on button "Approve £10.00" at bounding box center [1425, 381] width 247 height 33
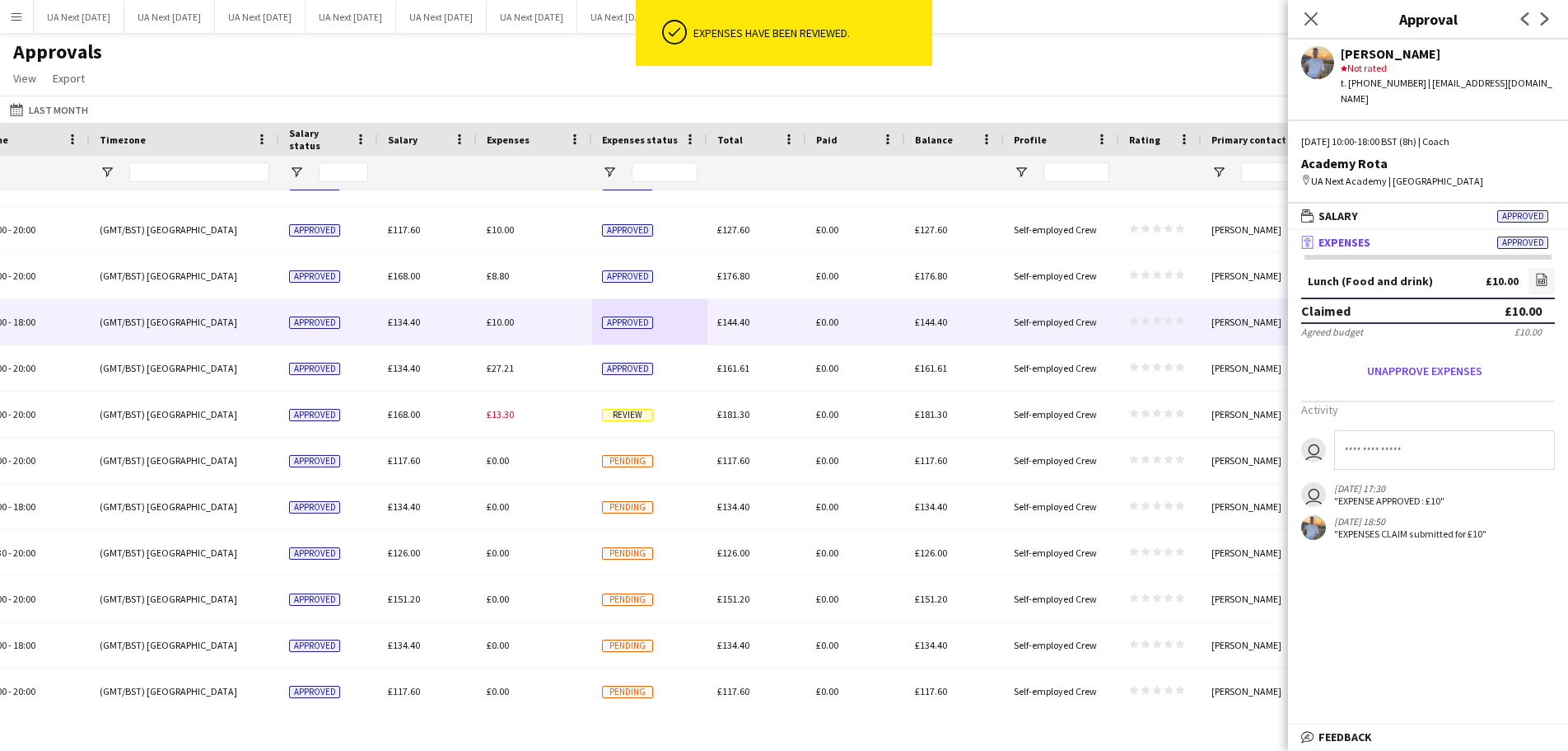
scroll to position [1505, 0]
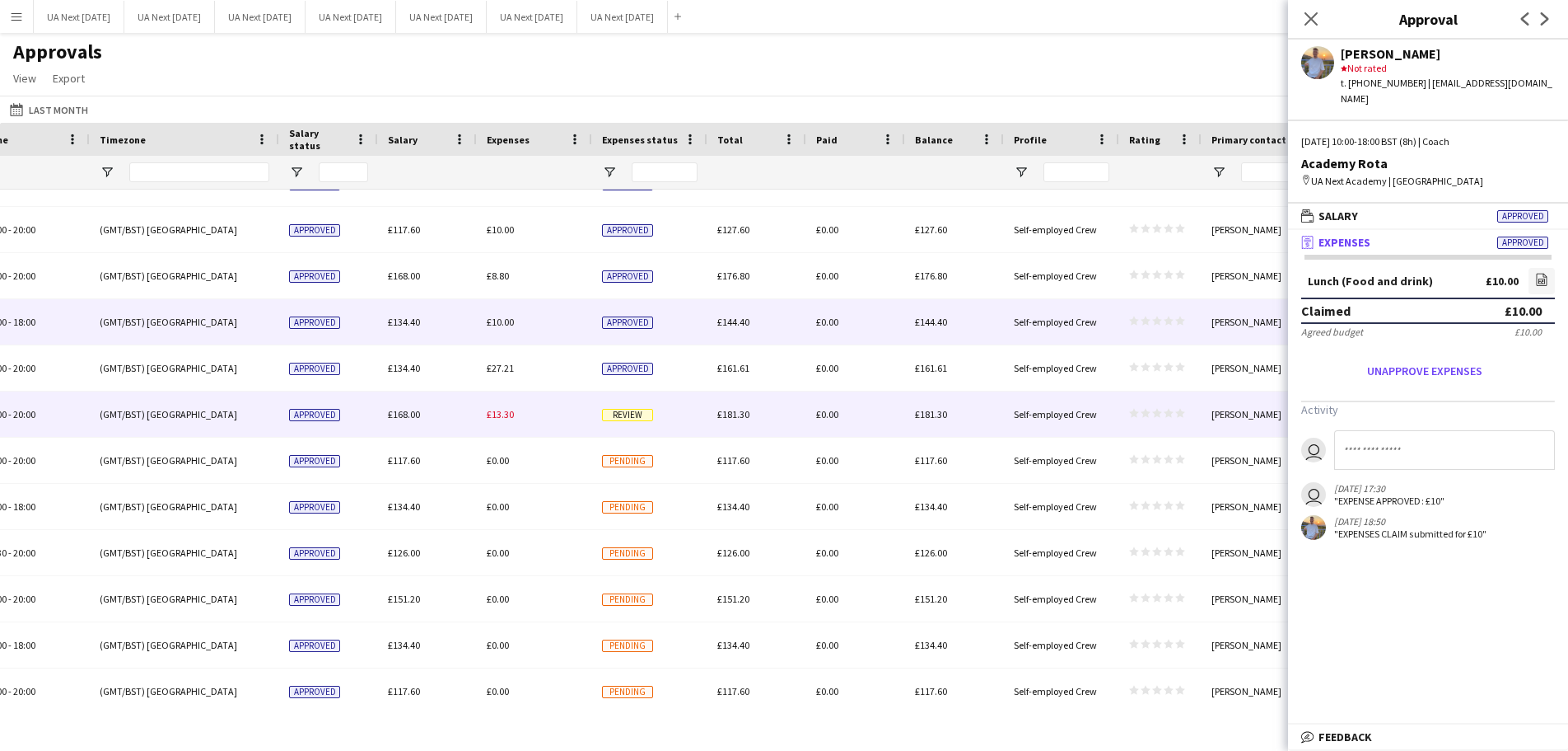
click at [631, 416] on span "Review" at bounding box center [627, 414] width 51 height 13
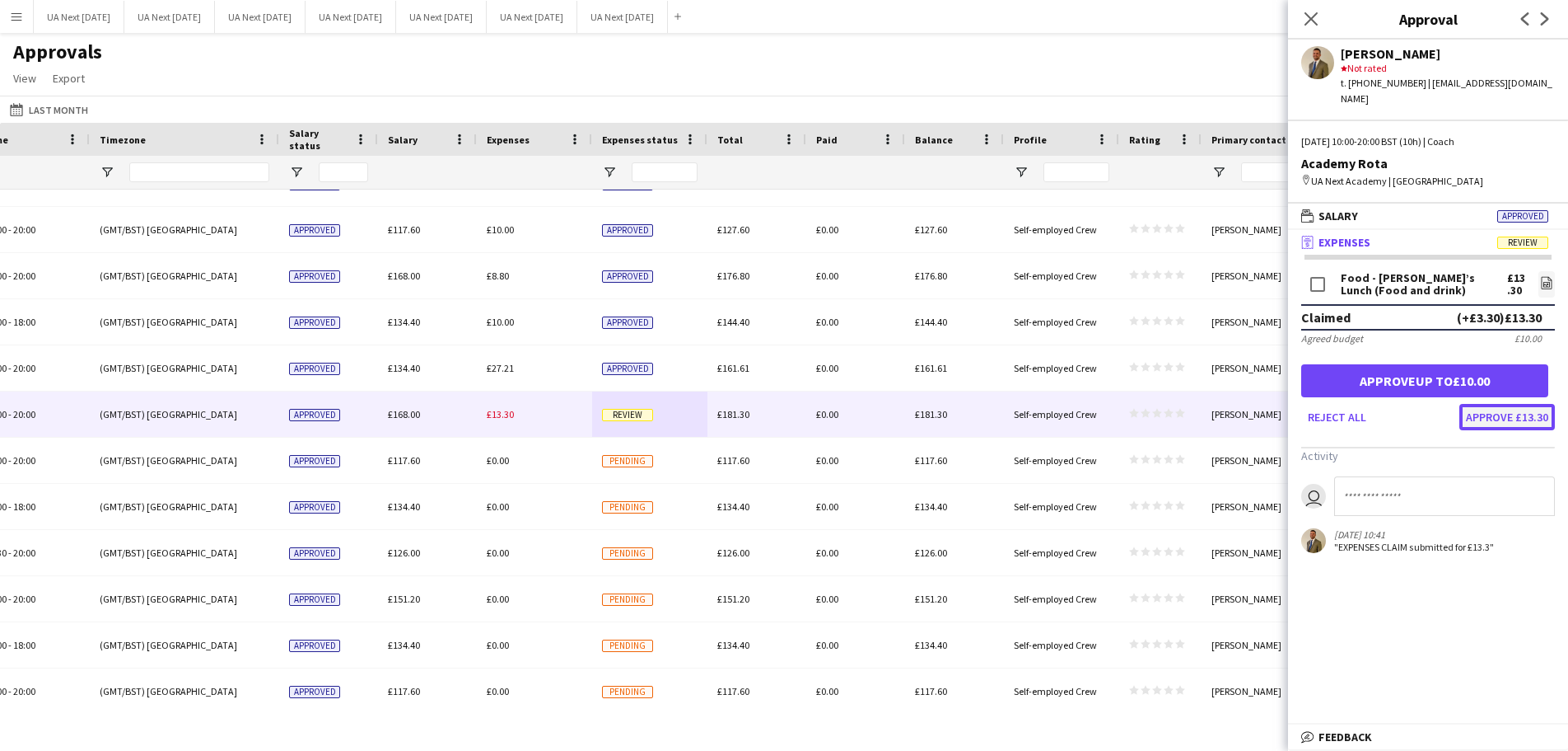
click at [1487, 408] on button "Approve £13.30" at bounding box center [1506, 416] width 95 height 26
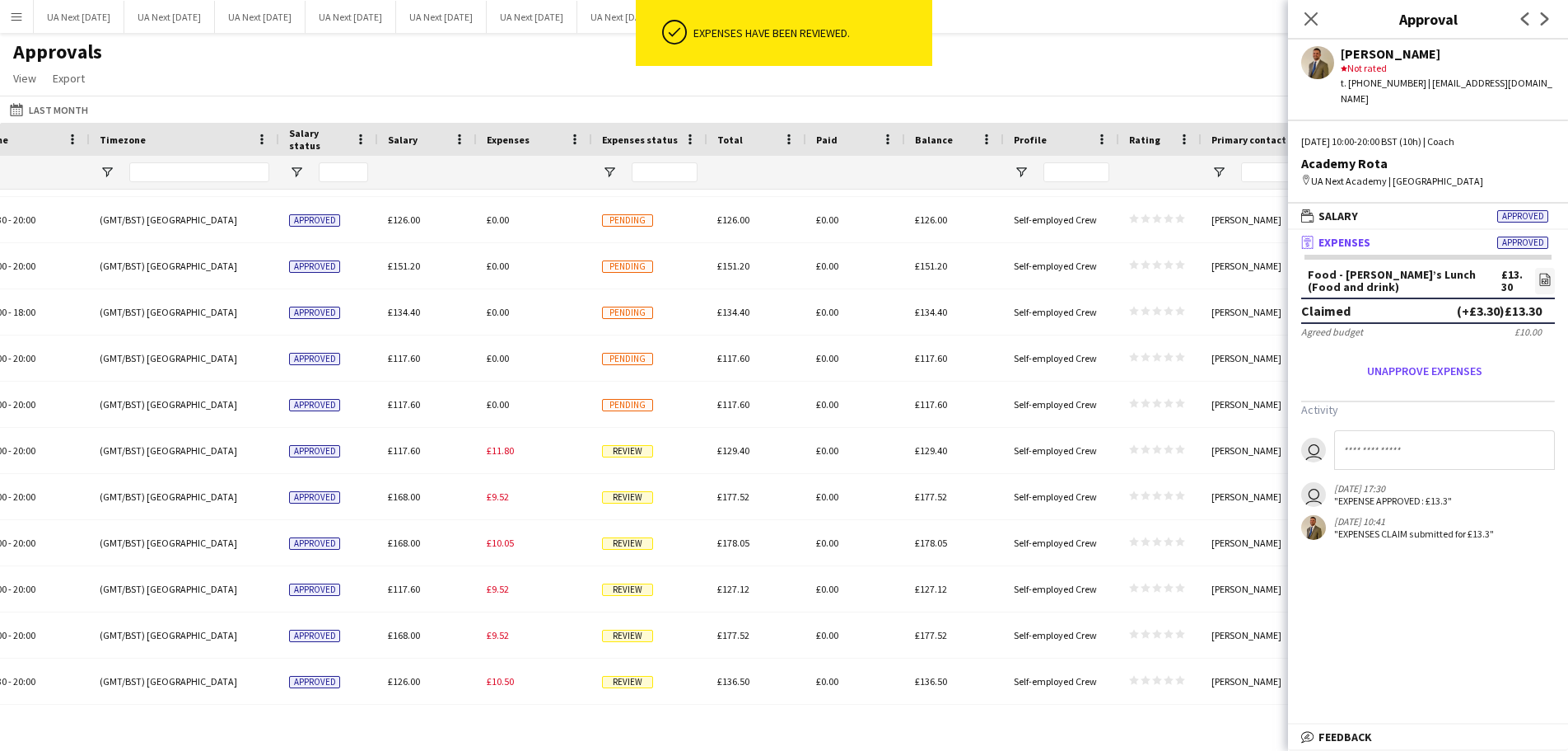
scroll to position [1863, 0]
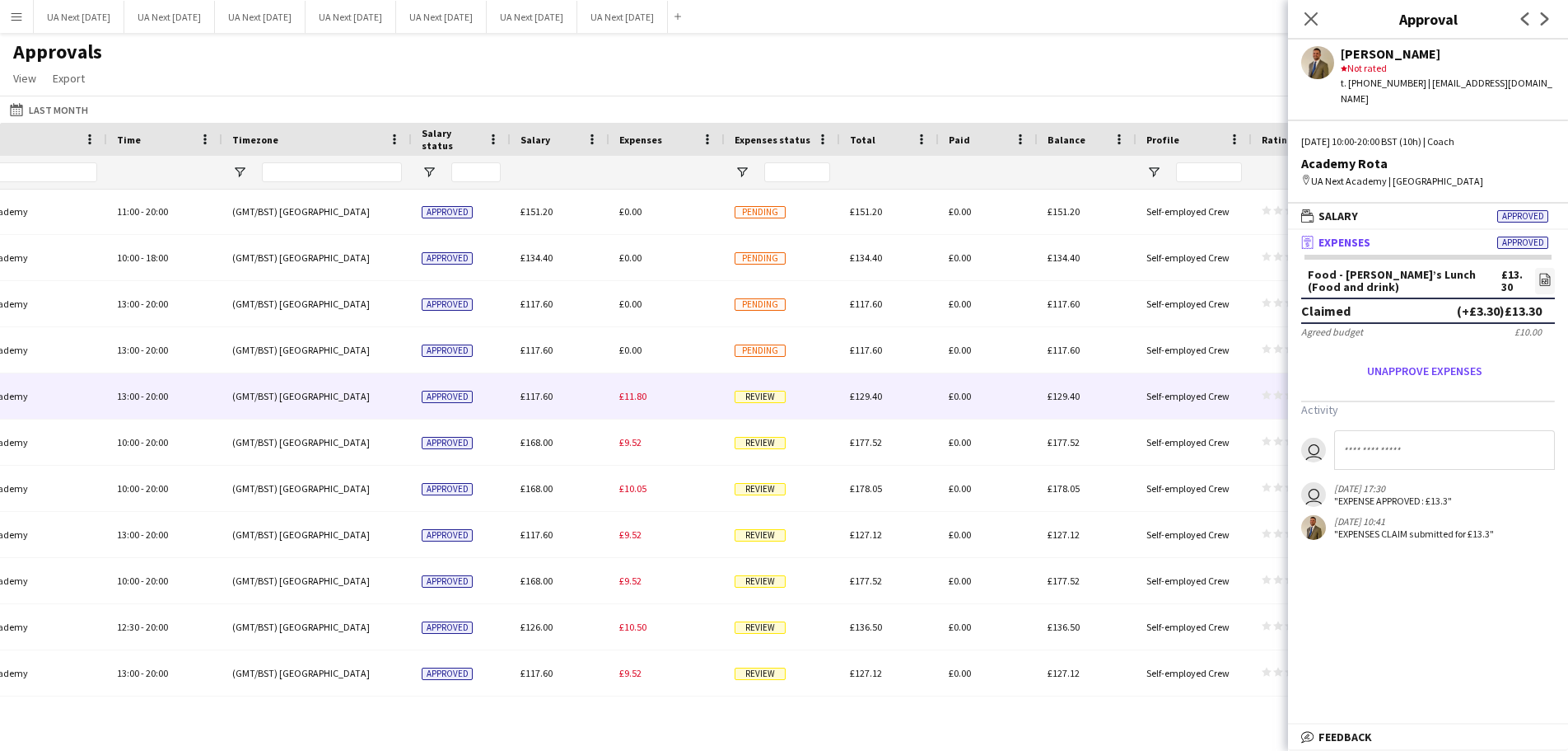
click at [778, 397] on span "Review" at bounding box center [759, 396] width 51 height 13
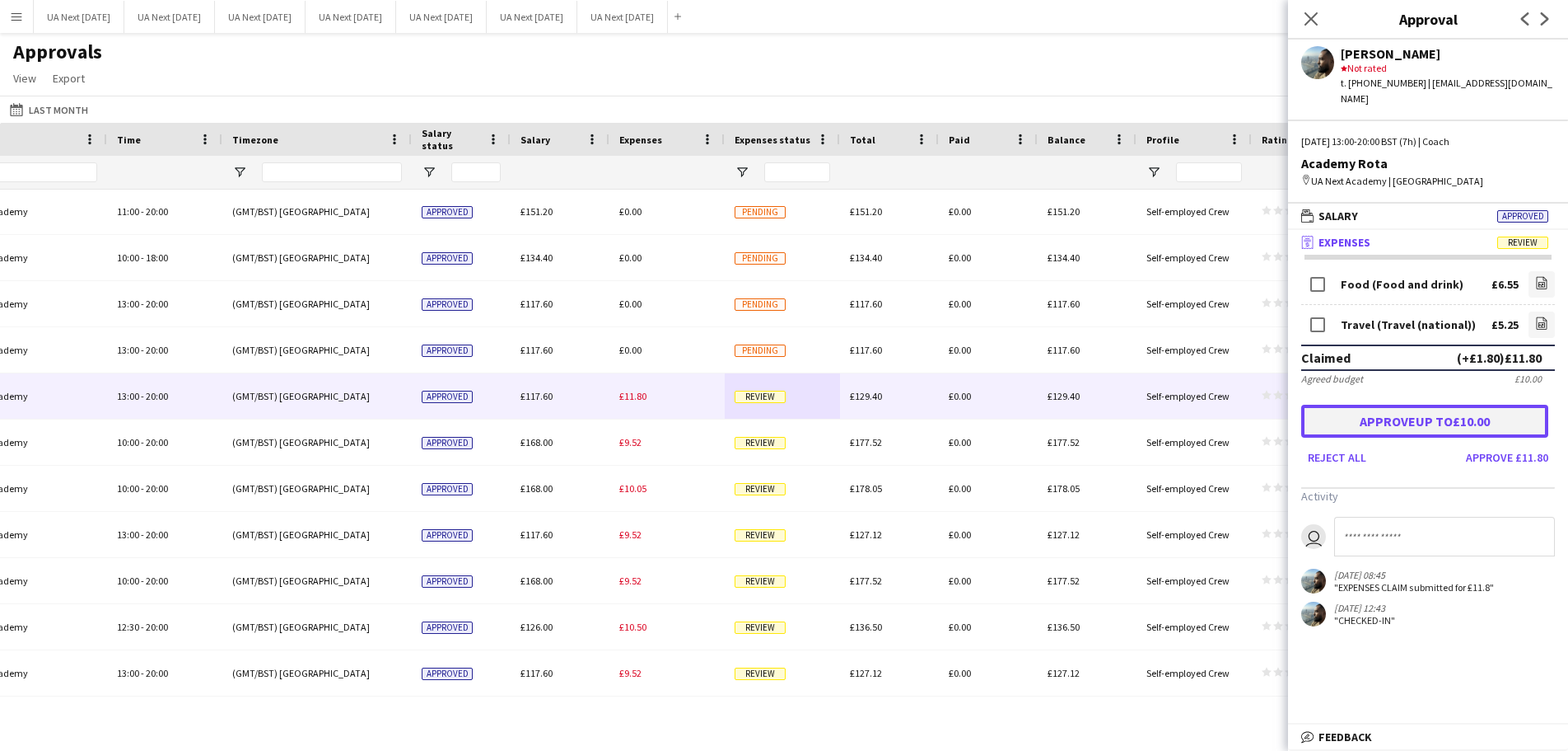
click at [1408, 405] on button "Approve up to £10.00" at bounding box center [1425, 421] width 247 height 33
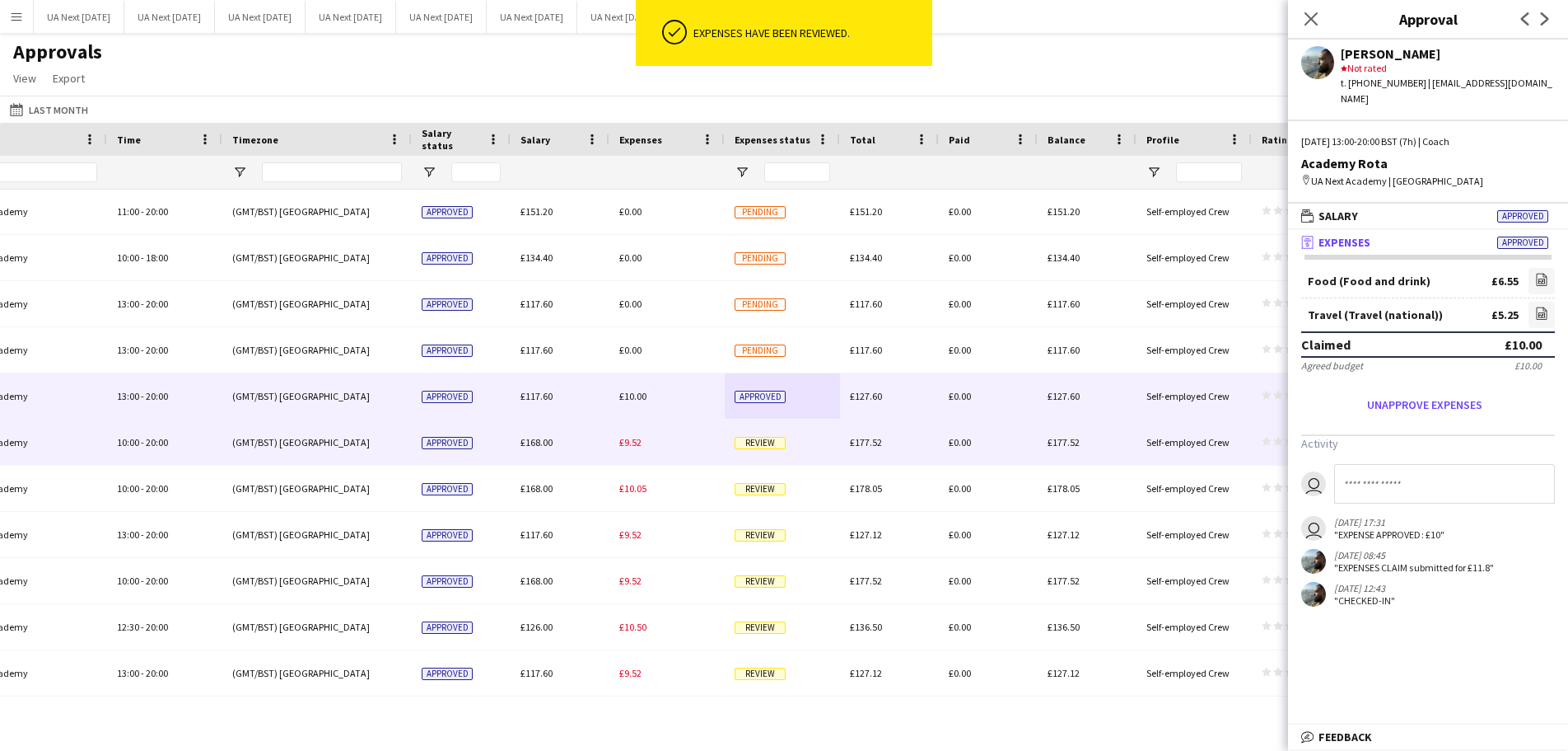
click at [753, 446] on span "Review" at bounding box center [759, 442] width 51 height 13
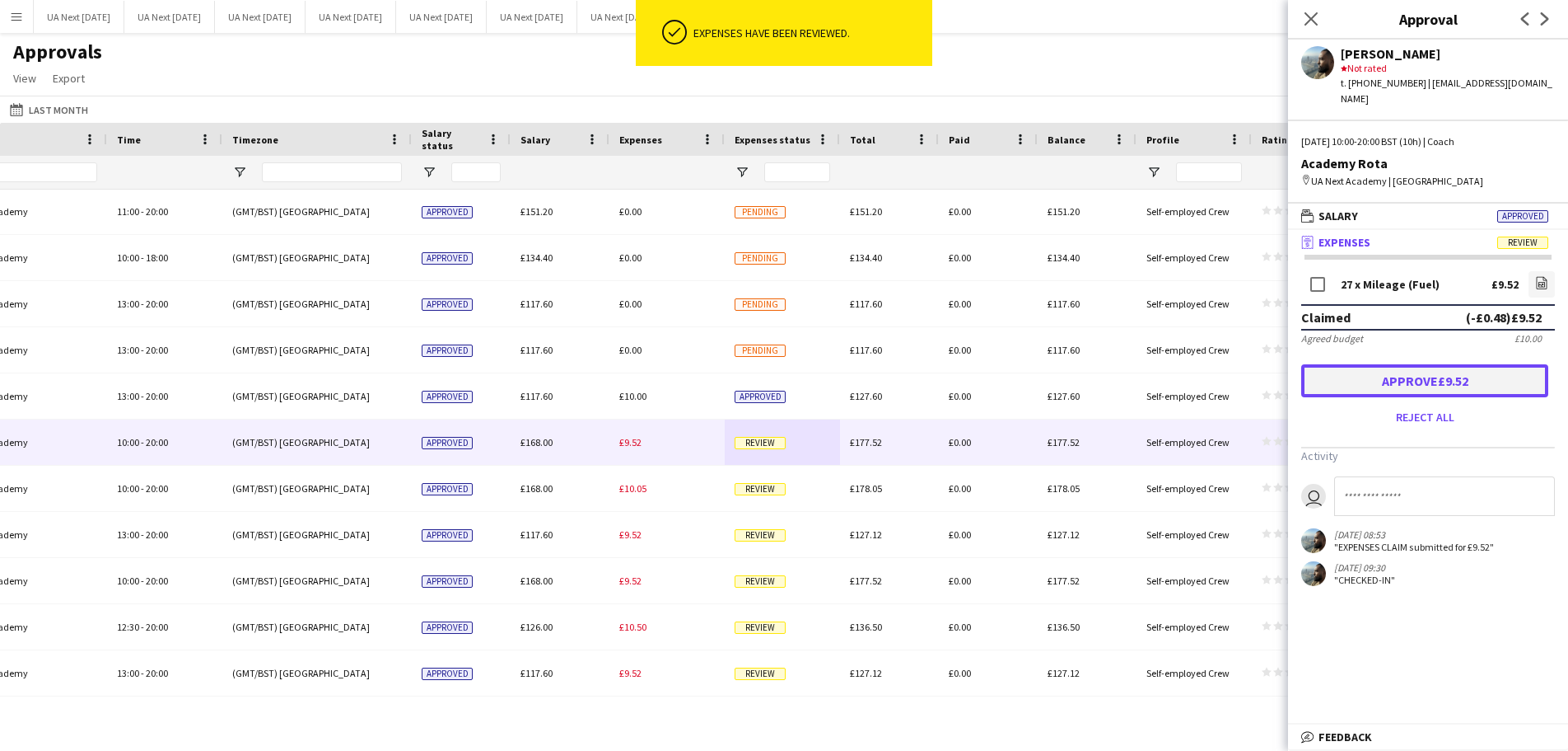
click at [1431, 371] on button "Approve £9.52" at bounding box center [1425, 381] width 247 height 33
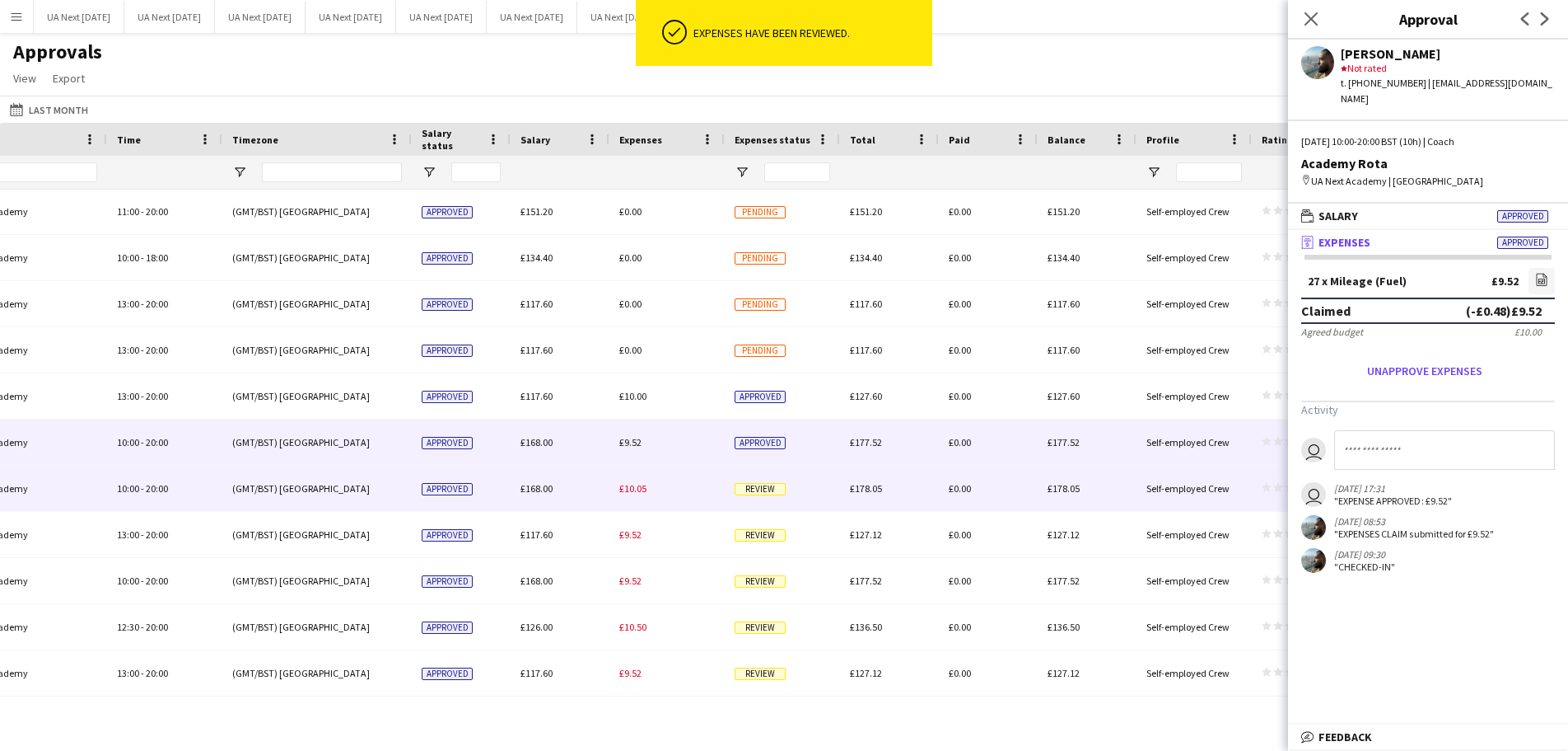
click at [757, 491] on span "Review" at bounding box center [759, 488] width 51 height 13
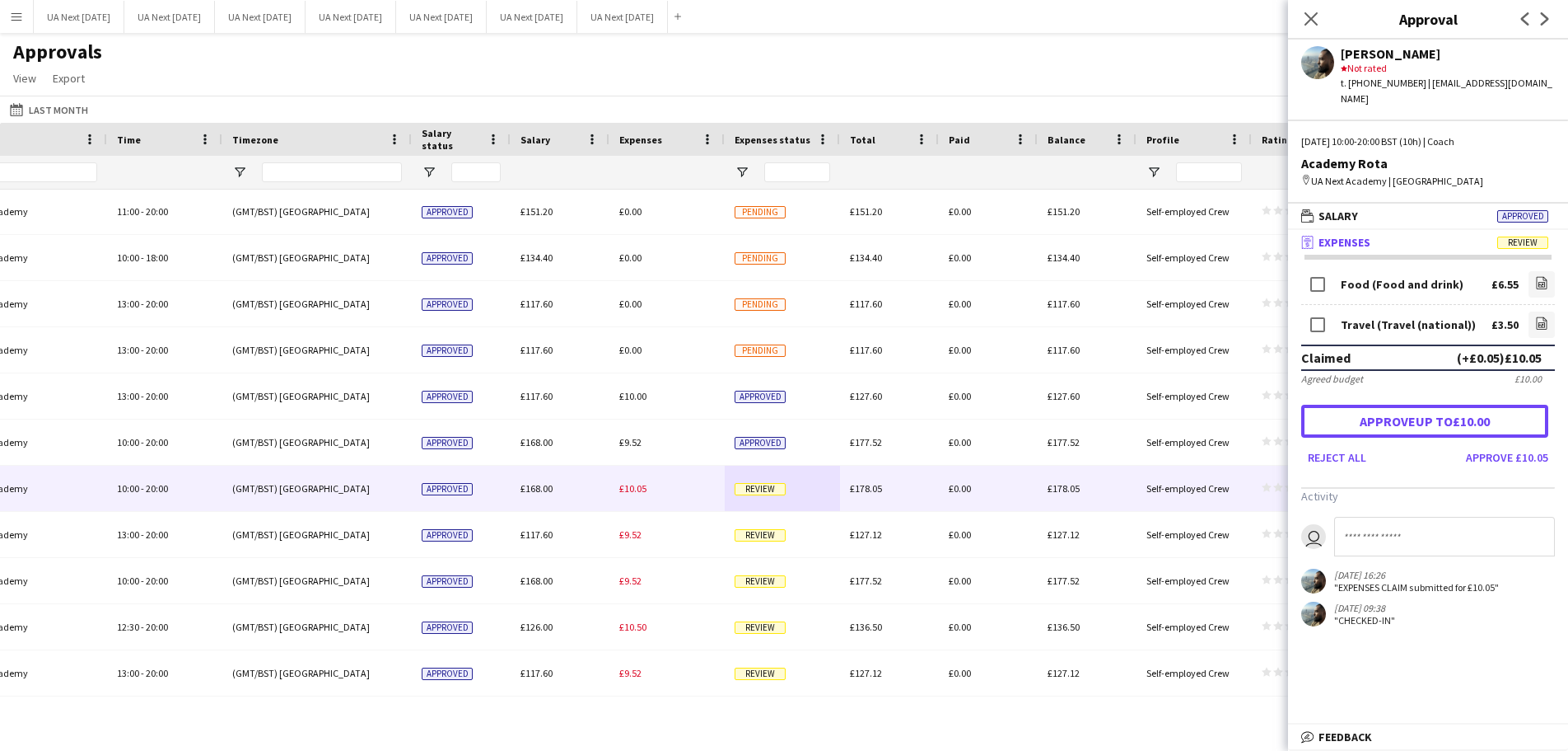
click at [1438, 408] on button "Approve up to £10.00" at bounding box center [1425, 421] width 247 height 33
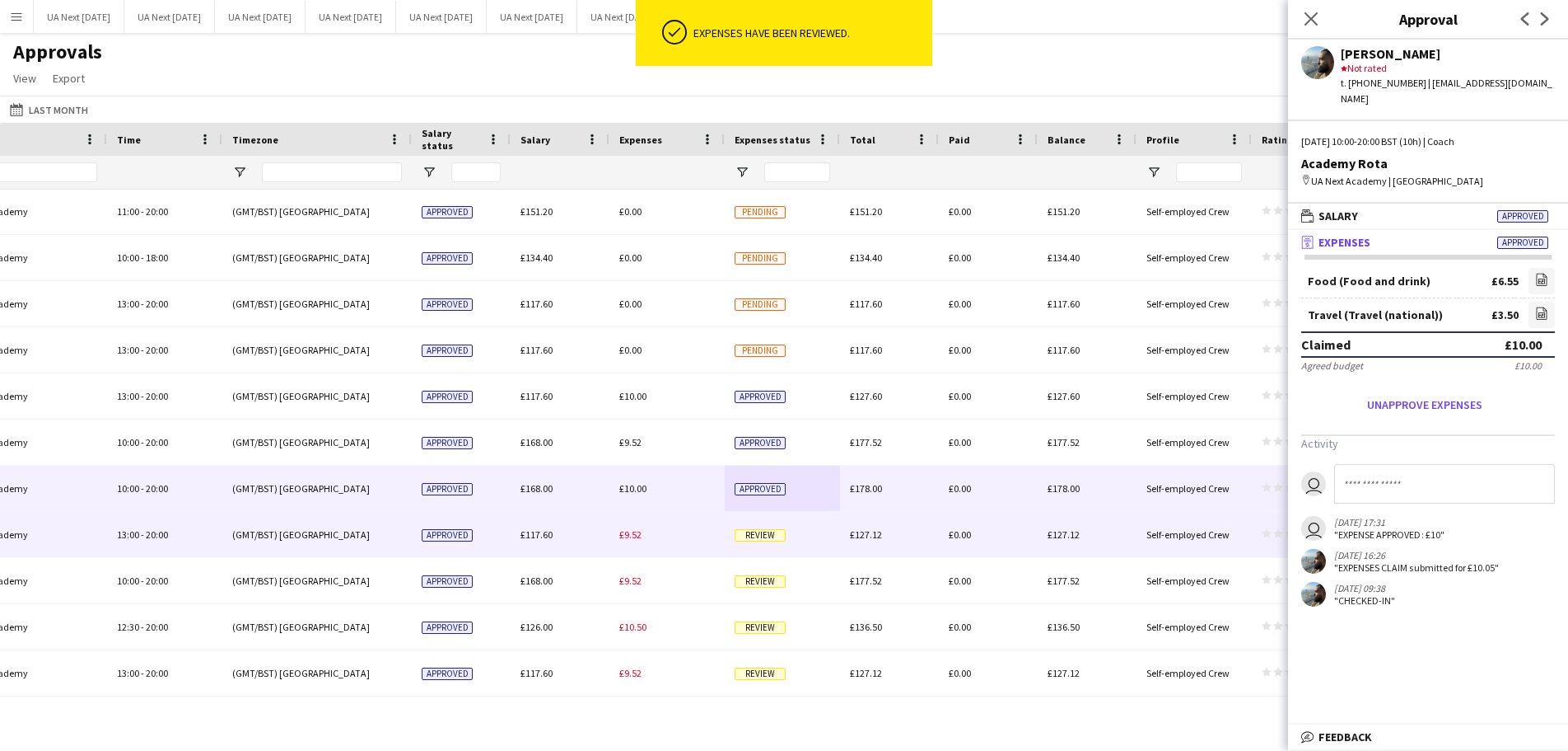
click at [768, 532] on span "Review" at bounding box center [759, 535] width 51 height 13
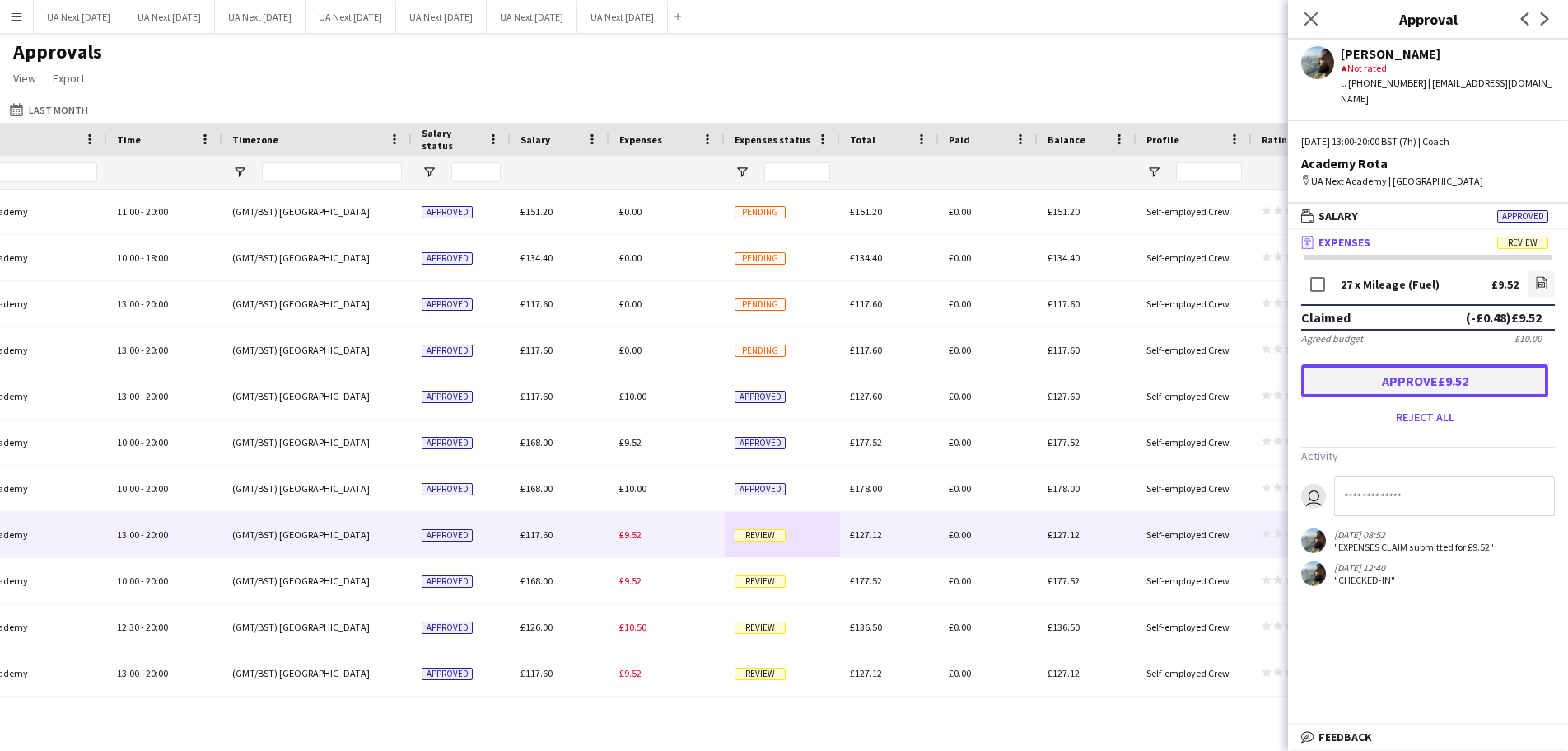
click at [1422, 369] on button "Approve £9.52" at bounding box center [1425, 381] width 247 height 33
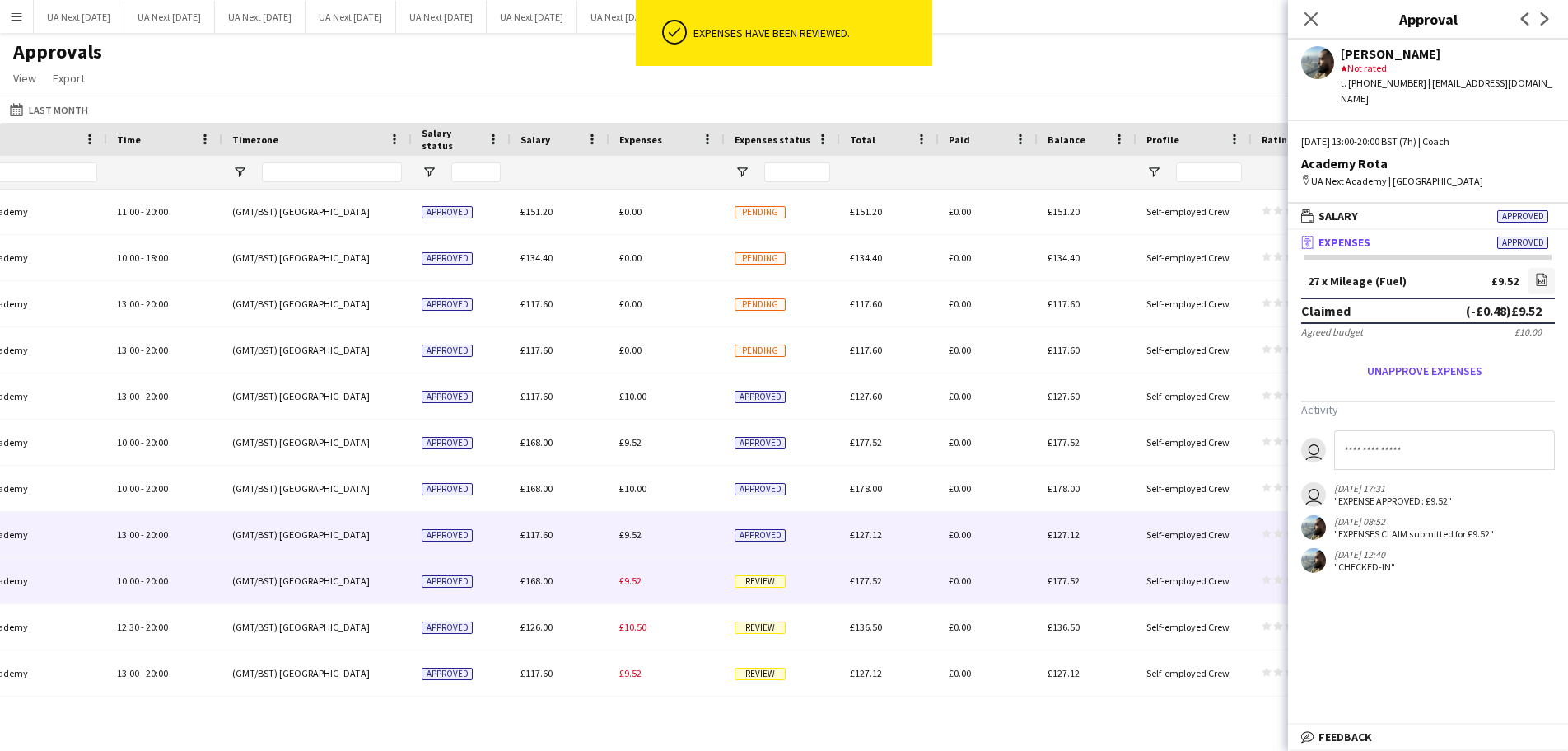
click at [752, 582] on span "Review" at bounding box center [759, 581] width 51 height 13
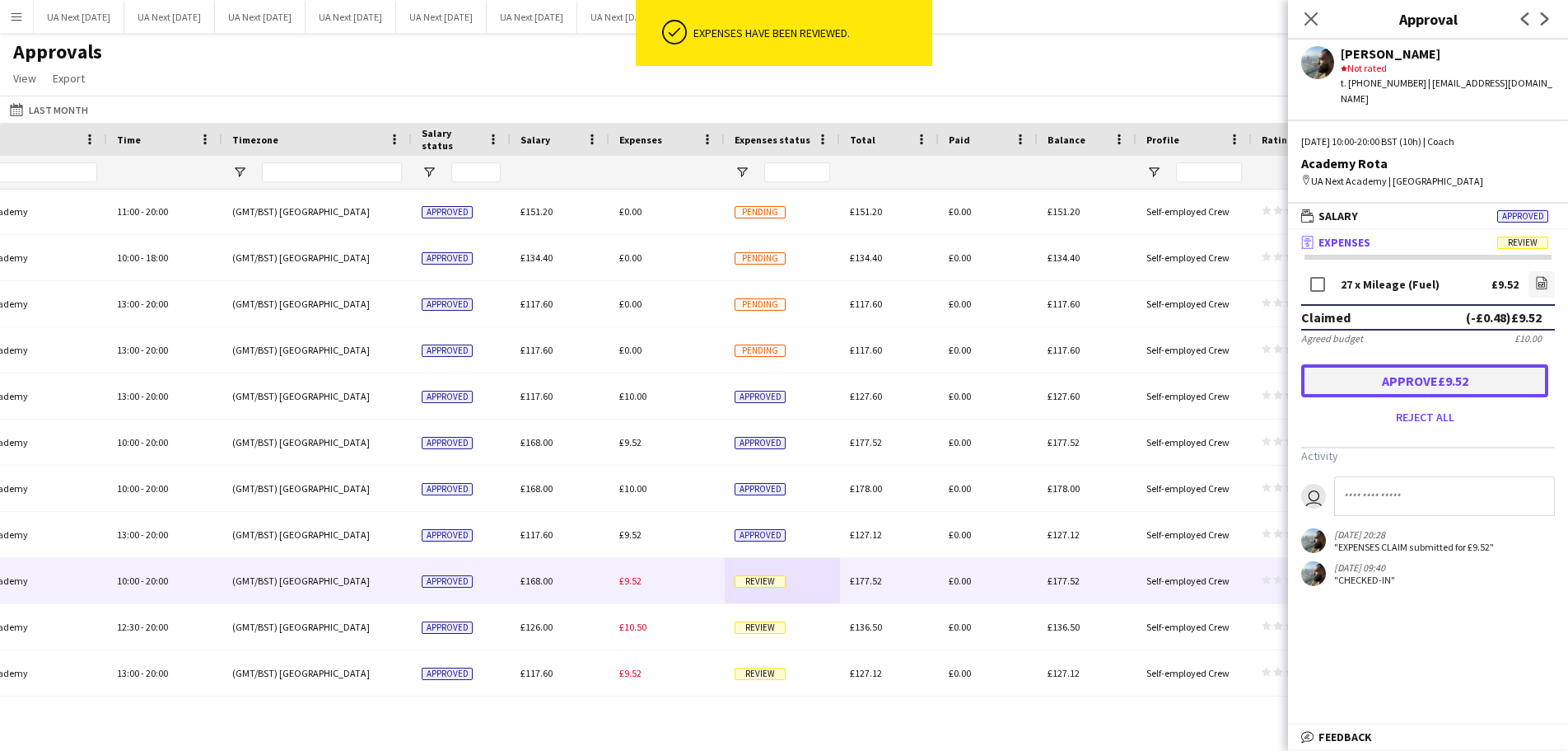
click at [1454, 372] on button "Approve £9.52" at bounding box center [1425, 381] width 247 height 33
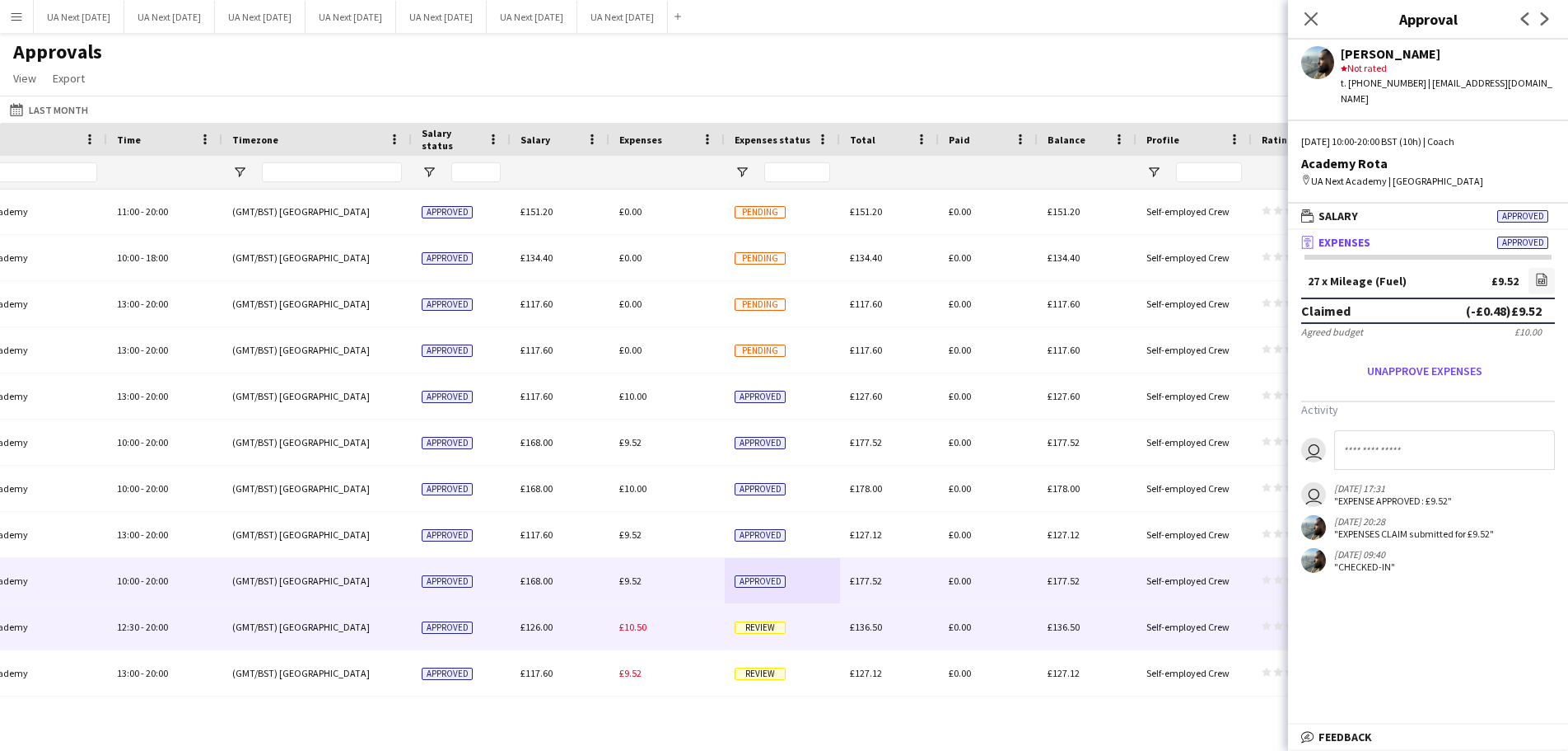
click at [762, 630] on span "Review" at bounding box center [759, 627] width 51 height 13
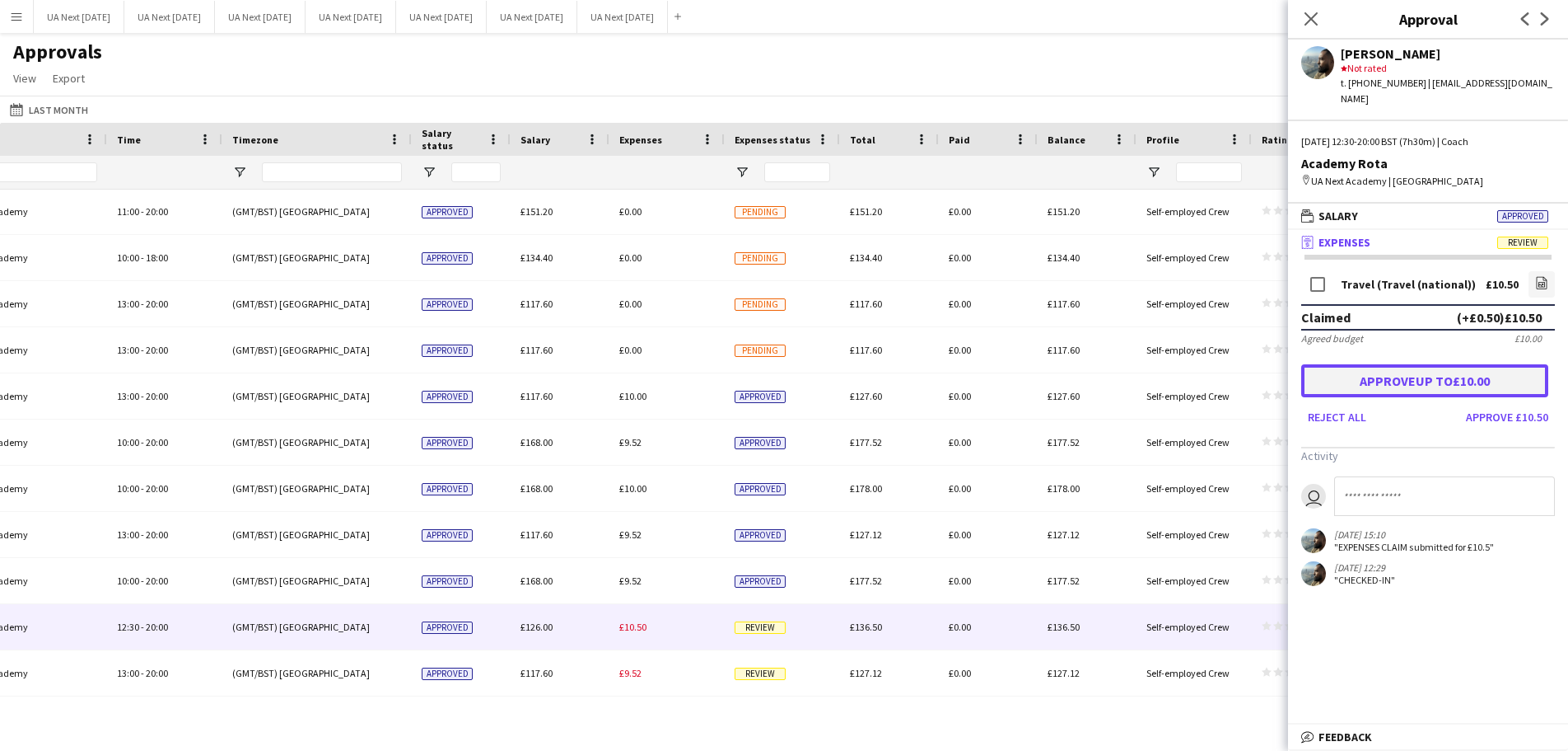
click at [1410, 376] on button "Approve up to £10.00" at bounding box center [1425, 381] width 247 height 33
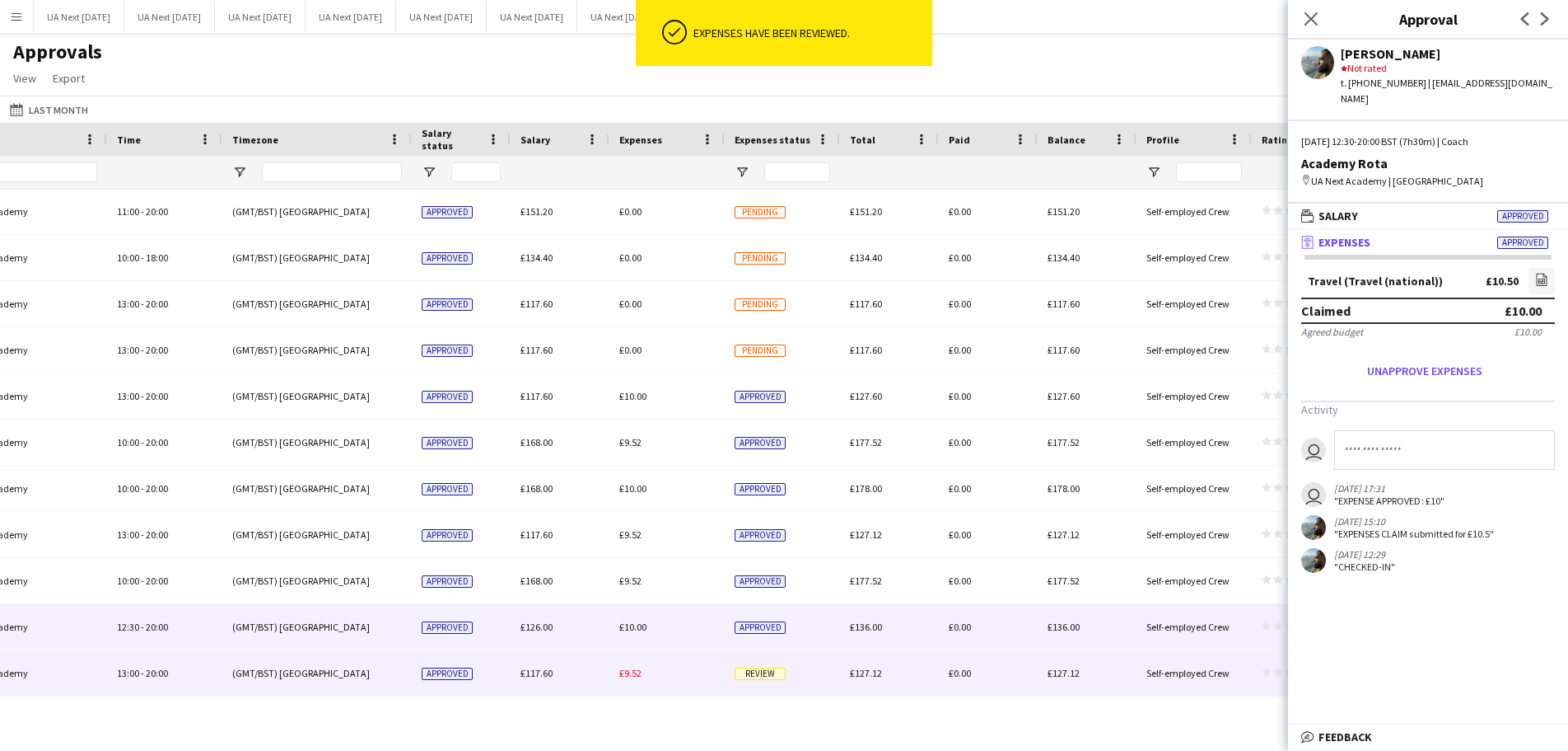
click at [769, 670] on span "Review" at bounding box center [759, 673] width 51 height 13
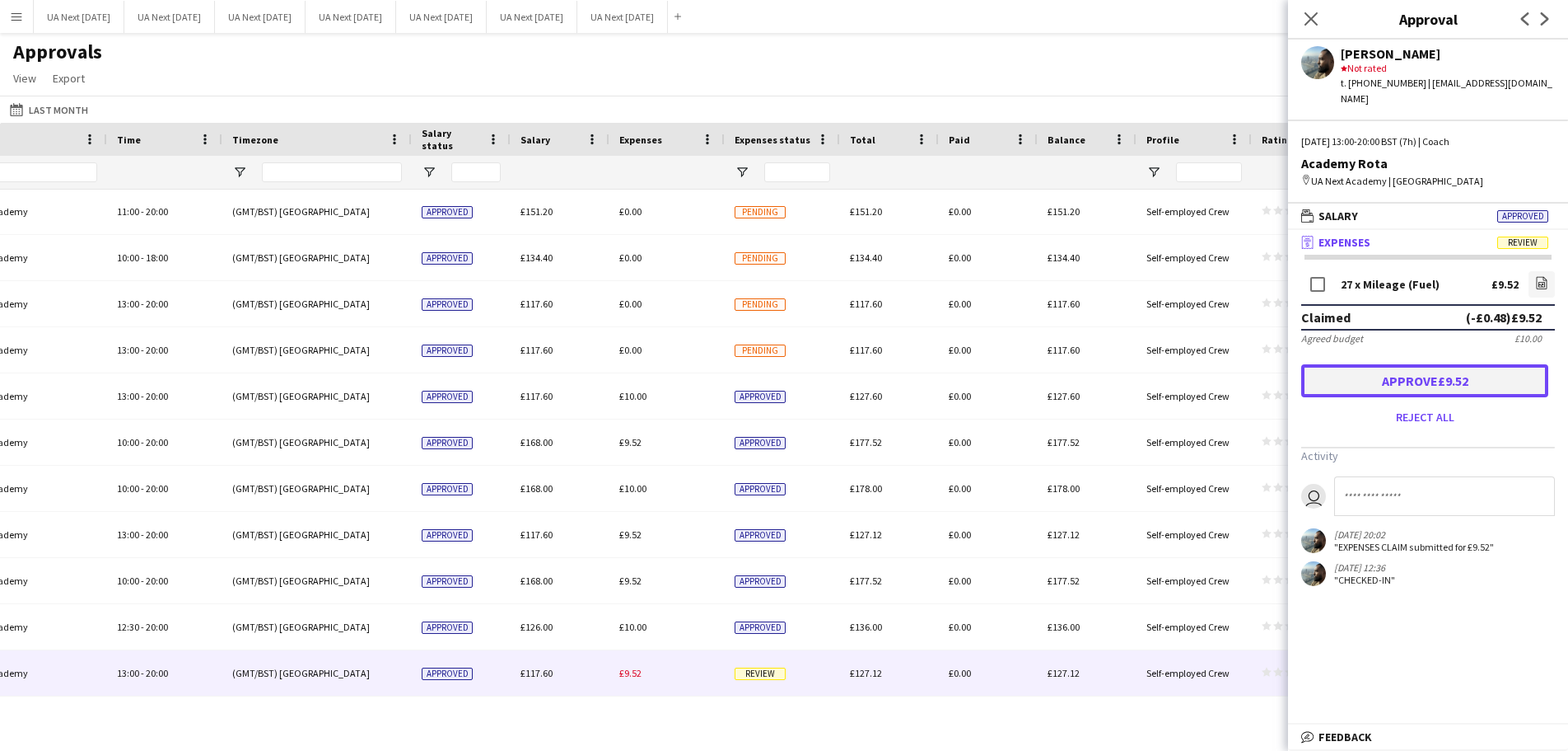
click at [1420, 373] on button "Approve £9.52" at bounding box center [1425, 381] width 247 height 33
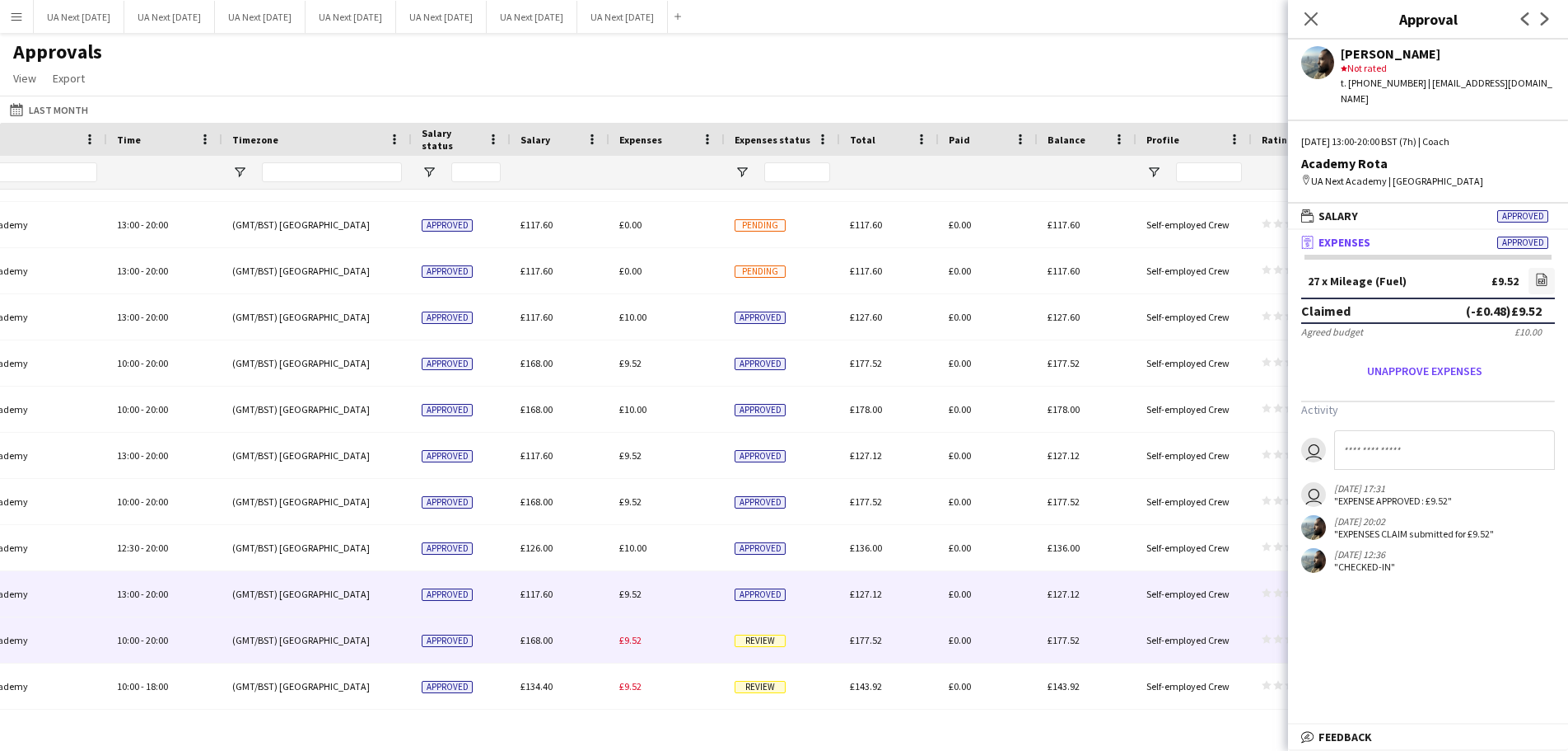
click at [745, 637] on span "Review" at bounding box center [759, 640] width 51 height 13
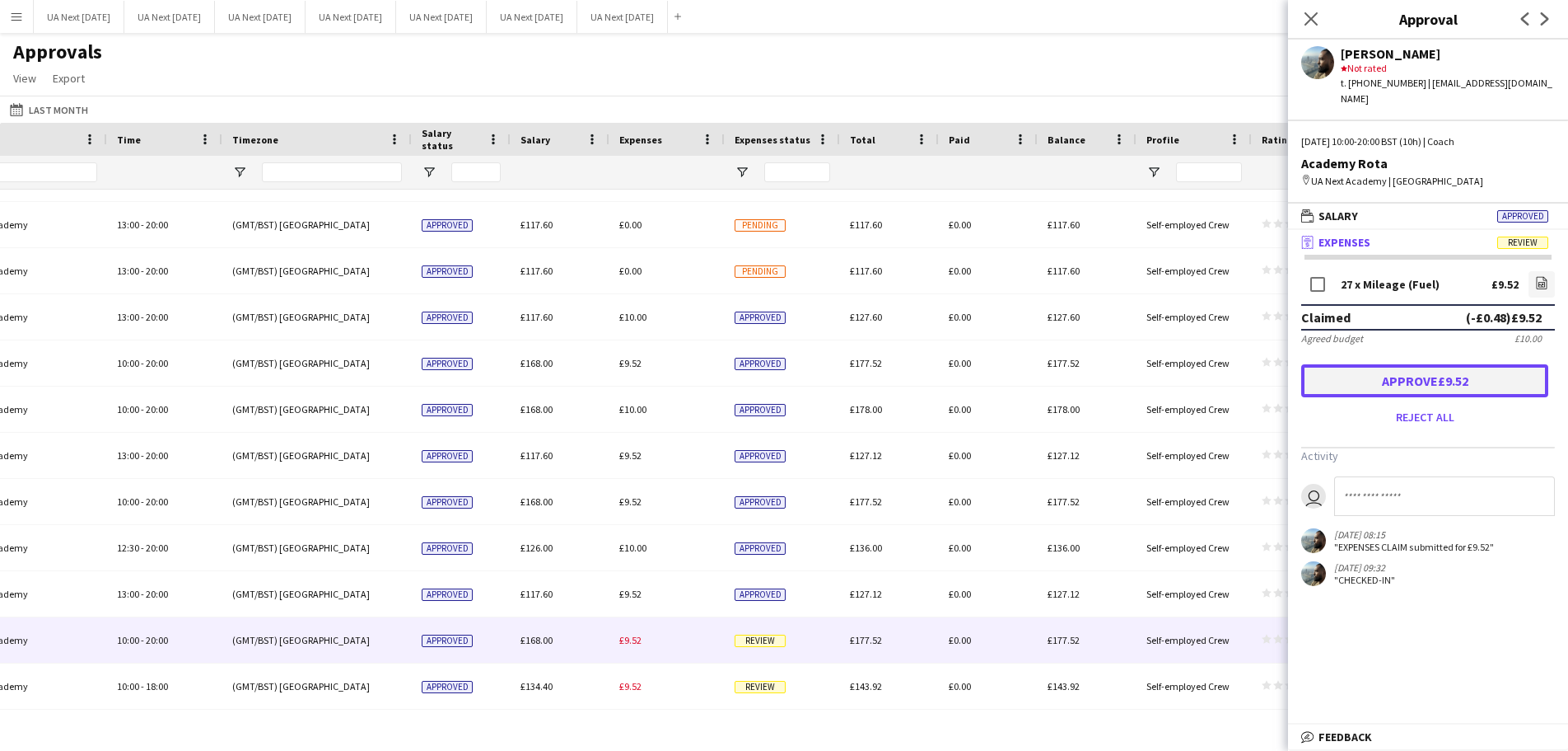
click at [1435, 371] on button "Approve £9.52" at bounding box center [1425, 381] width 247 height 33
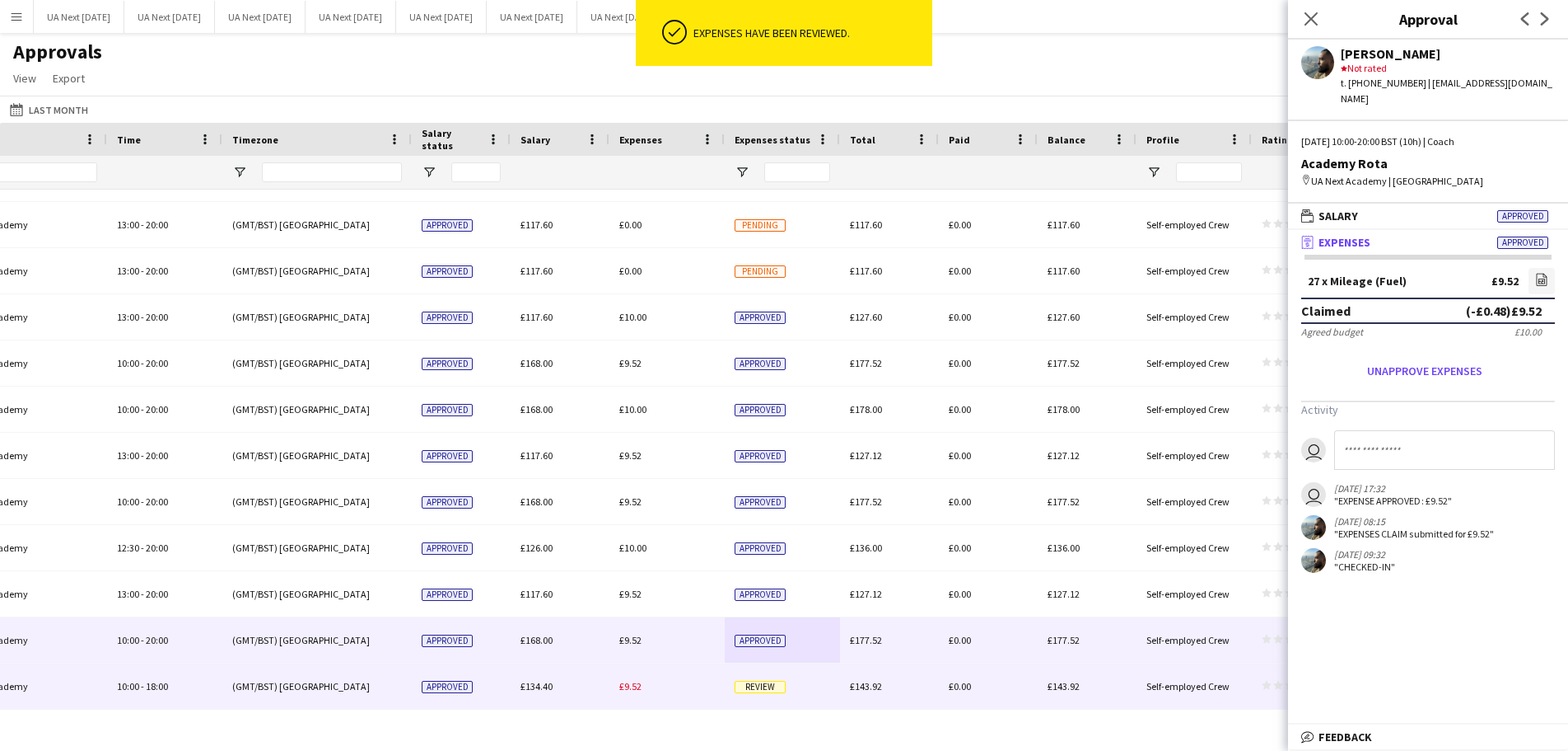
click at [765, 688] on span "Review" at bounding box center [759, 687] width 51 height 13
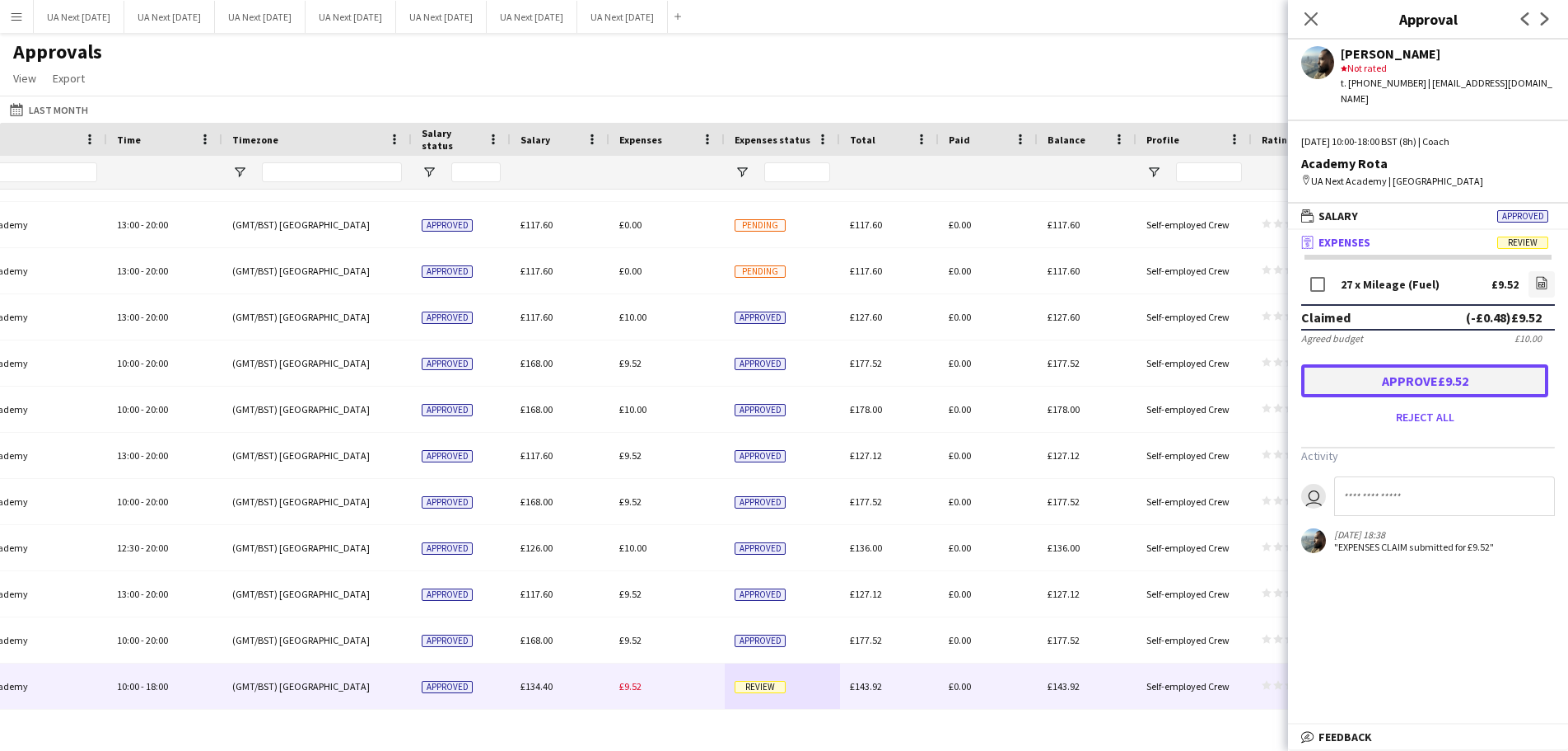
click at [1412, 372] on button "Approve £9.52" at bounding box center [1425, 381] width 247 height 33
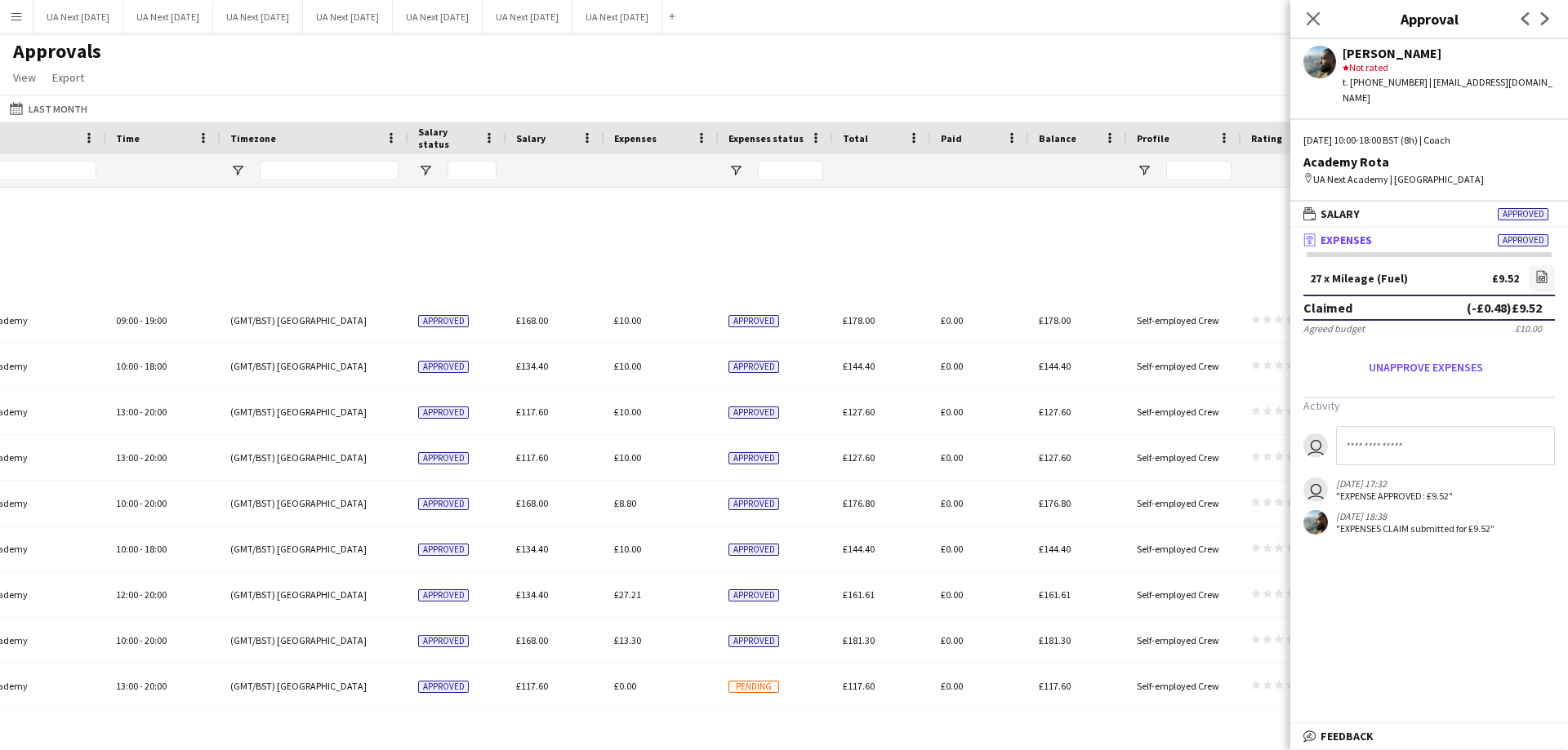
scroll to position [1857, 0]
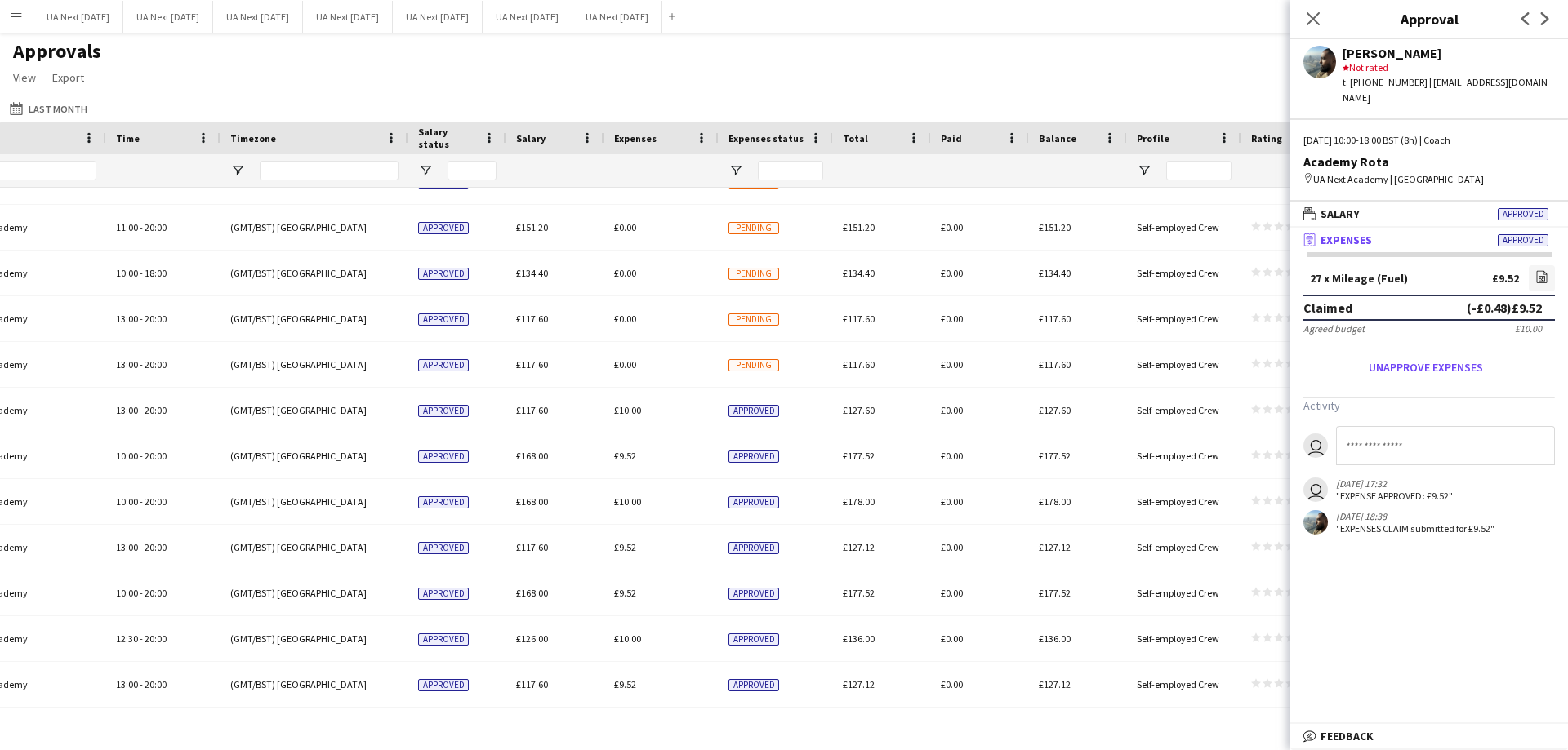
click at [1310, 20] on icon "Close pop-in" at bounding box center [1313, 19] width 13 height 13
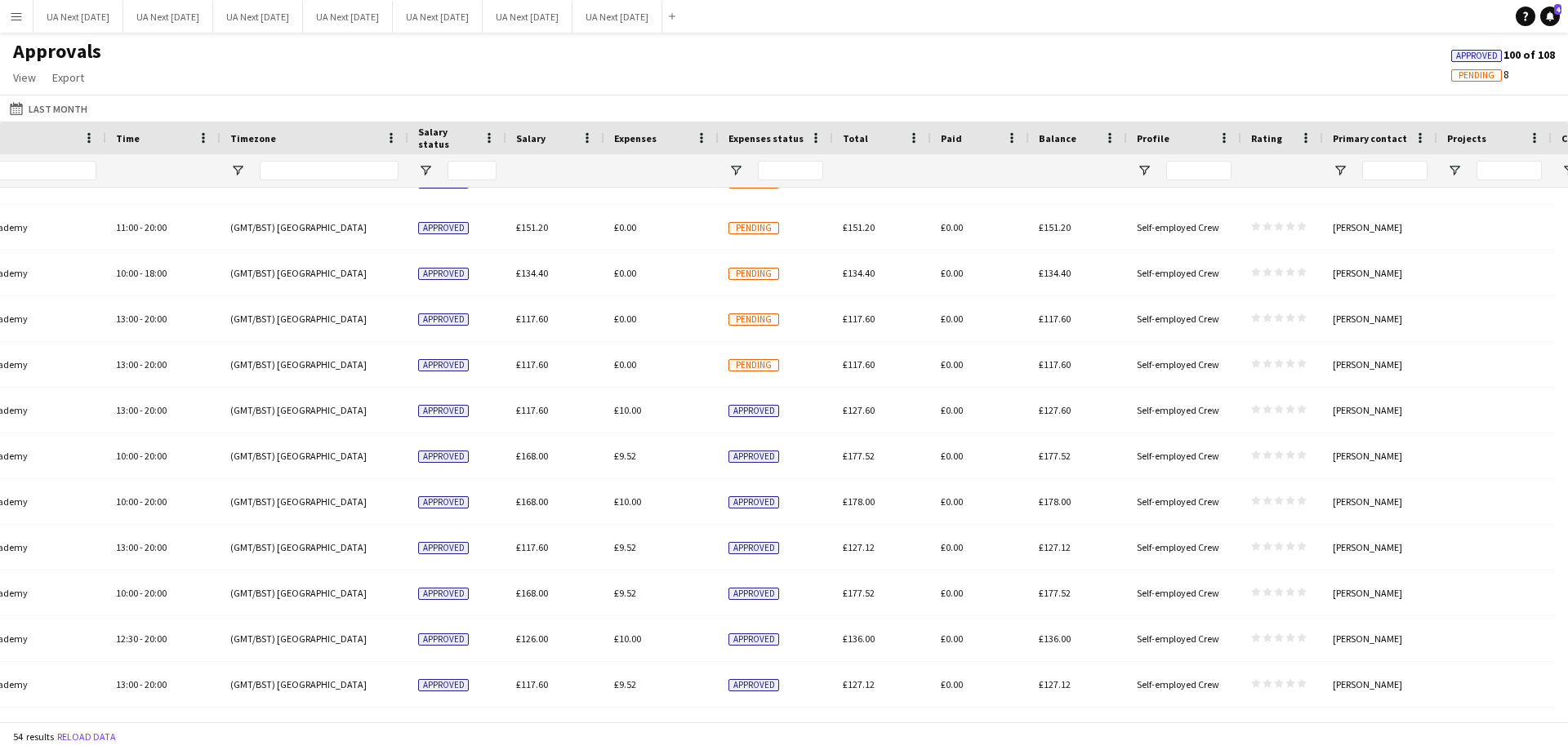
click at [17, 13] on app-icon "Menu" at bounding box center [16, 16] width 13 height 13
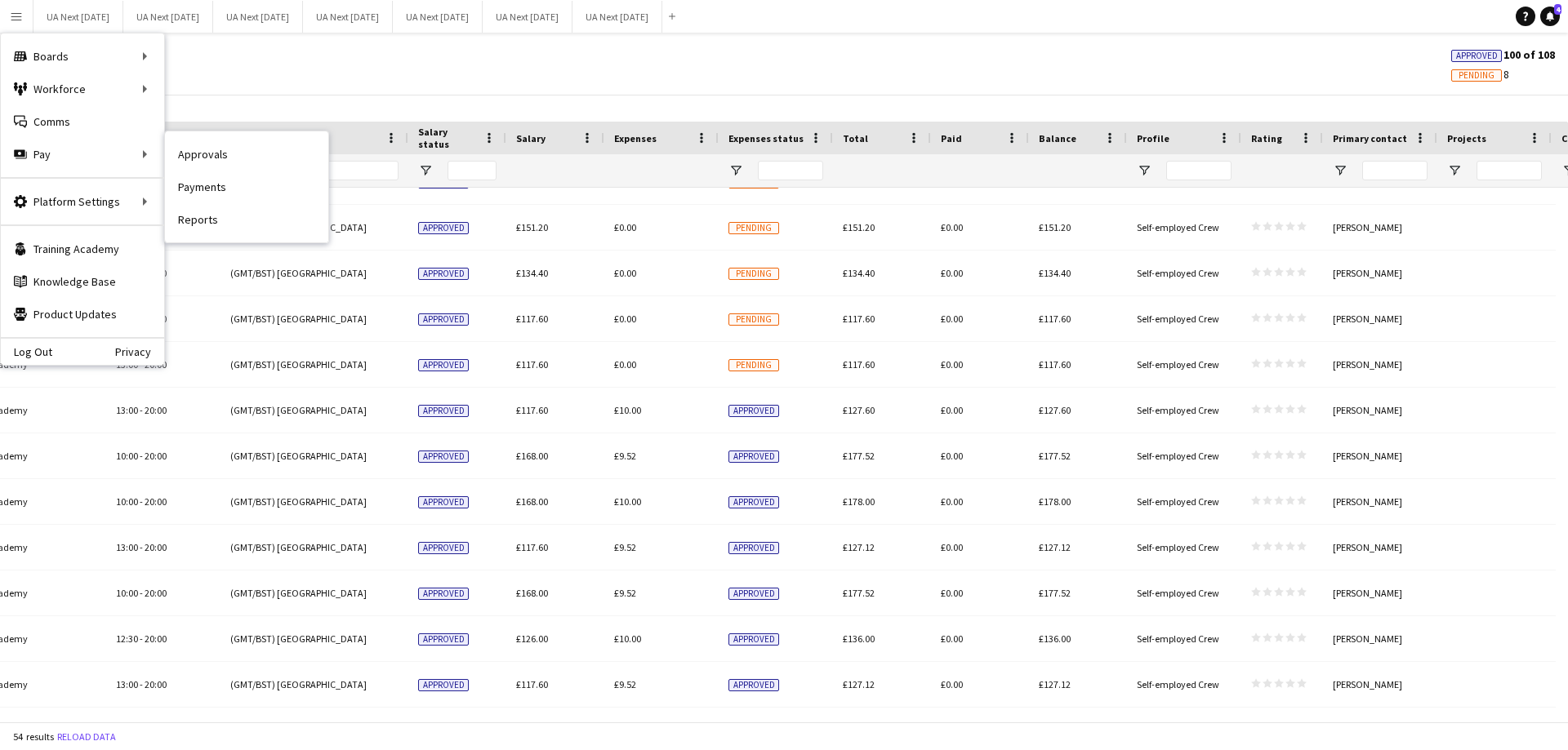
click at [231, 186] on link "Payments" at bounding box center [246, 187] width 163 height 32
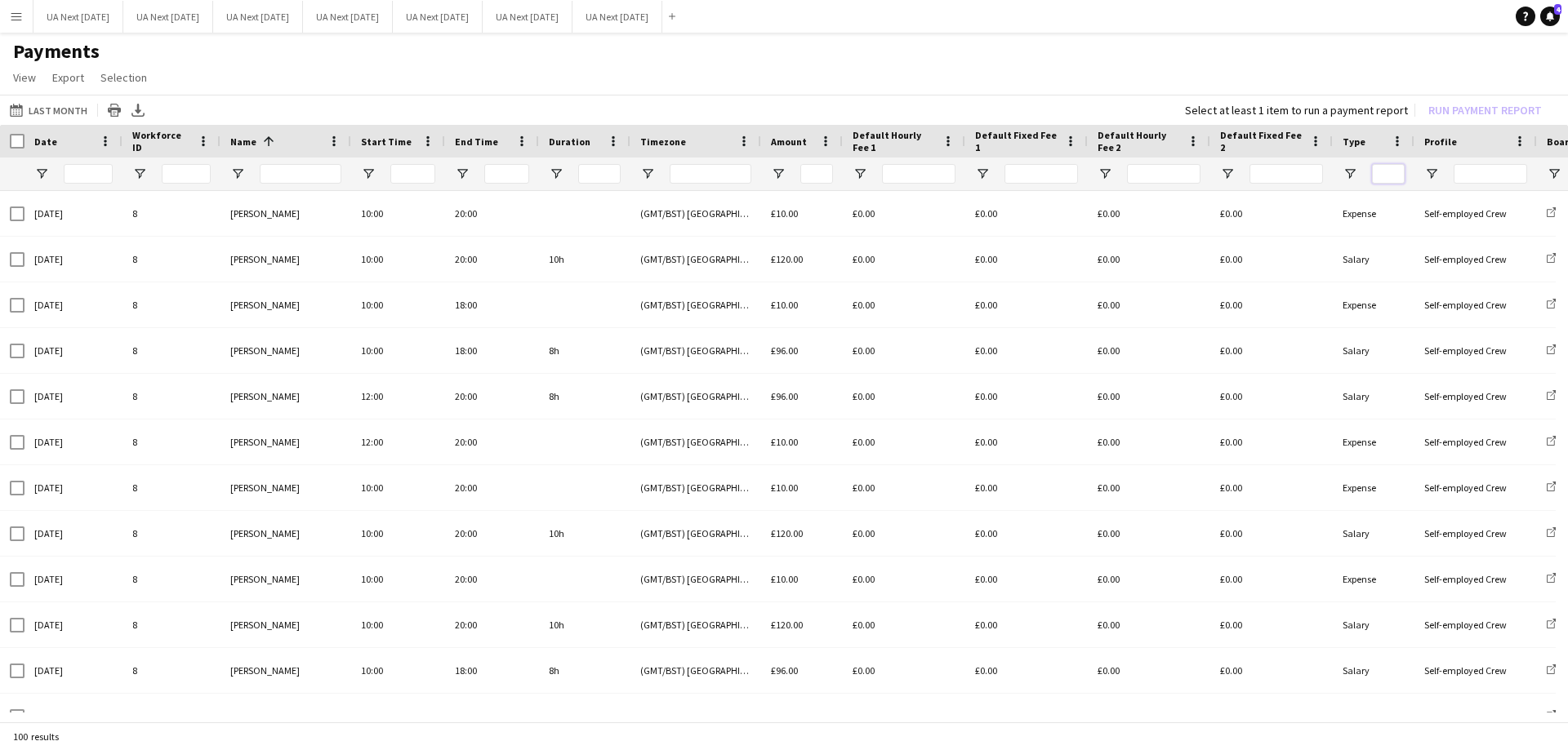
click at [1394, 171] on input "Type Filter Input" at bounding box center [1388, 173] width 32 height 20
type input "*******"
click at [71, 77] on span "Export" at bounding box center [68, 77] width 31 height 14
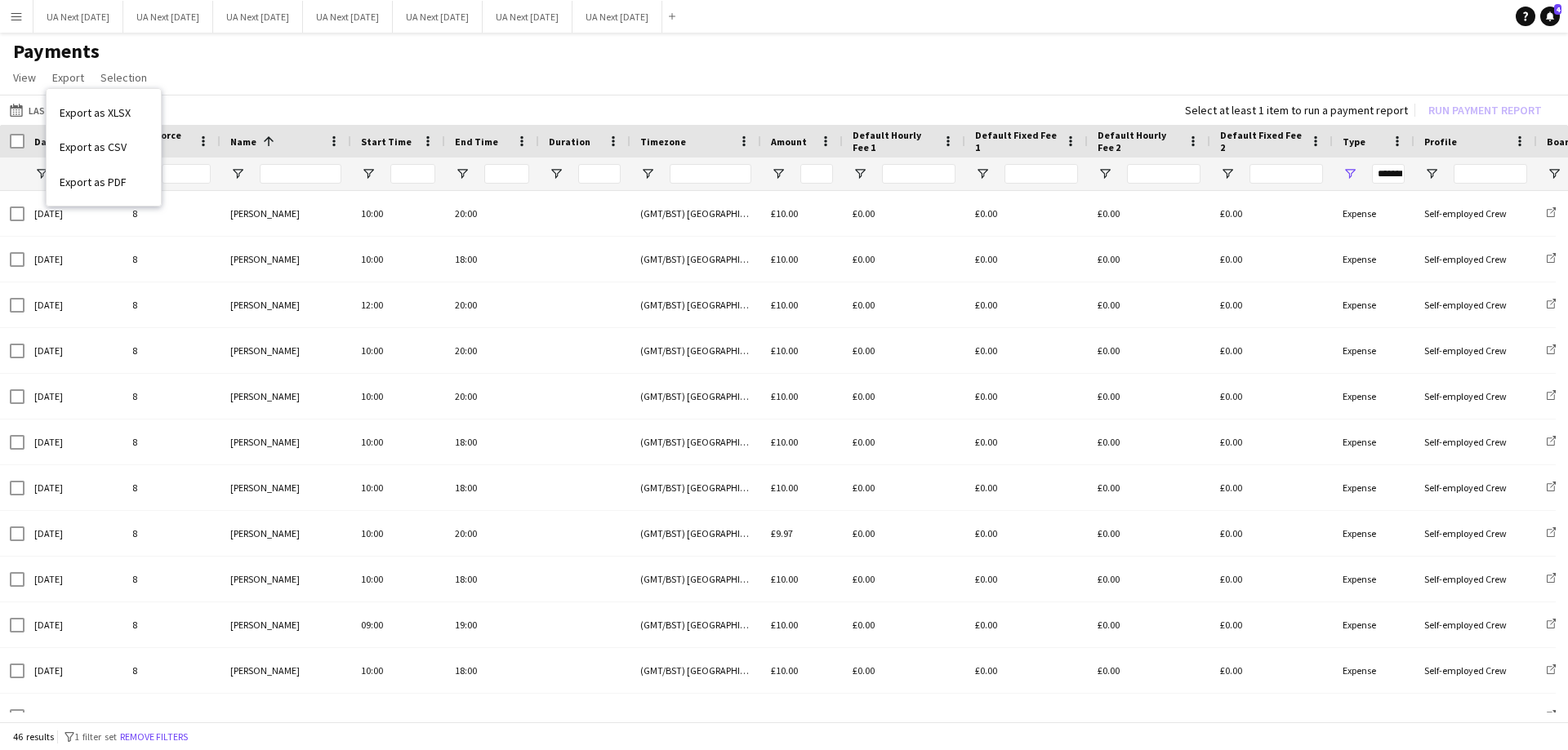
click at [88, 117] on span "Export as XLSX" at bounding box center [95, 112] width 71 height 14
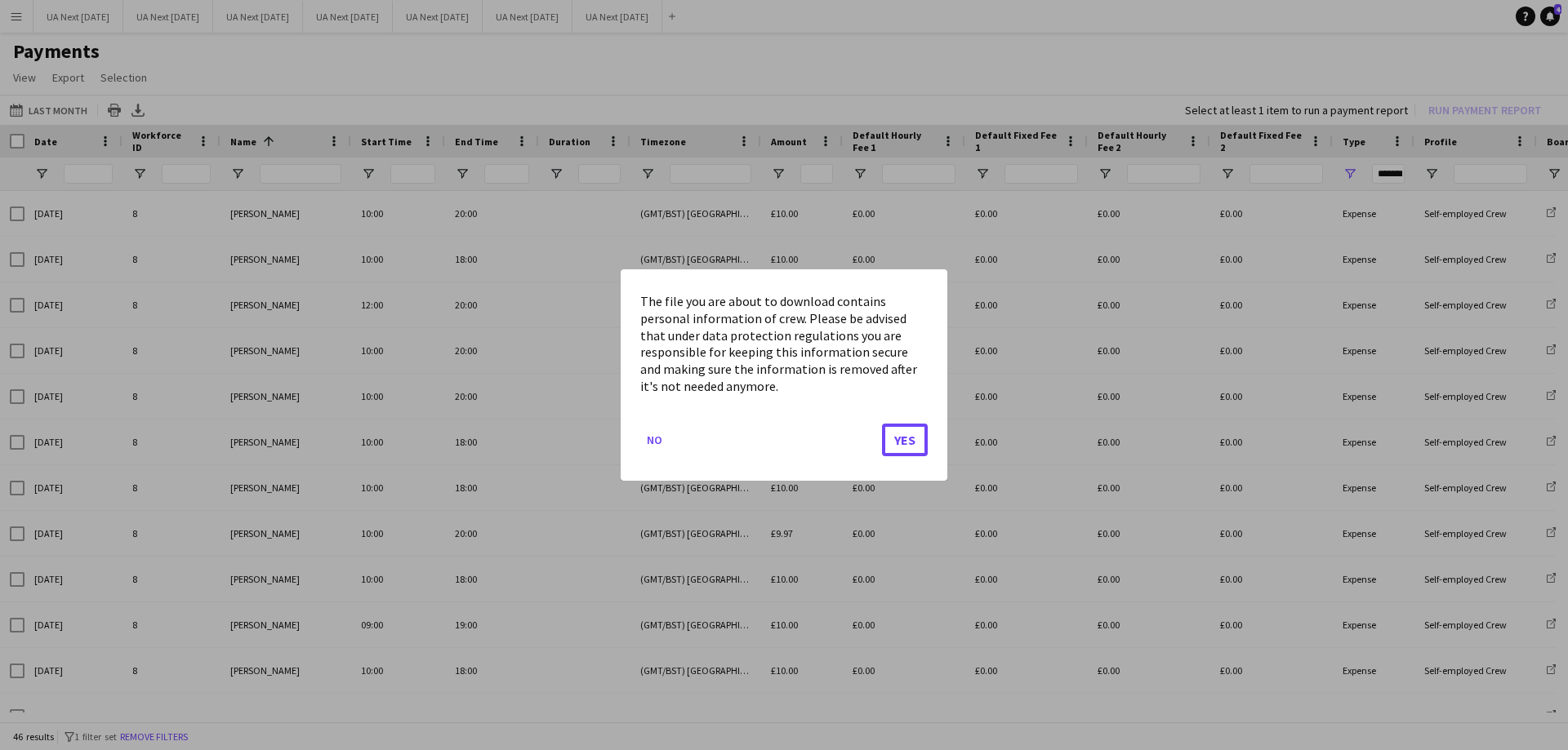
click at [900, 442] on button "Yes" at bounding box center [905, 440] width 46 height 32
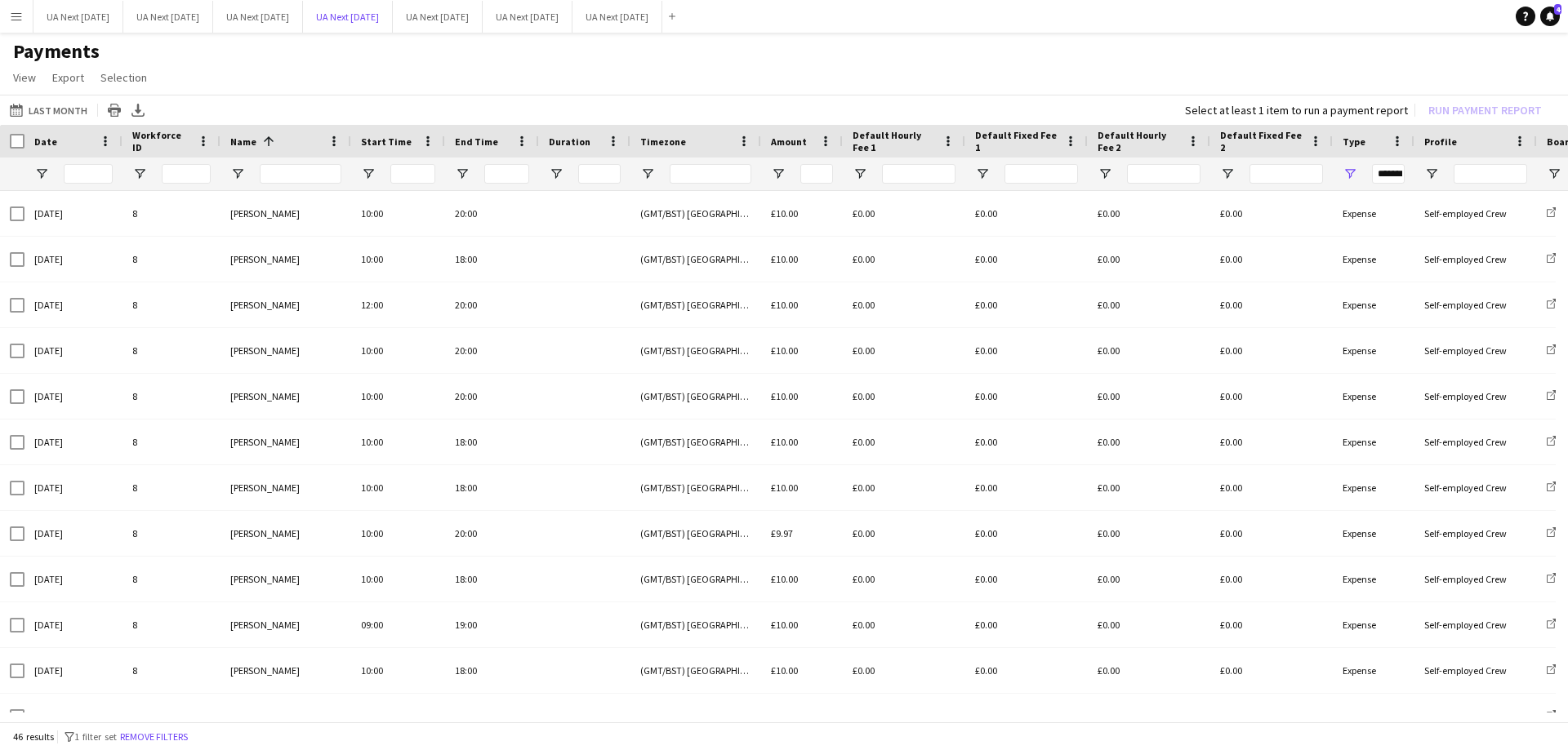
click at [374, 24] on button "UA Next [DATE] Close" at bounding box center [348, 16] width 90 height 31
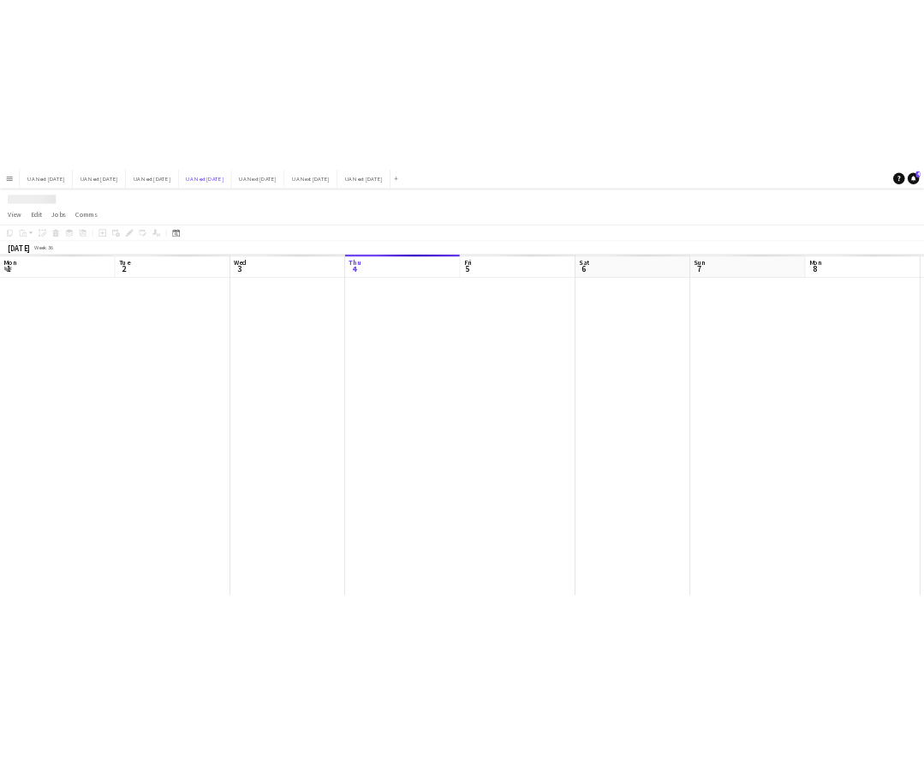
scroll to position [0, 410]
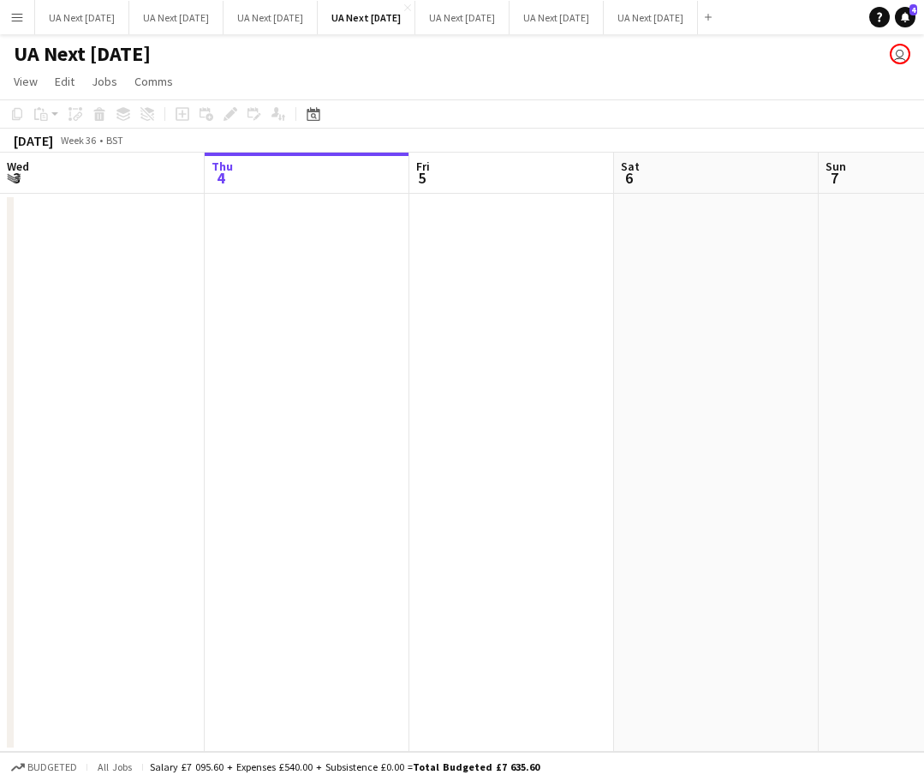
click at [517, 489] on app-date-cell at bounding box center [512, 473] width 205 height 558
